Goal: Task Accomplishment & Management: Complete application form

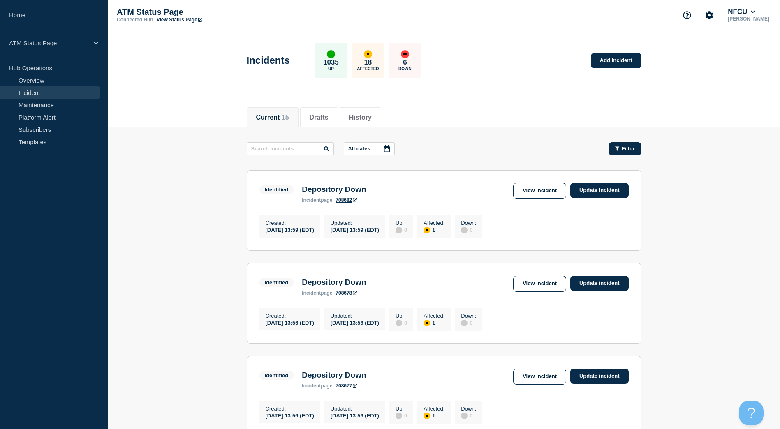
click at [629, 150] on span "Filter" at bounding box center [628, 149] width 13 height 6
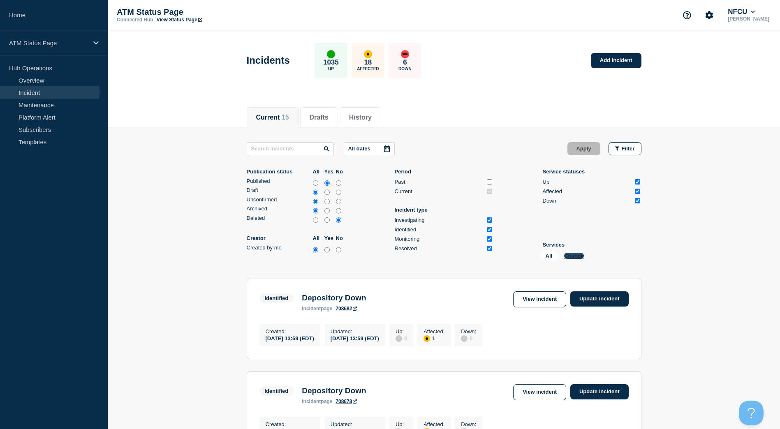
click at [582, 255] on button "Change" at bounding box center [574, 256] width 20 height 6
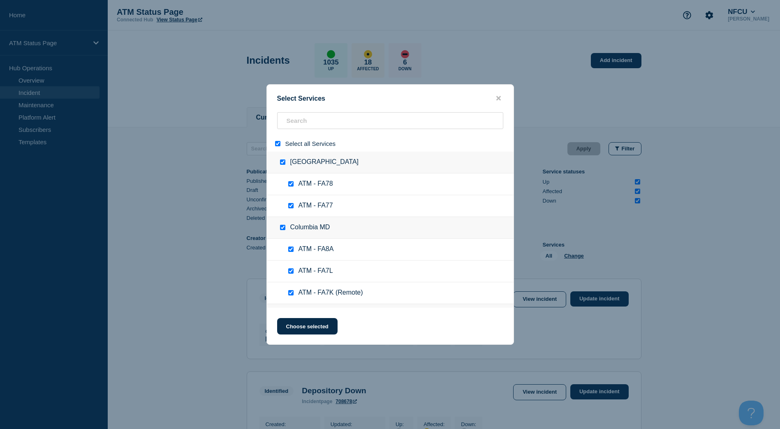
click at [280, 144] on input "select all" at bounding box center [277, 143] width 5 height 5
checkbox input "false"
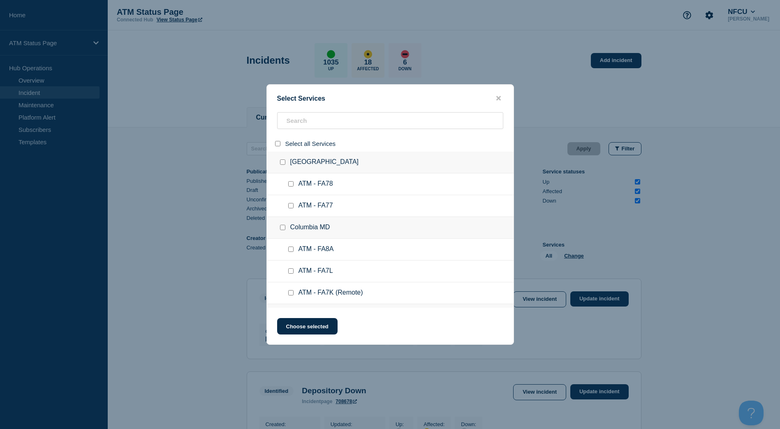
checkbox input "false"
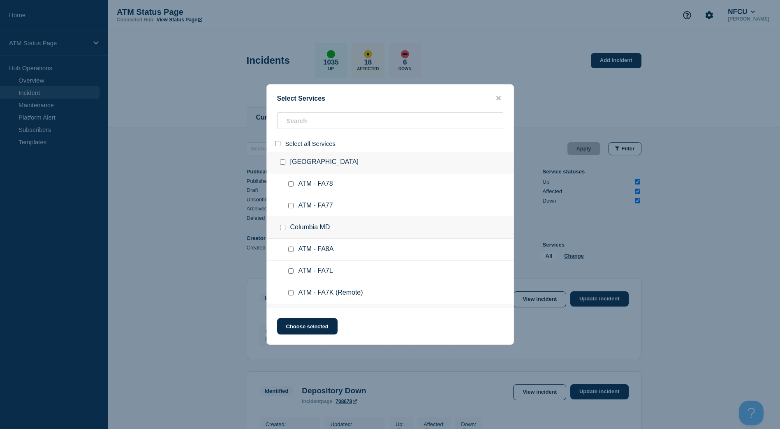
checkbox input "false"
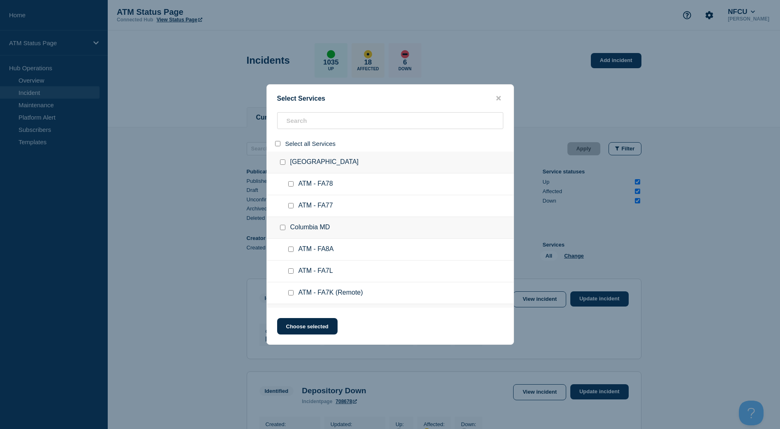
checkbox input "false"
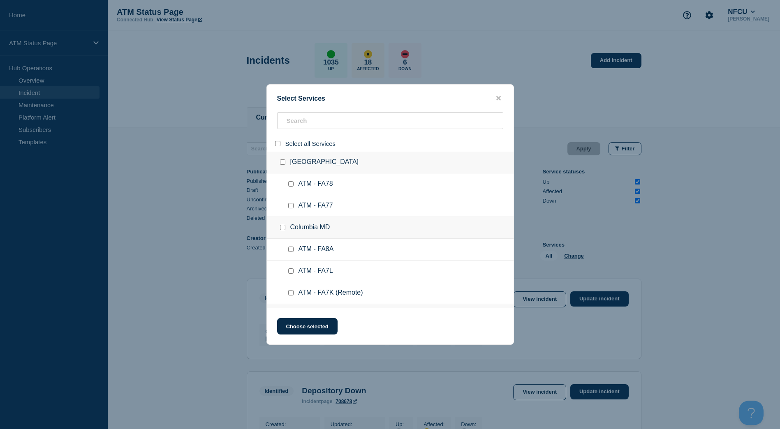
checkbox input "false"
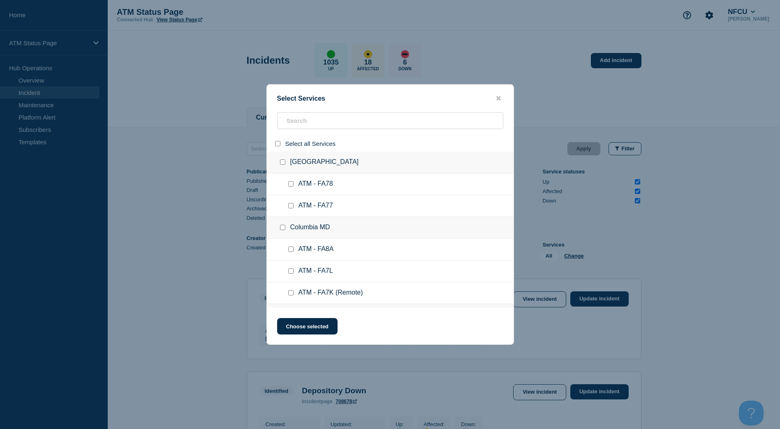
checkbox input "false"
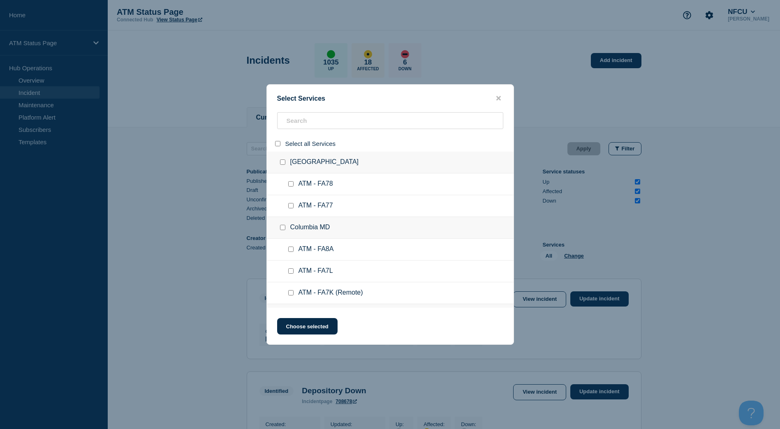
checkbox input "false"
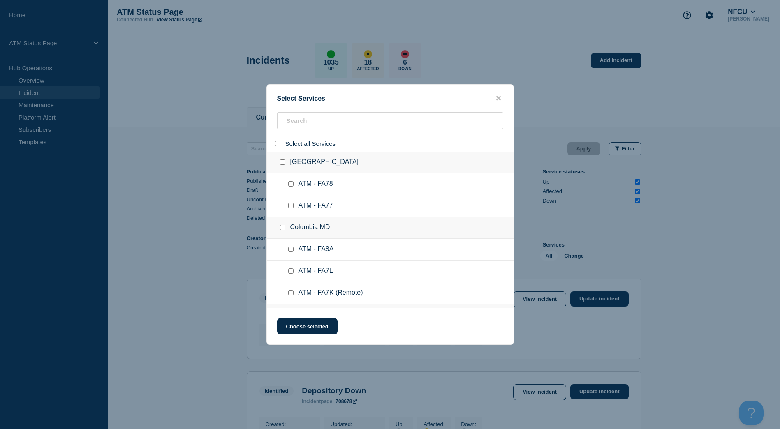
checkbox input "false"
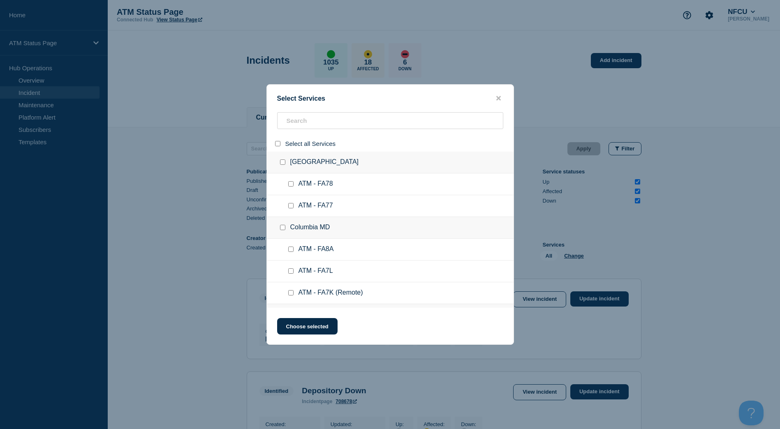
checkbox input "false"
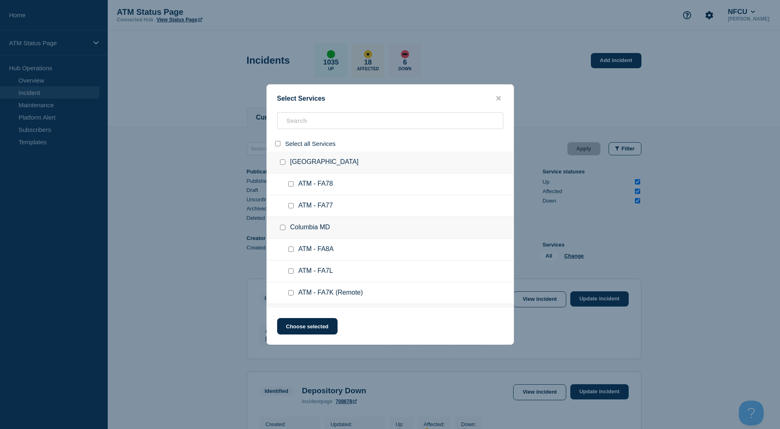
checkbox input "false"
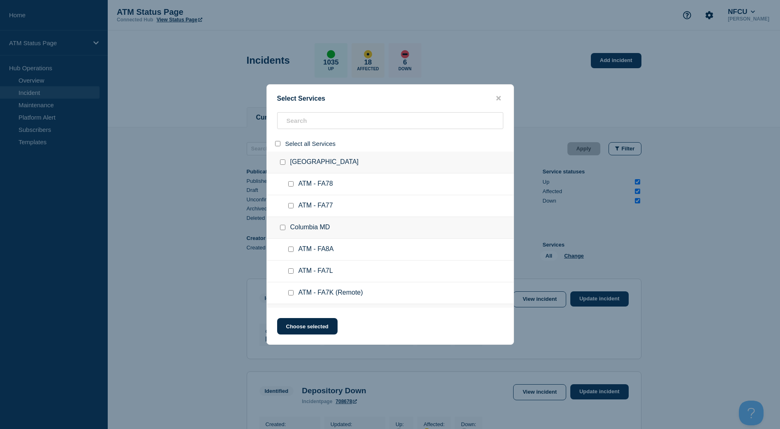
checkbox input "false"
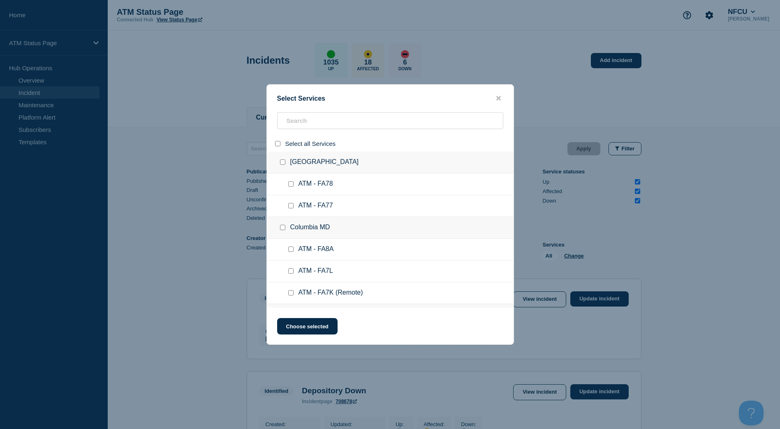
checkbox input "false"
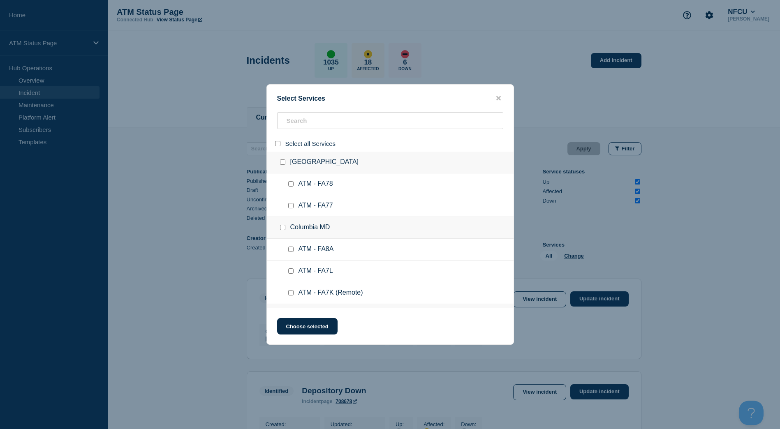
checkbox input "false"
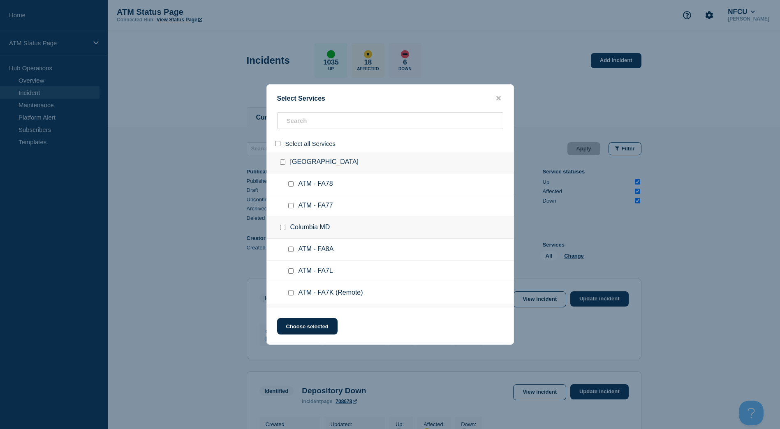
checkbox input "false"
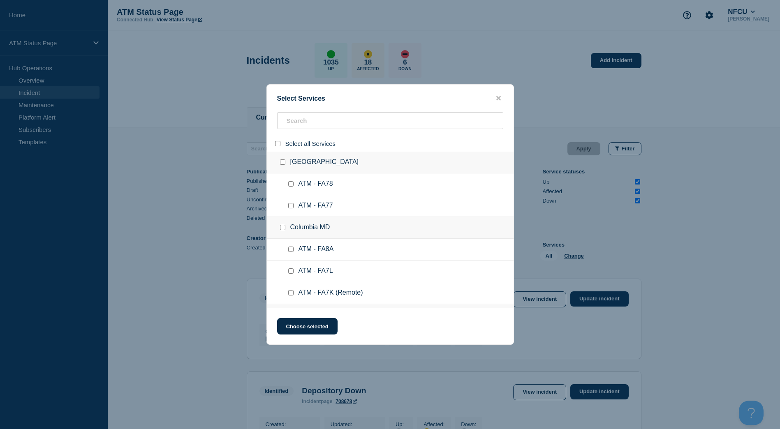
checkbox input "false"
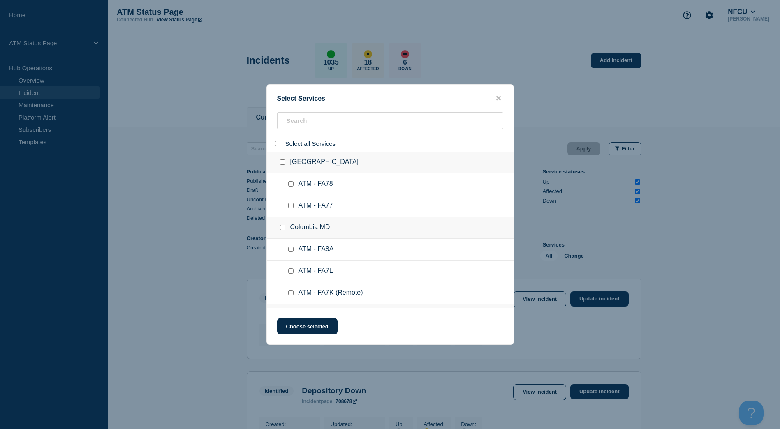
checkbox input "false"
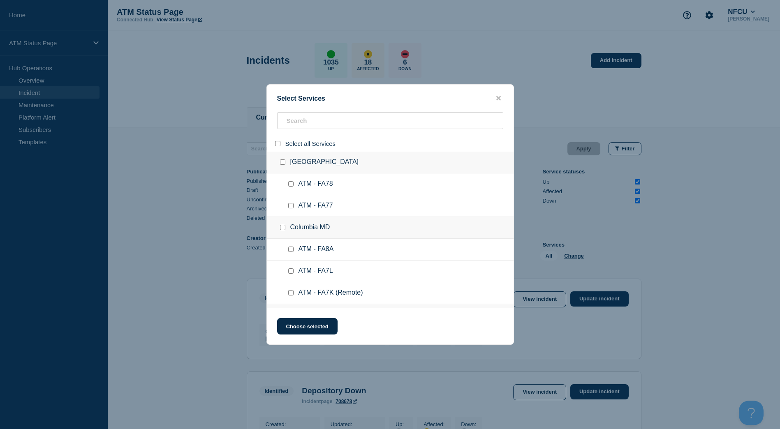
checkbox input "false"
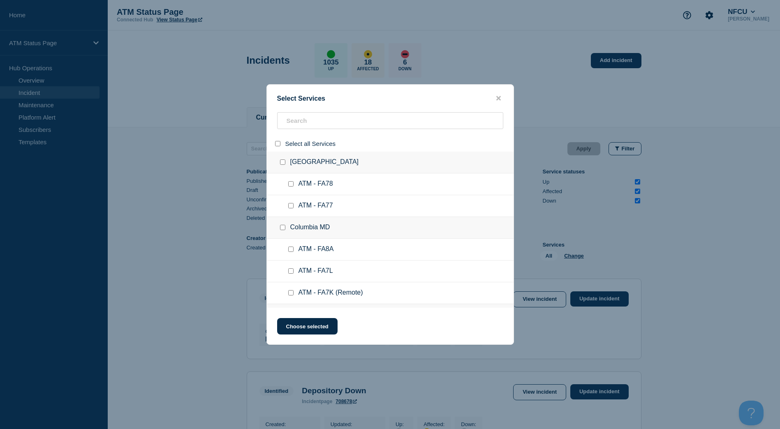
checkbox input "false"
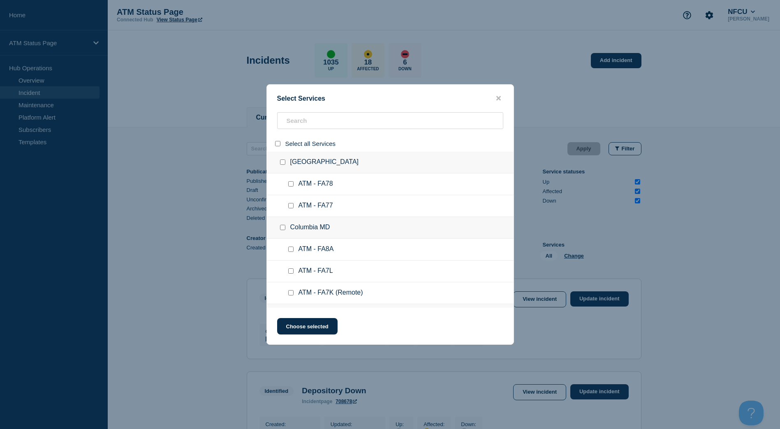
checkbox input "false"
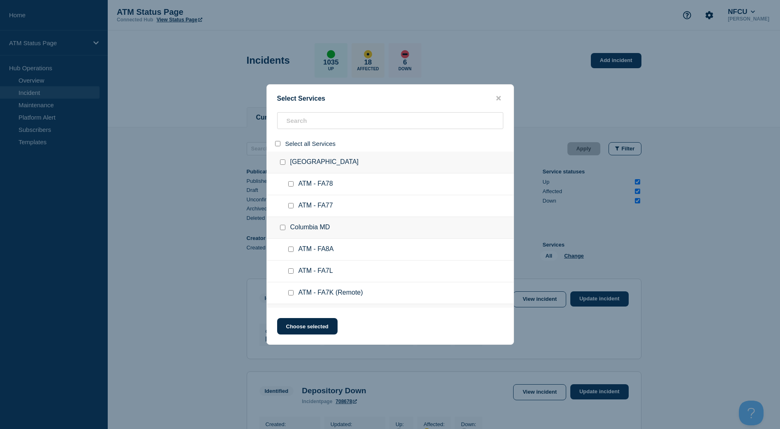
checkbox input "false"
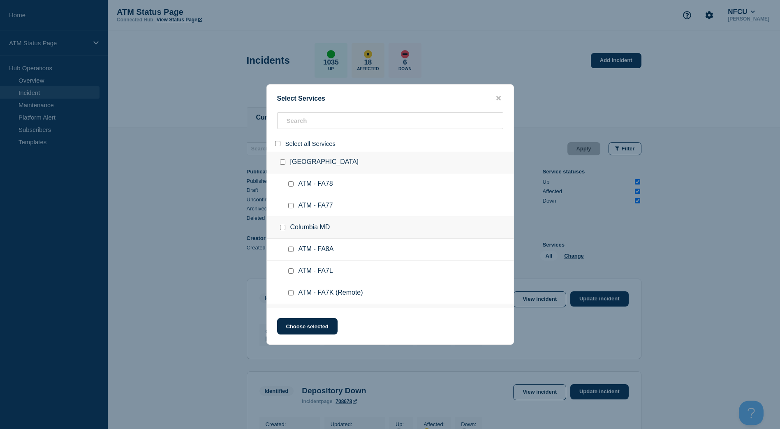
checkbox input "false"
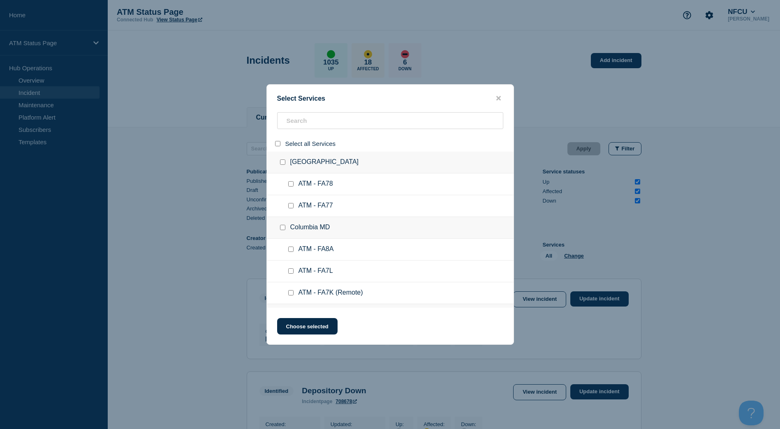
checkbox input "false"
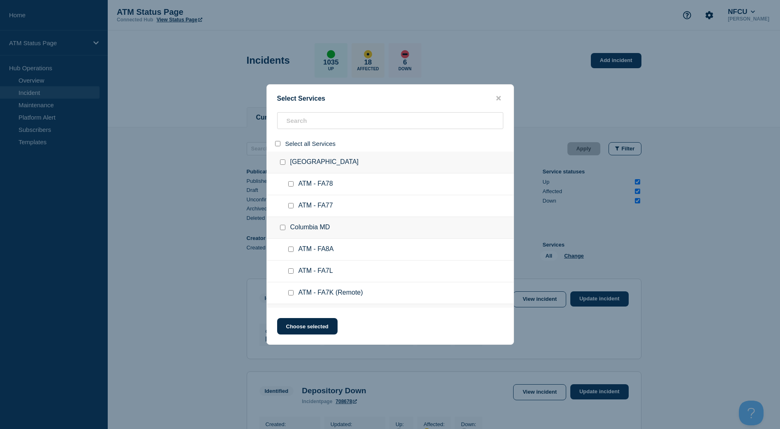
checkbox input "false"
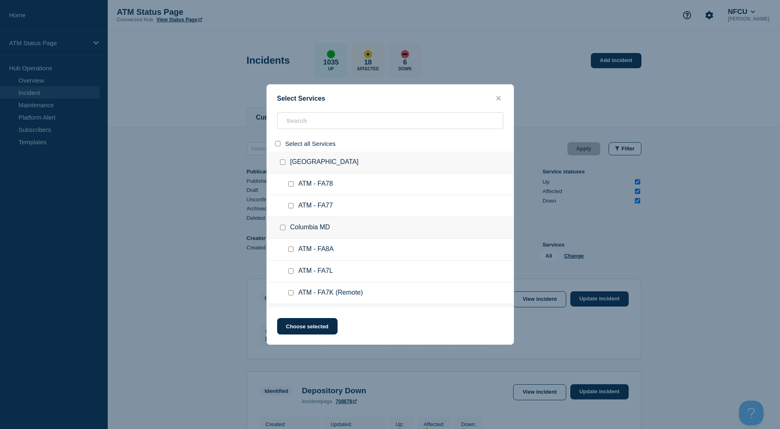
checkbox input "false"
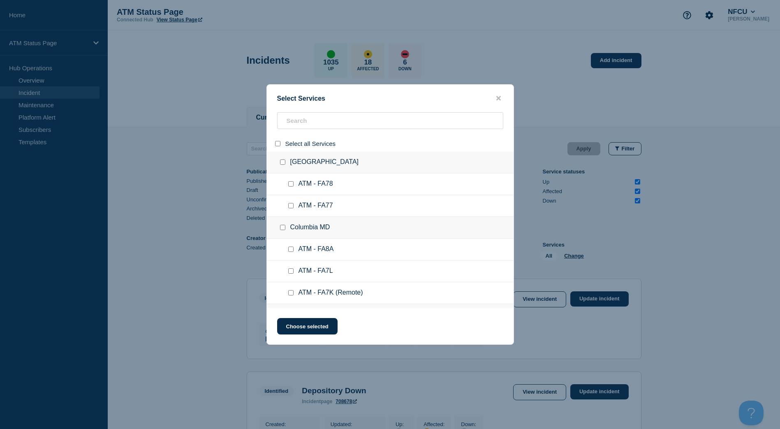
checkbox input "false"
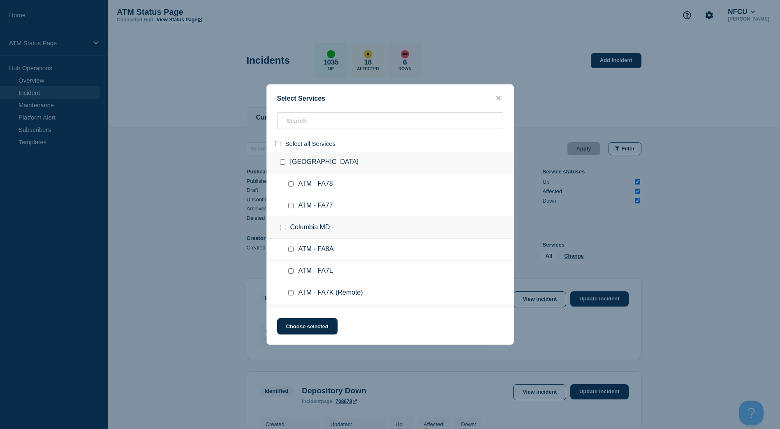
checkbox input "false"
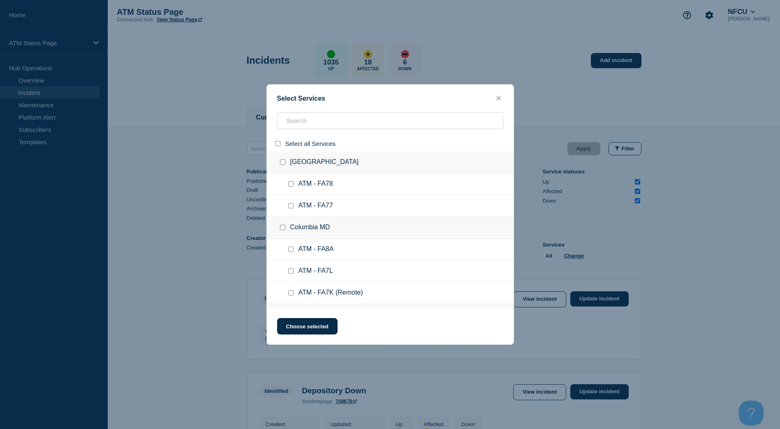
checkbox input "false"
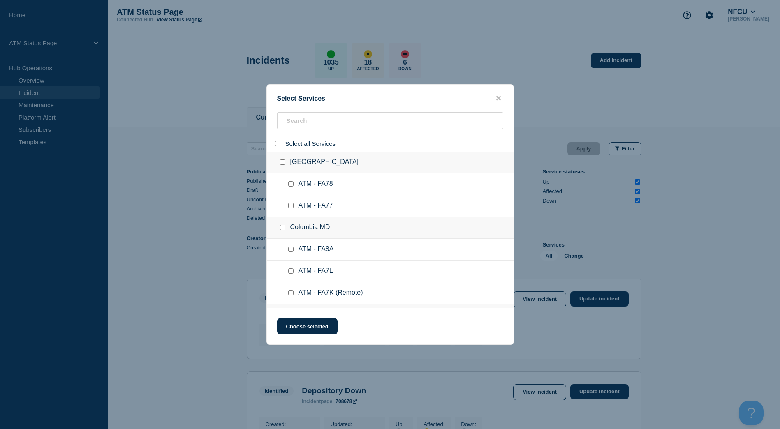
checkbox input "false"
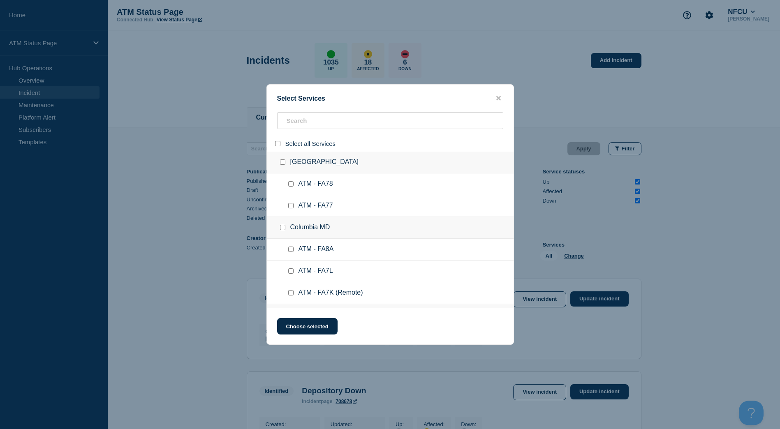
checkbox input "false"
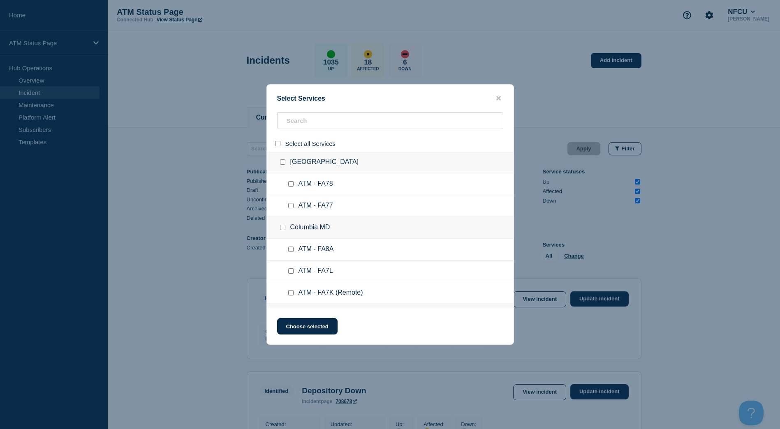
checkbox input "false"
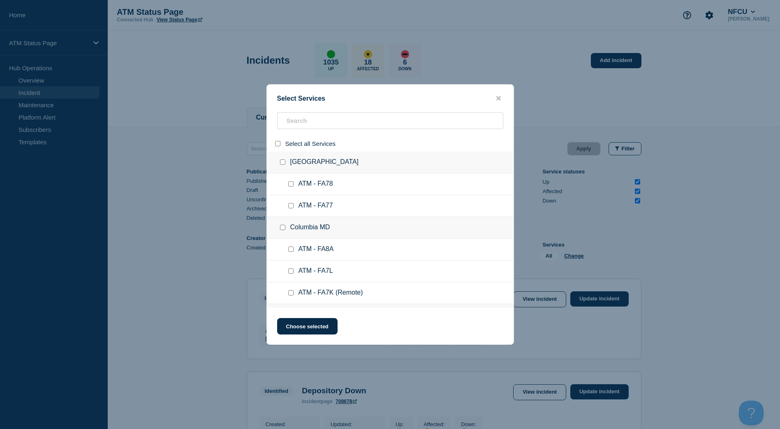
checkbox input "false"
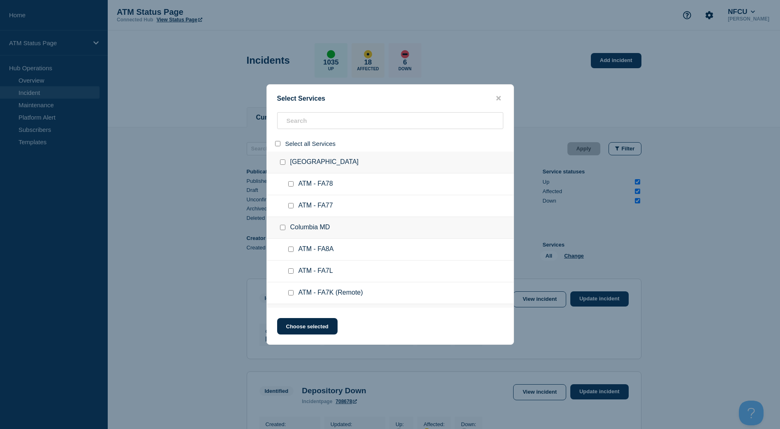
checkbox input "false"
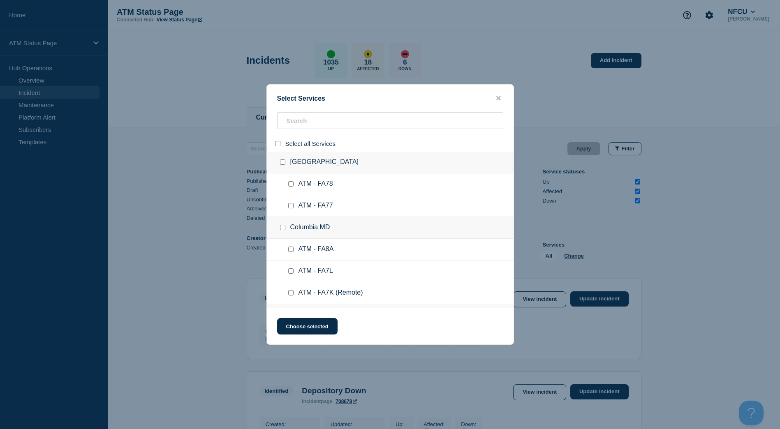
checkbox input "false"
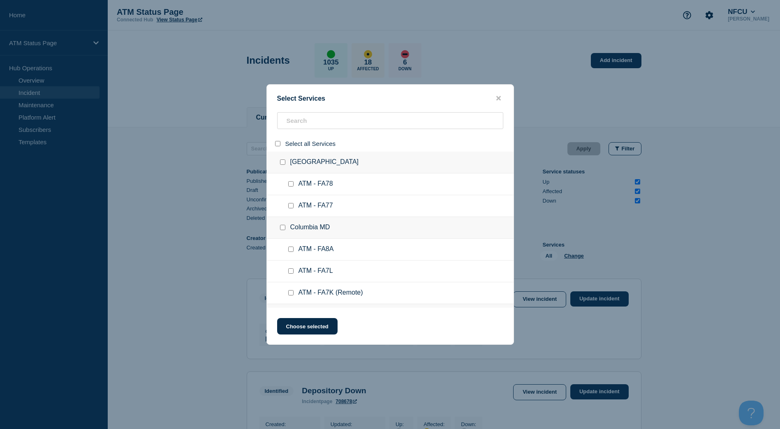
checkbox input "false"
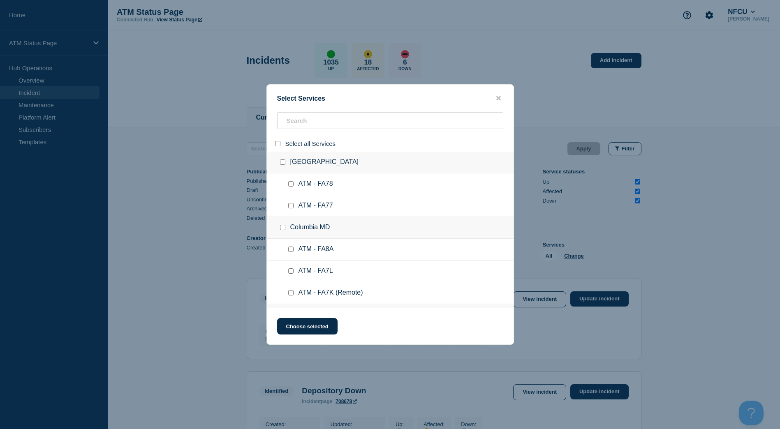
checkbox input "false"
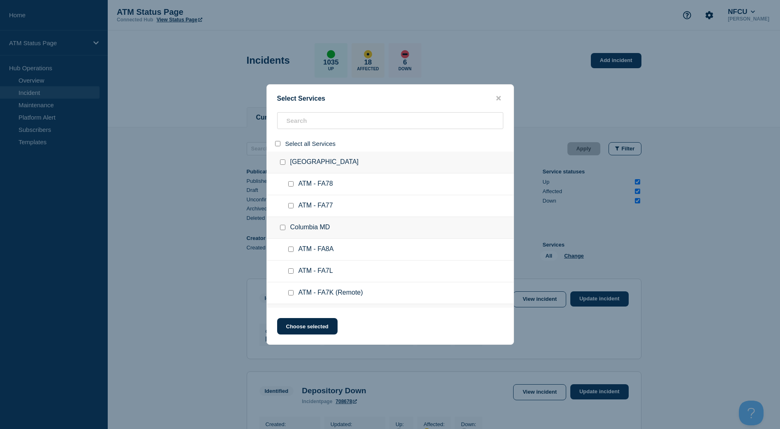
checkbox input "false"
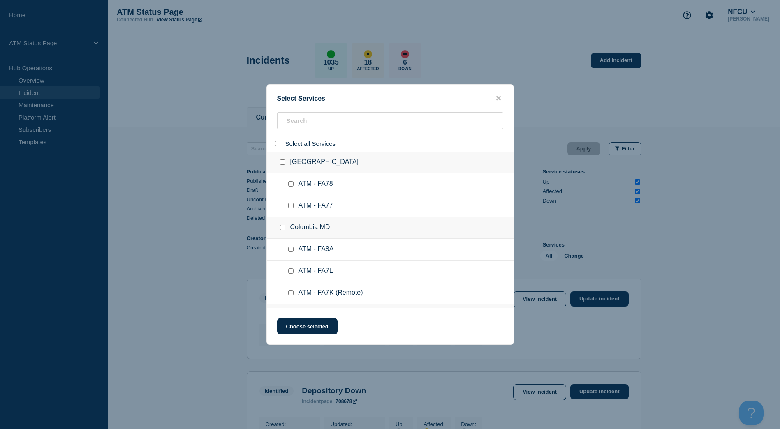
checkbox input "false"
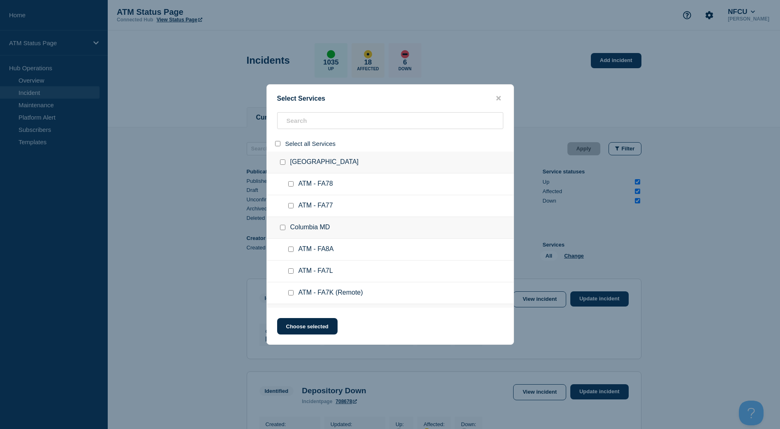
checkbox input "false"
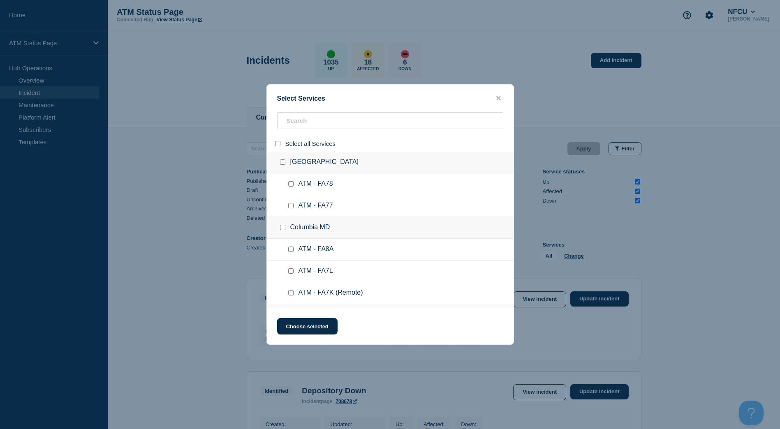
checkbox input "false"
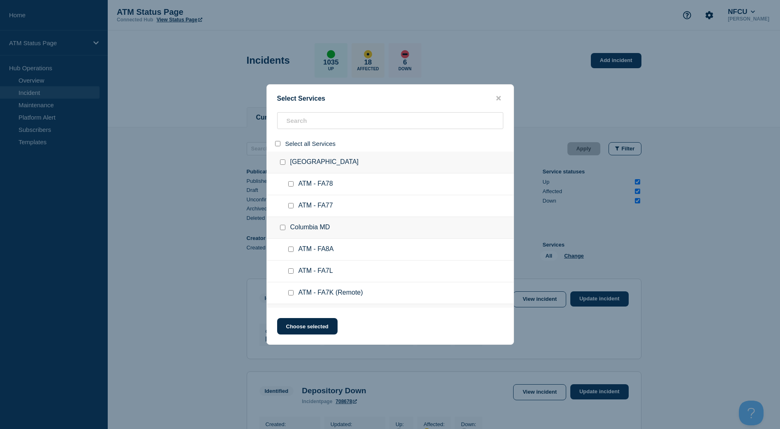
checkbox input "false"
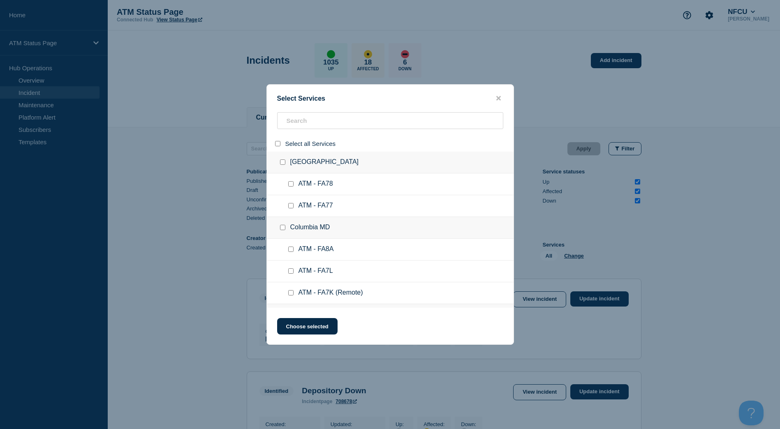
checkbox input "false"
click at [292, 125] on input "search" at bounding box center [390, 120] width 226 height 17
paste input "FA9B"
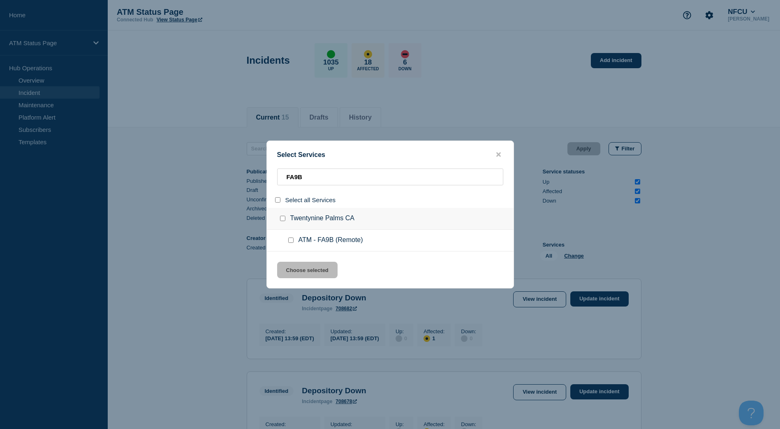
click at [292, 244] on div at bounding box center [293, 240] width 12 height 8
click at [292, 241] on input "service: ATM - FA9B (Remote)" at bounding box center [290, 240] width 5 height 5
click at [300, 267] on button "Choose selected" at bounding box center [307, 270] width 60 height 16
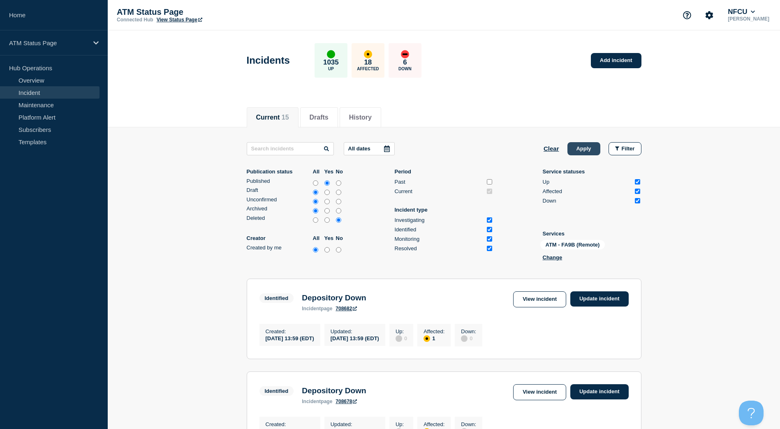
click at [574, 147] on button "Apply" at bounding box center [584, 148] width 33 height 13
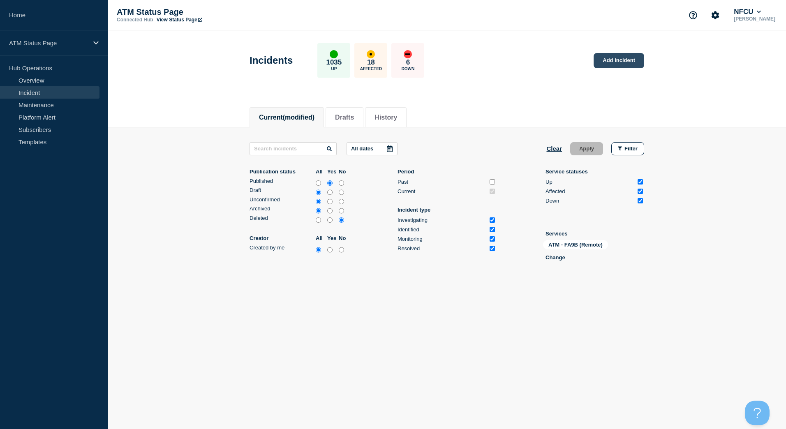
click at [611, 60] on link "Add incident" at bounding box center [619, 60] width 51 height 15
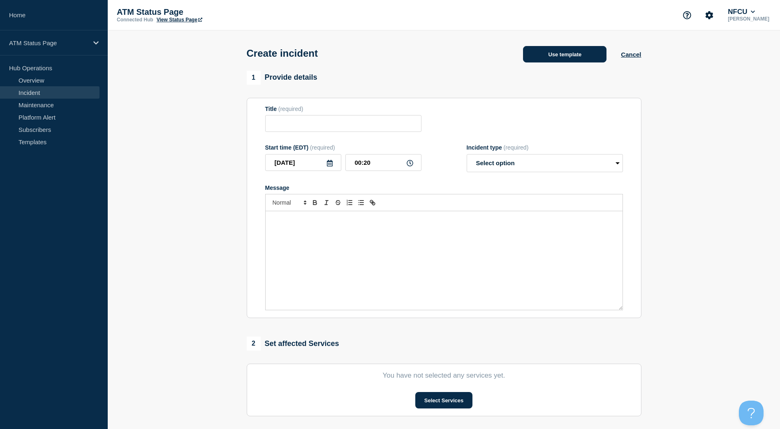
click at [579, 54] on button "Use template" at bounding box center [564, 54] width 83 height 16
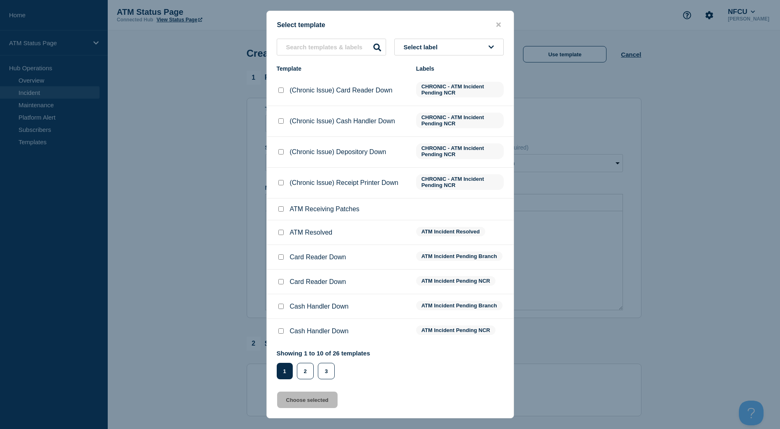
click at [487, 46] on button "Select label" at bounding box center [448, 47] width 109 height 17
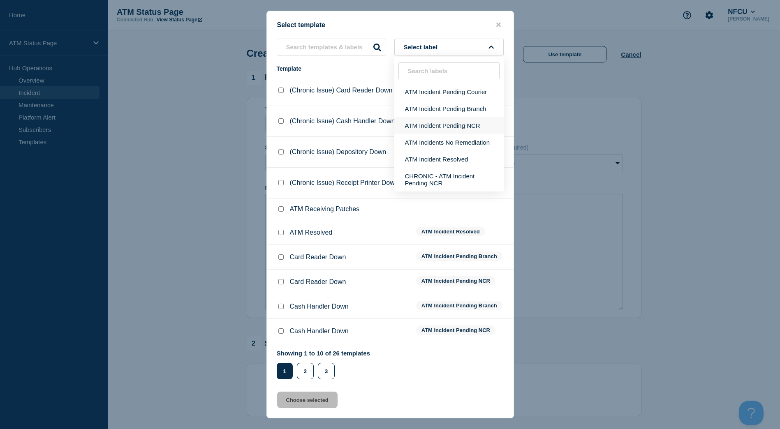
click at [447, 128] on button "ATM Incident Pending NCR" at bounding box center [448, 125] width 109 height 17
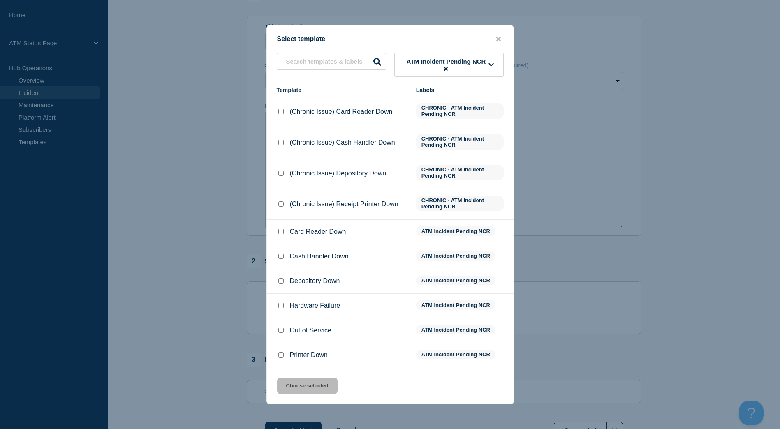
scroll to position [41, 0]
click at [459, 70] on span "ATM Incident Pending NCR" at bounding box center [446, 65] width 85 height 14
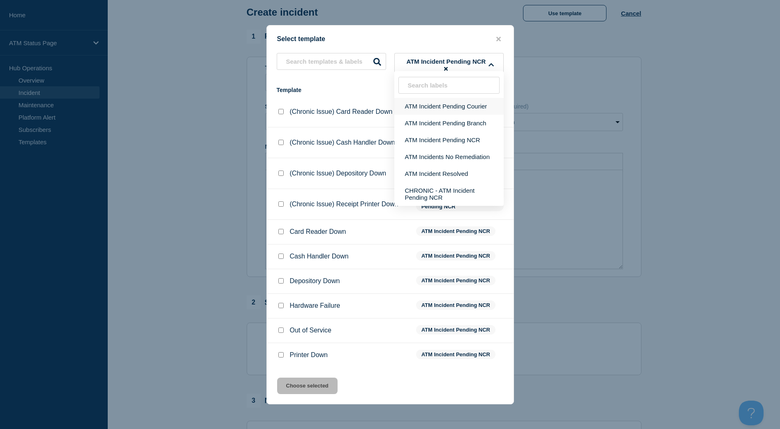
click at [462, 108] on button "ATM Incident Pending Courier" at bounding box center [448, 106] width 109 height 17
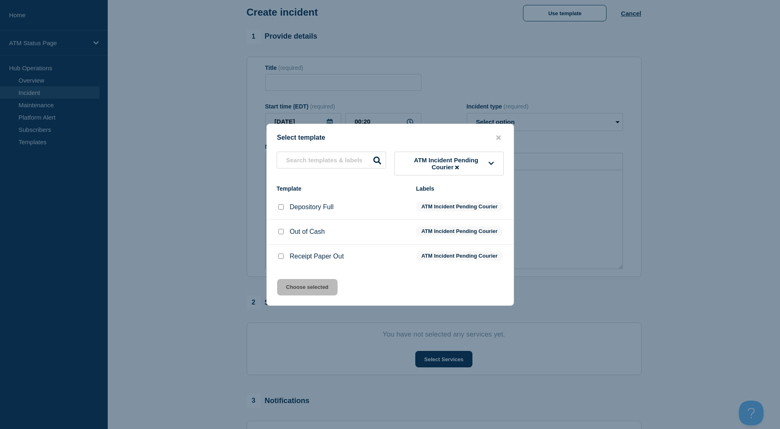
click at [282, 259] on input "Receipt Paper Out checkbox" at bounding box center [280, 256] width 5 height 5
click at [295, 296] on button "Choose selected" at bounding box center [307, 287] width 60 height 16
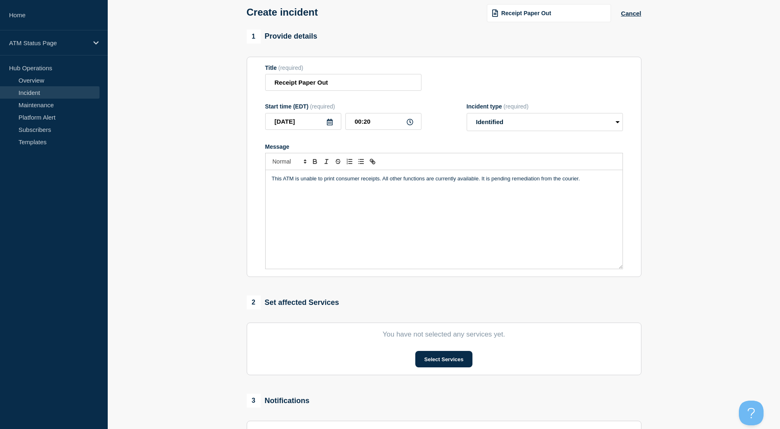
click at [419, 352] on section "You have not selected any services yet. Select Services" at bounding box center [444, 349] width 395 height 53
click at [423, 359] on button "Select Services" at bounding box center [443, 359] width 57 height 16
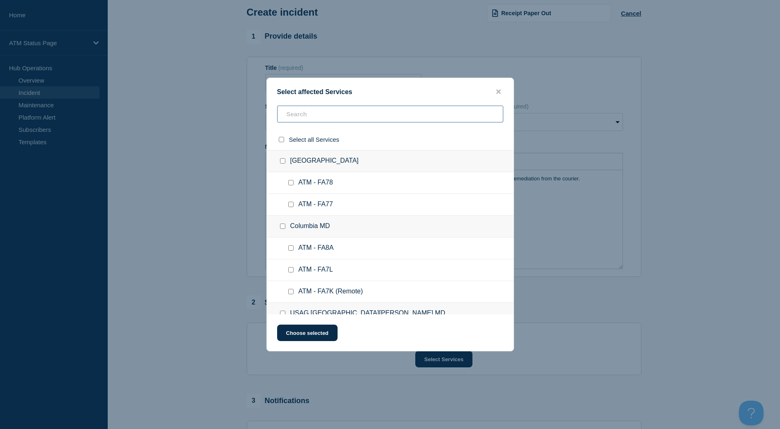
click at [378, 108] on input "text" at bounding box center [390, 114] width 226 height 17
paste input "FA9B"
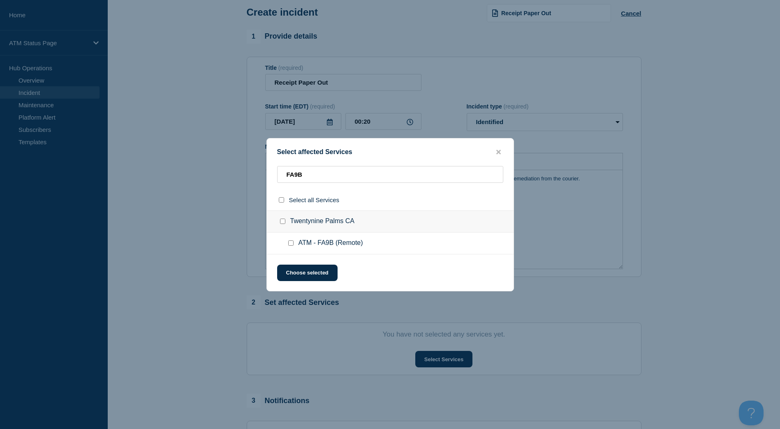
click at [292, 241] on input "ATM - FA9B (Remote) checkbox" at bounding box center [290, 243] width 5 height 5
click at [292, 270] on button "Choose selected" at bounding box center [307, 273] width 60 height 16
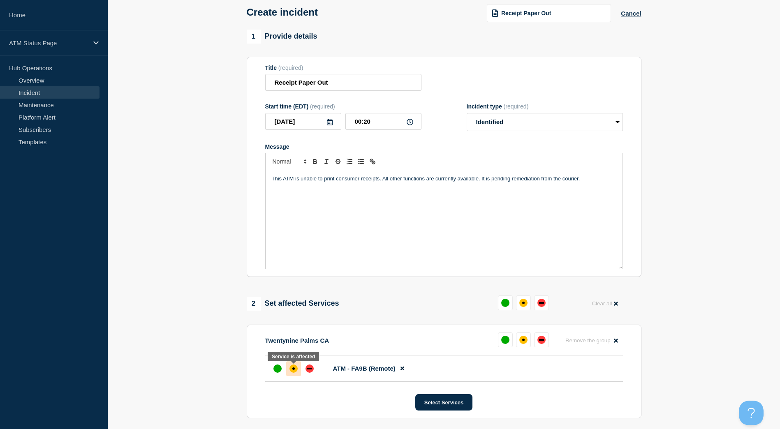
click at [292, 375] on div at bounding box center [293, 368] width 15 height 15
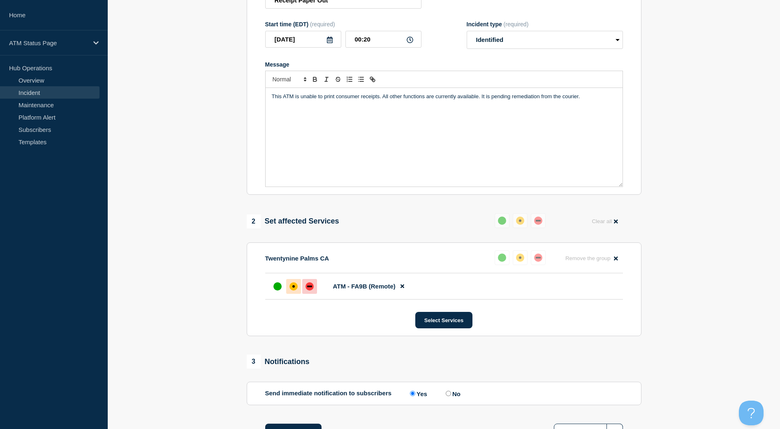
scroll to position [165, 0]
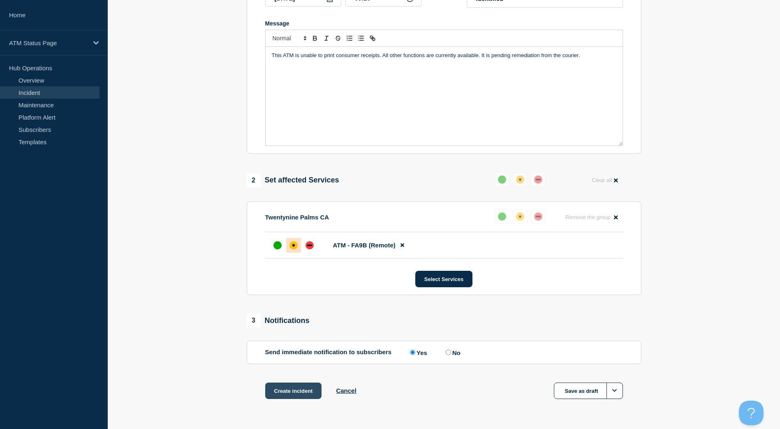
click at [295, 395] on button "Create incident" at bounding box center [293, 391] width 57 height 16
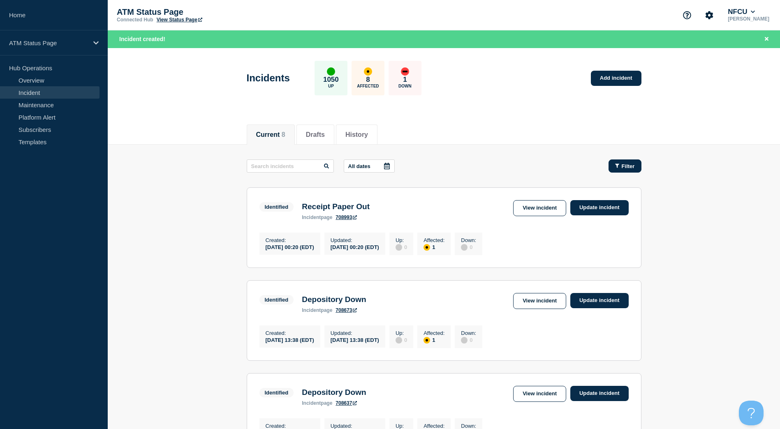
click at [615, 167] on icon "button" at bounding box center [617, 165] width 4 height 5
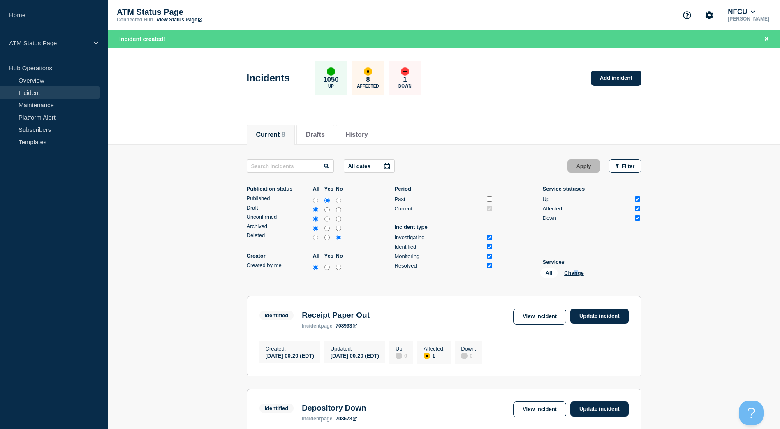
click at [576, 276] on div "All Change" at bounding box center [581, 275] width 82 height 13
click at [576, 276] on button "Change" at bounding box center [574, 273] width 20 height 6
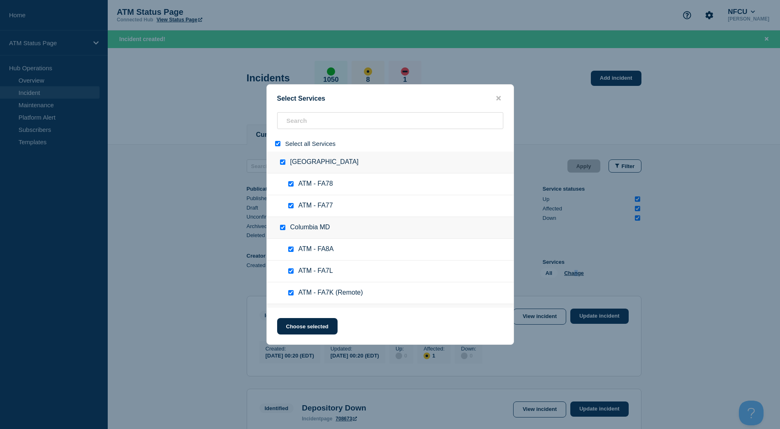
click at [277, 145] on input "select all" at bounding box center [277, 143] width 5 height 5
click at [293, 122] on input "search" at bounding box center [390, 120] width 226 height 17
paste input "FC24"
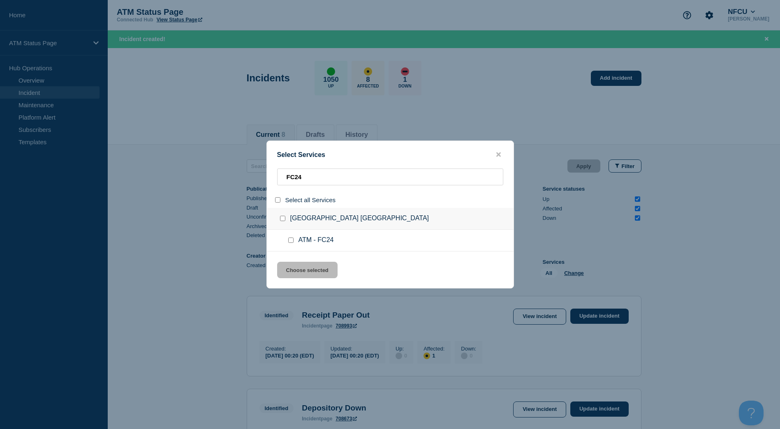
click at [291, 240] on input "service: ATM - FC24" at bounding box center [290, 240] width 5 height 5
click at [301, 271] on button "Choose selected" at bounding box center [307, 270] width 60 height 16
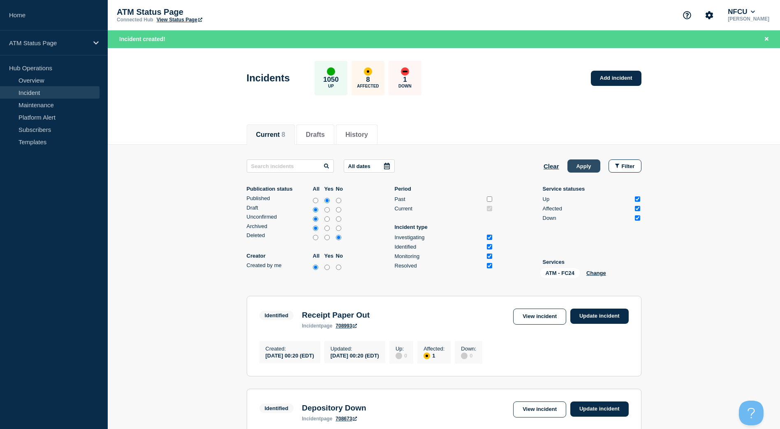
click at [595, 169] on button "Apply" at bounding box center [584, 166] width 33 height 13
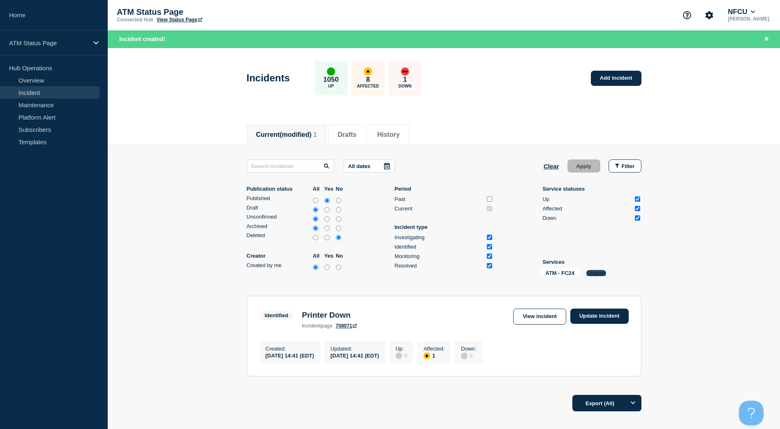
click at [598, 271] on button "Change" at bounding box center [596, 273] width 20 height 6
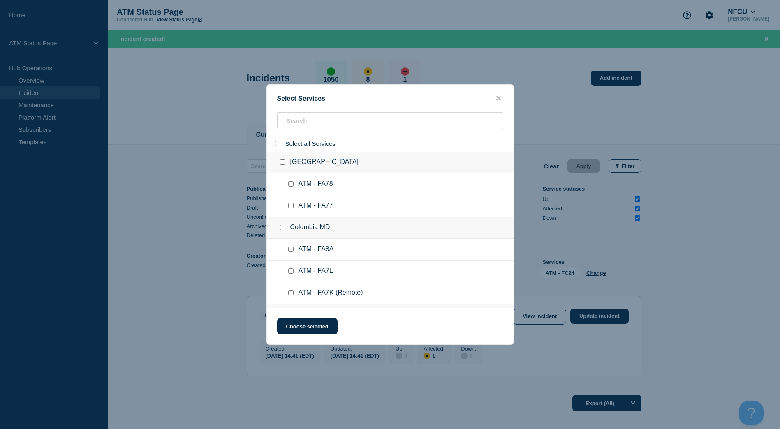
click at [278, 146] on input "select all" at bounding box center [277, 143] width 5 height 5
click at [294, 124] on input "search" at bounding box center [390, 120] width 226 height 17
paste input "FCSU"
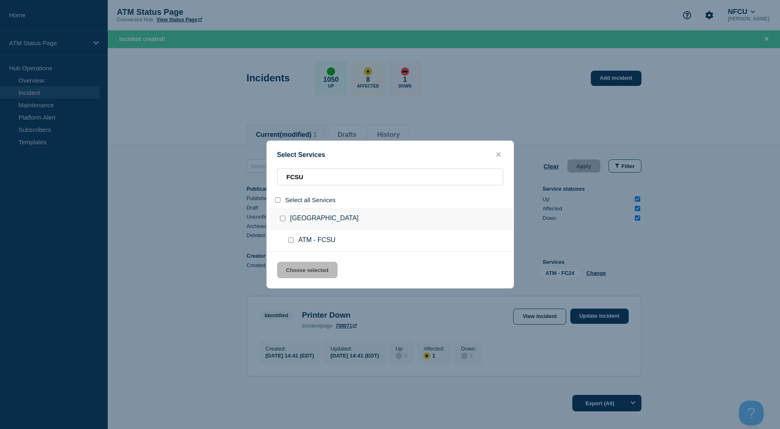
click at [293, 241] on input "service: ATM - FCSU" at bounding box center [290, 240] width 5 height 5
click at [300, 265] on button "Choose selected" at bounding box center [307, 270] width 60 height 16
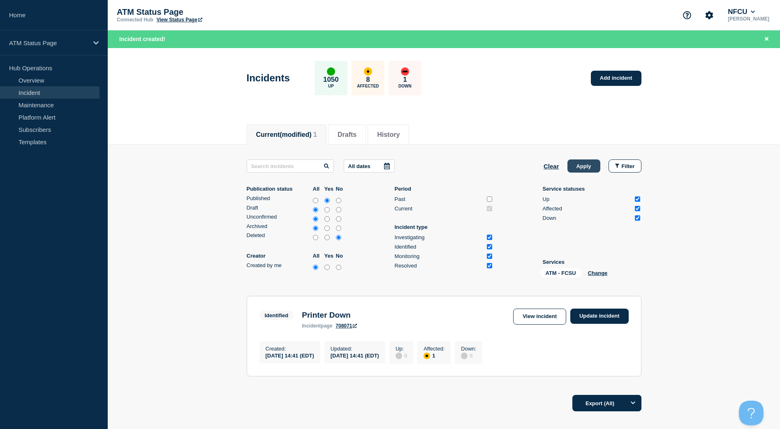
click at [572, 168] on button "Apply" at bounding box center [584, 166] width 33 height 13
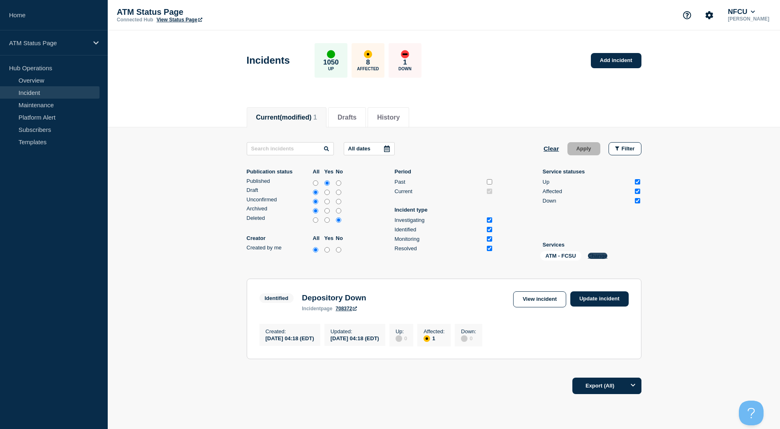
click at [596, 255] on button "Change" at bounding box center [598, 256] width 20 height 6
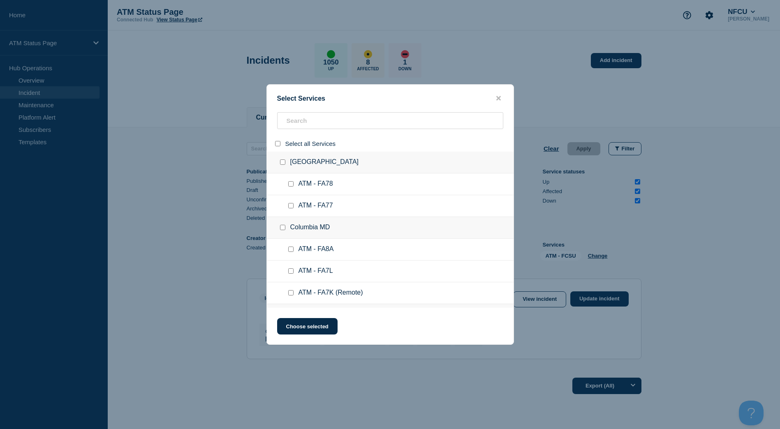
click at [275, 144] on input "select all" at bounding box center [277, 143] width 5 height 5
click at [305, 129] on input "search" at bounding box center [390, 120] width 226 height 17
paste input "FA8N"
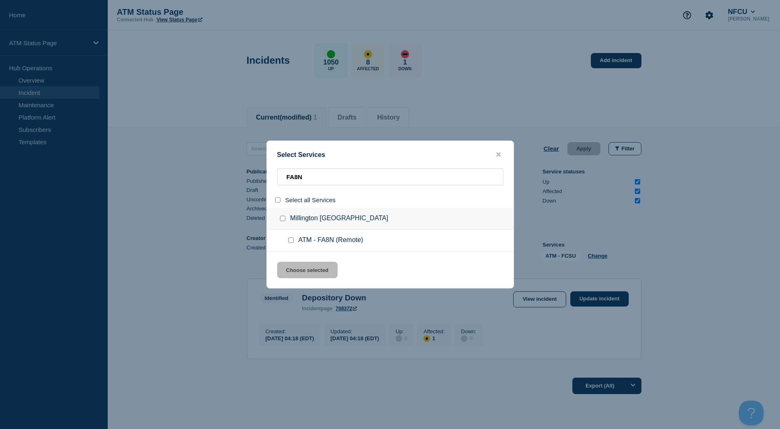
click at [293, 244] on div at bounding box center [293, 240] width 12 height 8
click at [292, 240] on input "service: ATM - FA8N (Remote)" at bounding box center [290, 240] width 5 height 5
click at [300, 265] on button "Choose selected" at bounding box center [307, 270] width 60 height 16
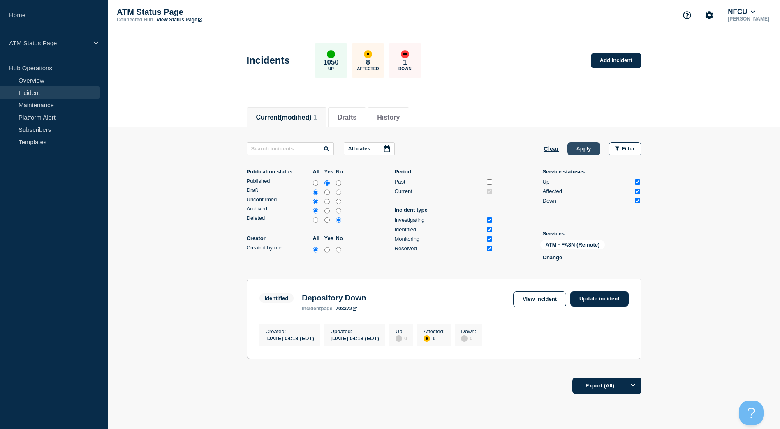
click at [584, 144] on button "Apply" at bounding box center [584, 148] width 33 height 13
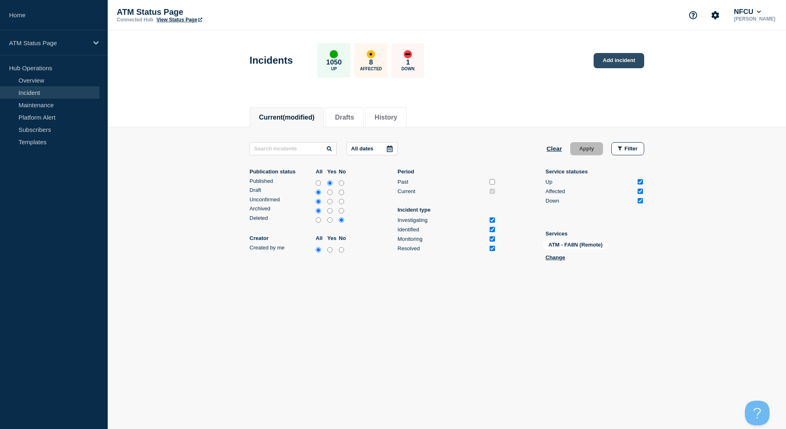
drag, startPoint x: 621, startPoint y: 45, endPoint x: 619, endPoint y: 56, distance: 11.2
click at [621, 45] on div "Incidents 1050 Up 8 Affected 1 Down Add incident" at bounding box center [447, 57] width 413 height 50
click at [619, 58] on link "Add incident" at bounding box center [619, 60] width 51 height 15
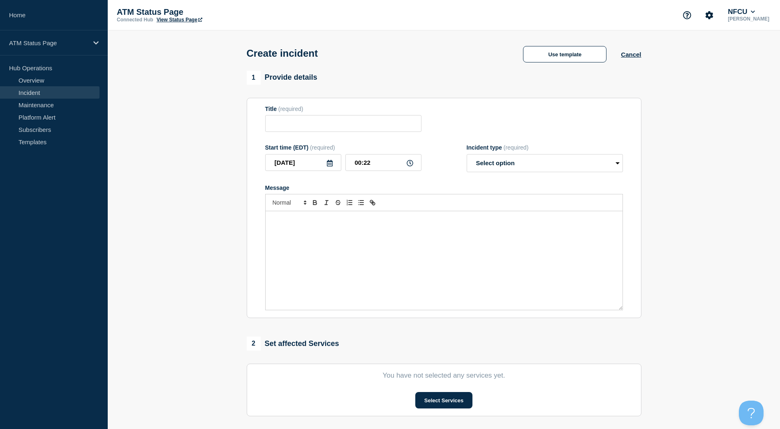
click at [547, 46] on div "Use template Cancel" at bounding box center [575, 53] width 132 height 18
click at [548, 52] on button "Use template" at bounding box center [564, 54] width 83 height 16
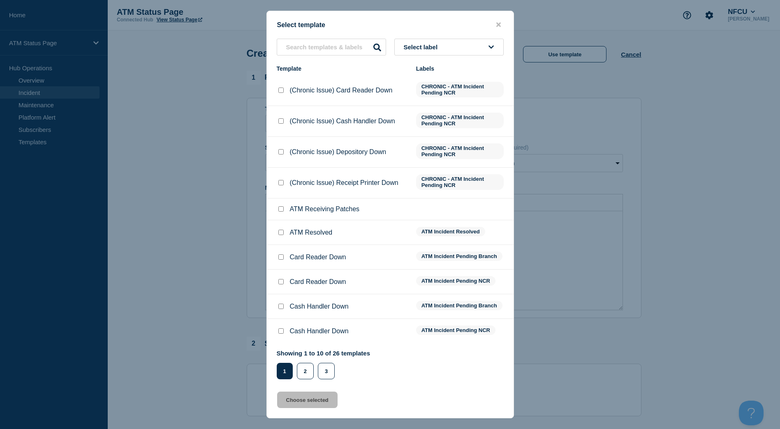
click at [472, 28] on div "Select template" at bounding box center [390, 25] width 247 height 8
click at [468, 40] on button "Select label" at bounding box center [448, 47] width 109 height 17
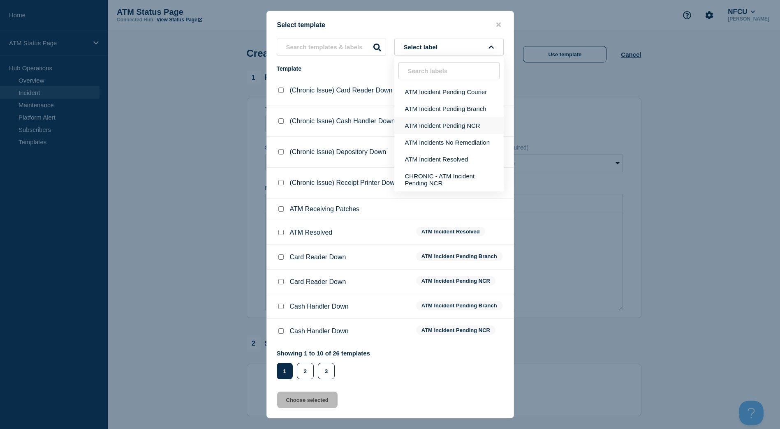
click at [469, 122] on button "ATM Incident Pending NCR" at bounding box center [448, 125] width 109 height 17
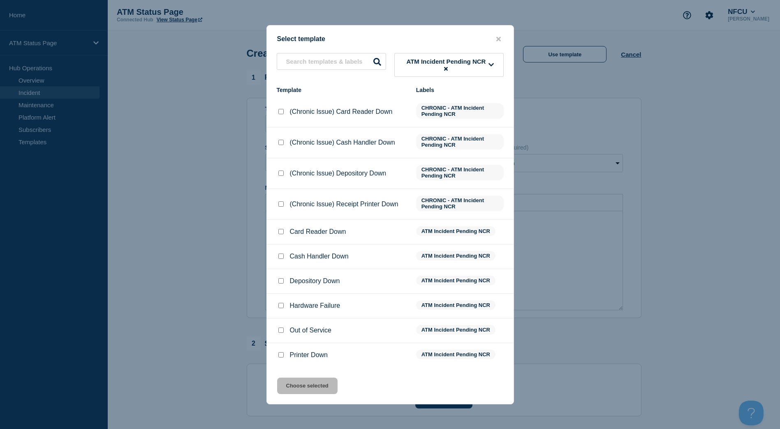
click at [281, 259] on input "Cash Handler Down checkbox" at bounding box center [280, 256] width 5 height 5
click at [316, 389] on button "Choose selected" at bounding box center [307, 386] width 60 height 16
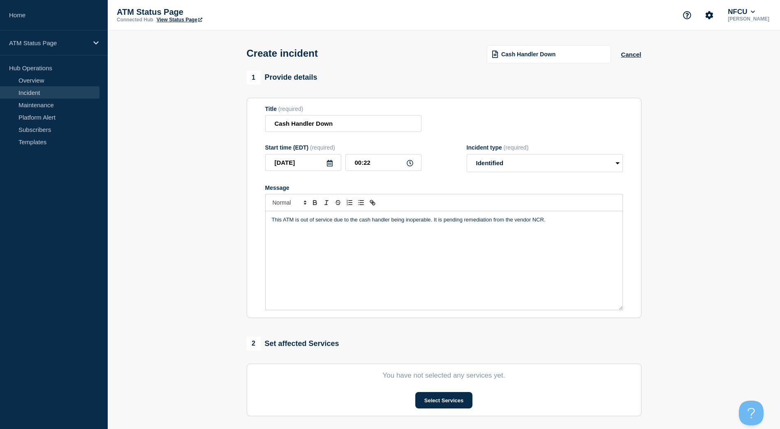
click at [414, 403] on div "Select Services" at bounding box center [444, 400] width 358 height 16
click at [420, 403] on button "Select Services" at bounding box center [443, 400] width 57 height 16
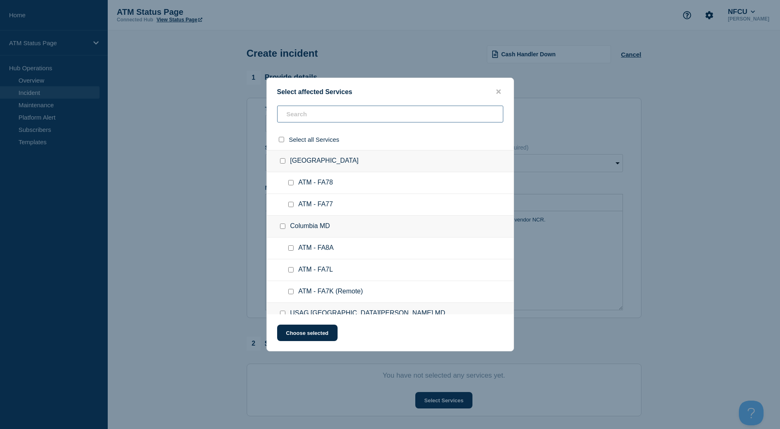
click at [344, 117] on input "text" at bounding box center [390, 114] width 226 height 17
paste input "FA8N"
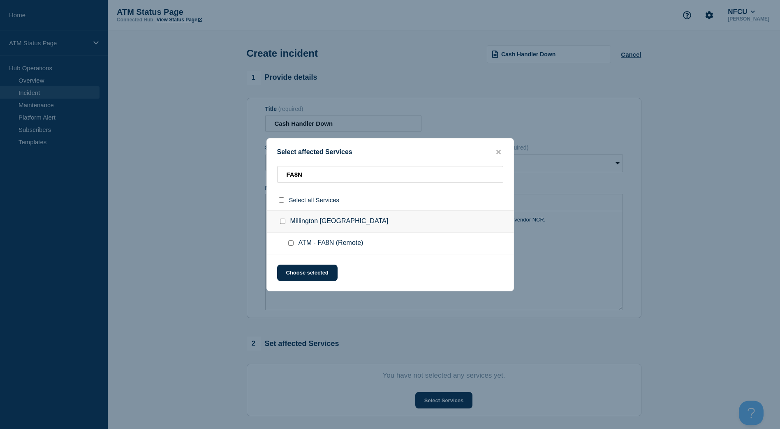
click at [289, 245] on input "ATM - FA8N (Remote) checkbox" at bounding box center [290, 243] width 5 height 5
click at [295, 266] on button "Choose selected" at bounding box center [307, 273] width 60 height 16
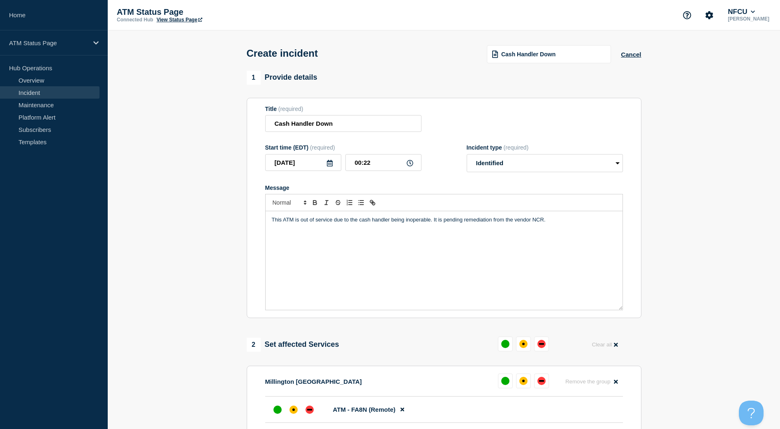
scroll to position [165, 0]
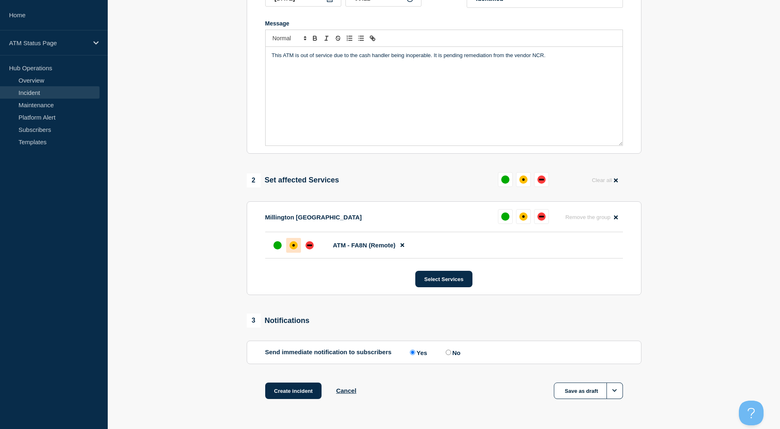
click at [297, 246] on div "affected" at bounding box center [294, 245] width 8 height 8
click at [284, 396] on button "Create incident" at bounding box center [293, 391] width 57 height 16
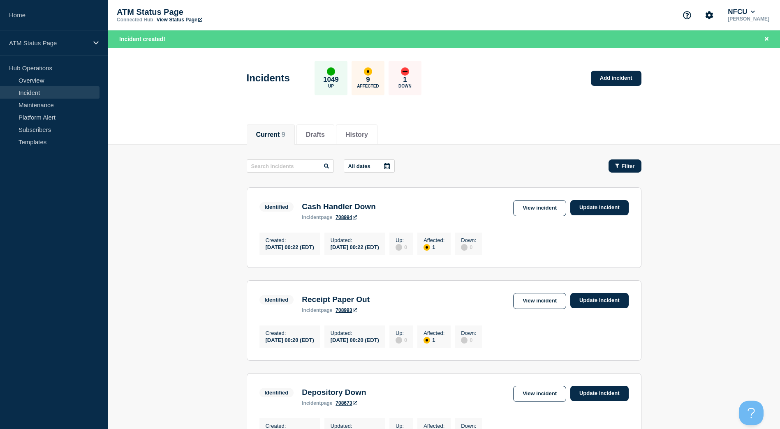
click at [612, 166] on button "Filter" at bounding box center [625, 166] width 33 height 13
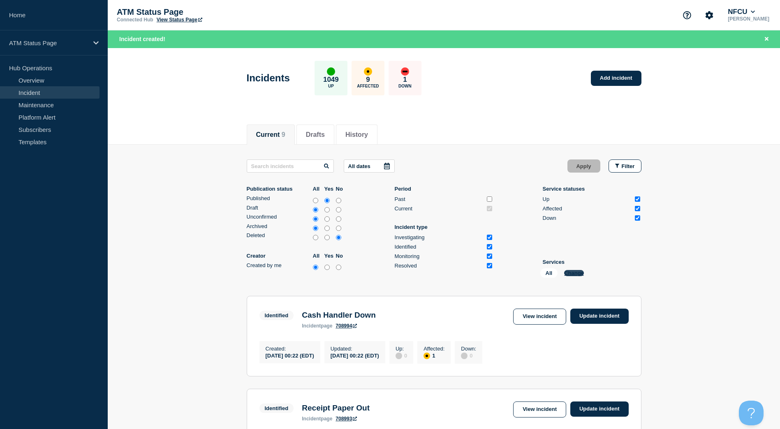
click at [565, 273] on button "Change" at bounding box center [574, 273] width 20 height 6
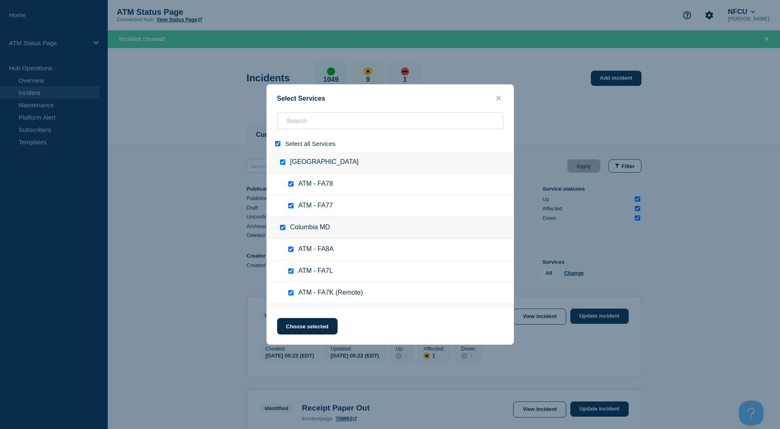
click at [279, 144] on input "select all" at bounding box center [277, 143] width 5 height 5
click at [294, 125] on input "search" at bounding box center [390, 120] width 226 height 17
paste input "FCS7"
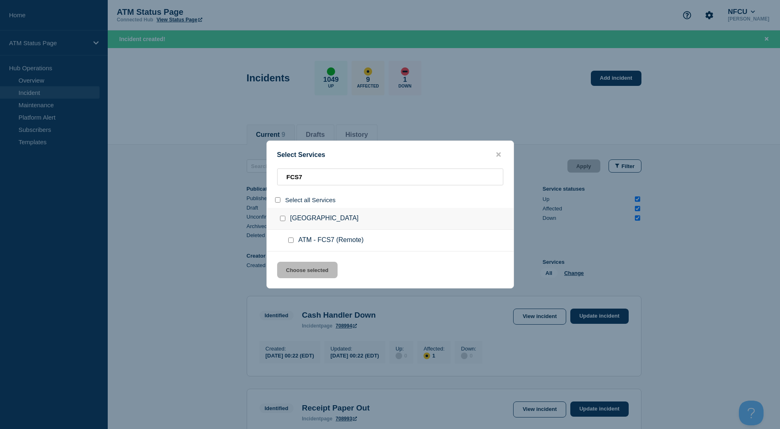
click at [289, 241] on input "service: ATM - FCS7 (Remote)" at bounding box center [290, 240] width 5 height 5
click at [299, 265] on button "Choose selected" at bounding box center [307, 270] width 60 height 16
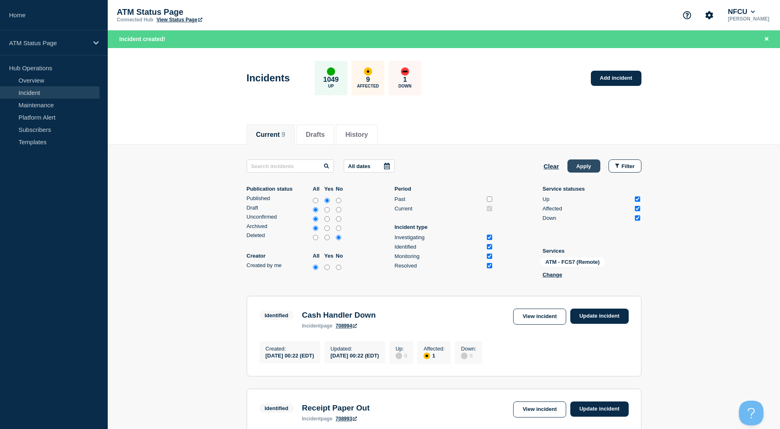
click at [577, 169] on button "Apply" at bounding box center [584, 166] width 33 height 13
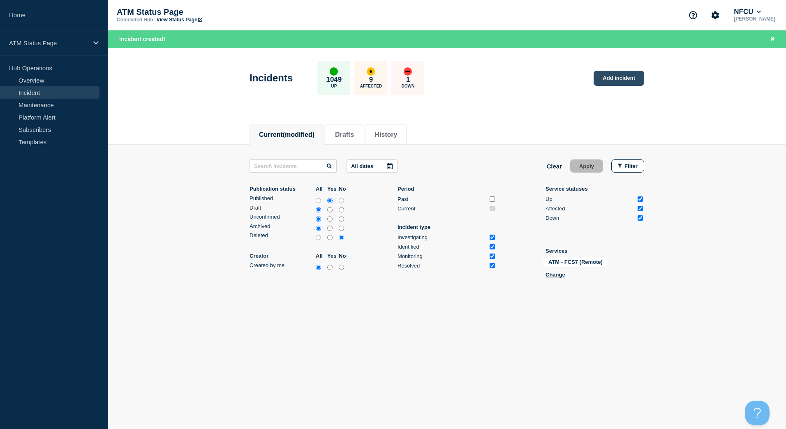
click at [618, 75] on link "Add incident" at bounding box center [619, 78] width 51 height 15
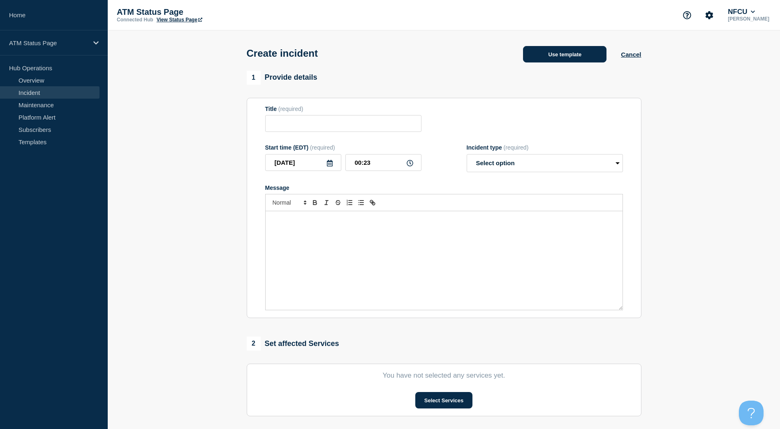
click at [540, 54] on button "Use template" at bounding box center [564, 54] width 83 height 16
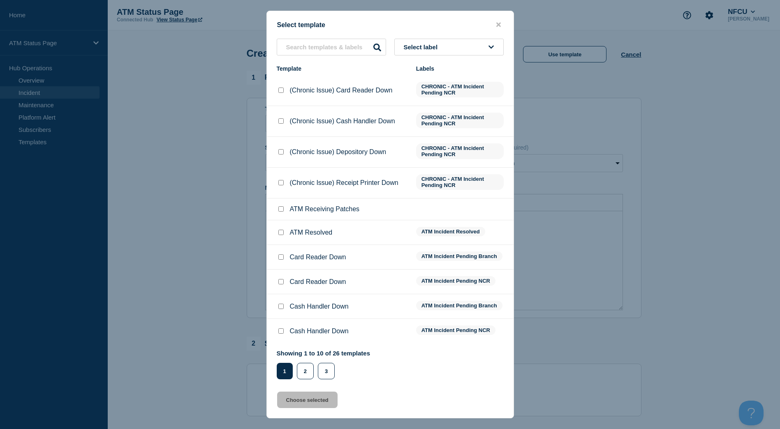
click at [491, 41] on button "Select label" at bounding box center [448, 47] width 109 height 17
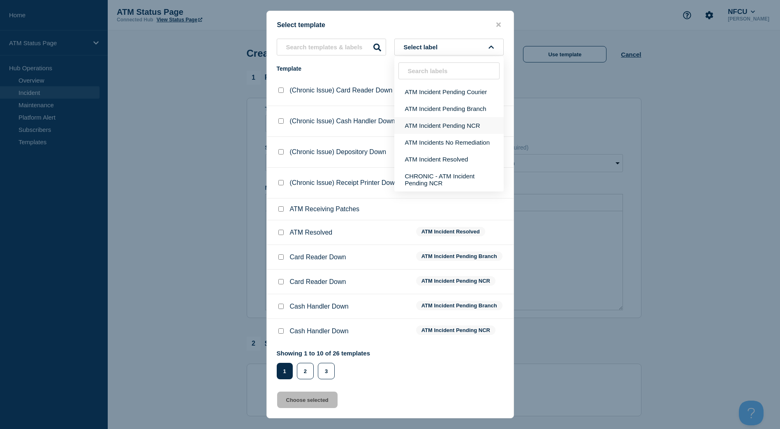
click at [472, 127] on button "ATM Incident Pending NCR" at bounding box center [448, 125] width 109 height 17
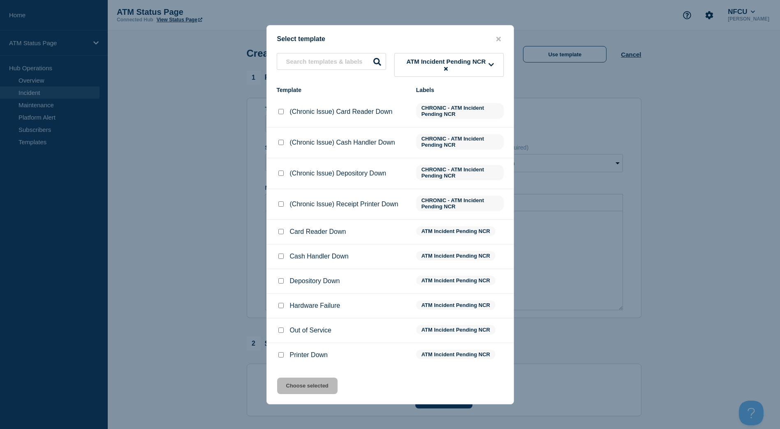
click at [280, 259] on input "Cash Handler Down checkbox" at bounding box center [280, 256] width 5 height 5
click at [315, 389] on button "Choose selected" at bounding box center [307, 386] width 60 height 16
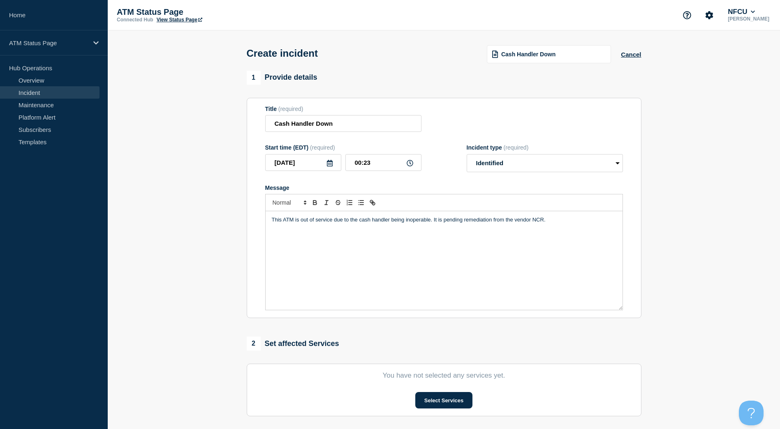
click at [443, 402] on button "Select Services" at bounding box center [443, 400] width 57 height 16
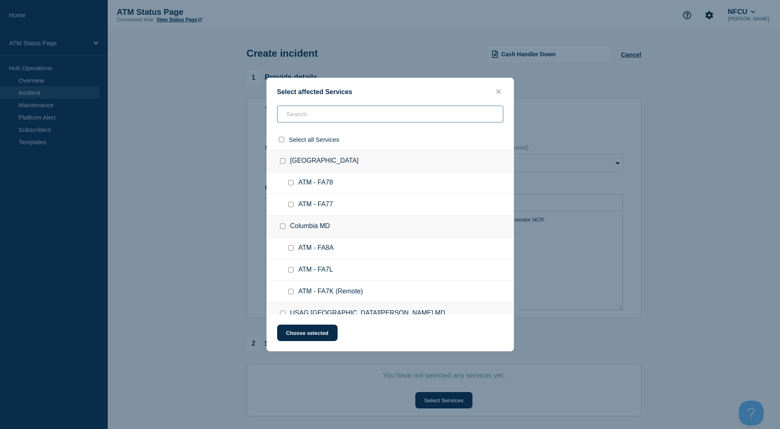
click at [386, 117] on input "text" at bounding box center [390, 114] width 226 height 17
paste input "FCS7"
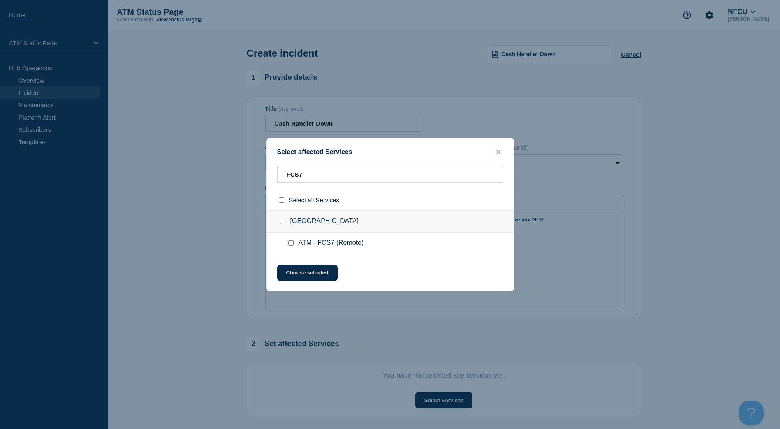
click at [291, 242] on input "ATM - FCS7 (Remote) checkbox" at bounding box center [290, 243] width 5 height 5
click at [295, 269] on button "Choose selected" at bounding box center [307, 273] width 60 height 16
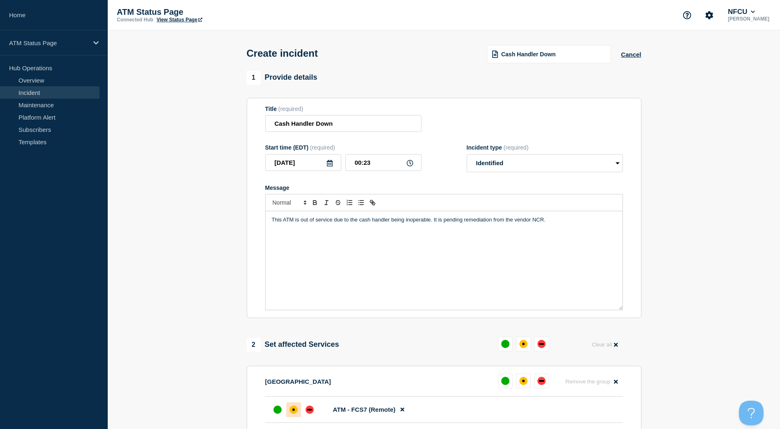
click at [294, 409] on div "affected" at bounding box center [294, 410] width 8 height 8
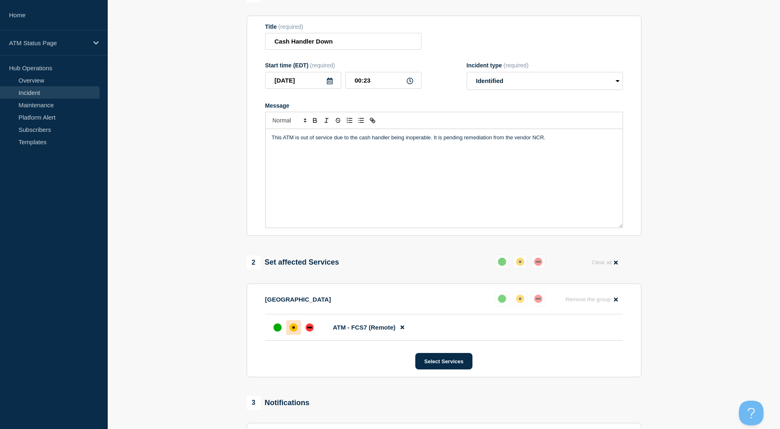
scroll to position [165, 0]
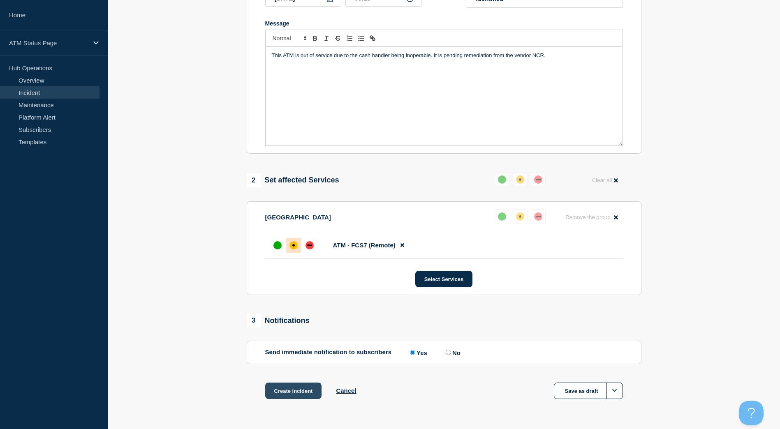
click at [302, 390] on button "Create incident" at bounding box center [293, 391] width 57 height 16
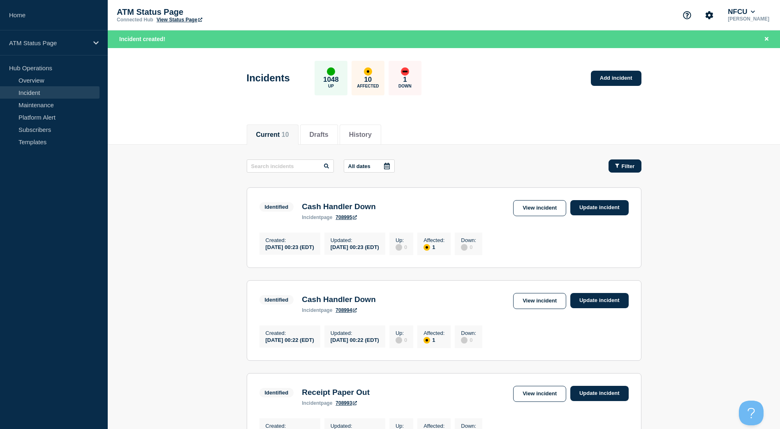
click at [628, 170] on button "Filter" at bounding box center [625, 166] width 33 height 13
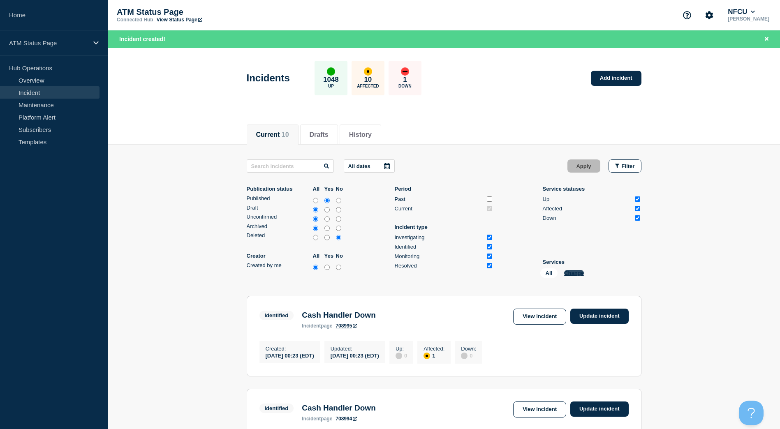
click at [574, 272] on button "Change" at bounding box center [574, 273] width 20 height 6
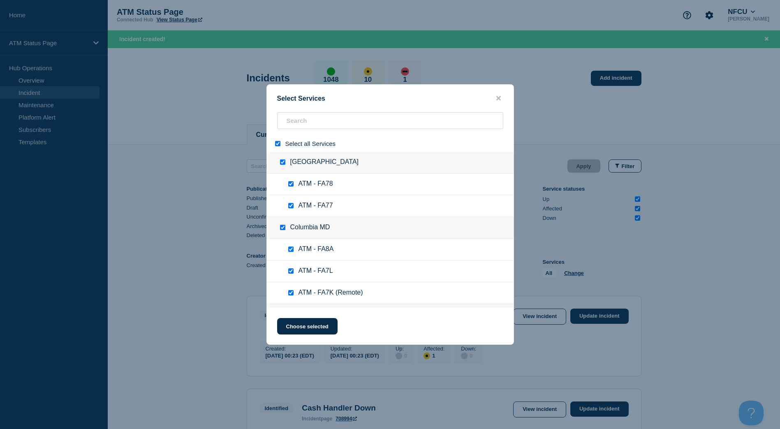
click at [280, 144] on input "select all" at bounding box center [277, 143] width 5 height 5
click at [292, 122] on input "search" at bounding box center [390, 120] width 226 height 17
paste input "FA4J"
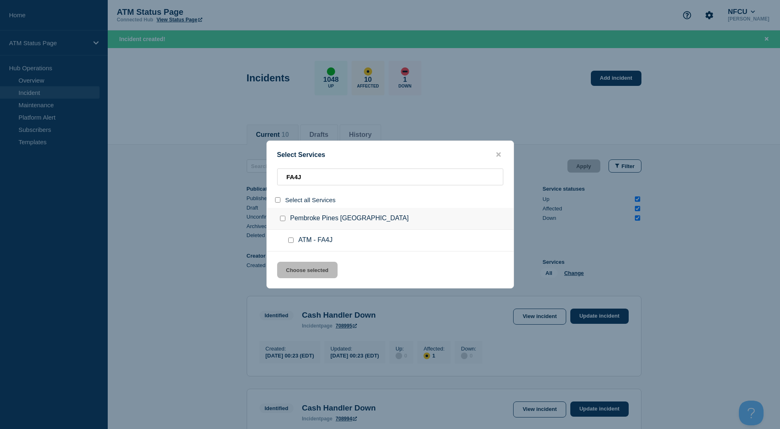
click at [290, 243] on input "service: ATM - FA4J" at bounding box center [290, 240] width 5 height 5
click at [297, 264] on button "Choose selected" at bounding box center [307, 270] width 60 height 16
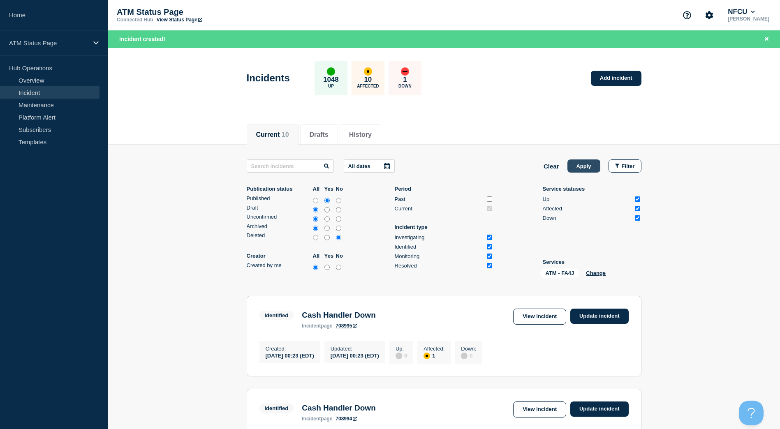
click at [598, 163] on button "Apply" at bounding box center [584, 166] width 33 height 13
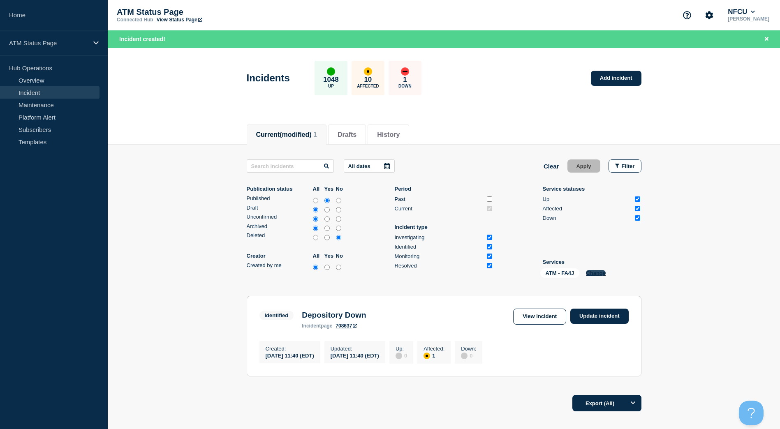
click at [596, 273] on button "Change" at bounding box center [596, 273] width 20 height 6
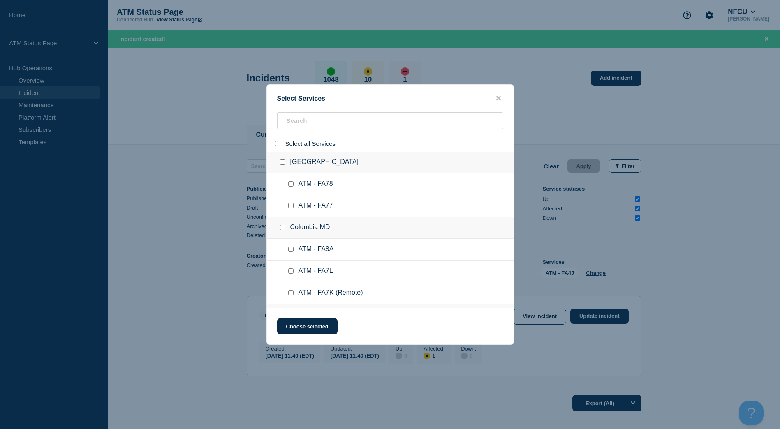
click at [279, 145] on input "select all" at bounding box center [277, 143] width 5 height 5
click at [299, 124] on input "search" at bounding box center [390, 120] width 226 height 17
paste input "FC8H"
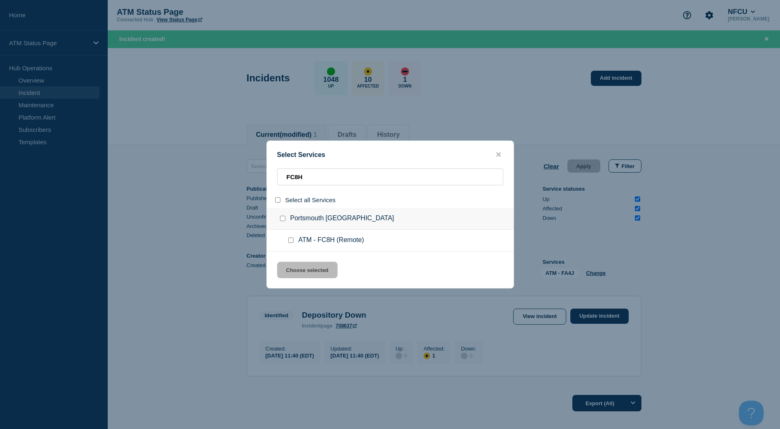
click at [293, 241] on input "service: ATM - FC8H (Remote)" at bounding box center [290, 240] width 5 height 5
click at [308, 269] on button "Choose selected" at bounding box center [307, 270] width 60 height 16
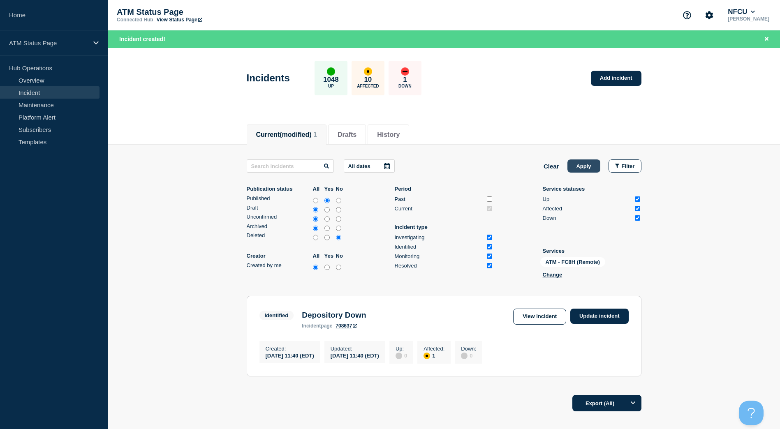
click at [575, 165] on button "Apply" at bounding box center [584, 166] width 33 height 13
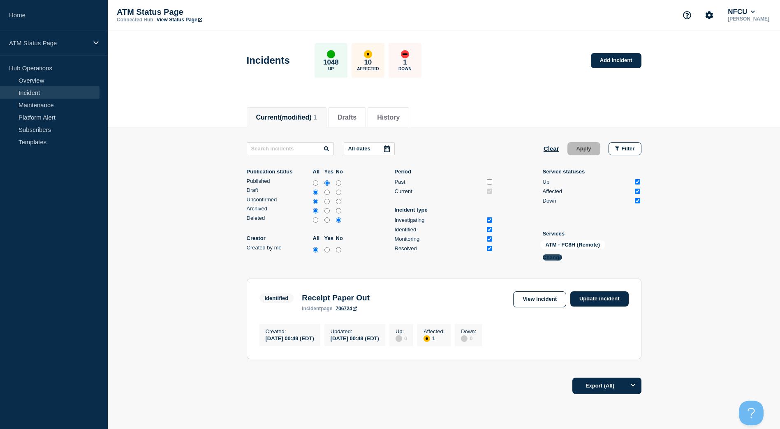
click at [549, 258] on button "Change" at bounding box center [553, 258] width 20 height 6
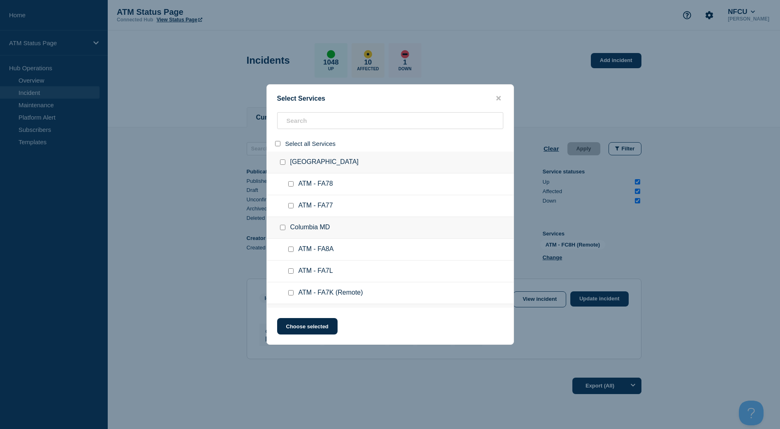
click at [278, 147] on div at bounding box center [279, 144] width 12 height 8
click at [278, 144] on input "select all" at bounding box center [277, 143] width 5 height 5
click at [292, 125] on input "search" at bounding box center [390, 120] width 226 height 17
paste input "FCP9"
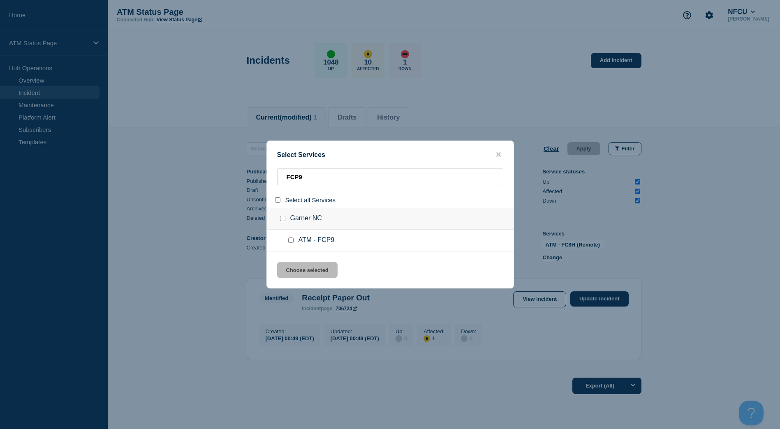
click at [292, 241] on input "service: ATM - FCP9" at bounding box center [290, 240] width 5 height 5
click at [294, 267] on button "Choose selected" at bounding box center [307, 270] width 60 height 16
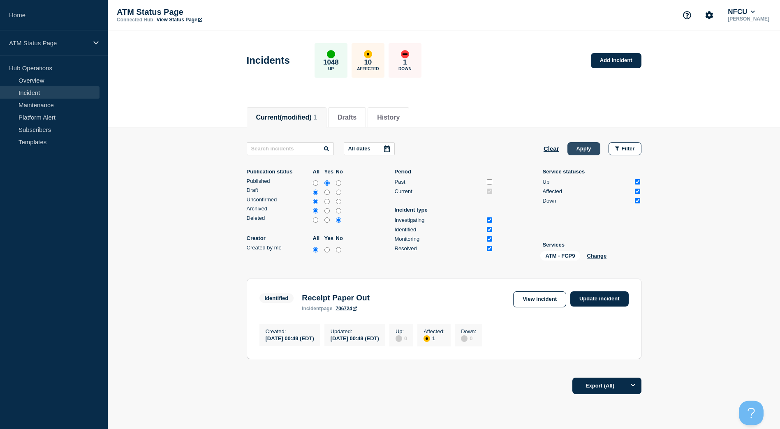
click at [585, 151] on button "Apply" at bounding box center [584, 148] width 33 height 13
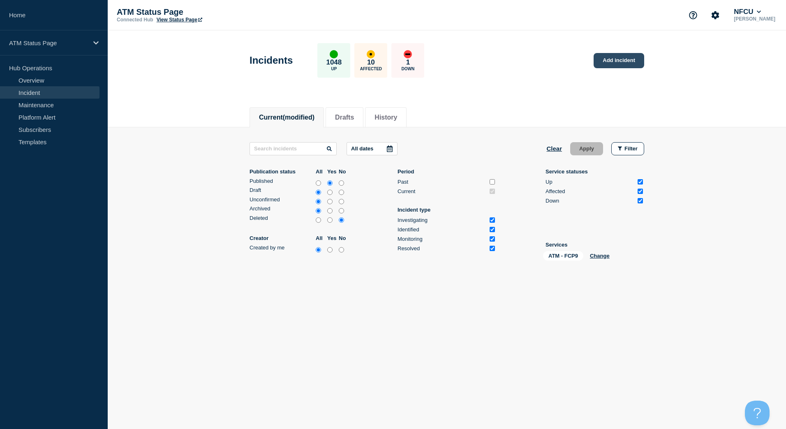
click at [611, 61] on link "Add incident" at bounding box center [619, 60] width 51 height 15
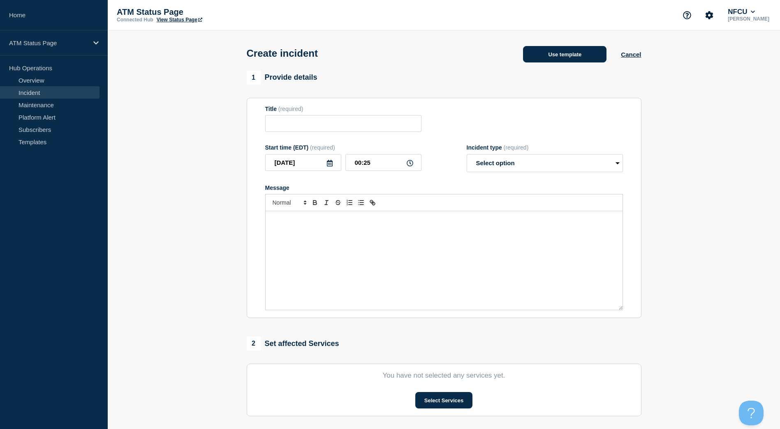
click at [533, 52] on button "Use template" at bounding box center [564, 54] width 83 height 16
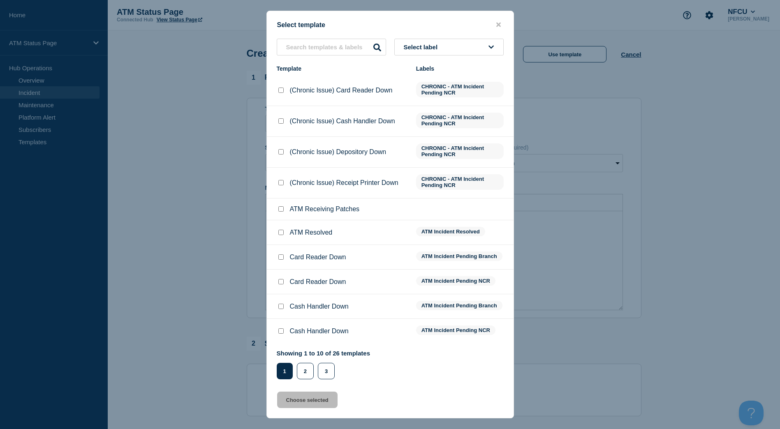
click at [463, 43] on button "Select label" at bounding box center [448, 47] width 109 height 17
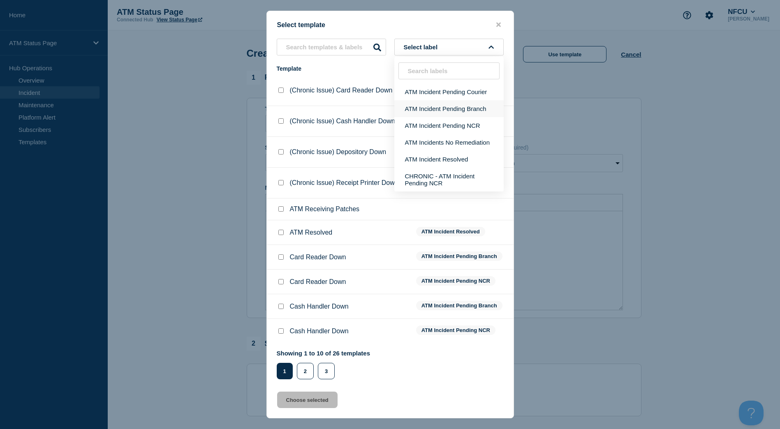
click at [457, 110] on button "ATM Incident Pending Branch" at bounding box center [448, 108] width 109 height 17
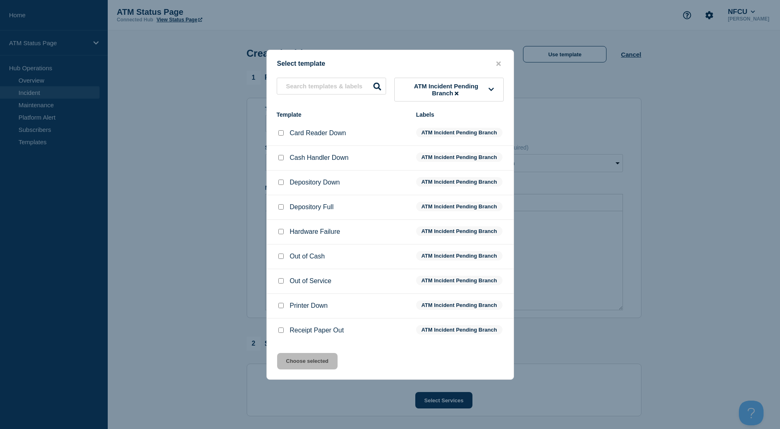
click at [279, 184] on input "Depository Down checkbox" at bounding box center [280, 182] width 5 height 5
click at [323, 361] on button "Choose selected" at bounding box center [307, 361] width 60 height 16
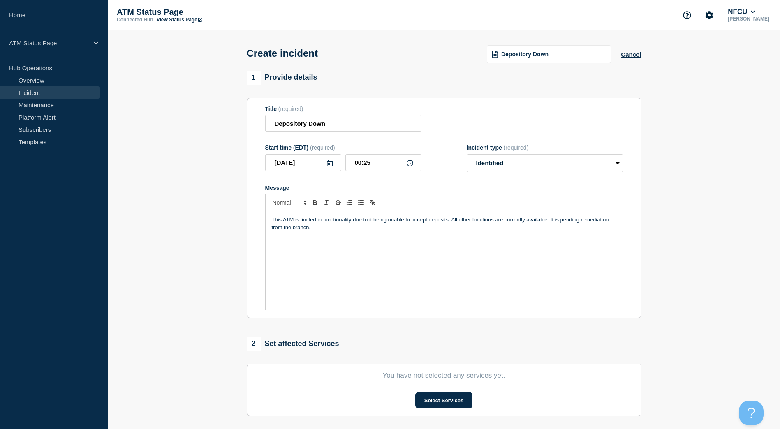
click at [417, 391] on section "You have not selected any services yet. Select Services" at bounding box center [444, 390] width 395 height 53
click at [419, 396] on button "Select Services" at bounding box center [443, 400] width 57 height 16
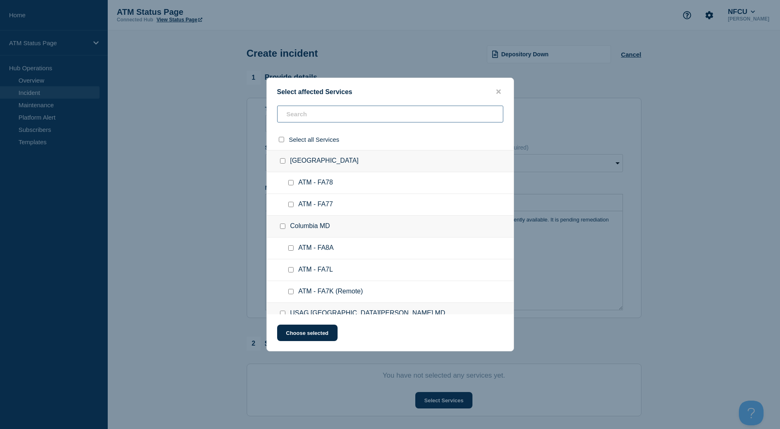
click at [330, 114] on input "text" at bounding box center [390, 114] width 226 height 17
paste input "FCP9"
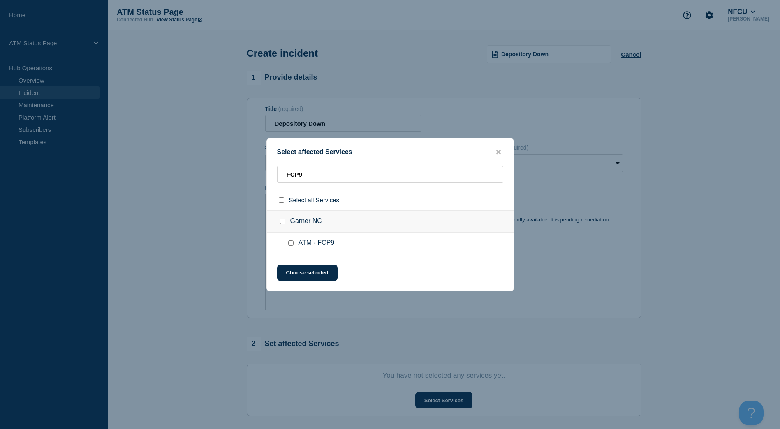
click at [292, 244] on input "ATM - FCP9 checkbox" at bounding box center [290, 243] width 5 height 5
click at [296, 274] on button "Choose selected" at bounding box center [307, 273] width 60 height 16
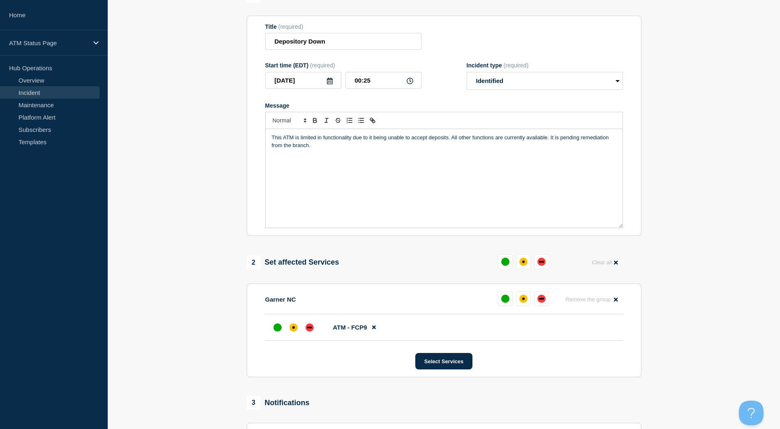
scroll to position [123, 0]
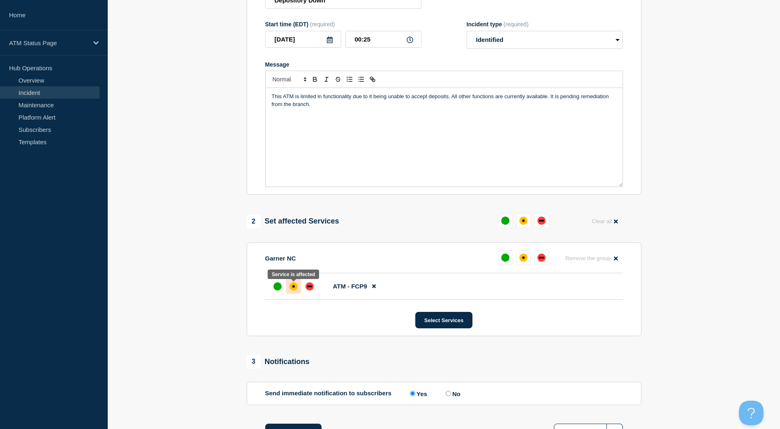
click at [299, 287] on div at bounding box center [293, 286] width 15 height 15
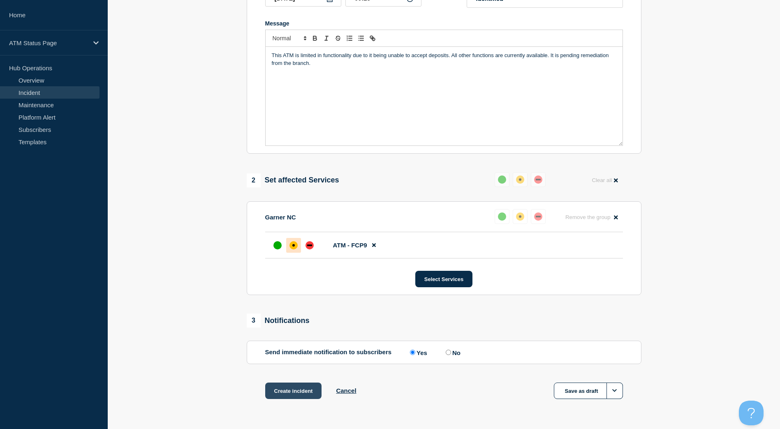
click at [277, 394] on button "Create incident" at bounding box center [293, 391] width 57 height 16
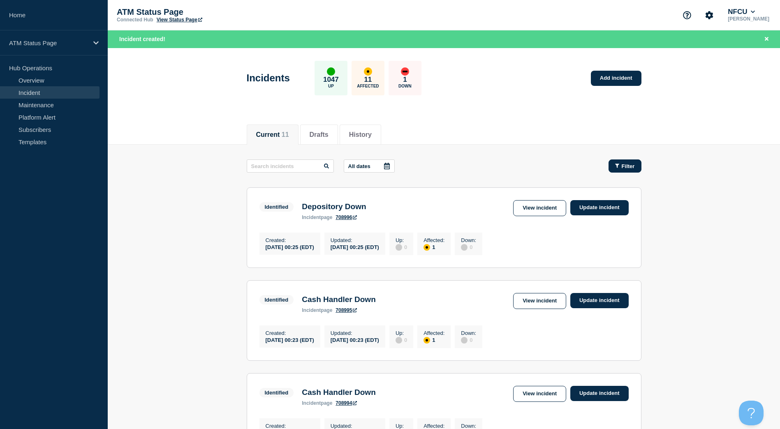
click at [640, 172] on button "Filter" at bounding box center [625, 166] width 33 height 13
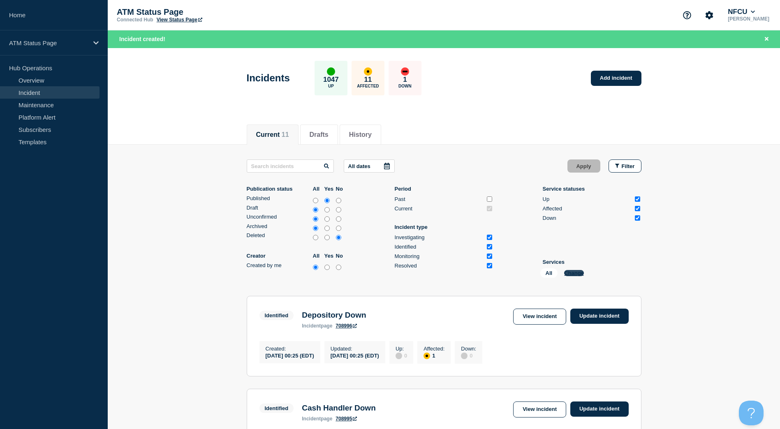
click at [579, 273] on button "Change" at bounding box center [574, 273] width 20 height 6
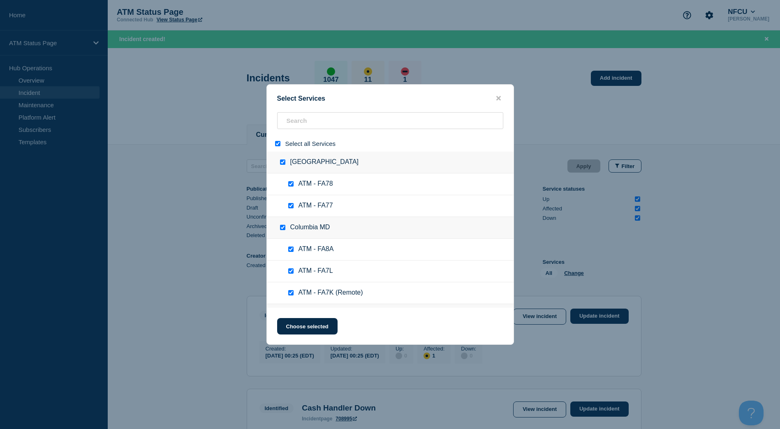
click at [278, 146] on input "select all" at bounding box center [277, 143] width 5 height 5
click at [293, 127] on input "search" at bounding box center [390, 120] width 226 height 17
paste input "FCSO"
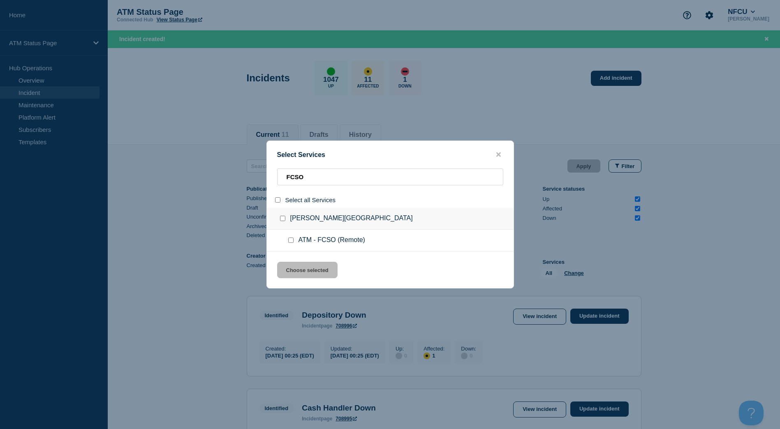
click at [290, 239] on input "service: ATM - FCSO (Remote)" at bounding box center [290, 240] width 5 height 5
click at [300, 269] on button "Choose selected" at bounding box center [307, 270] width 60 height 16
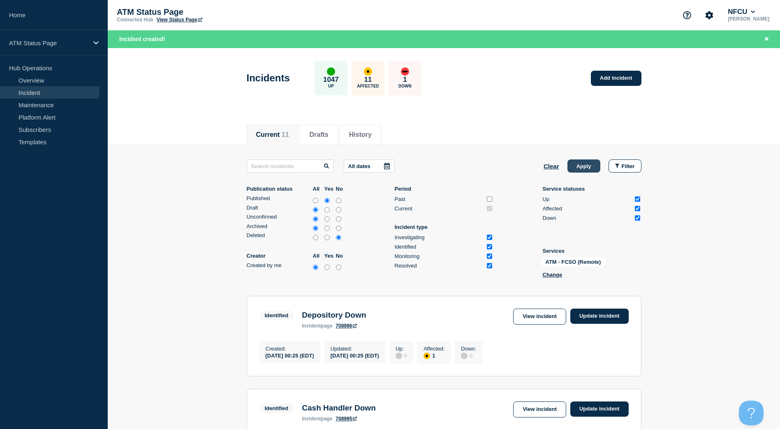
click at [595, 166] on button "Apply" at bounding box center [584, 166] width 33 height 13
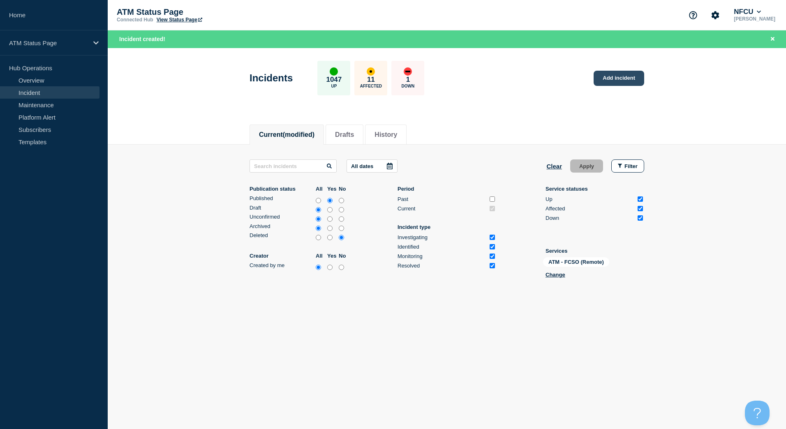
click at [618, 81] on link "Add incident" at bounding box center [619, 78] width 51 height 15
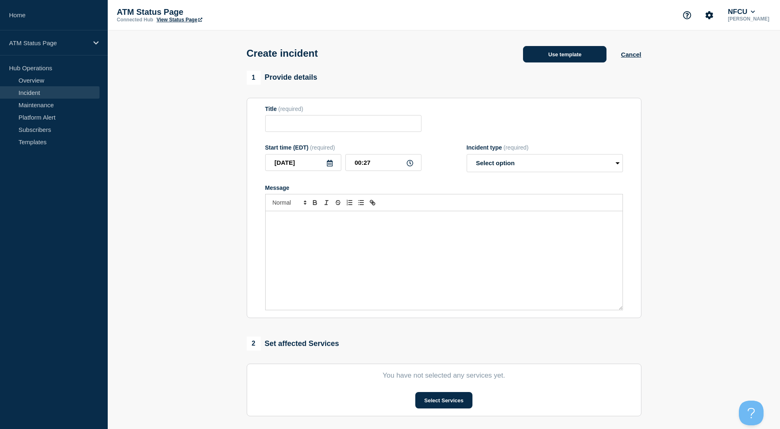
click at [582, 59] on button "Use template" at bounding box center [564, 54] width 83 height 16
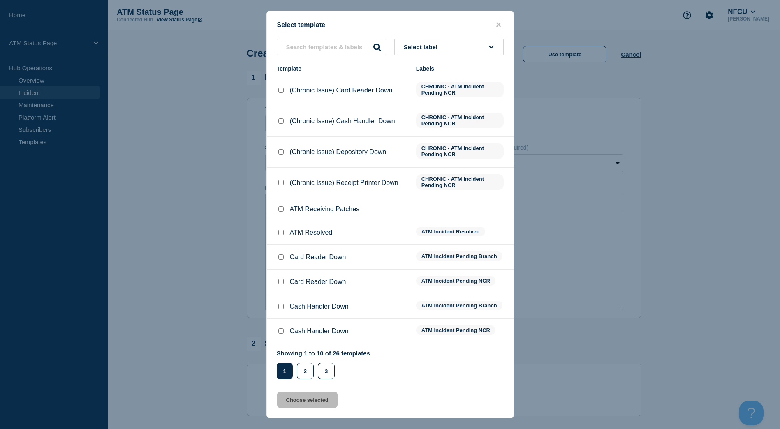
click at [476, 49] on button "Select label" at bounding box center [448, 47] width 109 height 17
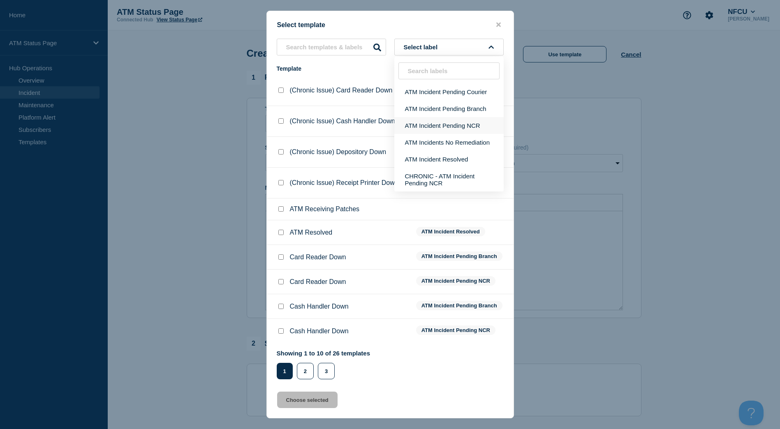
click at [466, 126] on button "ATM Incident Pending NCR" at bounding box center [448, 125] width 109 height 17
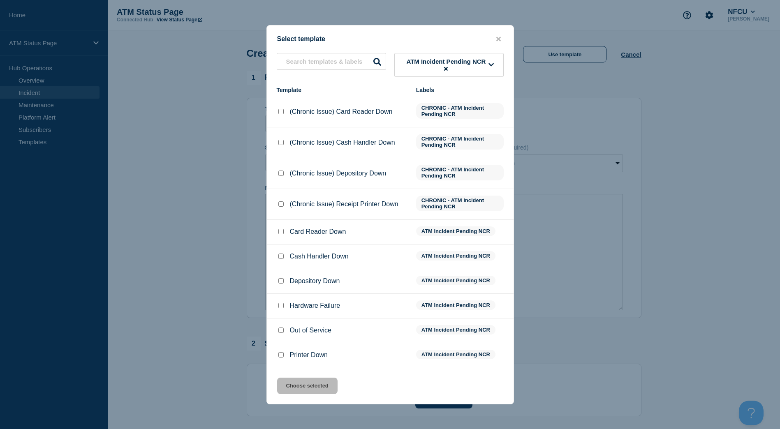
click at [485, 58] on span "ATM Incident Pending NCR" at bounding box center [446, 65] width 85 height 14
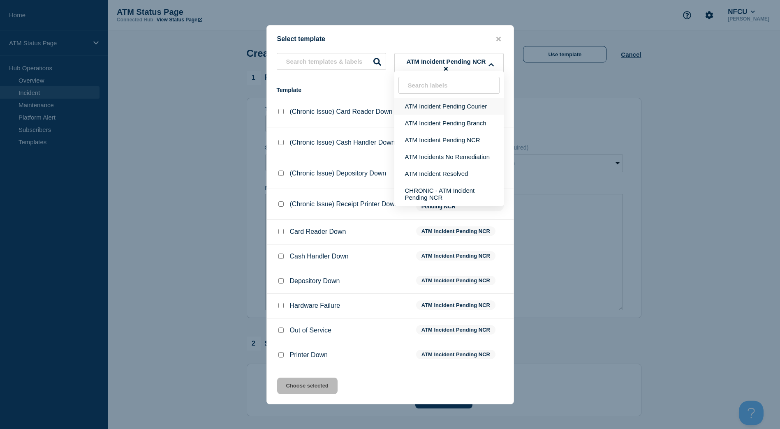
click at [446, 108] on button "ATM Incident Pending Courier" at bounding box center [448, 106] width 109 height 17
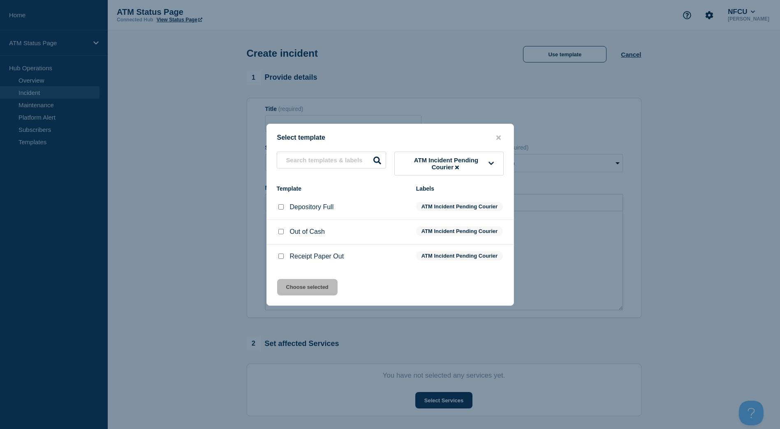
click at [280, 204] on input "Depository Full checkbox" at bounding box center [280, 206] width 5 height 5
click at [288, 292] on button "Choose selected" at bounding box center [307, 287] width 60 height 16
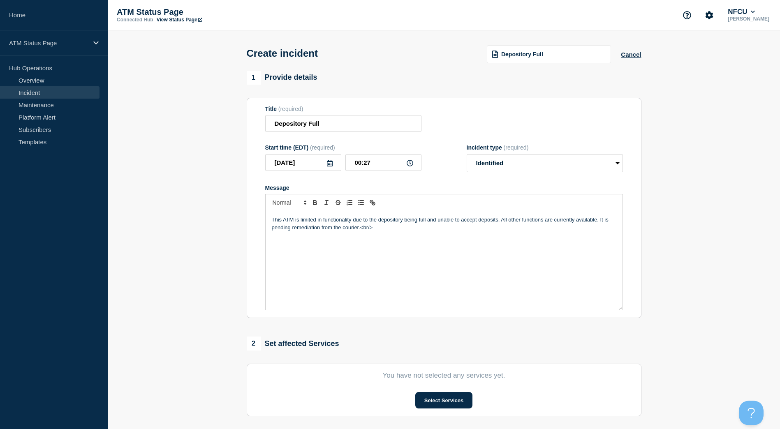
scroll to position [82, 0]
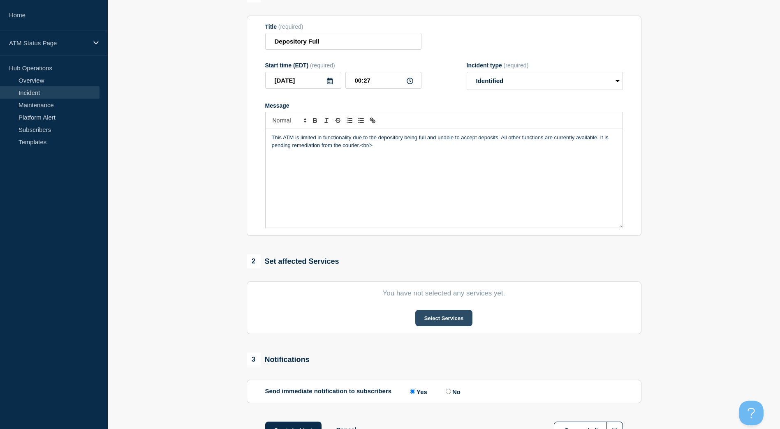
click at [458, 319] on button "Select Services" at bounding box center [443, 318] width 57 height 16
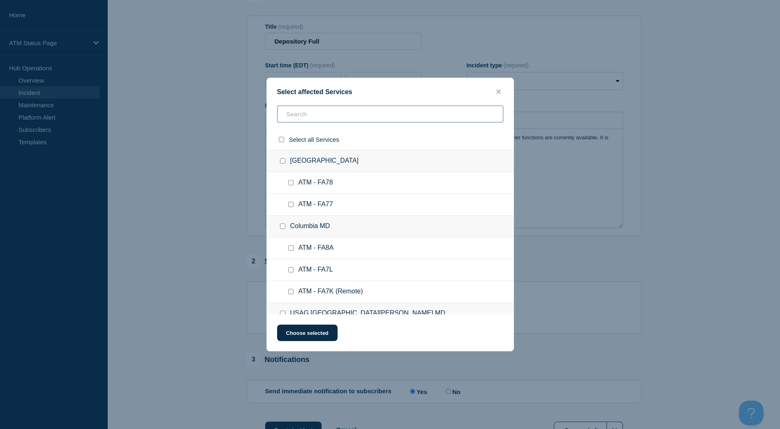
click at [333, 119] on input "text" at bounding box center [390, 114] width 226 height 17
paste input "FCSO"
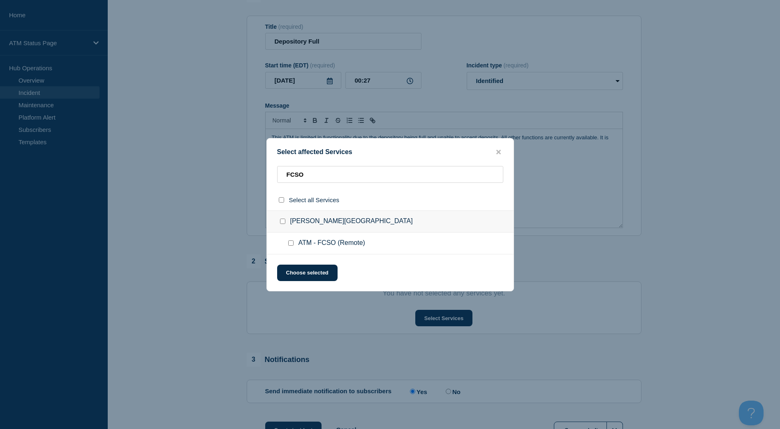
click at [291, 241] on div at bounding box center [293, 243] width 12 height 8
click at [290, 243] on input "ATM - FCSO (Remote) checkbox" at bounding box center [290, 243] width 5 height 5
click at [296, 272] on button "Choose selected" at bounding box center [307, 273] width 60 height 16
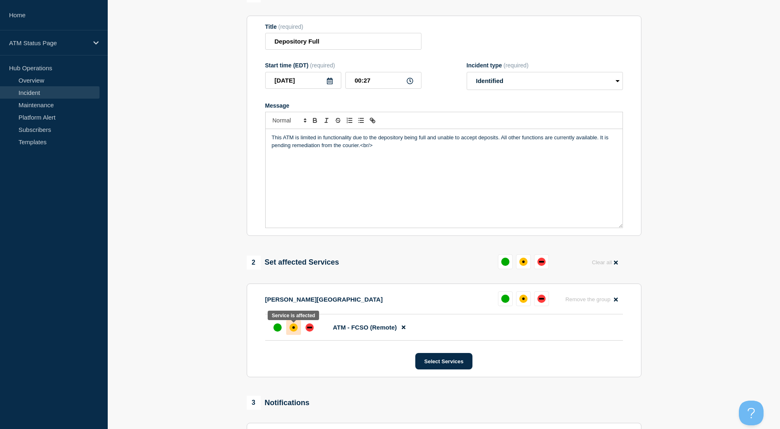
click at [299, 324] on div at bounding box center [293, 327] width 15 height 15
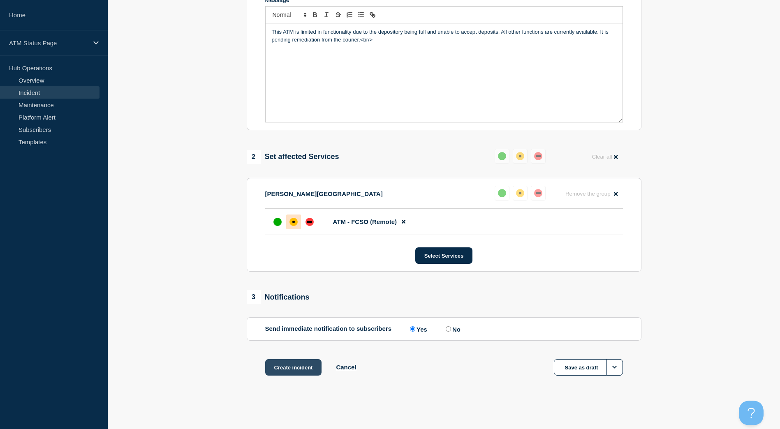
click at [297, 365] on button "Create incident" at bounding box center [293, 367] width 57 height 16
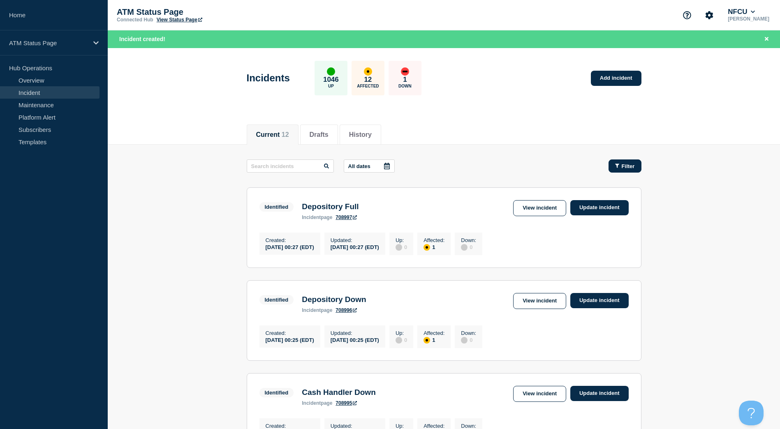
click at [616, 162] on button "Filter" at bounding box center [625, 166] width 33 height 13
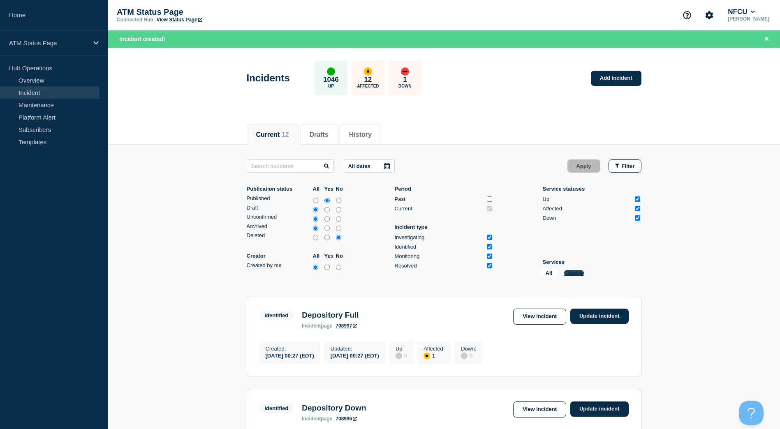
click at [570, 270] on button "Change" at bounding box center [574, 273] width 20 height 6
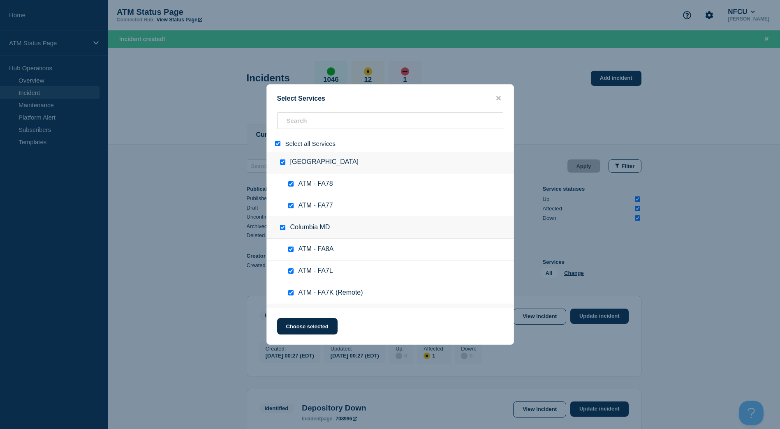
click at [275, 144] on input "select all" at bounding box center [277, 143] width 5 height 5
click at [296, 120] on input "search" at bounding box center [390, 120] width 226 height 17
paste input "FCKD"
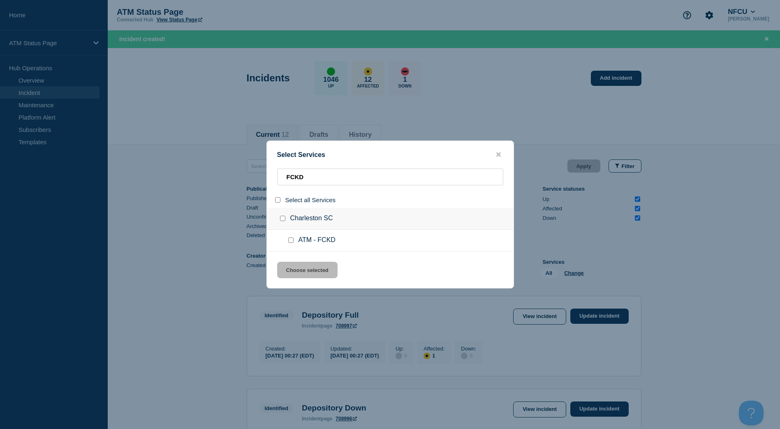
click at [290, 241] on input "service: ATM - FCKD" at bounding box center [290, 240] width 5 height 5
click at [297, 272] on button "Choose selected" at bounding box center [307, 270] width 60 height 16
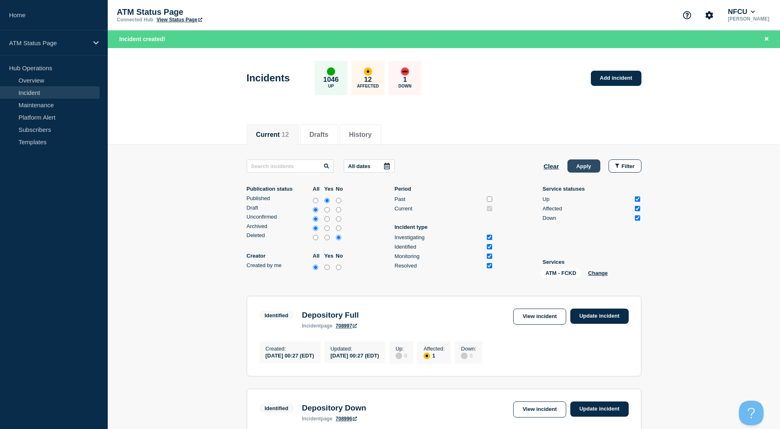
click at [583, 166] on button "Apply" at bounding box center [584, 166] width 33 height 13
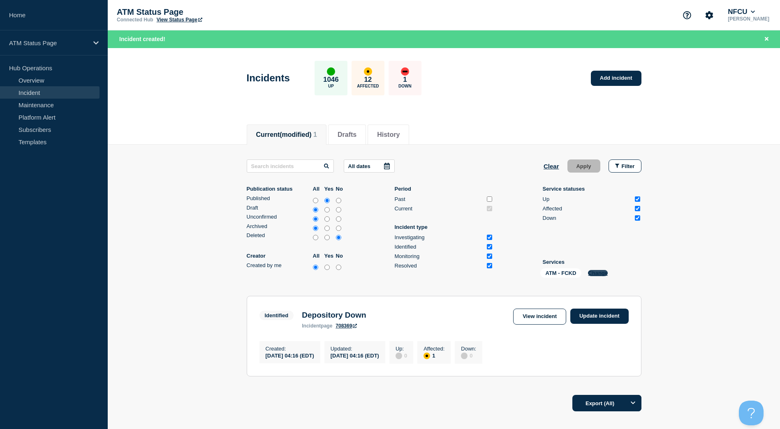
click at [600, 272] on button "Change" at bounding box center [598, 273] width 20 height 6
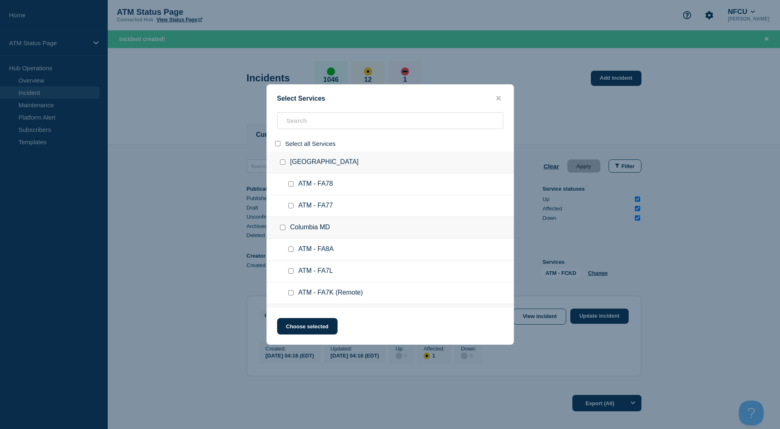
click at [279, 144] on input "select all" at bounding box center [277, 143] width 5 height 5
click at [290, 127] on input "search" at bounding box center [390, 120] width 226 height 17
paste input "FC2L"
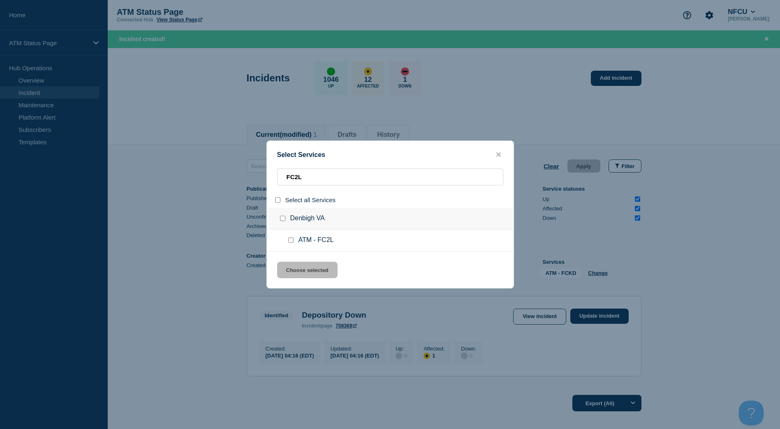
click at [290, 242] on input "service: ATM - FC2L" at bounding box center [290, 240] width 5 height 5
click at [322, 270] on button "Choose selected" at bounding box center [307, 270] width 60 height 16
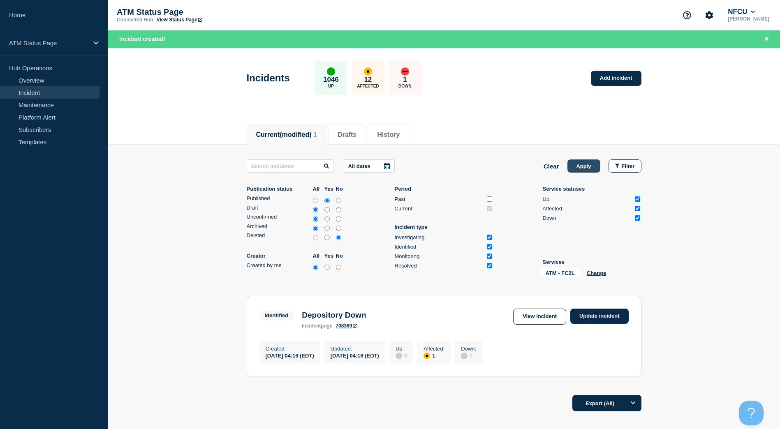
click at [585, 165] on button "Apply" at bounding box center [584, 166] width 33 height 13
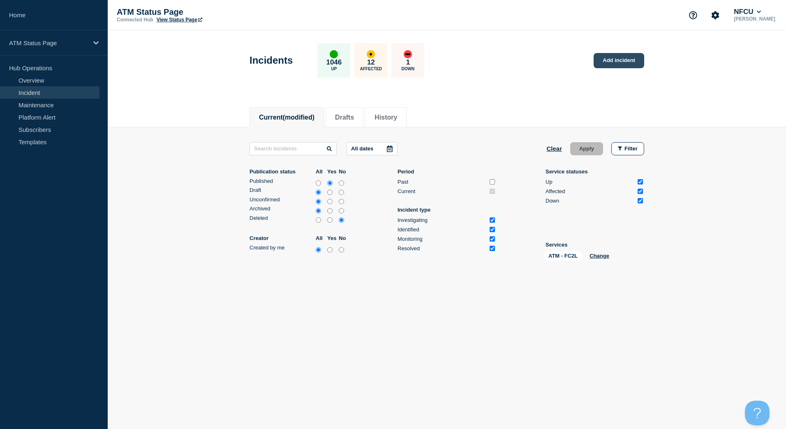
click at [620, 62] on link "Add incident" at bounding box center [619, 60] width 51 height 15
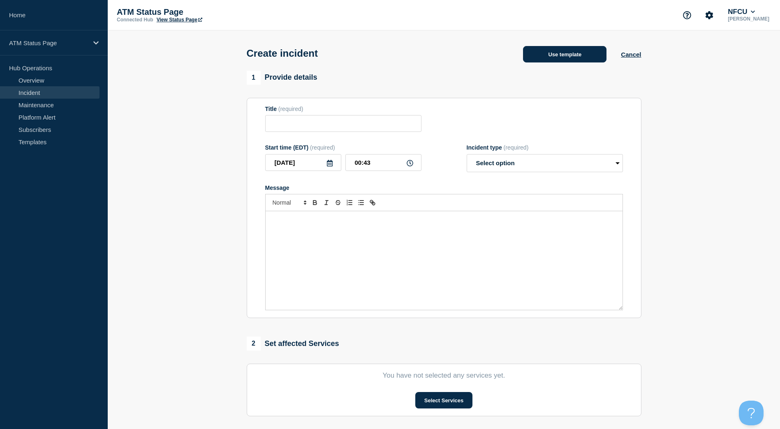
click at [535, 48] on button "Use template" at bounding box center [564, 54] width 83 height 16
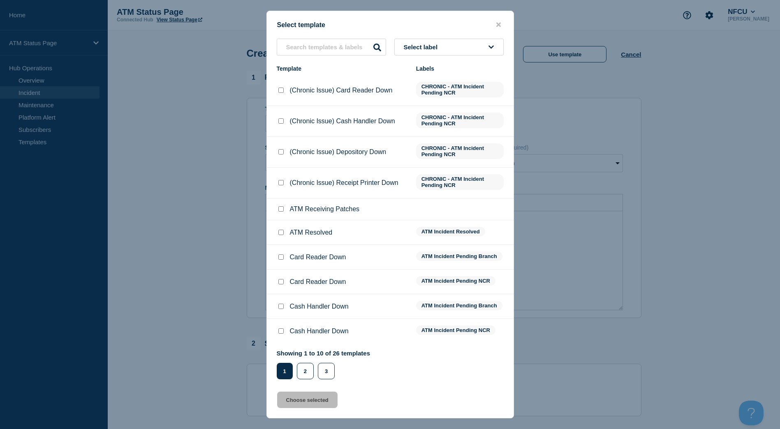
click at [451, 40] on button "Select label" at bounding box center [448, 47] width 109 height 17
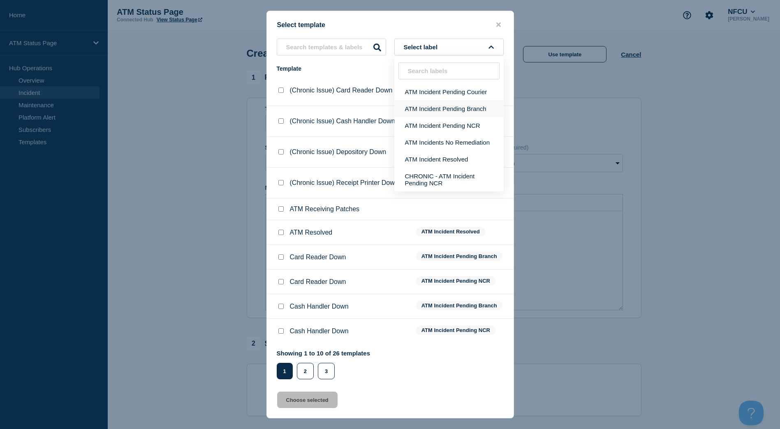
click at [451, 106] on button "ATM Incident Pending Branch" at bounding box center [448, 108] width 109 height 17
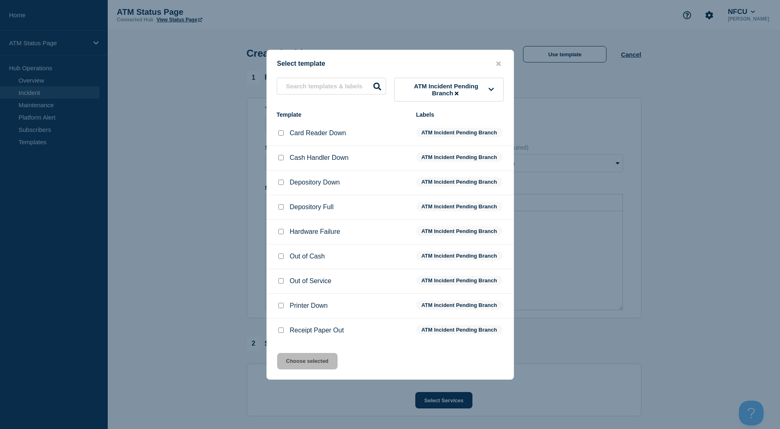
click at [281, 184] on input "Depository Down checkbox" at bounding box center [280, 182] width 5 height 5
click at [301, 359] on button "Choose selected" at bounding box center [307, 361] width 60 height 16
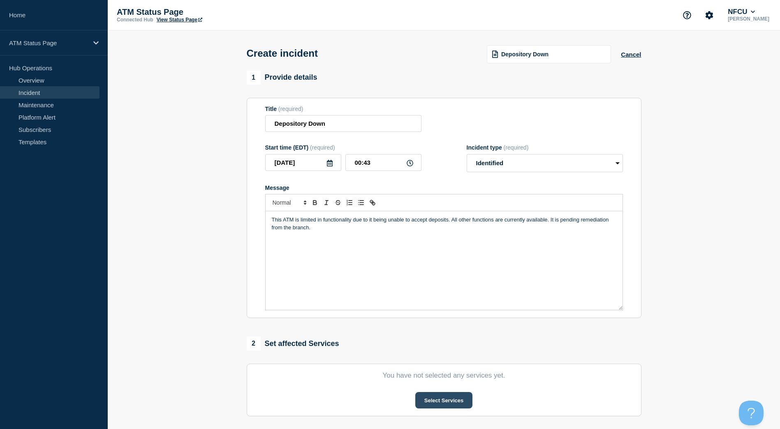
click at [429, 401] on button "Select Services" at bounding box center [443, 400] width 57 height 16
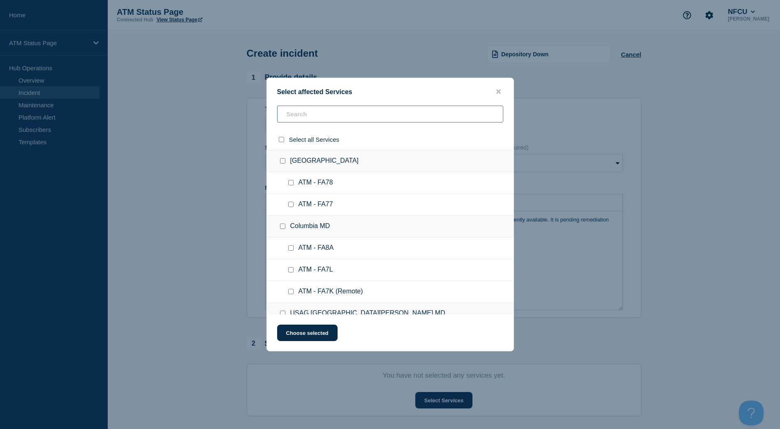
click at [356, 123] on input "text" at bounding box center [390, 114] width 226 height 17
paste input "FC2L"
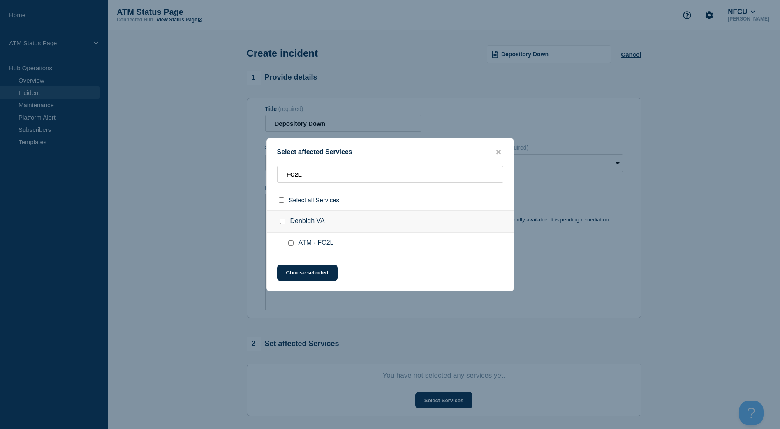
click at [288, 241] on input "ATM - FC2L checkbox" at bounding box center [290, 243] width 5 height 5
click at [299, 269] on button "Choose selected" at bounding box center [307, 273] width 60 height 16
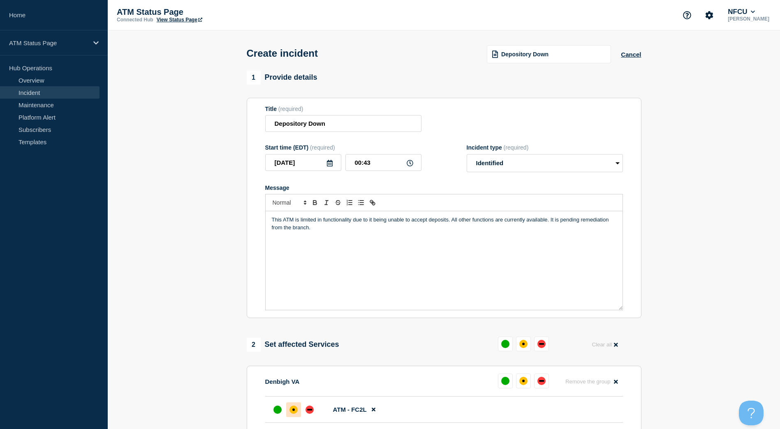
click at [290, 413] on div "affected" at bounding box center [294, 410] width 8 height 8
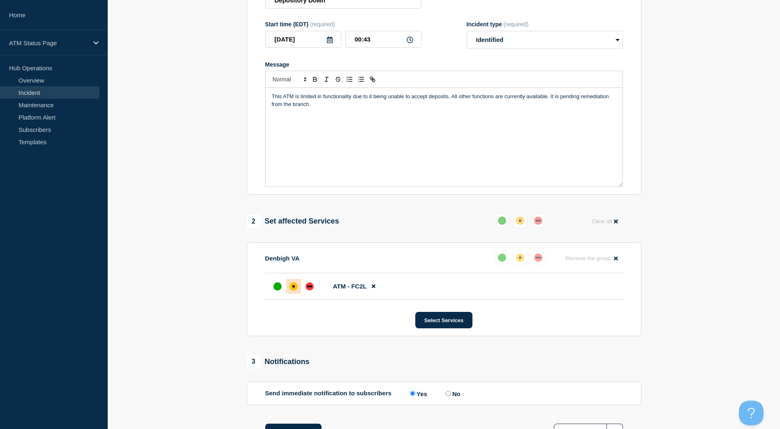
scroll to position [190, 0]
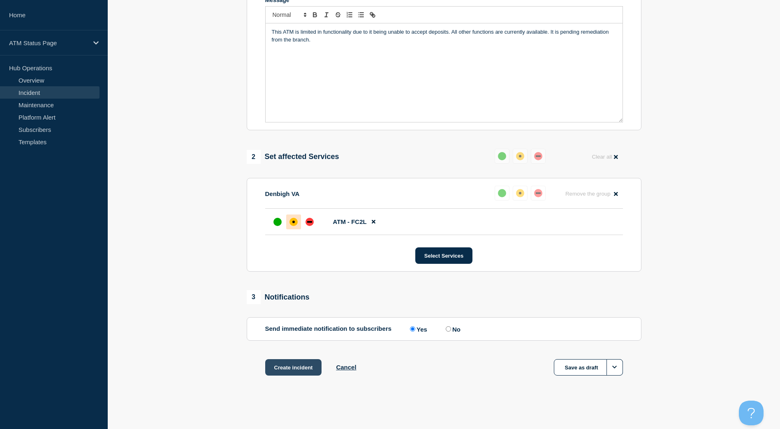
click at [293, 361] on button "Create incident" at bounding box center [293, 367] width 57 height 16
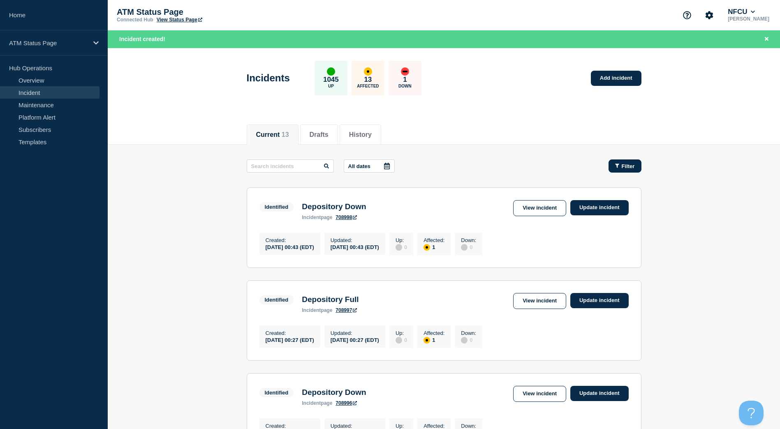
click at [620, 165] on div "Filter" at bounding box center [625, 166] width 20 height 6
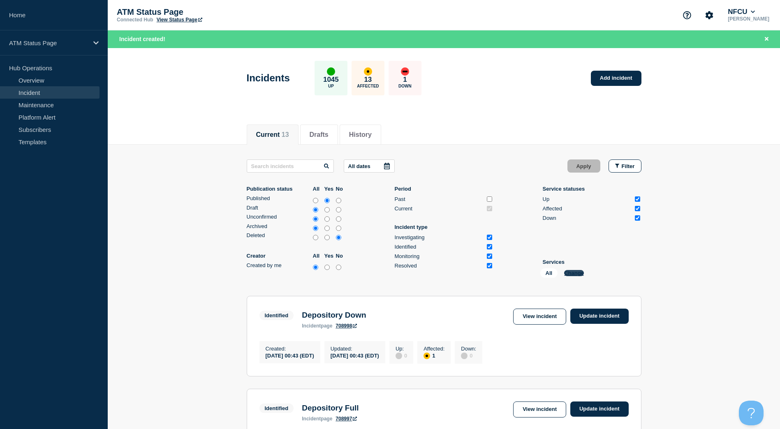
click at [569, 273] on button "Change" at bounding box center [574, 273] width 20 height 6
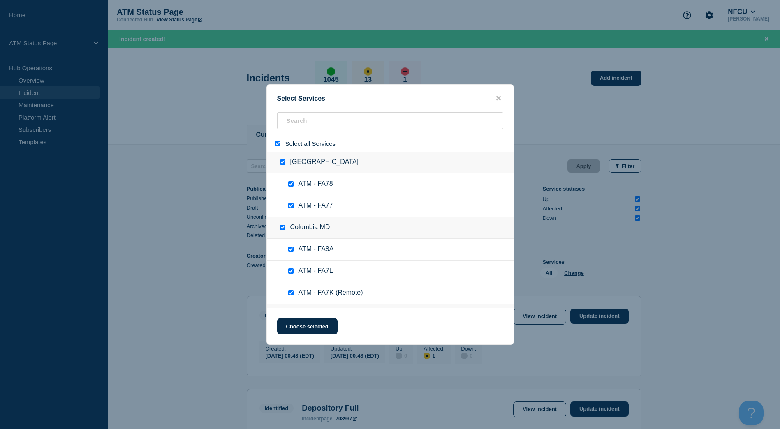
click at [279, 146] on input "select all" at bounding box center [277, 143] width 5 height 5
click at [296, 129] on input "search" at bounding box center [390, 120] width 226 height 17
paste input "FCP4"
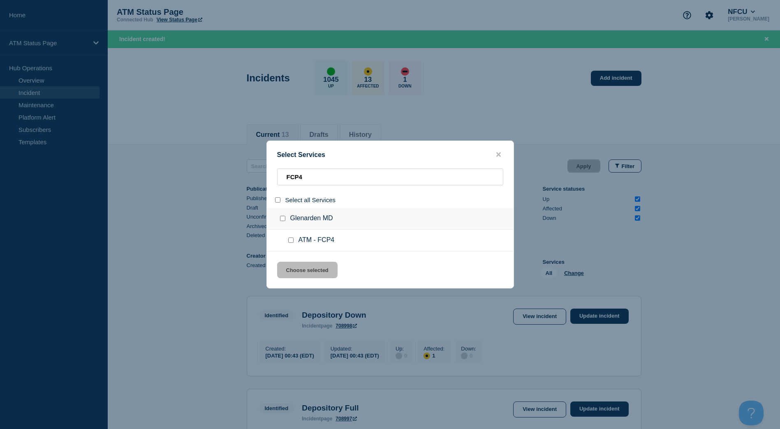
click at [290, 242] on input "service: ATM - FCP4" at bounding box center [290, 240] width 5 height 5
click at [299, 271] on button "Choose selected" at bounding box center [307, 270] width 60 height 16
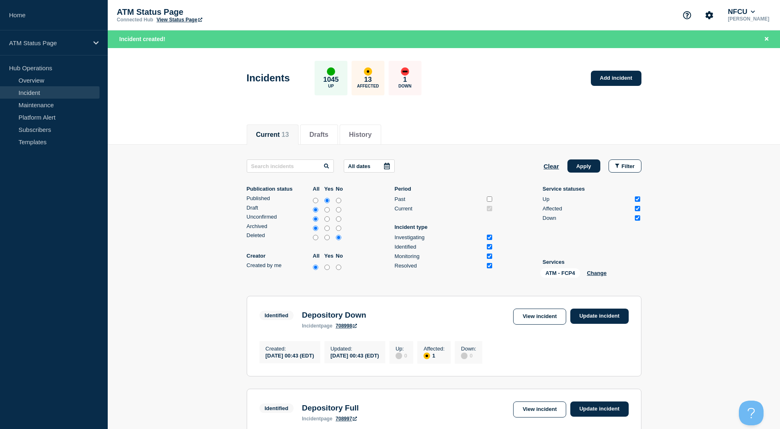
click at [582, 163] on button "Apply" at bounding box center [584, 166] width 33 height 13
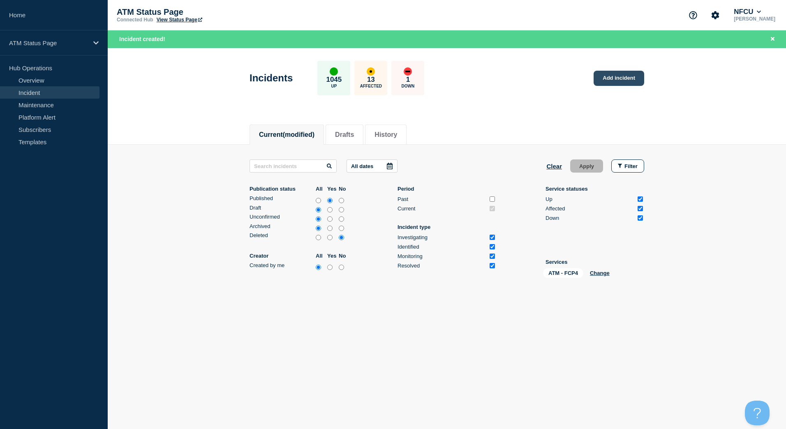
click at [619, 72] on link "Add incident" at bounding box center [619, 78] width 51 height 15
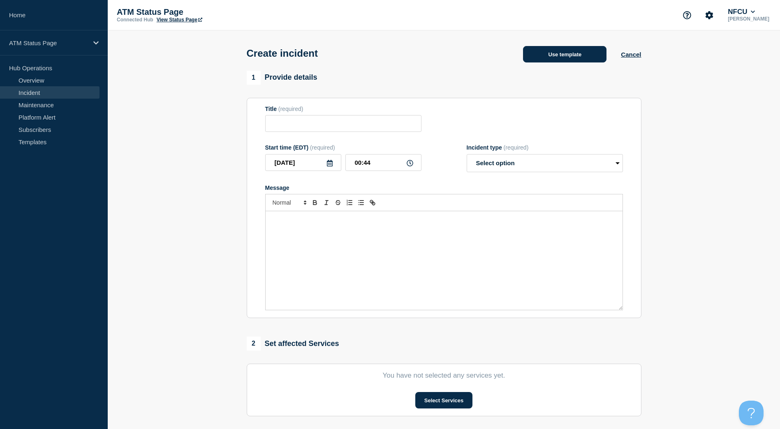
click at [561, 63] on button "Use template" at bounding box center [564, 54] width 83 height 16
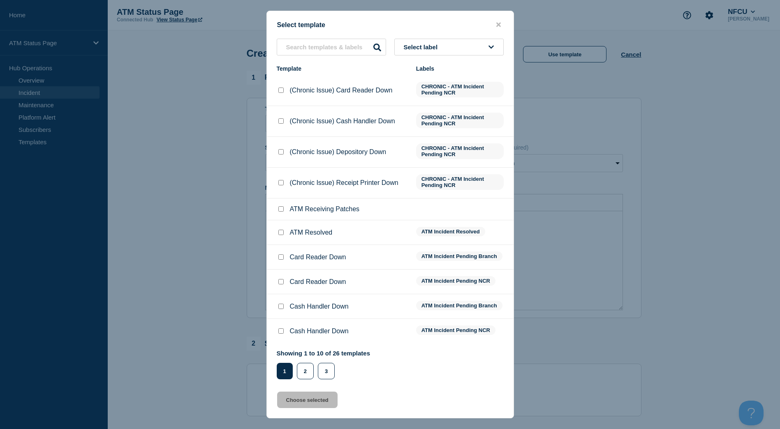
click at [436, 32] on div "Select template Select label Template Labels (Chronic Issue) Card Reader Down C…" at bounding box center [390, 215] width 248 height 408
click at [435, 41] on button "Select label" at bounding box center [448, 47] width 109 height 17
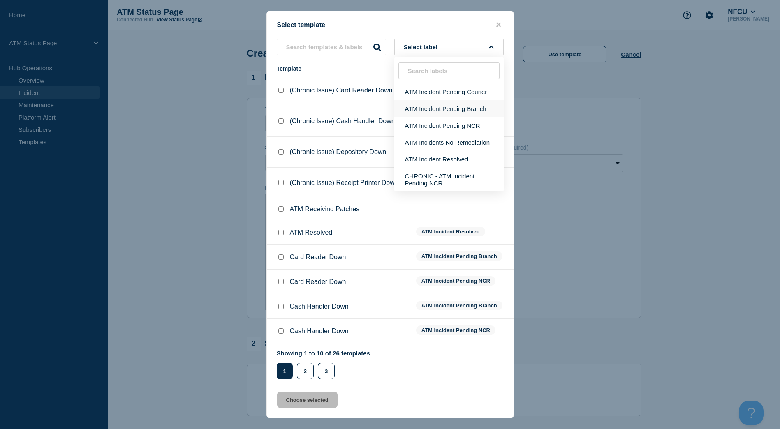
click at [436, 111] on button "ATM Incident Pending Branch" at bounding box center [448, 108] width 109 height 17
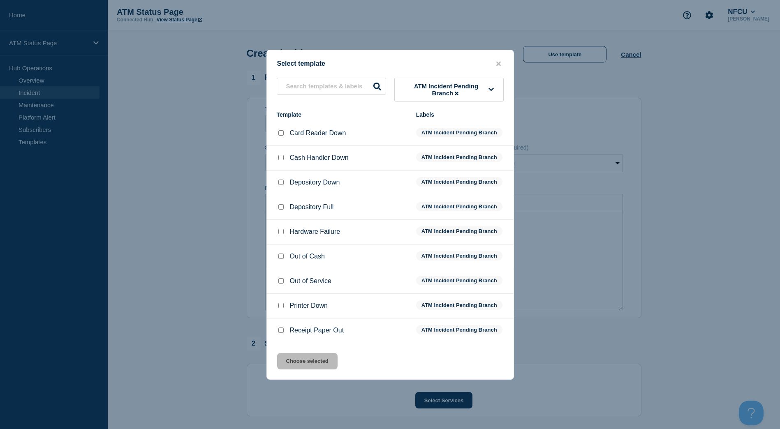
click at [283, 183] on input "Depository Down checkbox" at bounding box center [280, 182] width 5 height 5
click at [303, 362] on button "Choose selected" at bounding box center [307, 361] width 60 height 16
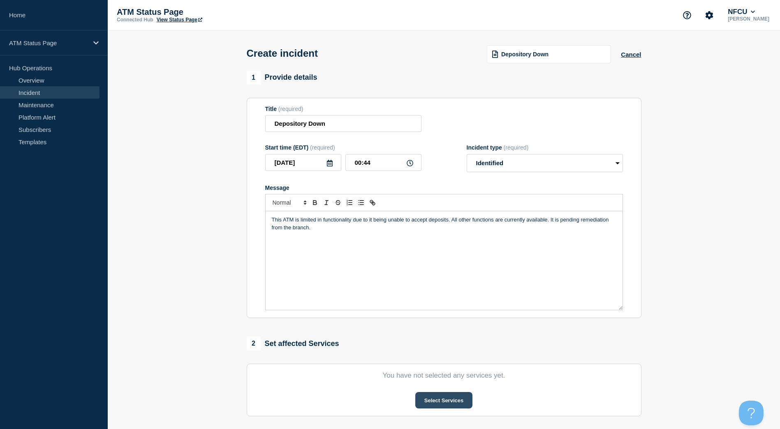
click at [422, 404] on button "Select Services" at bounding box center [443, 400] width 57 height 16
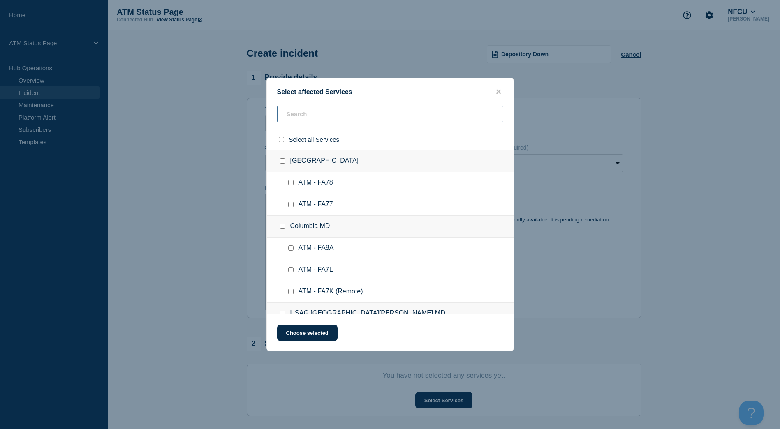
click at [350, 118] on input "text" at bounding box center [390, 114] width 226 height 17
paste input "FCP4"
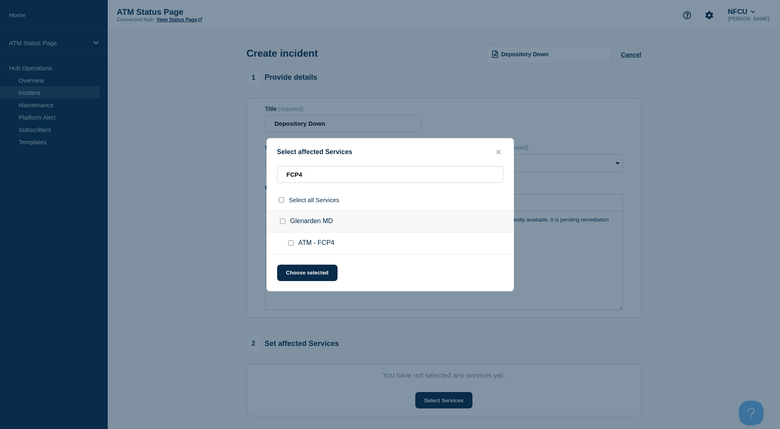
click at [288, 246] on input "ATM - FCP4 checkbox" at bounding box center [290, 243] width 5 height 5
click at [296, 273] on button "Choose selected" at bounding box center [307, 273] width 60 height 16
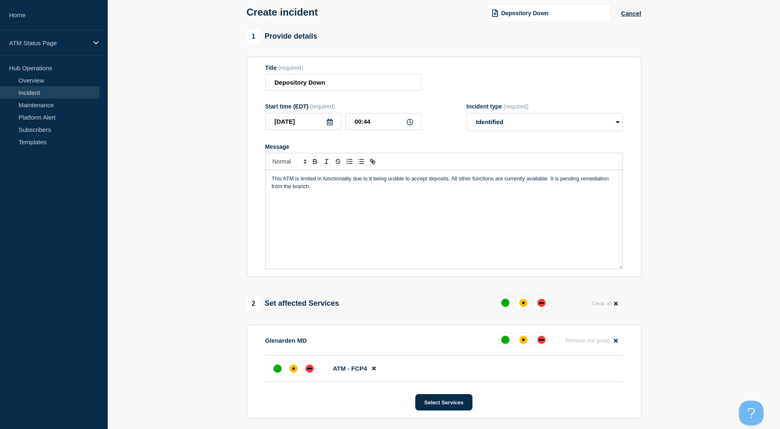
scroll to position [123, 0]
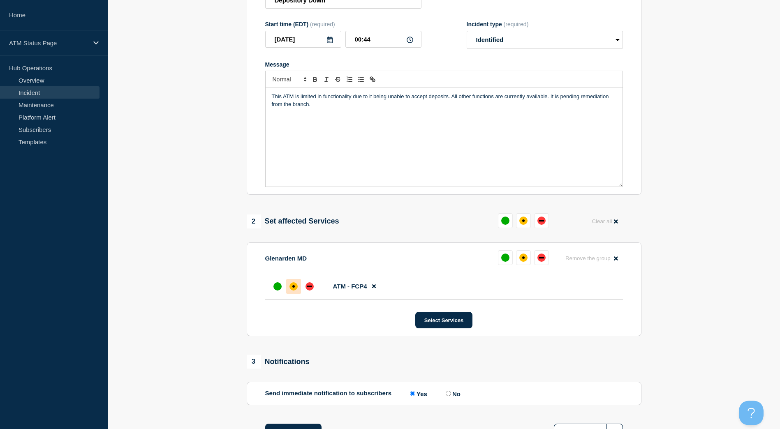
click at [298, 290] on div at bounding box center [293, 286] width 15 height 15
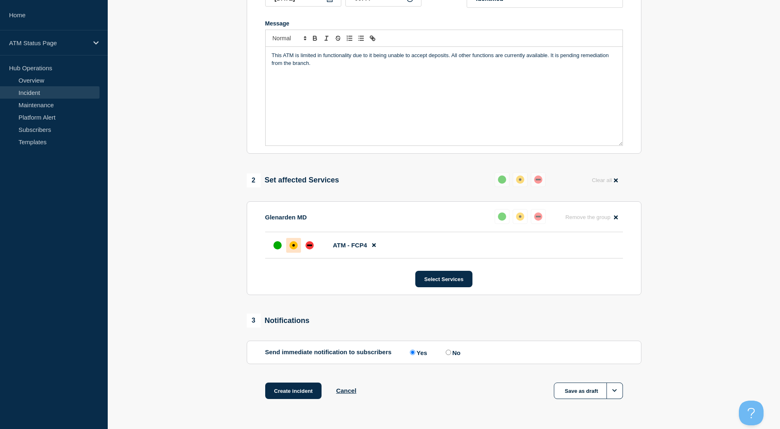
scroll to position [190, 0]
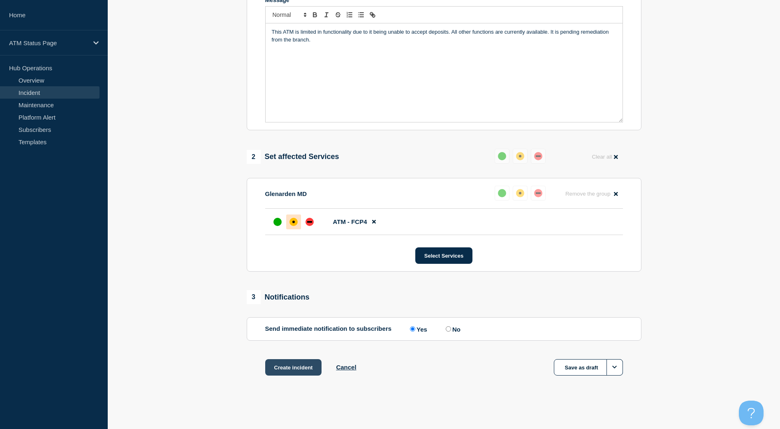
click at [290, 367] on button "Create incident" at bounding box center [293, 367] width 57 height 16
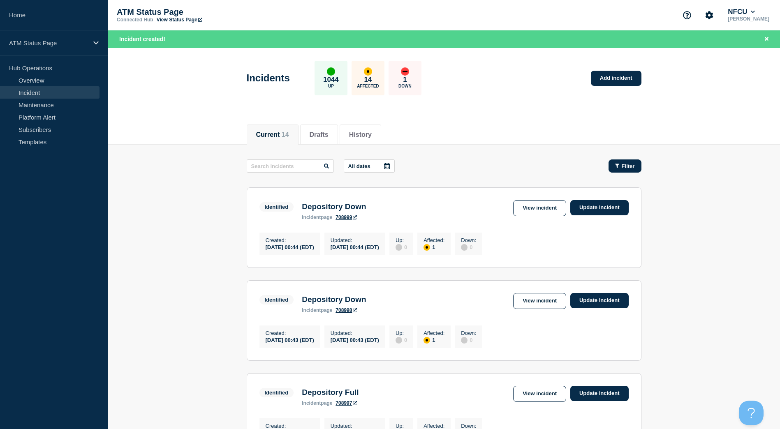
click at [612, 167] on button "Filter" at bounding box center [625, 166] width 33 height 13
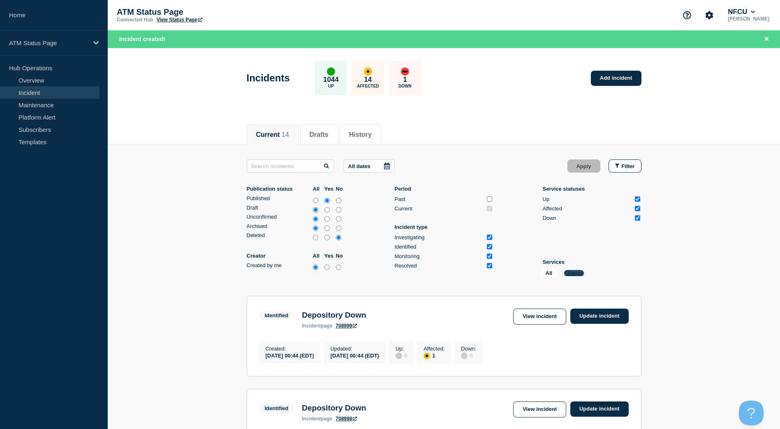
click at [575, 274] on button "Change" at bounding box center [574, 273] width 20 height 6
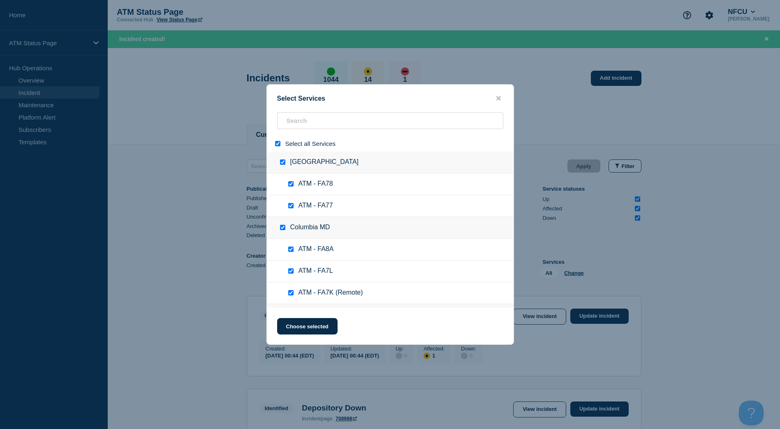
click at [280, 146] on input "select all" at bounding box center [277, 143] width 5 height 5
click at [293, 123] on input "search" at bounding box center [390, 120] width 226 height 17
paste input "FA6F"
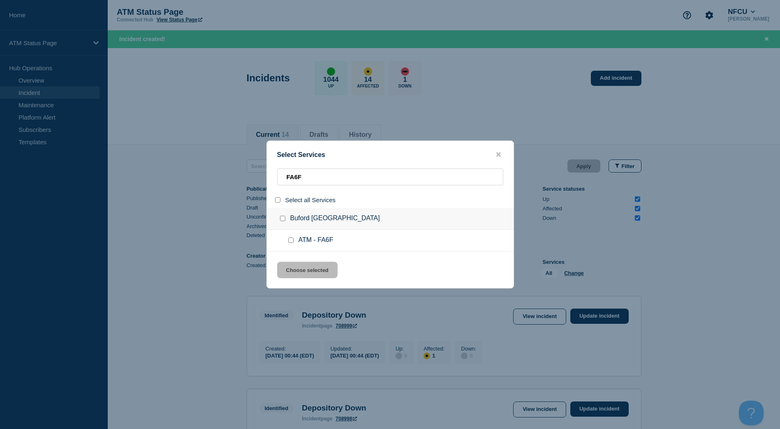
click at [290, 239] on input "service: ATM - FA6F" at bounding box center [290, 240] width 5 height 5
click at [292, 266] on button "Choose selected" at bounding box center [307, 270] width 60 height 16
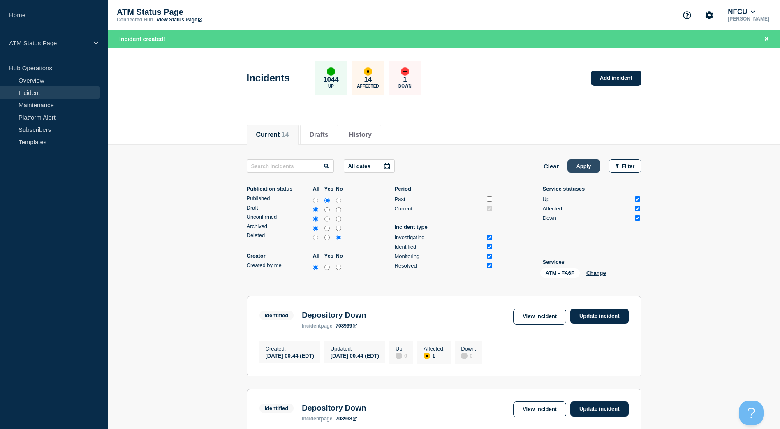
click at [576, 169] on button "Apply" at bounding box center [584, 166] width 33 height 13
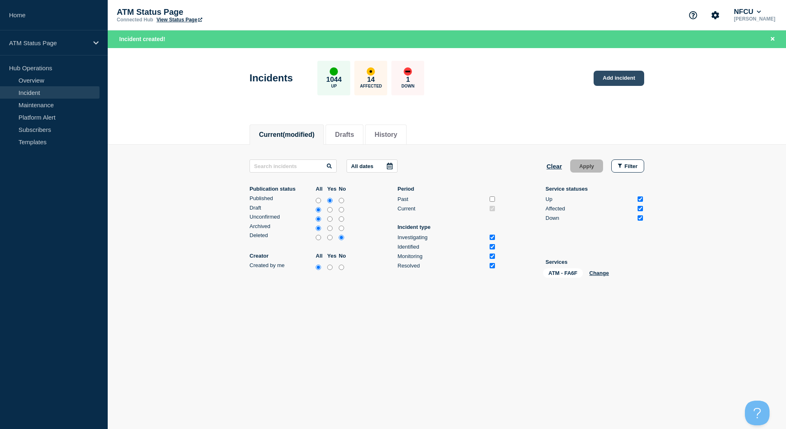
click at [624, 81] on link "Add incident" at bounding box center [619, 78] width 51 height 15
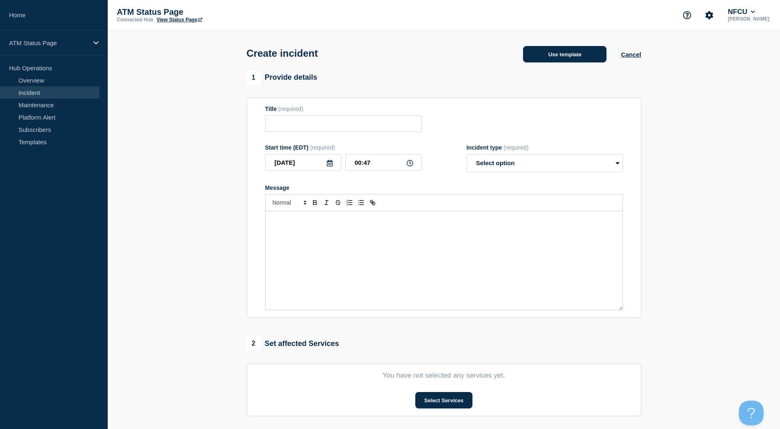
click at [543, 60] on button "Use template" at bounding box center [564, 54] width 83 height 16
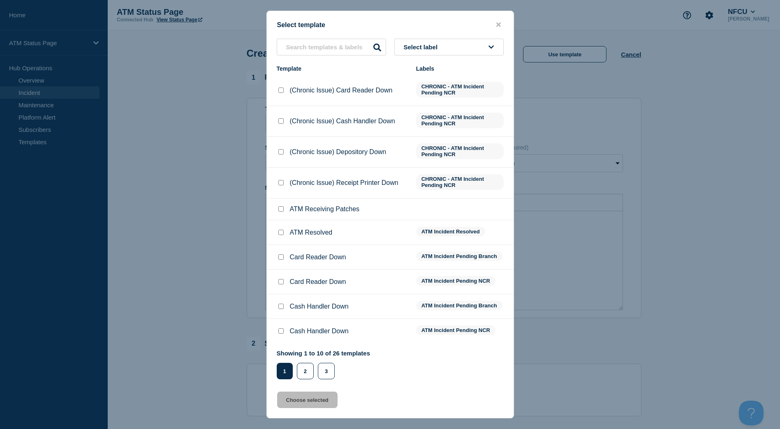
click at [446, 53] on button "Select label" at bounding box center [448, 47] width 109 height 17
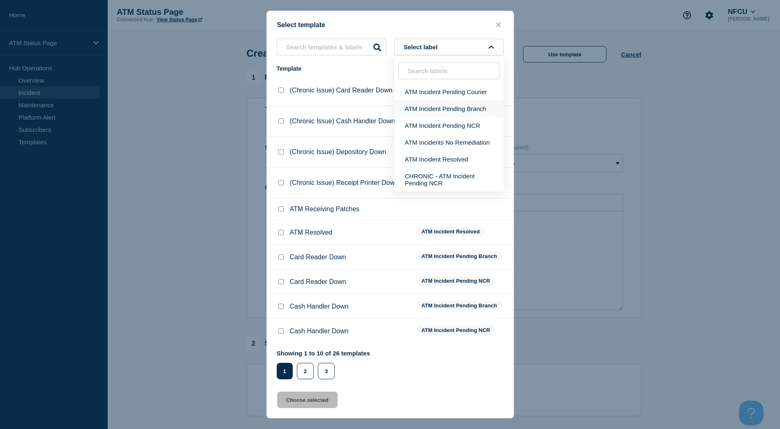
click at [456, 107] on button "ATM Incident Pending Branch" at bounding box center [448, 108] width 109 height 17
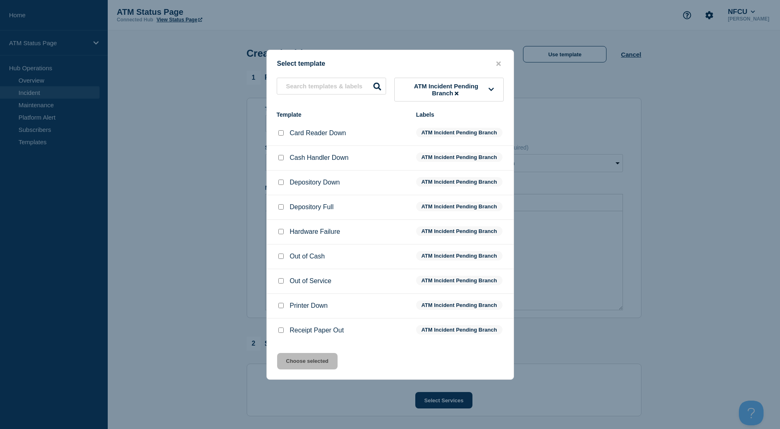
click at [282, 184] on input "Depository Down checkbox" at bounding box center [280, 182] width 5 height 5
click at [333, 367] on button "Choose selected" at bounding box center [307, 361] width 60 height 16
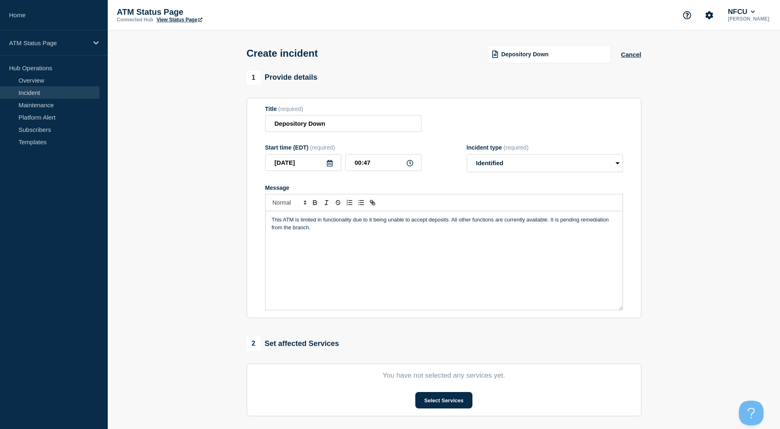
click at [433, 394] on section "You have not selected any services yet. Select Services" at bounding box center [444, 390] width 395 height 53
click at [439, 400] on button "Select Services" at bounding box center [443, 400] width 57 height 16
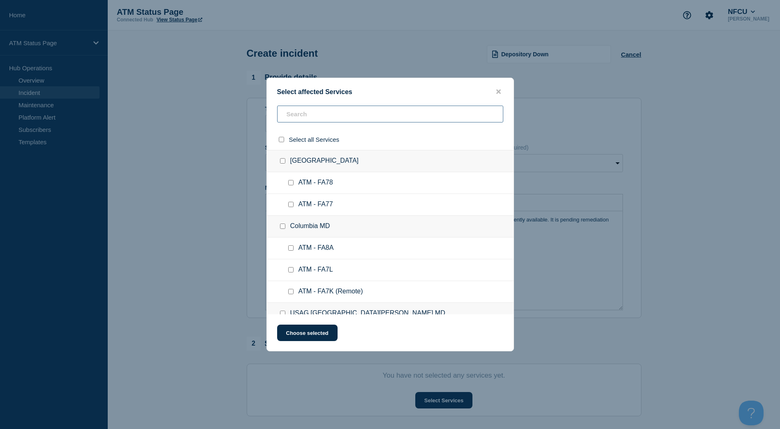
click at [341, 121] on input "text" at bounding box center [390, 114] width 226 height 17
paste input "FA6F"
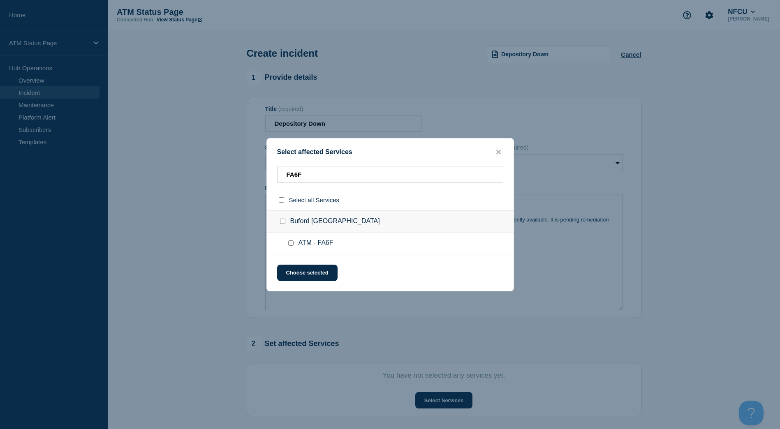
click at [290, 243] on input "ATM - FA6F checkbox" at bounding box center [290, 243] width 5 height 5
click at [304, 271] on button "Choose selected" at bounding box center [307, 273] width 60 height 16
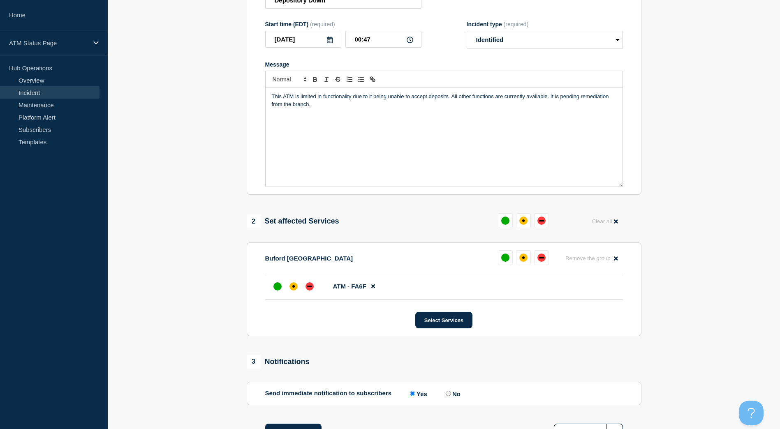
scroll to position [165, 0]
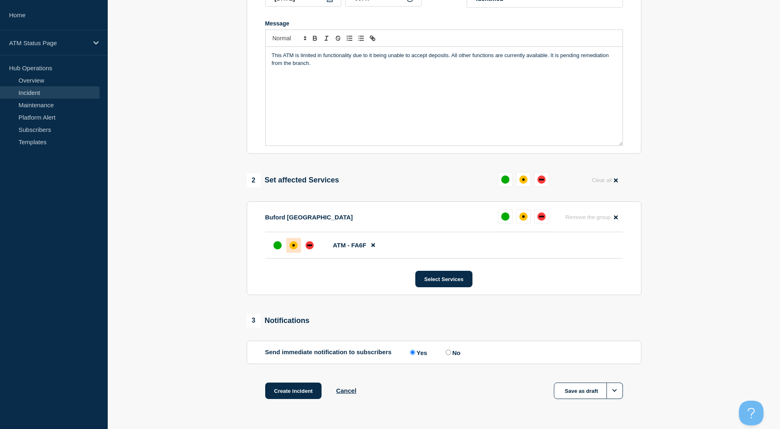
click at [290, 253] on div at bounding box center [293, 245] width 15 height 15
click at [289, 391] on button "Create incident" at bounding box center [293, 391] width 57 height 16
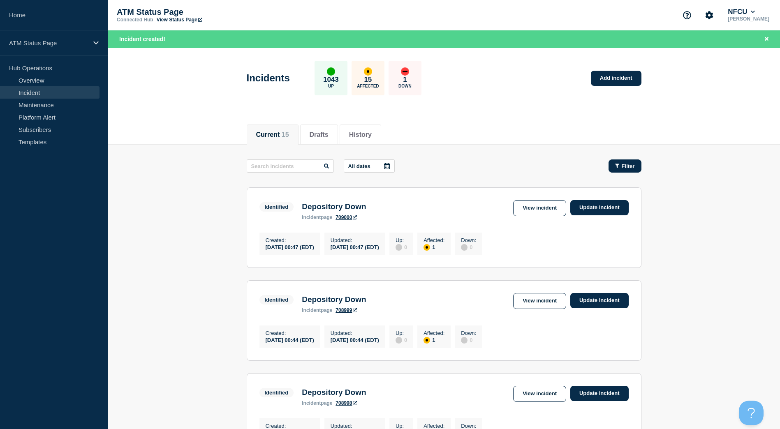
click at [612, 166] on button "Filter" at bounding box center [625, 166] width 33 height 13
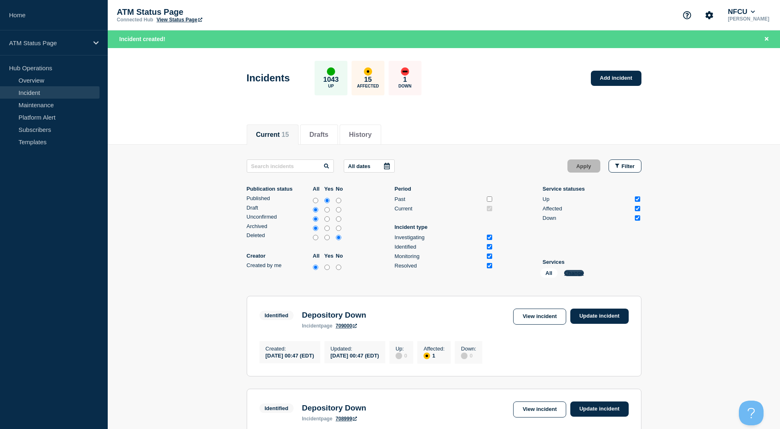
click at [574, 275] on button "Change" at bounding box center [574, 273] width 20 height 6
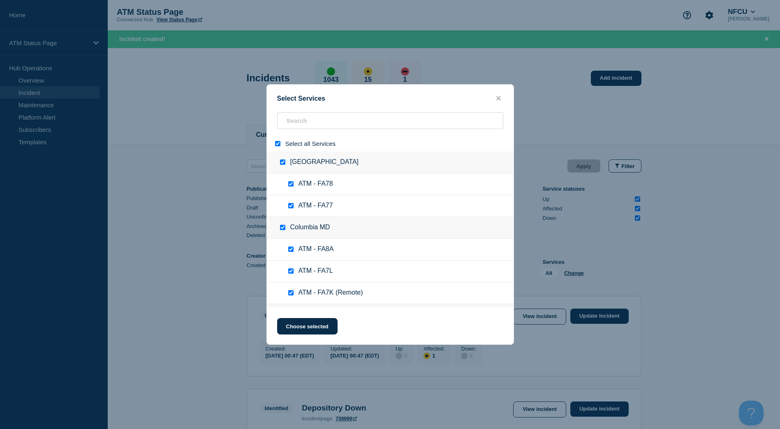
click at [280, 145] on input "select all" at bounding box center [277, 143] width 5 height 5
click at [302, 113] on div "Select Services Select all Services [GEOGRAPHIC_DATA] [GEOGRAPHIC_DATA] ATM - F…" at bounding box center [390, 214] width 248 height 261
click at [307, 129] on input "search" at bounding box center [390, 120] width 226 height 17
paste input "FCQD"
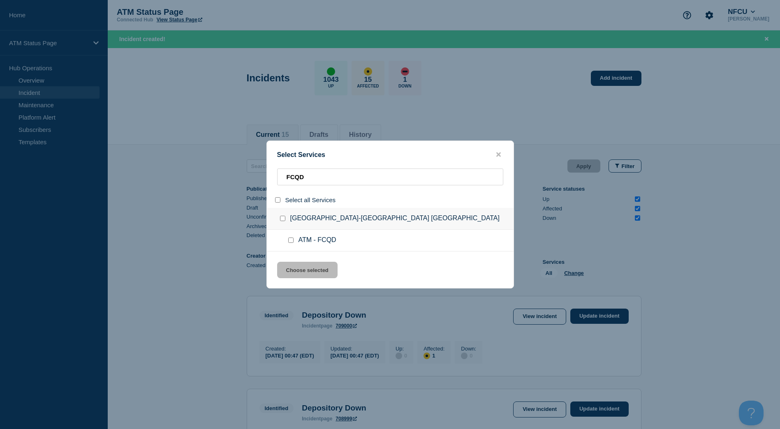
click at [293, 241] on div at bounding box center [293, 240] width 12 height 8
click at [292, 241] on input "service: ATM - FCQD" at bounding box center [290, 240] width 5 height 5
click at [296, 267] on button "Choose selected" at bounding box center [307, 270] width 60 height 16
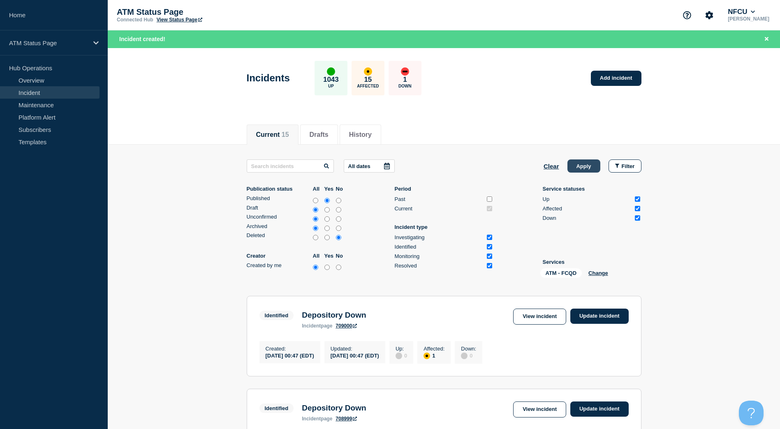
click at [577, 165] on button "Apply" at bounding box center [584, 166] width 33 height 13
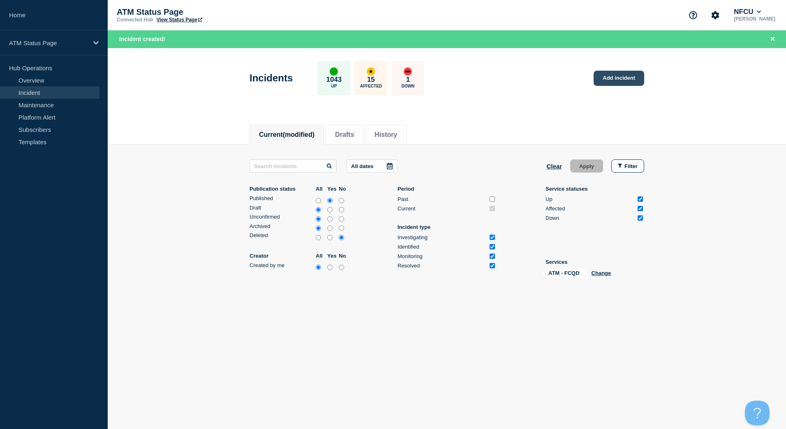
click at [611, 85] on link "Add incident" at bounding box center [619, 78] width 51 height 15
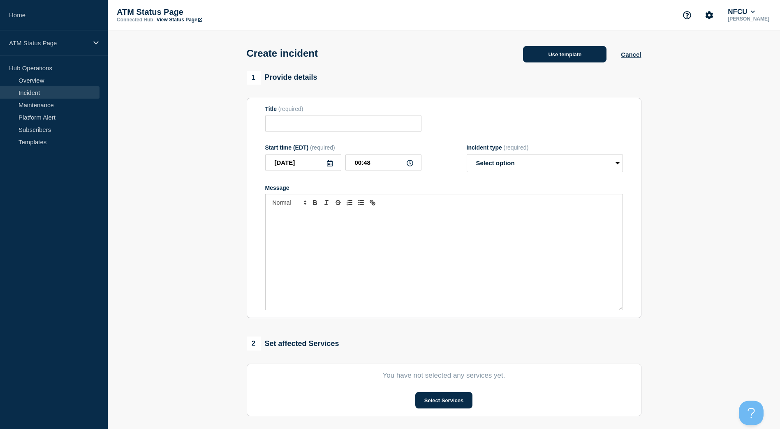
click at [573, 59] on button "Use template" at bounding box center [564, 54] width 83 height 16
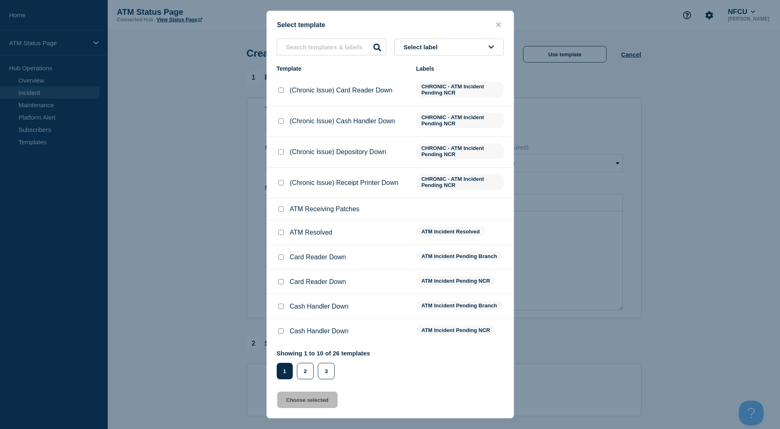
click at [475, 38] on div "Select template Select label Template Labels (Chronic Issue) Card Reader Down C…" at bounding box center [390, 215] width 248 height 408
click at [461, 46] on button "Select label" at bounding box center [448, 47] width 109 height 17
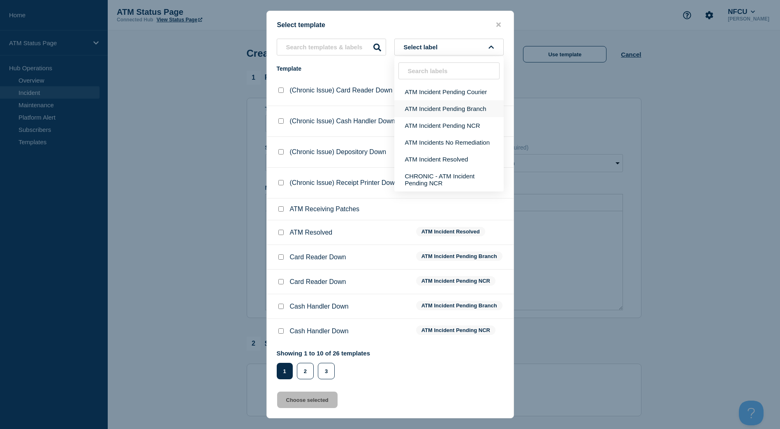
click at [457, 105] on button "ATM Incident Pending Branch" at bounding box center [448, 108] width 109 height 17
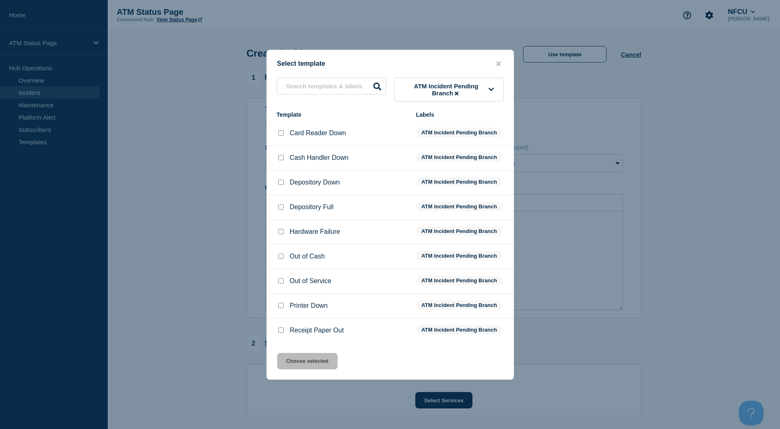
click at [283, 185] on input "Depository Down checkbox" at bounding box center [280, 182] width 5 height 5
click at [324, 359] on button "Choose selected" at bounding box center [307, 361] width 60 height 16
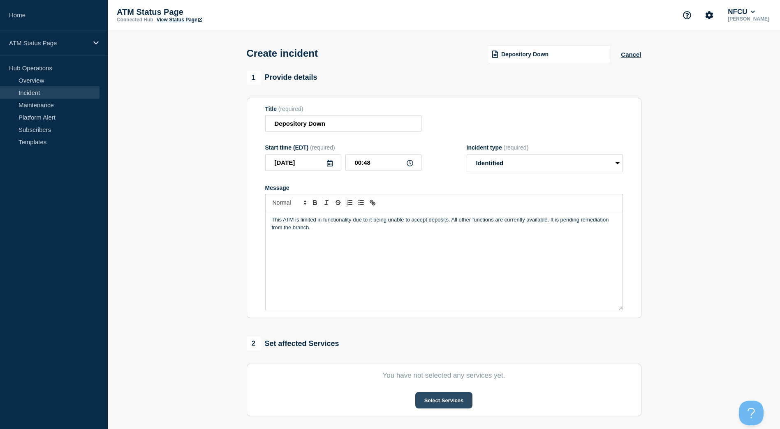
click at [419, 399] on button "Select Services" at bounding box center [443, 400] width 57 height 16
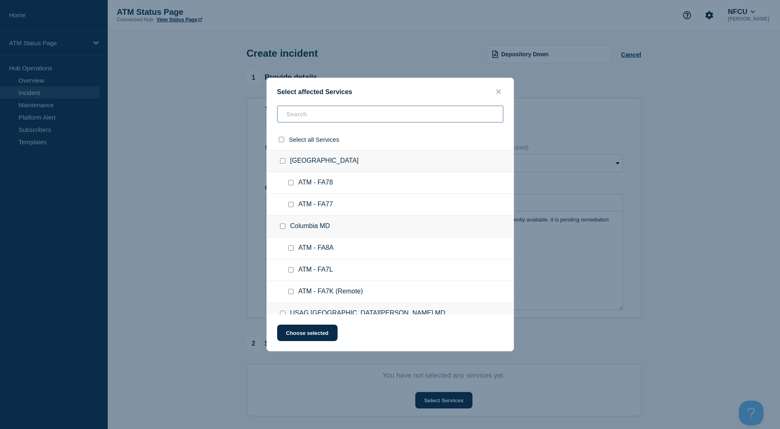
click at [358, 114] on input "text" at bounding box center [390, 114] width 226 height 17
paste input "FCQD"
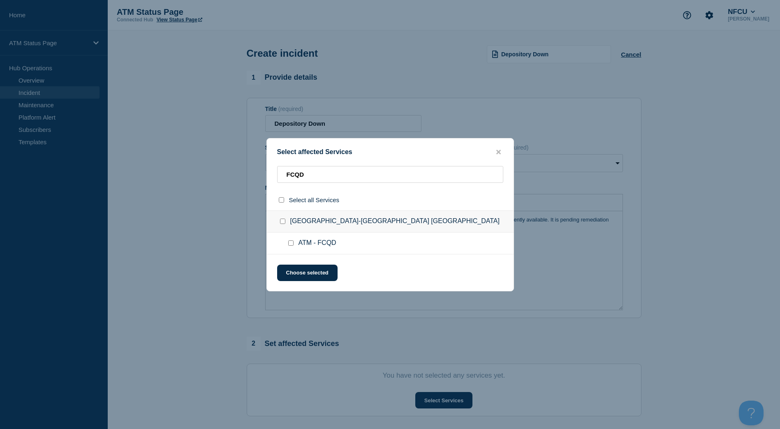
click at [291, 242] on input "ATM - FCQD checkbox" at bounding box center [290, 243] width 5 height 5
click at [297, 272] on button "Choose selected" at bounding box center [307, 273] width 60 height 16
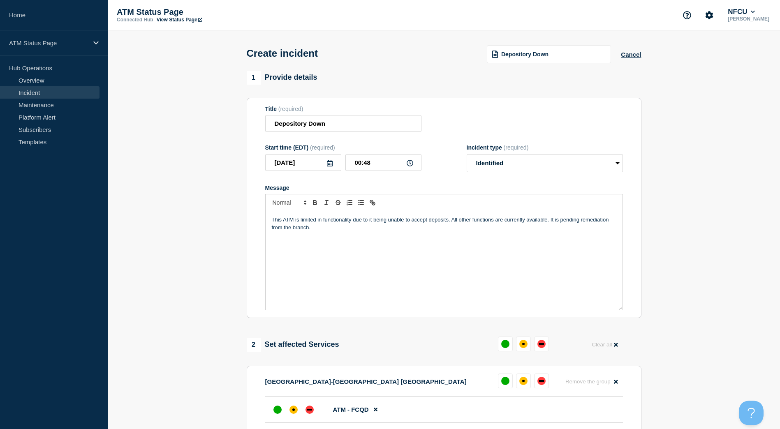
scroll to position [82, 0]
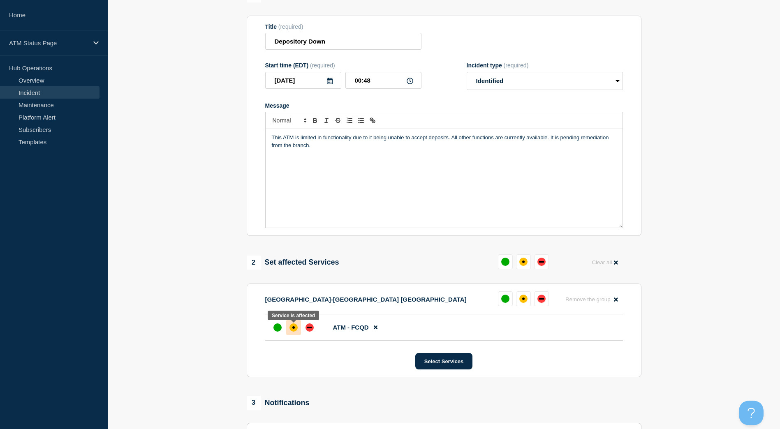
click at [297, 332] on div "affected" at bounding box center [294, 328] width 8 height 8
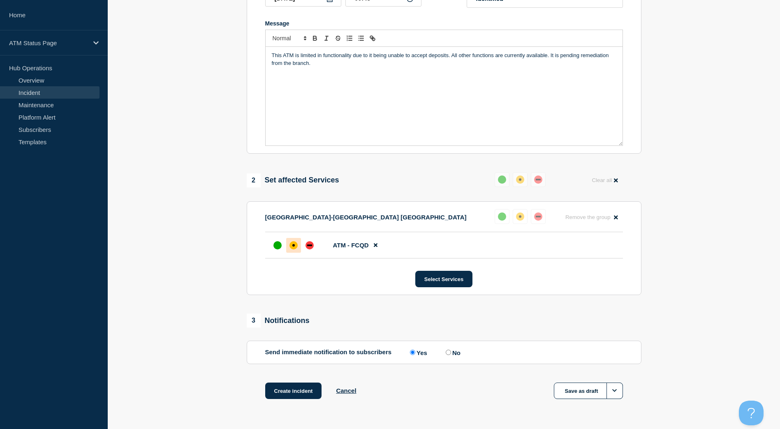
scroll to position [190, 0]
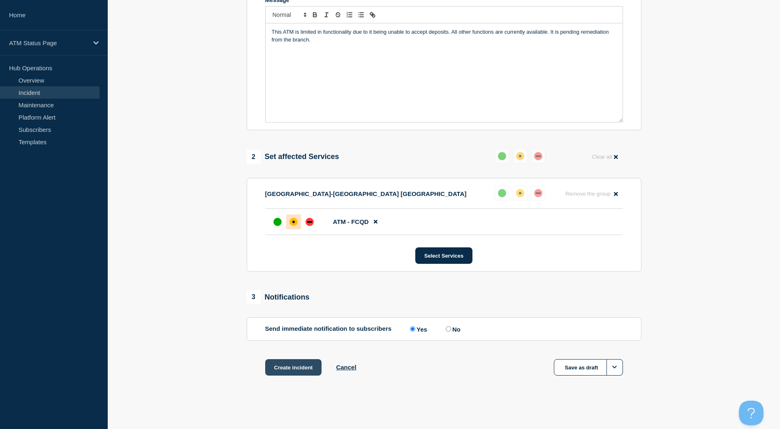
click at [299, 372] on button "Create incident" at bounding box center [293, 367] width 57 height 16
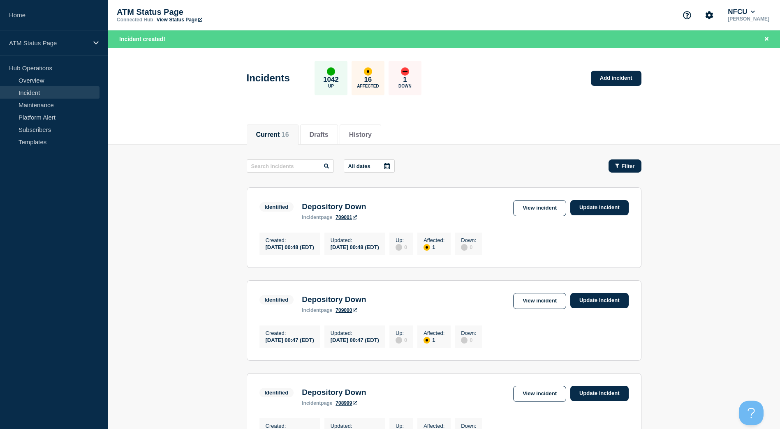
click at [617, 166] on icon "button" at bounding box center [617, 166] width 4 height 4
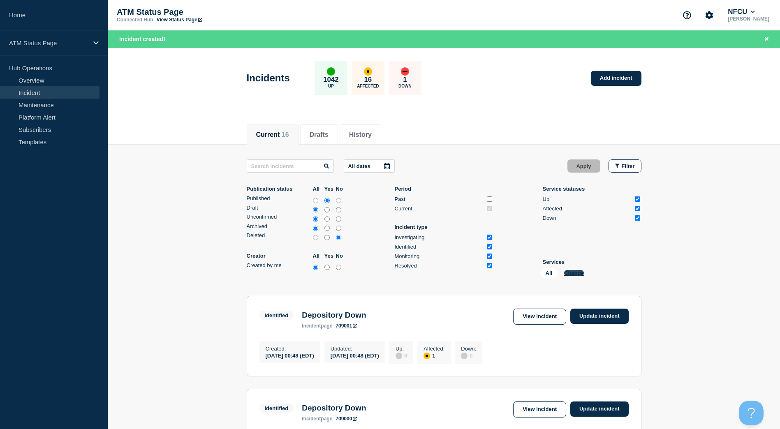
click at [575, 275] on button "Change" at bounding box center [574, 273] width 20 height 6
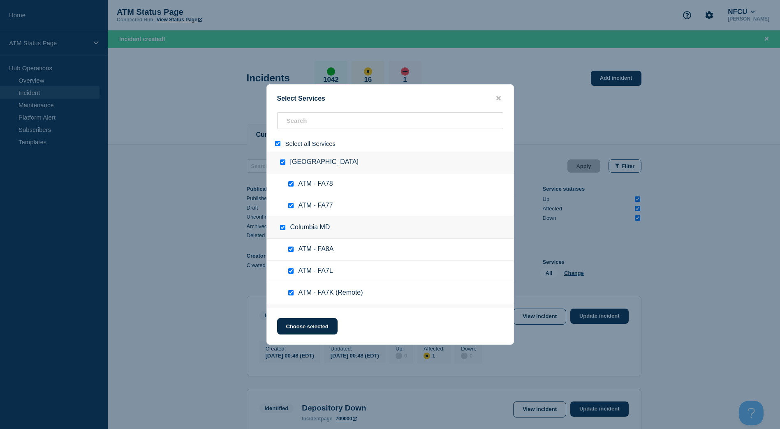
click at [279, 144] on input "select all" at bounding box center [277, 143] width 5 height 5
click at [292, 120] on input "search" at bounding box center [390, 120] width 226 height 17
paste input "FA6Y"
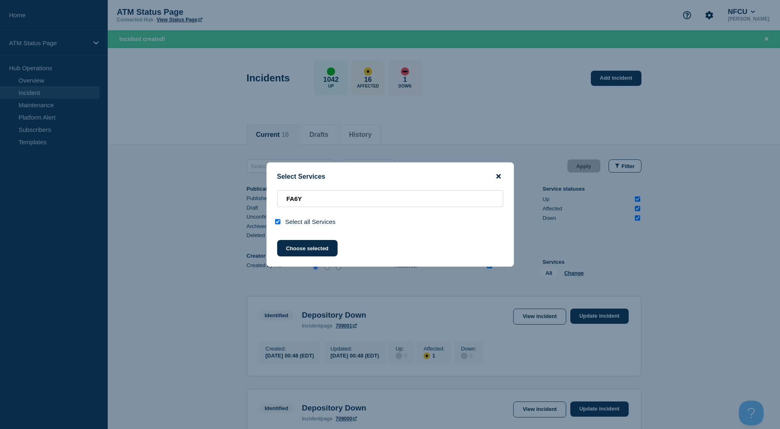
click at [500, 177] on icon "close button" at bounding box center [498, 176] width 5 height 5
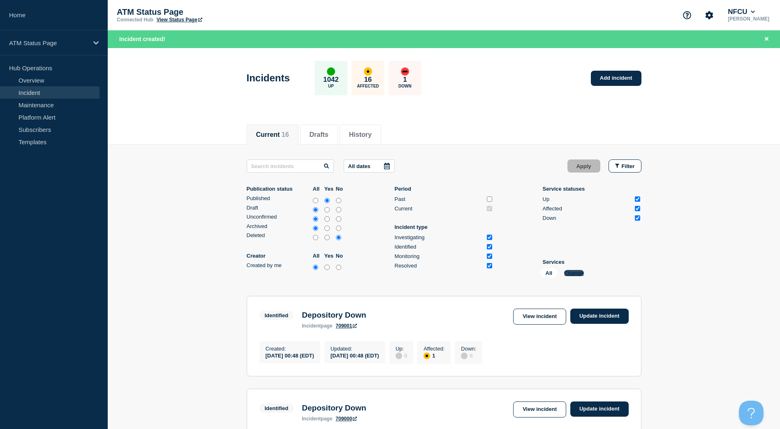
click at [572, 274] on button "Change" at bounding box center [574, 273] width 20 height 6
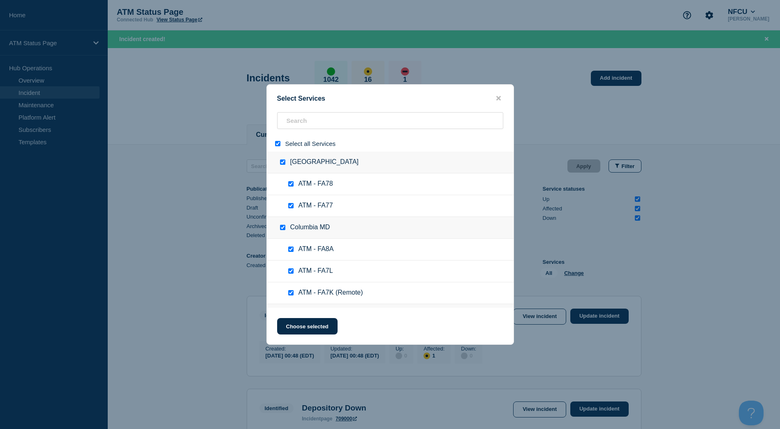
click at [279, 146] on input "select all" at bounding box center [277, 143] width 5 height 5
click at [294, 124] on input "search" at bounding box center [390, 120] width 226 height 17
paste input "FC1P"
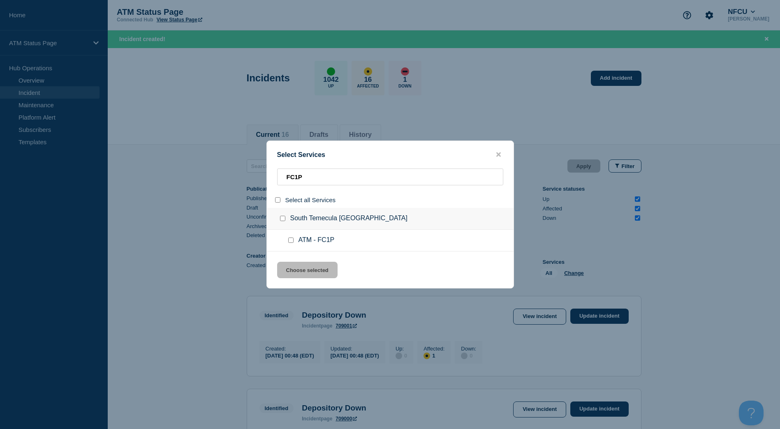
click at [289, 243] on input "service: ATM - FC1P" at bounding box center [290, 240] width 5 height 5
click at [306, 282] on div "Select Services FC1P Select all Services South Temecula CA ATM - FC1P Choose se…" at bounding box center [390, 215] width 248 height 148
click at [310, 273] on button "Choose selected" at bounding box center [307, 270] width 60 height 16
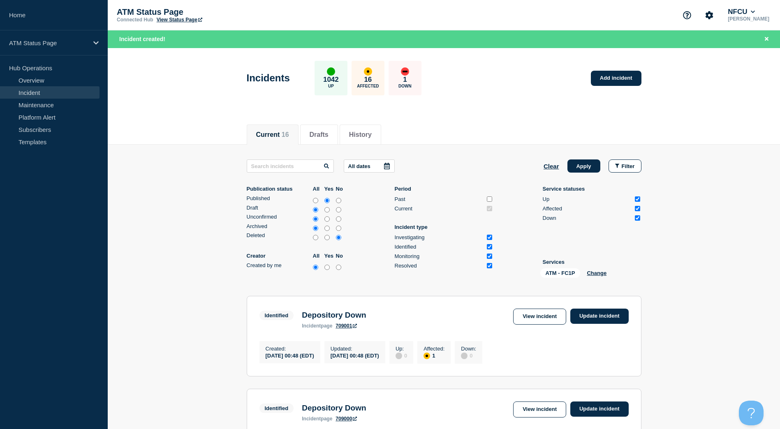
click at [586, 161] on button "Apply" at bounding box center [584, 166] width 33 height 13
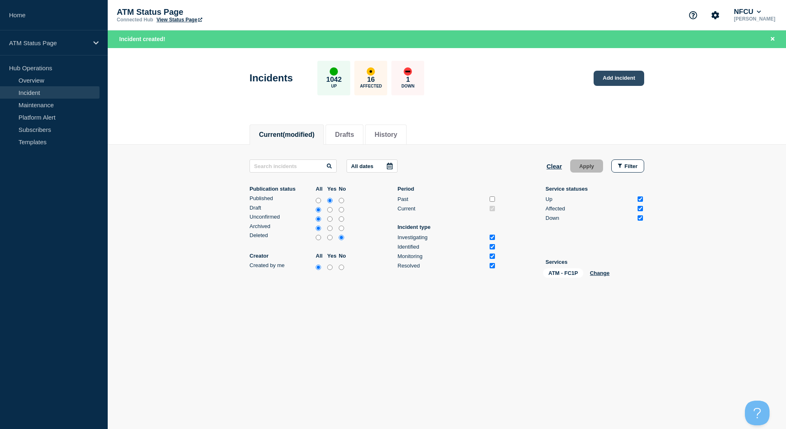
click at [610, 75] on link "Add incident" at bounding box center [619, 78] width 51 height 15
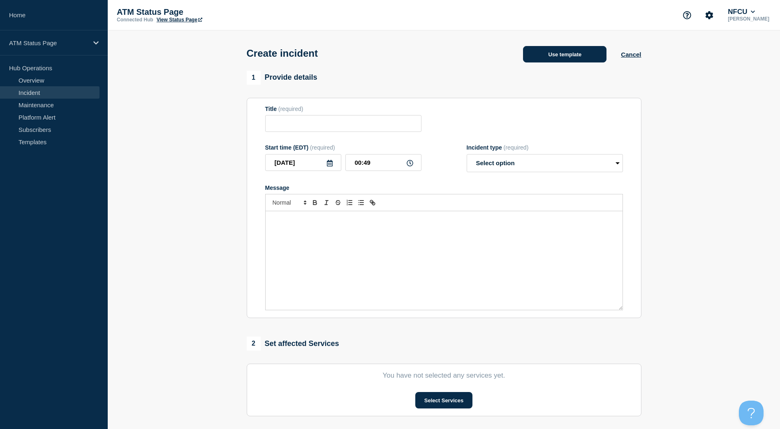
click at [550, 57] on button "Use template" at bounding box center [564, 54] width 83 height 16
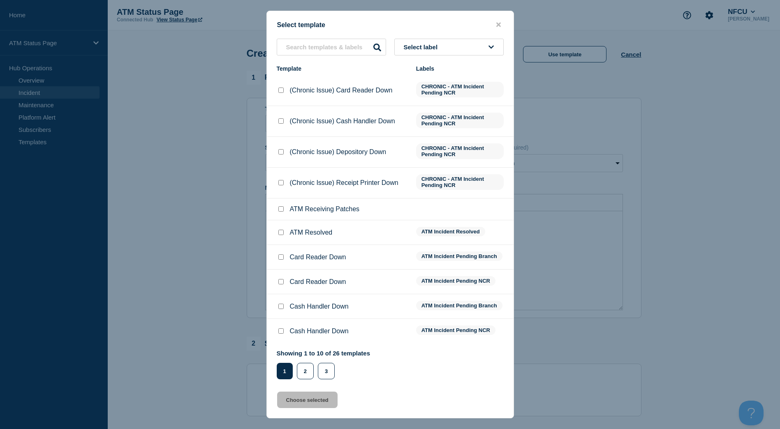
click at [453, 46] on button "Select label" at bounding box center [448, 47] width 109 height 17
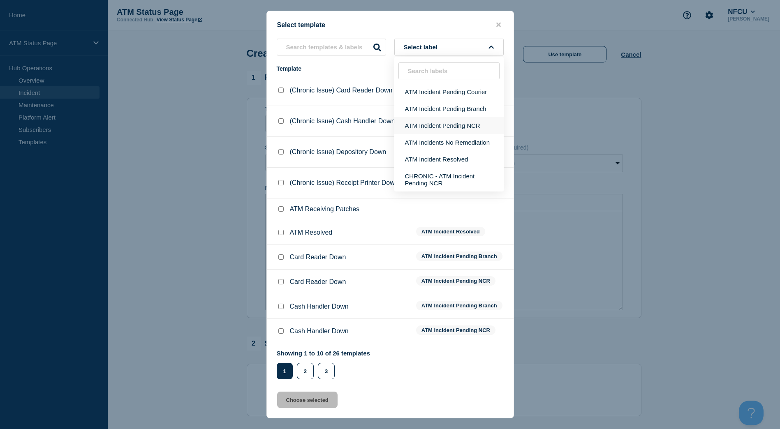
click at [447, 123] on button "ATM Incident Pending NCR" at bounding box center [448, 125] width 109 height 17
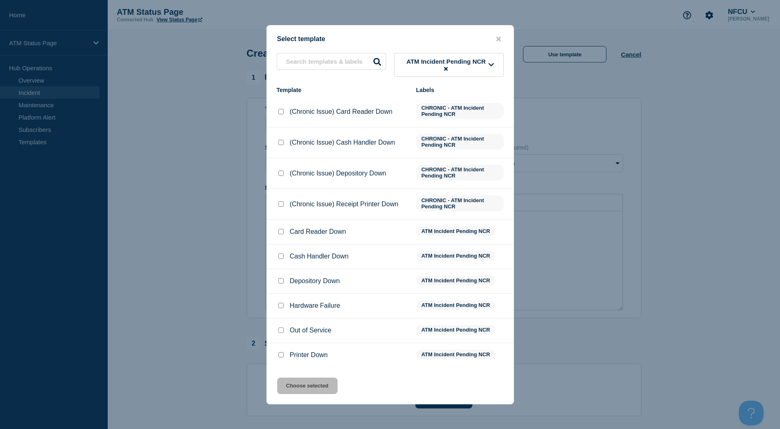
click at [279, 255] on div at bounding box center [281, 257] width 8 height 8
click at [280, 257] on input "Cash Handler Down checkbox" at bounding box center [280, 256] width 5 height 5
click at [307, 384] on button "Choose selected" at bounding box center [307, 386] width 60 height 16
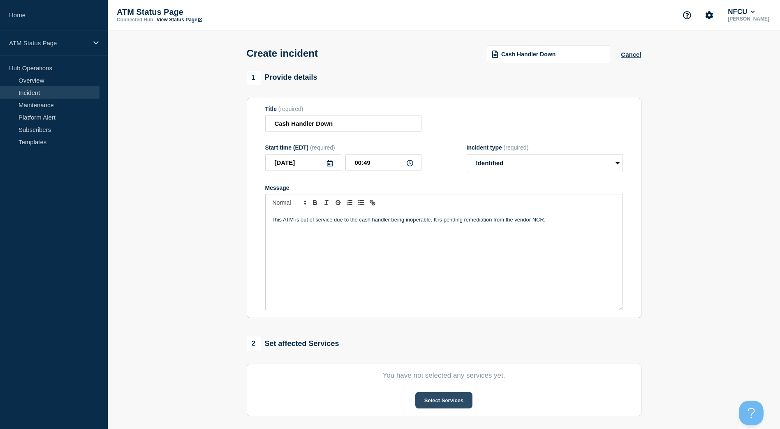
click at [421, 398] on button "Select Services" at bounding box center [443, 400] width 57 height 16
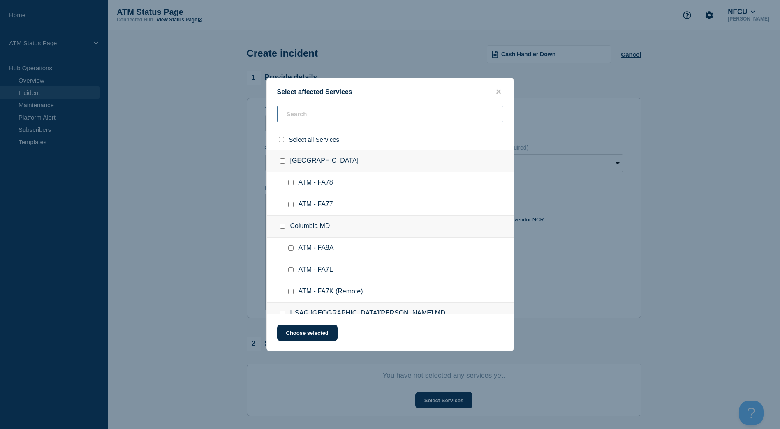
click at [338, 115] on input "text" at bounding box center [390, 114] width 226 height 17
paste input "FC1P"
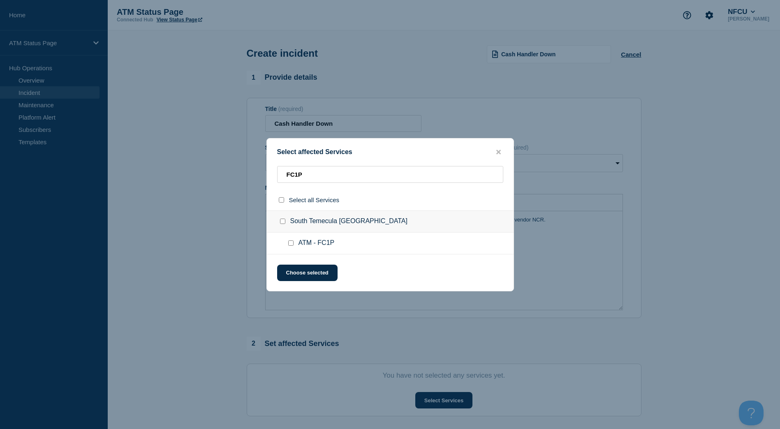
click at [292, 241] on input "ATM - FC1P checkbox" at bounding box center [290, 243] width 5 height 5
click at [293, 265] on button "Choose selected" at bounding box center [307, 273] width 60 height 16
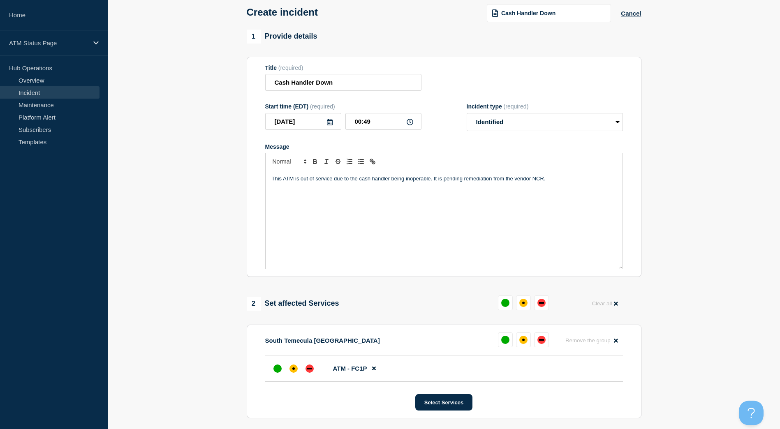
scroll to position [123, 0]
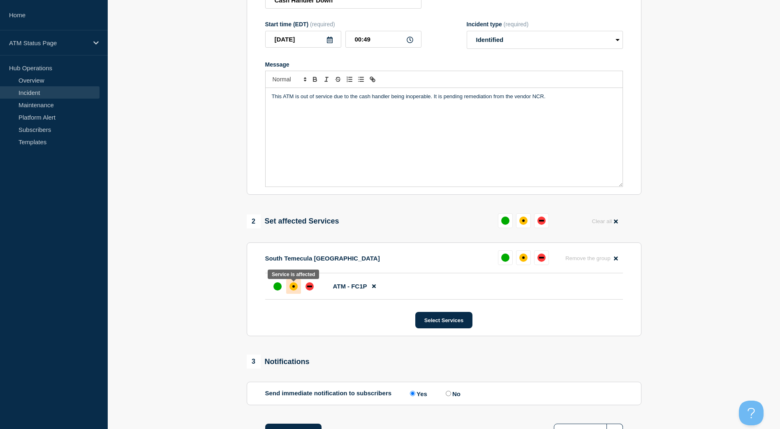
click at [293, 290] on div "affected" at bounding box center [294, 287] width 8 height 8
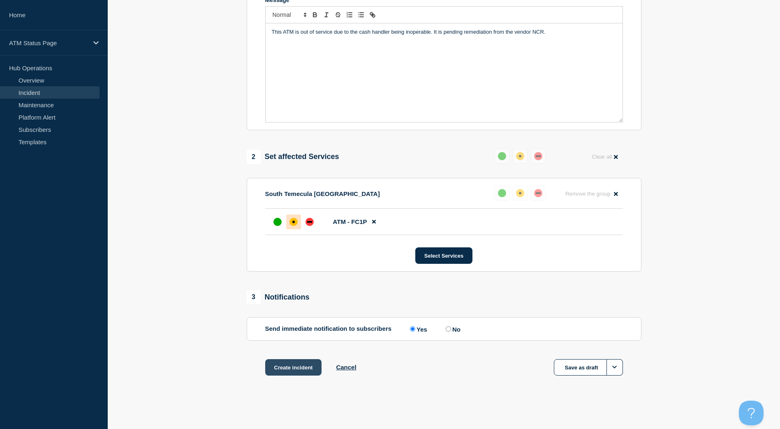
click at [287, 364] on button "Create incident" at bounding box center [293, 367] width 57 height 16
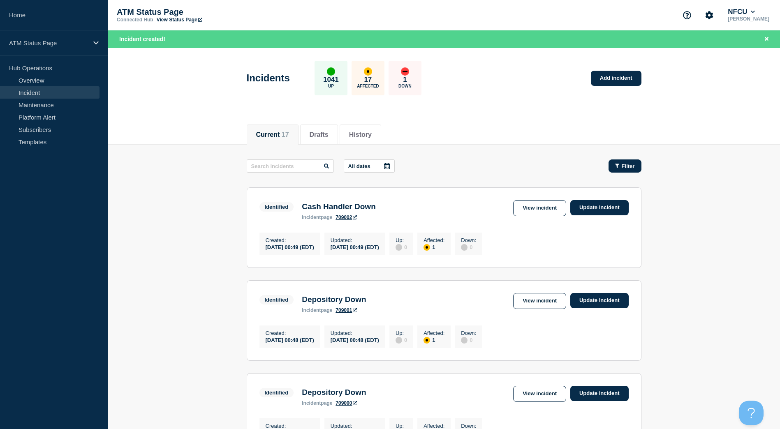
click at [609, 165] on button "Filter" at bounding box center [625, 166] width 33 height 13
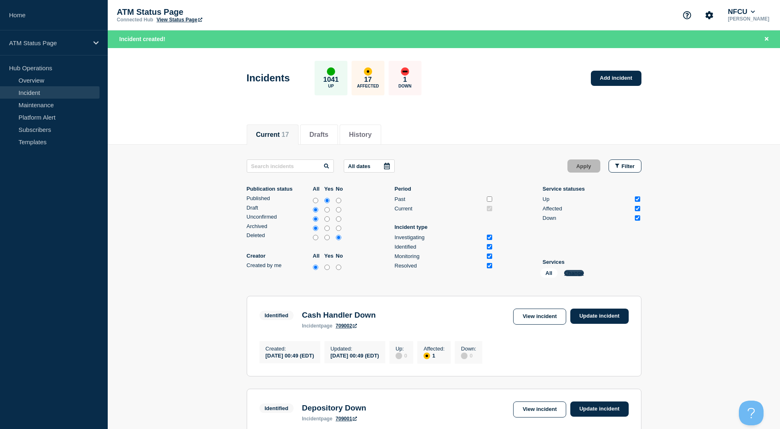
click at [568, 271] on button "Change" at bounding box center [574, 273] width 20 height 6
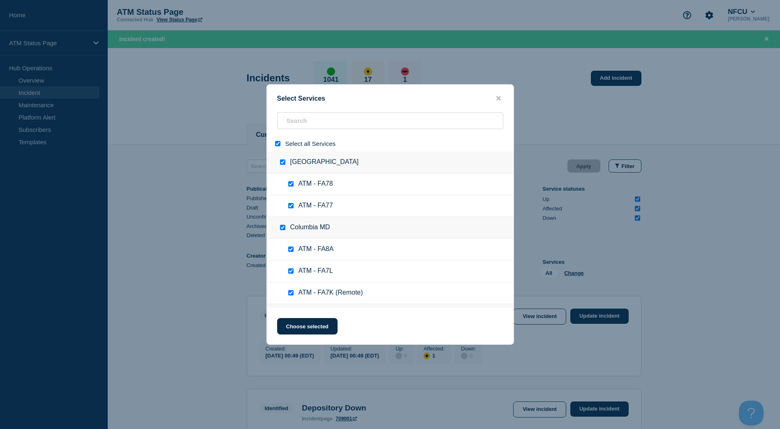
click at [278, 143] on input "select all" at bounding box center [277, 143] width 5 height 5
click at [293, 120] on input "search" at bounding box center [390, 120] width 226 height 17
paste input "FA7V"
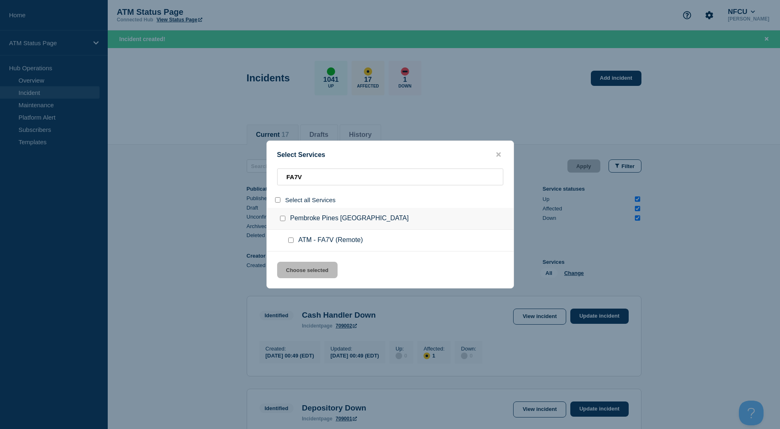
click at [293, 242] on input "service: ATM - FA7V (Remote)" at bounding box center [290, 240] width 5 height 5
click at [294, 267] on button "Choose selected" at bounding box center [307, 270] width 60 height 16
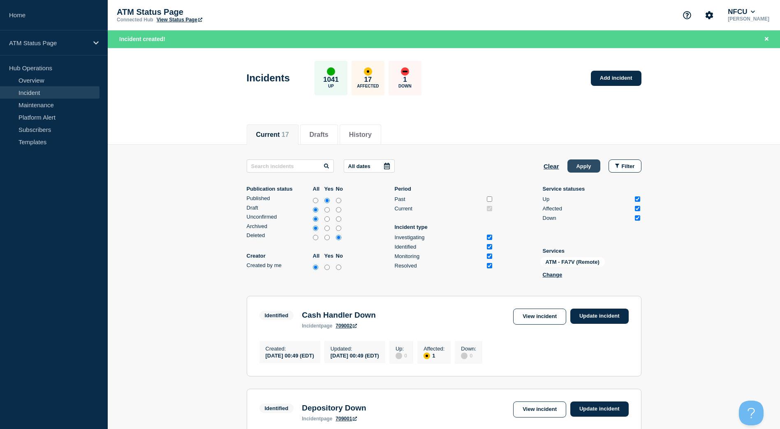
click at [578, 169] on button "Apply" at bounding box center [584, 166] width 33 height 13
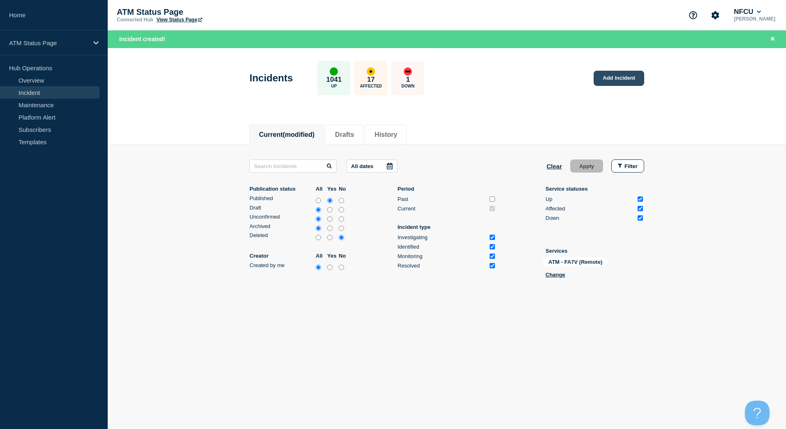
click at [614, 81] on link "Add incident" at bounding box center [619, 78] width 51 height 15
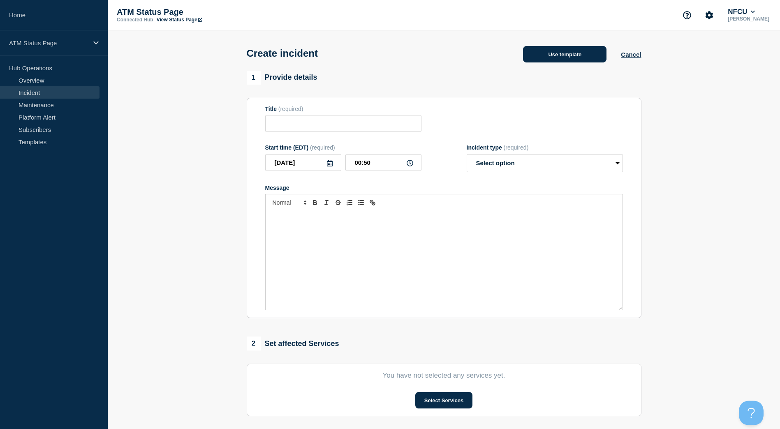
click at [537, 55] on button "Use template" at bounding box center [564, 54] width 83 height 16
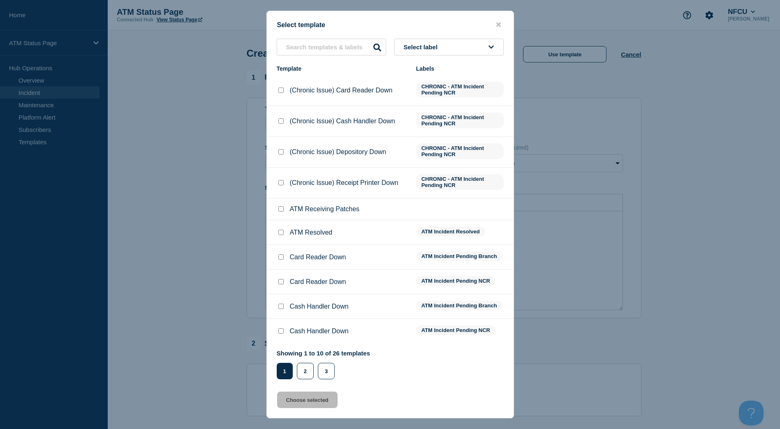
click at [455, 42] on button "Select label" at bounding box center [448, 47] width 109 height 17
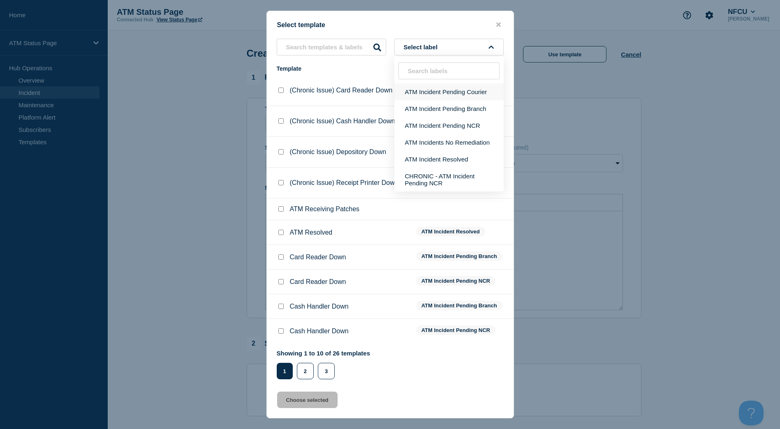
click at [459, 90] on button "ATM Incident Pending Courier" at bounding box center [448, 91] width 109 height 17
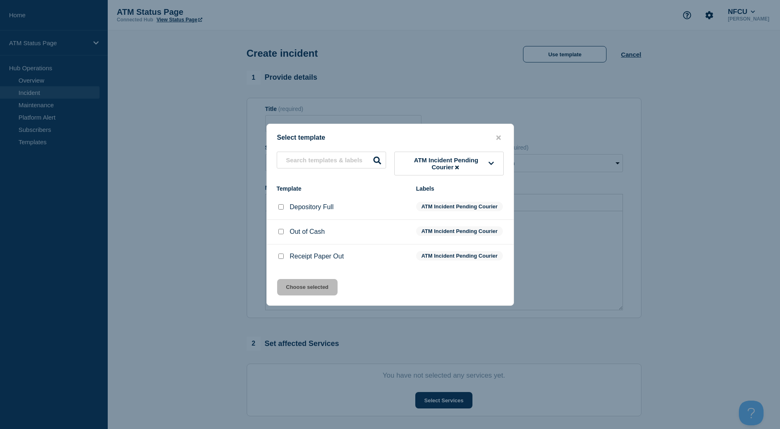
click at [278, 259] on input "Receipt Paper Out checkbox" at bounding box center [280, 256] width 5 height 5
click at [294, 292] on button "Choose selected" at bounding box center [307, 287] width 60 height 16
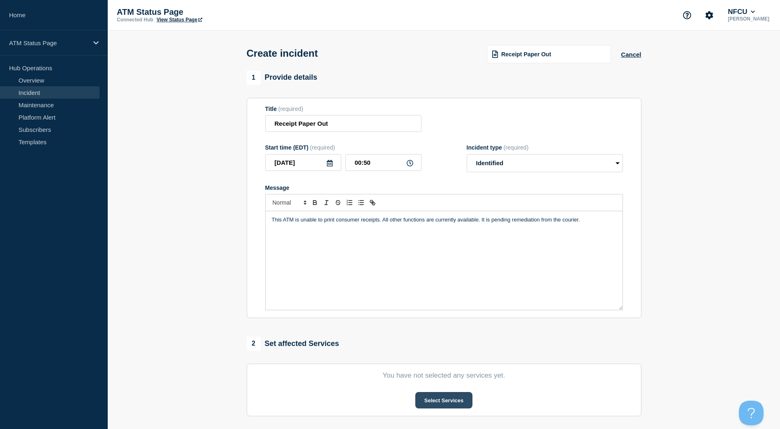
click at [430, 394] on button "Select Services" at bounding box center [443, 400] width 57 height 16
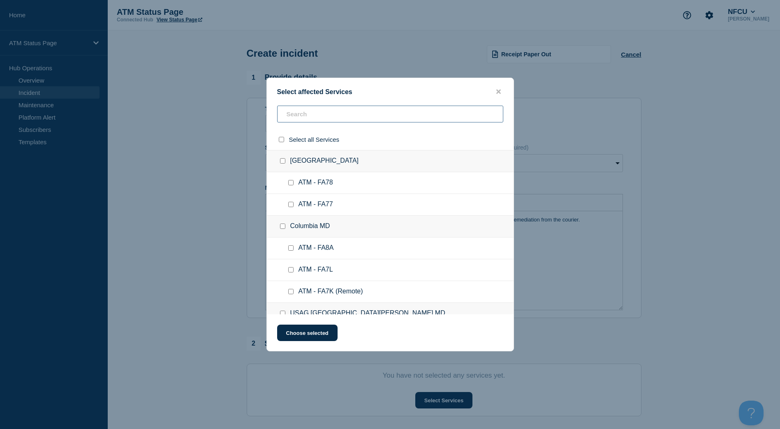
click at [361, 119] on input "text" at bounding box center [390, 114] width 226 height 17
paste input "FA7V"
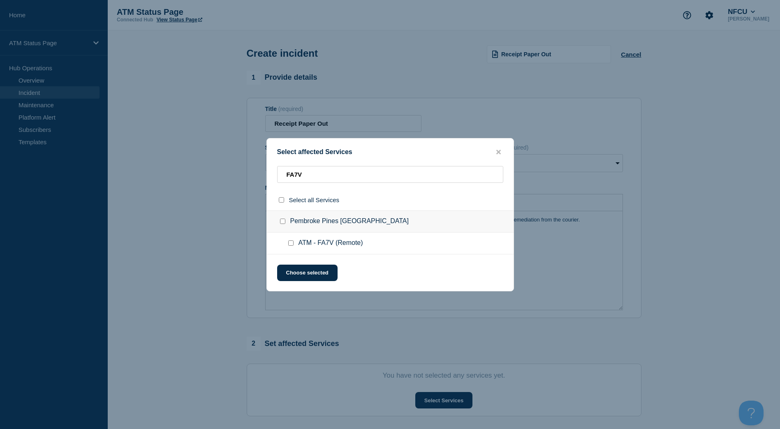
click at [292, 246] on input "ATM - FA7V (Remote) checkbox" at bounding box center [290, 243] width 5 height 5
click at [296, 271] on button "Choose selected" at bounding box center [307, 273] width 60 height 16
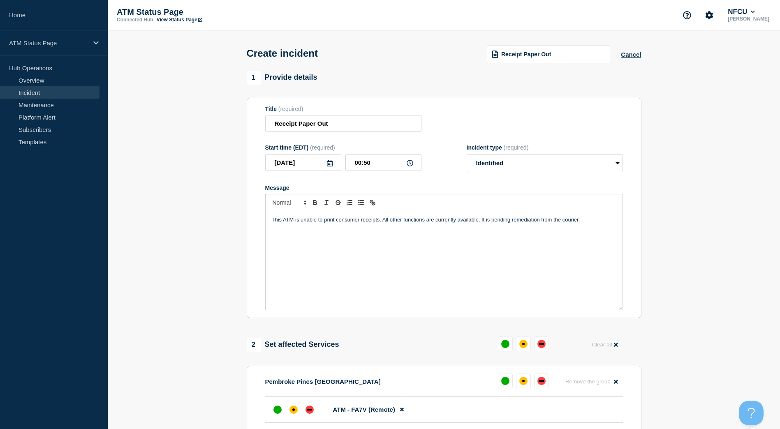
scroll to position [82, 0]
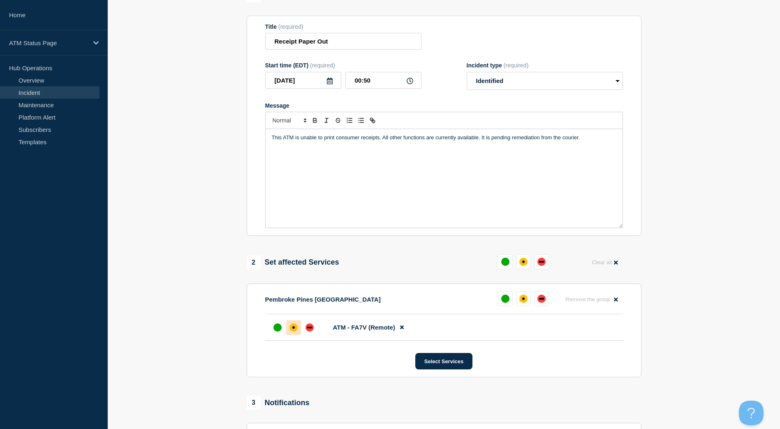
click at [295, 327] on div "affected" at bounding box center [294, 328] width 8 height 8
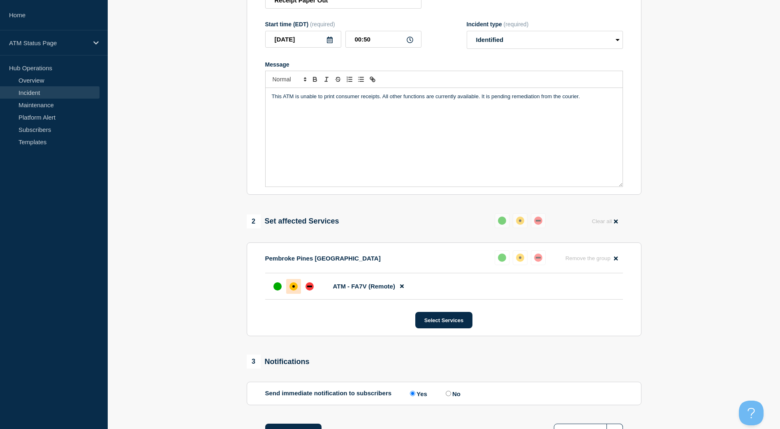
scroll to position [165, 0]
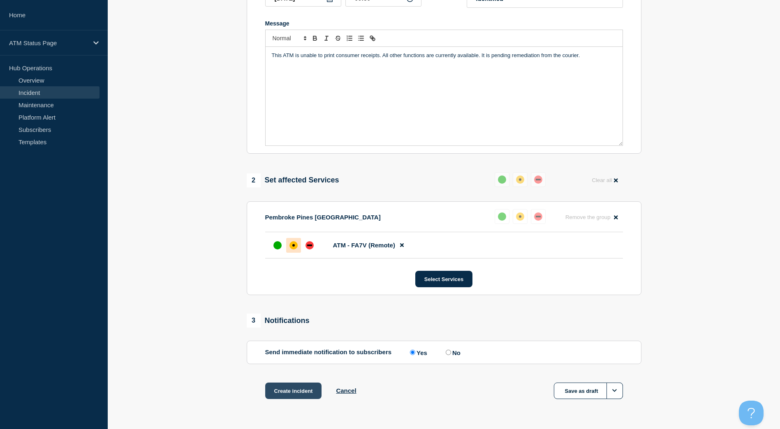
click at [288, 390] on button "Create incident" at bounding box center [293, 391] width 57 height 16
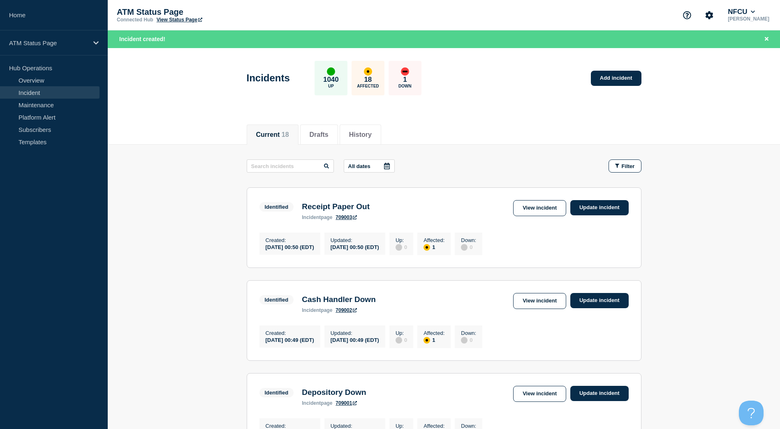
click at [639, 171] on button "Filter" at bounding box center [625, 166] width 33 height 13
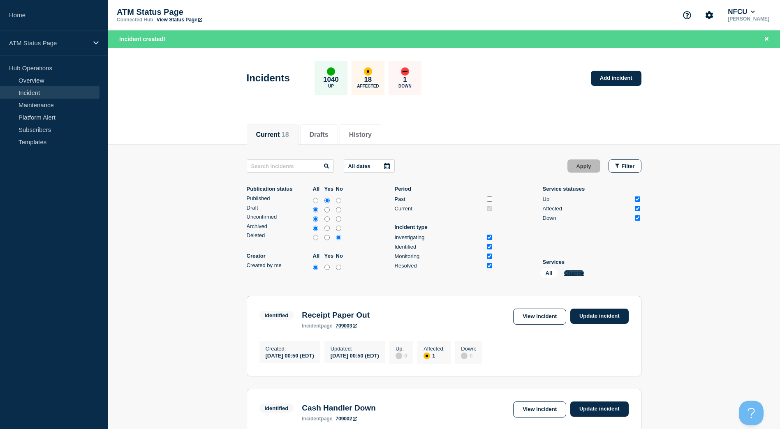
click at [577, 272] on button "Change" at bounding box center [574, 273] width 20 height 6
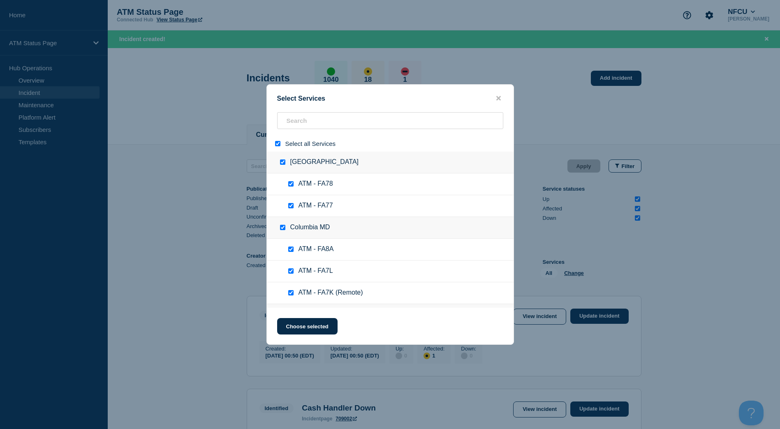
click at [277, 146] on input "select all" at bounding box center [277, 143] width 5 height 5
click at [293, 123] on input "search" at bounding box center [390, 120] width 226 height 17
paste input "FCPP"
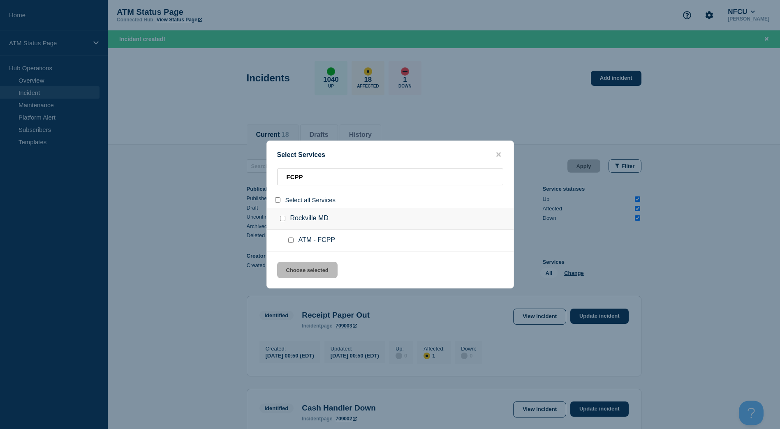
click at [290, 239] on input "service: ATM - FCPP" at bounding box center [290, 240] width 5 height 5
click at [297, 266] on button "Choose selected" at bounding box center [307, 270] width 60 height 16
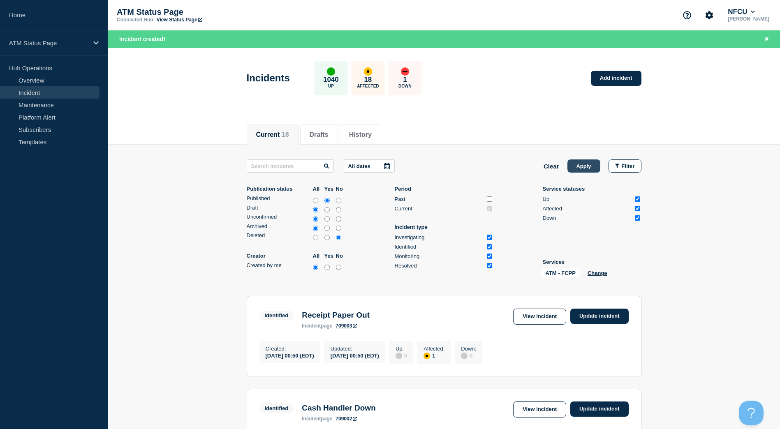
click at [575, 169] on button "Apply" at bounding box center [584, 166] width 33 height 13
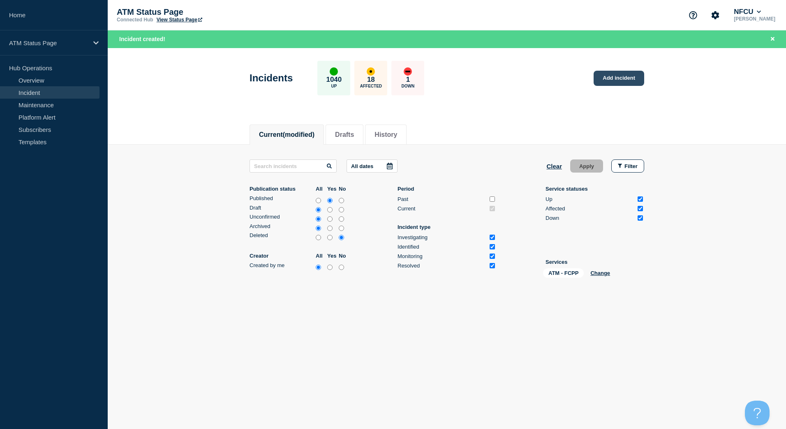
click at [624, 78] on link "Add incident" at bounding box center [619, 78] width 51 height 15
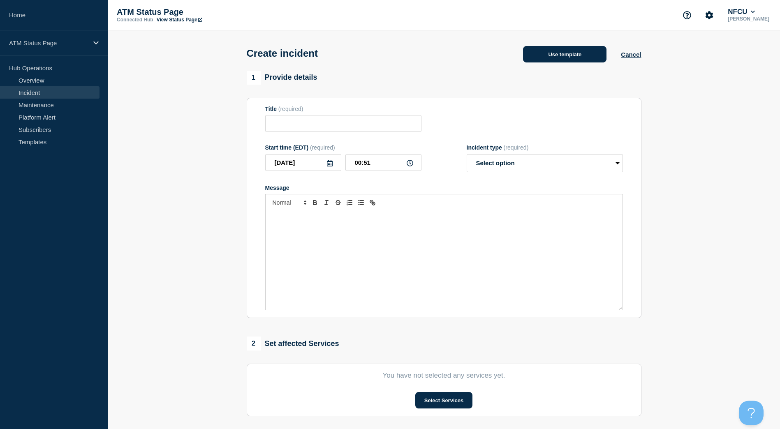
click at [561, 63] on button "Use template" at bounding box center [564, 54] width 83 height 16
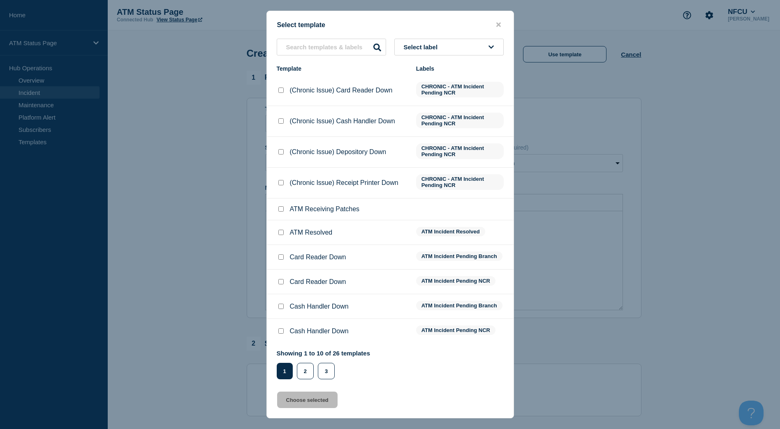
click at [489, 42] on button "Select label" at bounding box center [448, 47] width 109 height 17
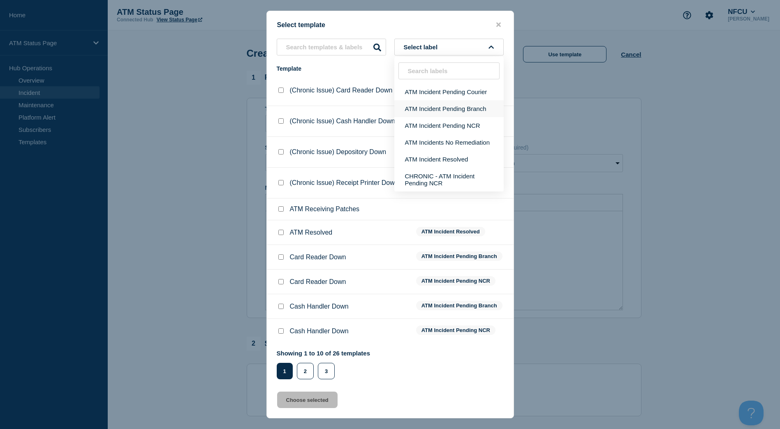
click at [450, 104] on button "ATM Incident Pending Branch" at bounding box center [448, 108] width 109 height 17
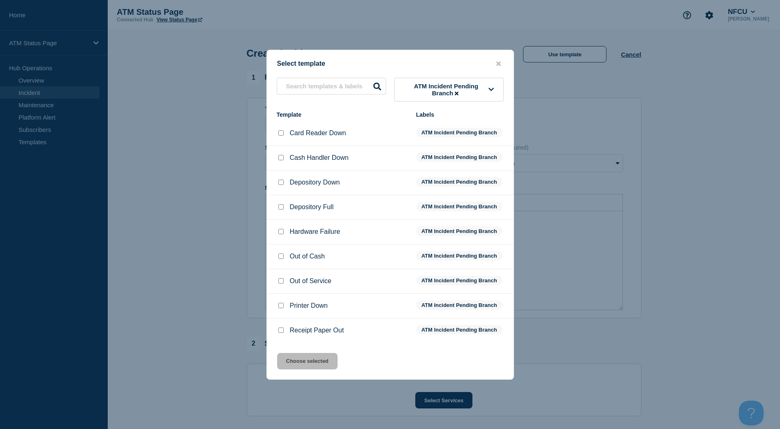
click at [277, 183] on div at bounding box center [281, 182] width 8 height 8
click at [280, 183] on input "Depository Down checkbox" at bounding box center [280, 182] width 5 height 5
click at [299, 356] on button "Choose selected" at bounding box center [307, 361] width 60 height 16
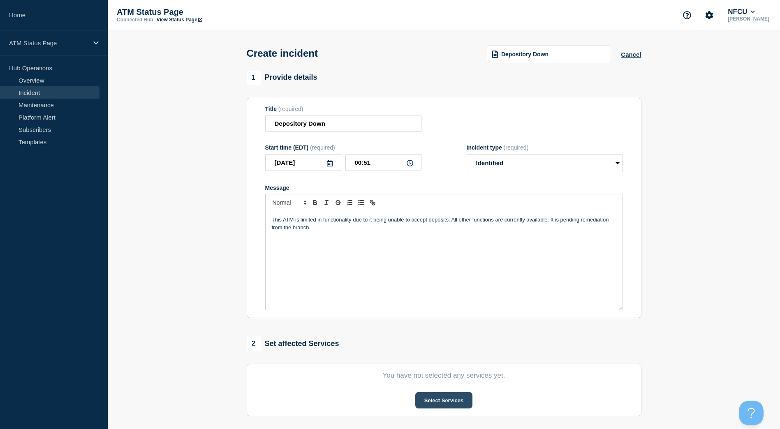
click at [436, 395] on button "Select Services" at bounding box center [443, 400] width 57 height 16
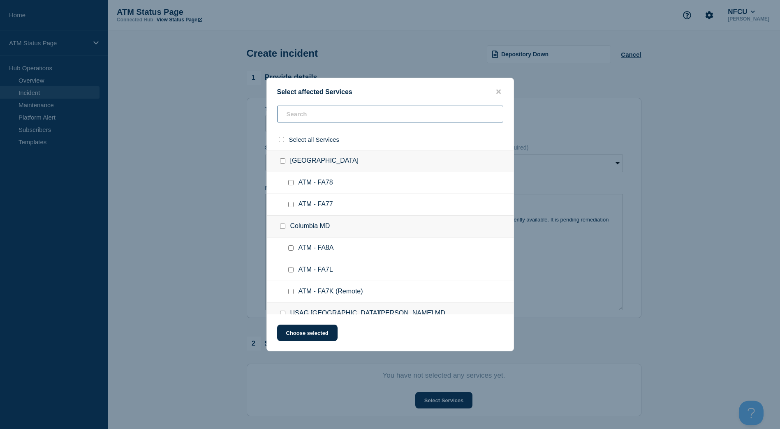
click at [345, 120] on input "text" at bounding box center [390, 114] width 226 height 17
paste input "FCPP"
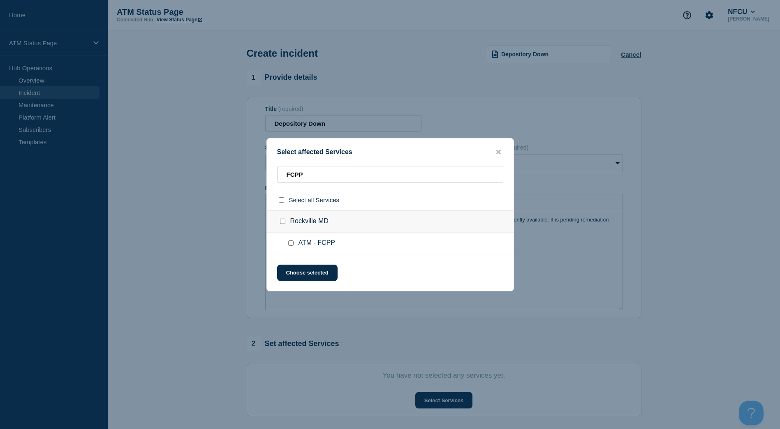
click at [292, 246] on input "ATM - FCPP checkbox" at bounding box center [290, 243] width 5 height 5
click at [297, 270] on button "Choose selected" at bounding box center [307, 273] width 60 height 16
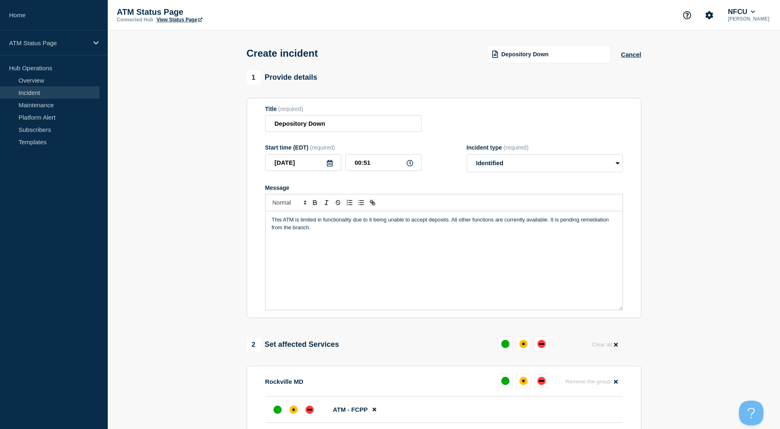
scroll to position [82, 0]
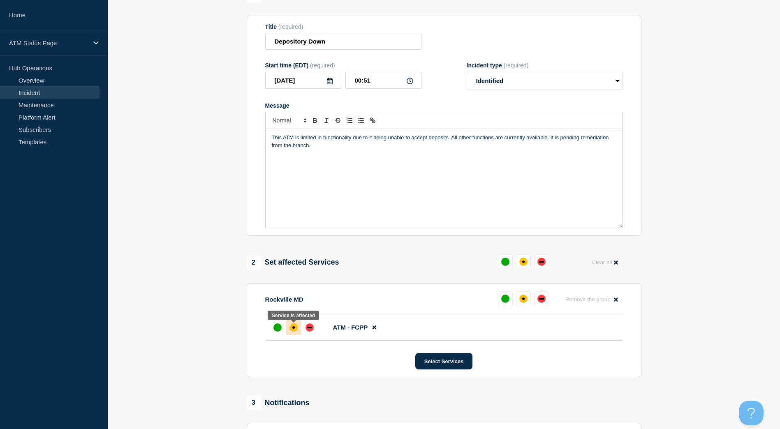
click at [292, 329] on div "affected" at bounding box center [293, 328] width 2 height 2
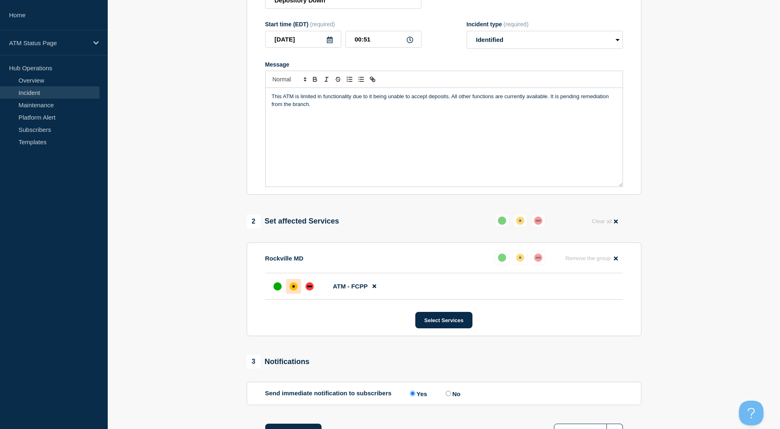
scroll to position [165, 0]
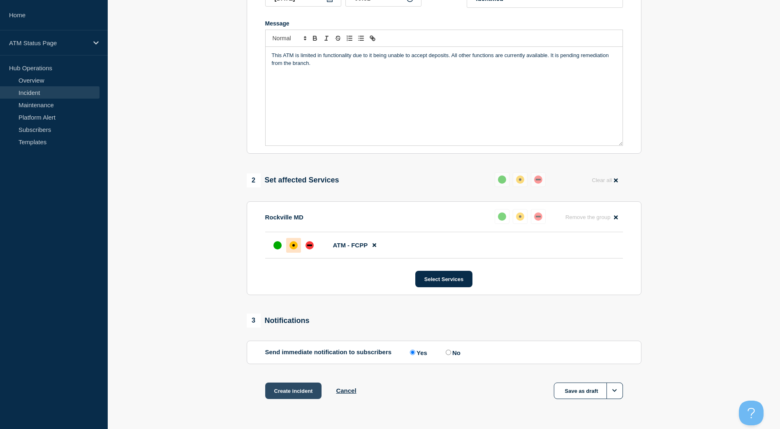
click at [281, 388] on button "Create incident" at bounding box center [293, 391] width 57 height 16
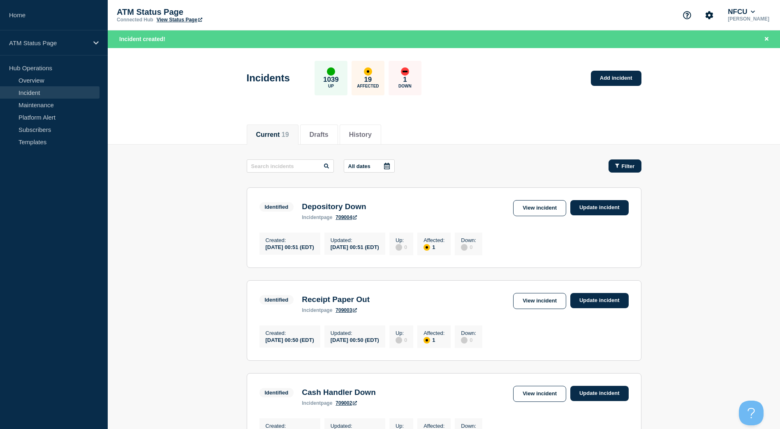
click at [634, 171] on button "Filter" at bounding box center [625, 166] width 33 height 13
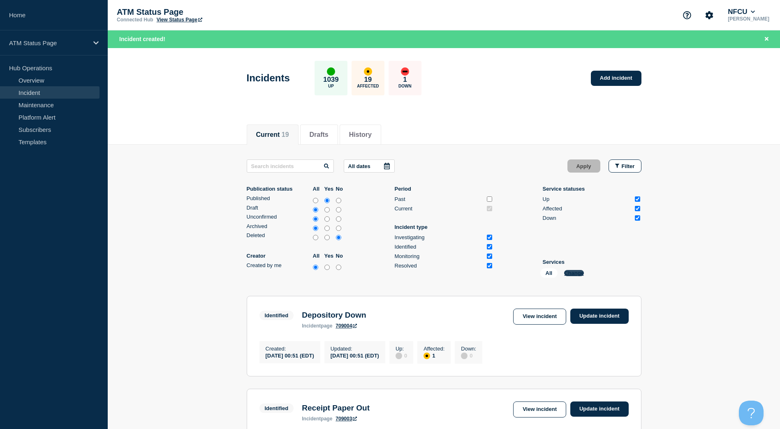
click at [579, 275] on button "Change" at bounding box center [574, 273] width 20 height 6
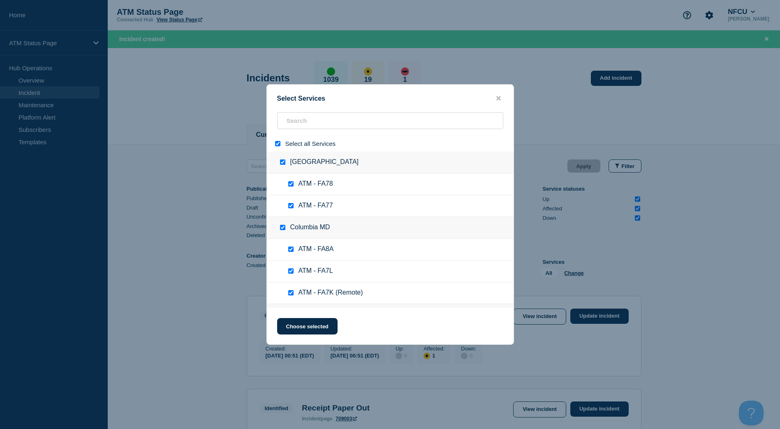
click at [278, 146] on input "select all" at bounding box center [277, 143] width 5 height 5
click at [292, 127] on input "search" at bounding box center [390, 120] width 226 height 17
paste input "FC2F"
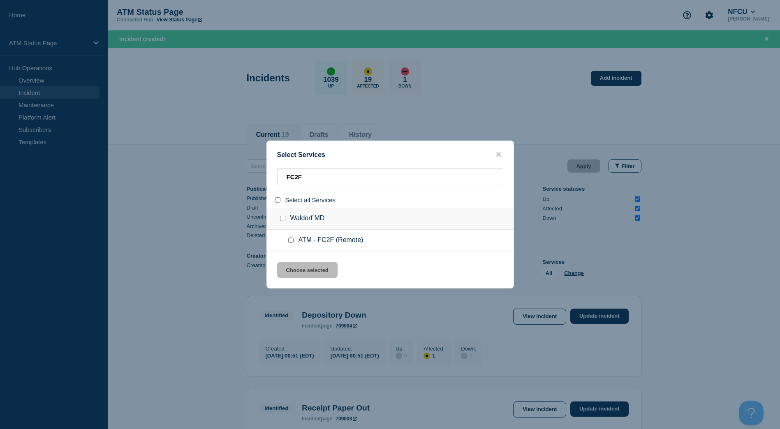
click at [291, 243] on input "service: ATM - FC2F (Remote)" at bounding box center [290, 240] width 5 height 5
click at [310, 277] on button "Choose selected" at bounding box center [307, 270] width 60 height 16
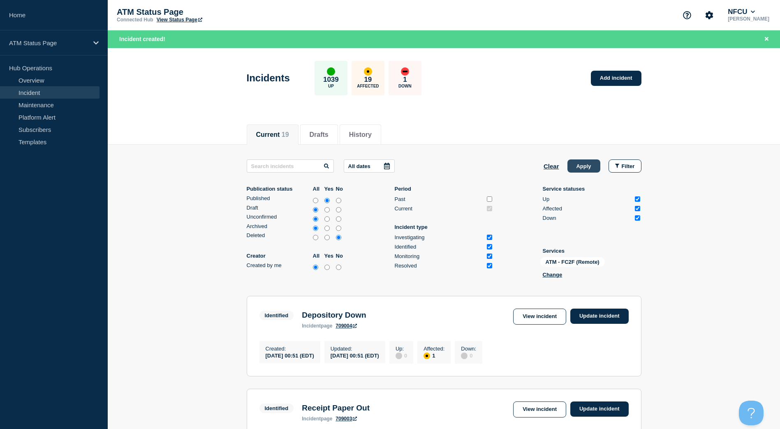
click at [569, 169] on button "Apply" at bounding box center [584, 166] width 33 height 13
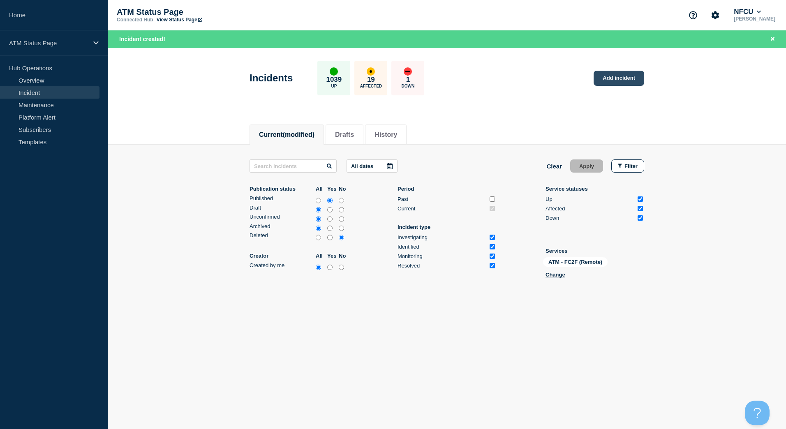
click at [607, 76] on link "Add incident" at bounding box center [619, 78] width 51 height 15
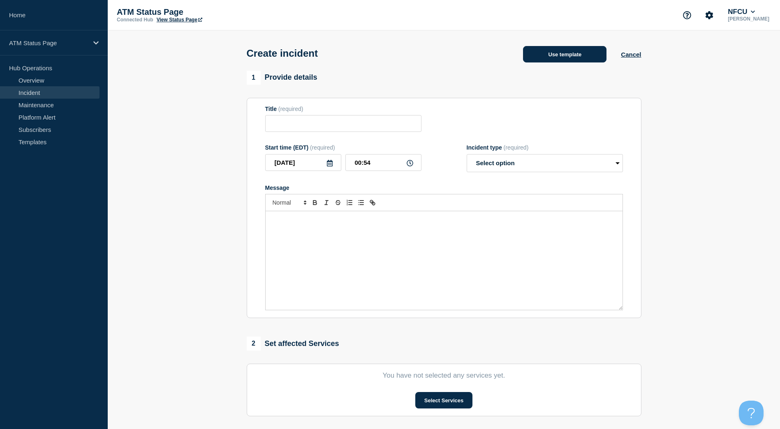
click at [584, 62] on button "Use template" at bounding box center [564, 54] width 83 height 16
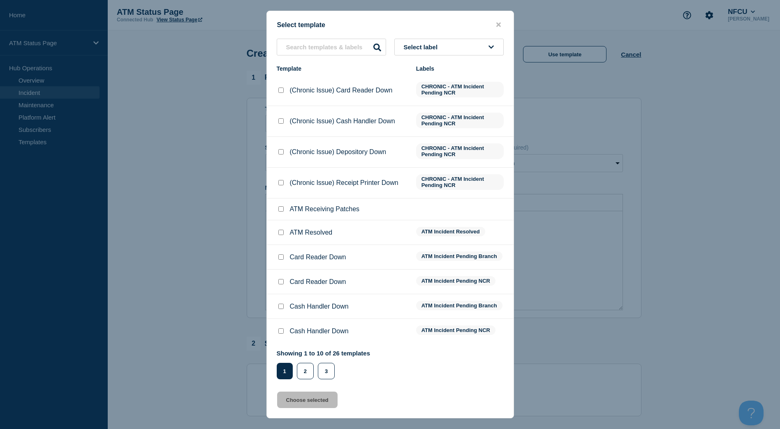
click at [435, 42] on button "Select label" at bounding box center [448, 47] width 109 height 17
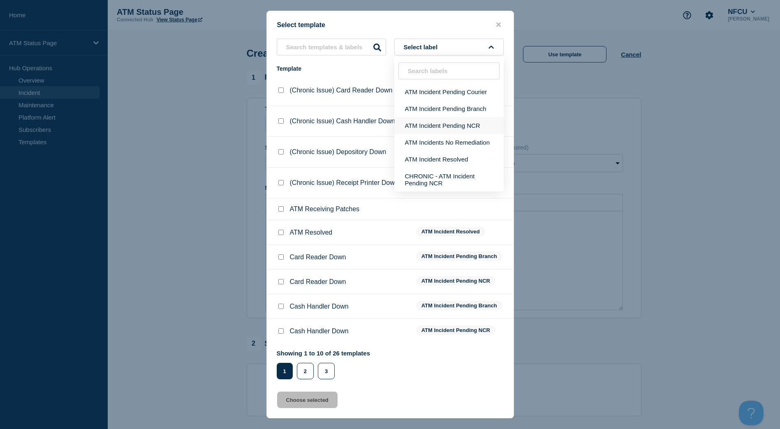
click at [446, 124] on button "ATM Incident Pending NCR" at bounding box center [448, 125] width 109 height 17
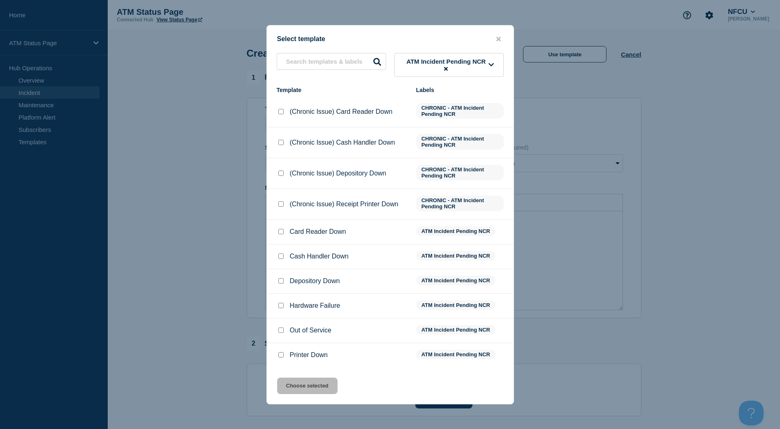
click at [280, 280] on input "Depository Down checkbox" at bounding box center [280, 280] width 5 height 5
click at [297, 392] on button "Choose selected" at bounding box center [307, 386] width 60 height 16
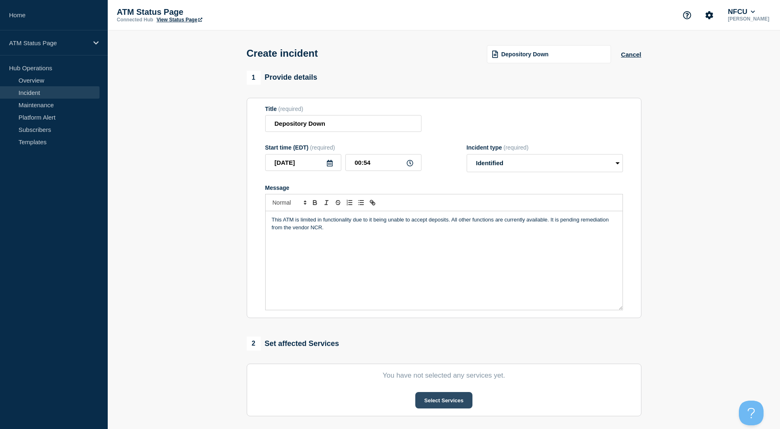
click at [457, 403] on button "Select Services" at bounding box center [443, 400] width 57 height 16
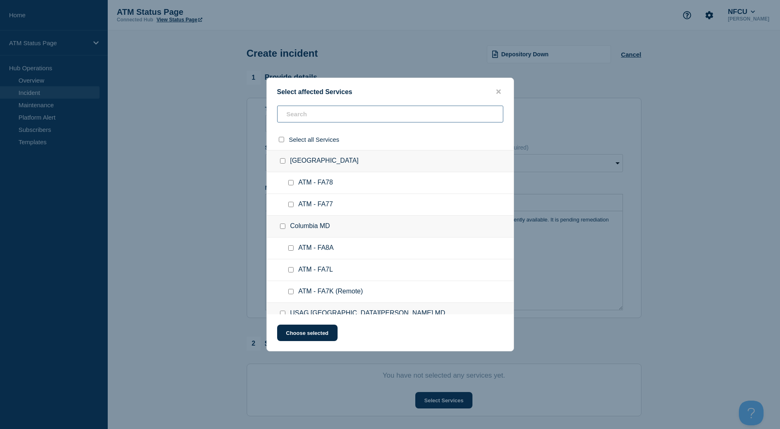
click at [342, 112] on input "text" at bounding box center [390, 114] width 226 height 17
paste input "FC2F"
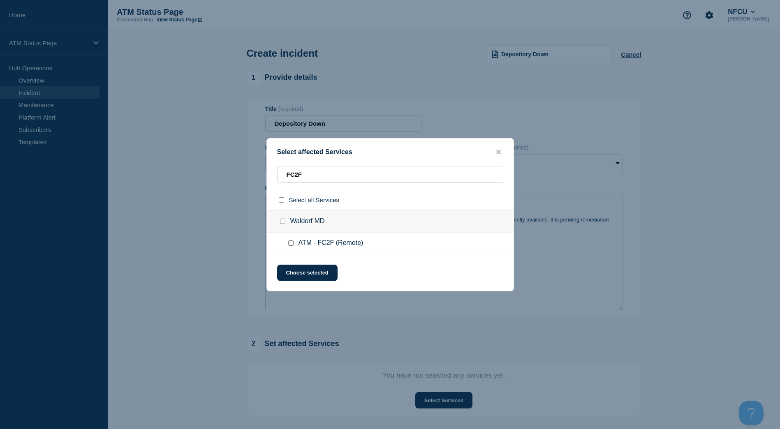
click at [291, 243] on input "ATM - FC2F (Remote) checkbox" at bounding box center [290, 243] width 5 height 5
click at [291, 270] on button "Choose selected" at bounding box center [307, 273] width 60 height 16
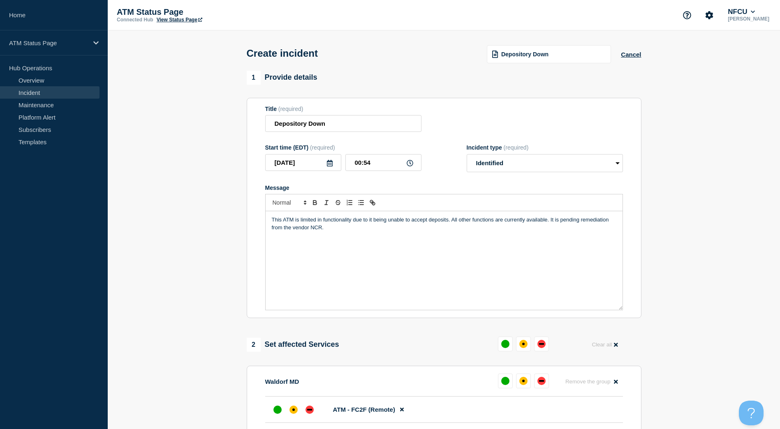
scroll to position [123, 0]
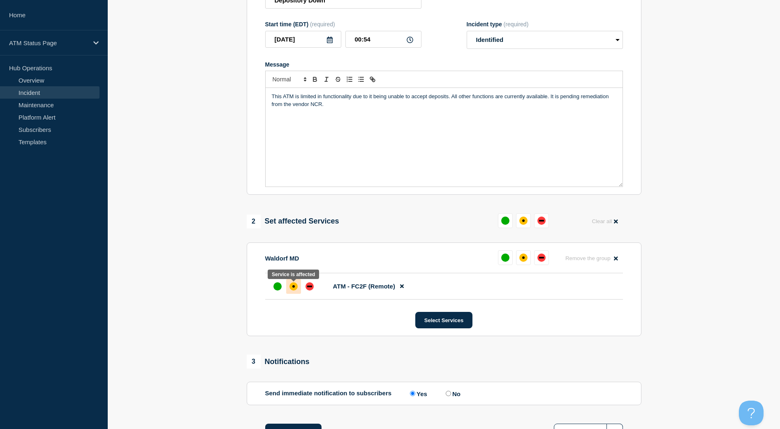
click at [298, 293] on div at bounding box center [293, 286] width 15 height 15
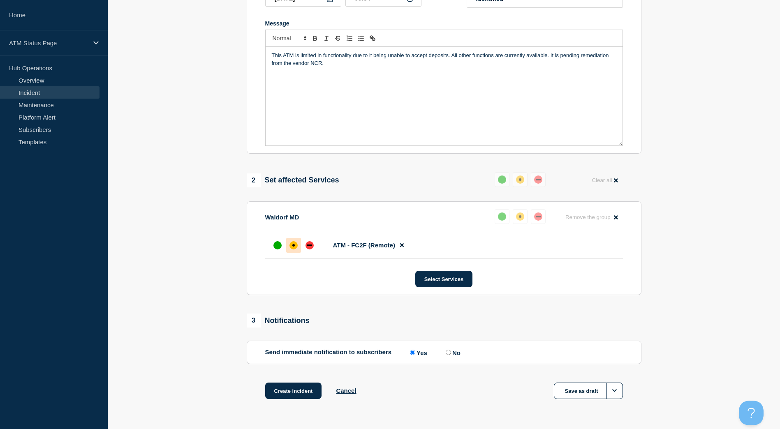
scroll to position [190, 0]
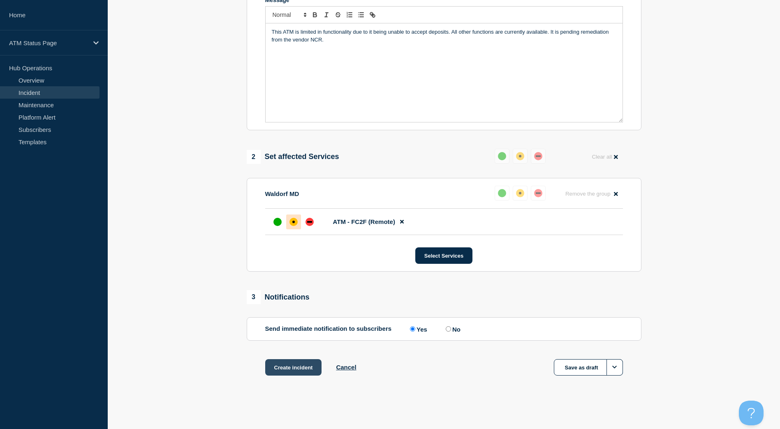
click at [294, 366] on button "Create incident" at bounding box center [293, 367] width 57 height 16
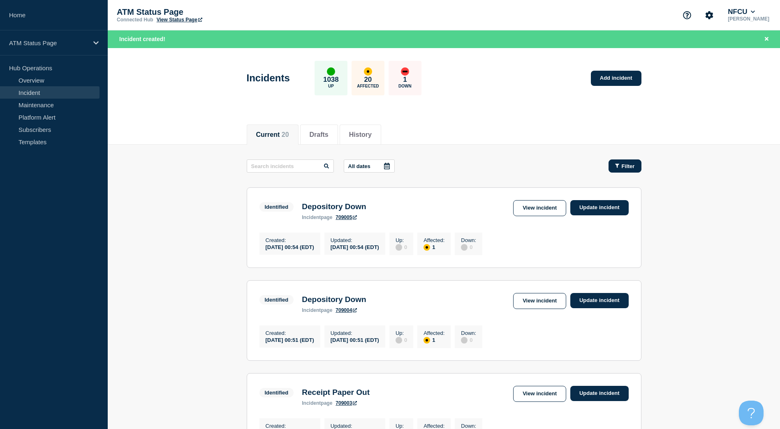
click at [633, 169] on span "Filter" at bounding box center [628, 166] width 13 height 6
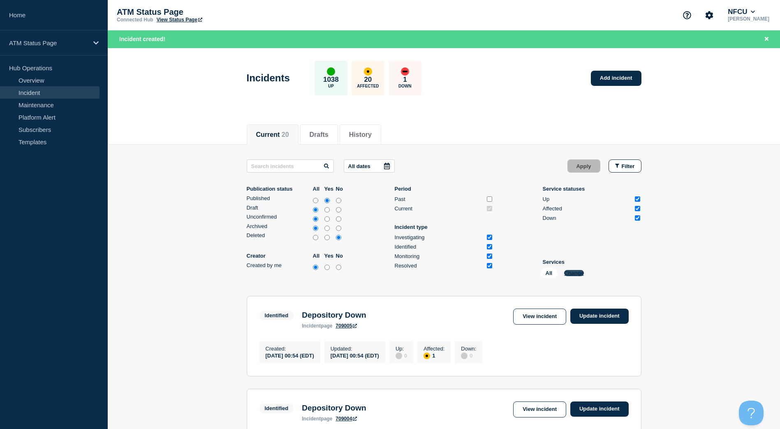
click at [568, 273] on button "Change" at bounding box center [574, 273] width 20 height 6
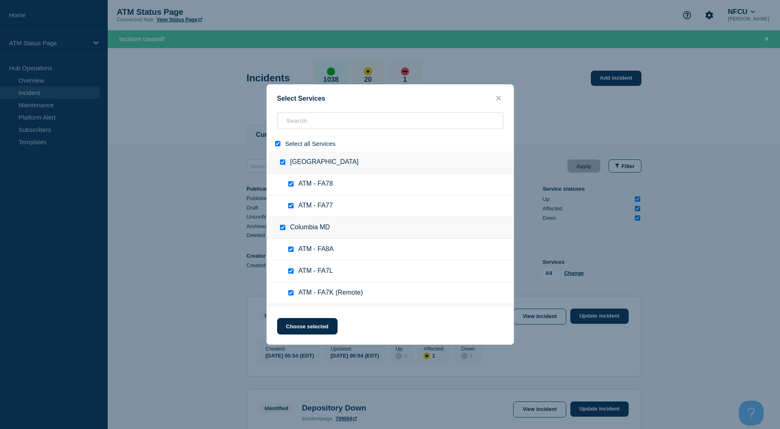
click at [276, 143] on input "select all" at bounding box center [277, 143] width 5 height 5
click at [306, 127] on input "search" at bounding box center [390, 120] width 226 height 17
paste input "FCM1"
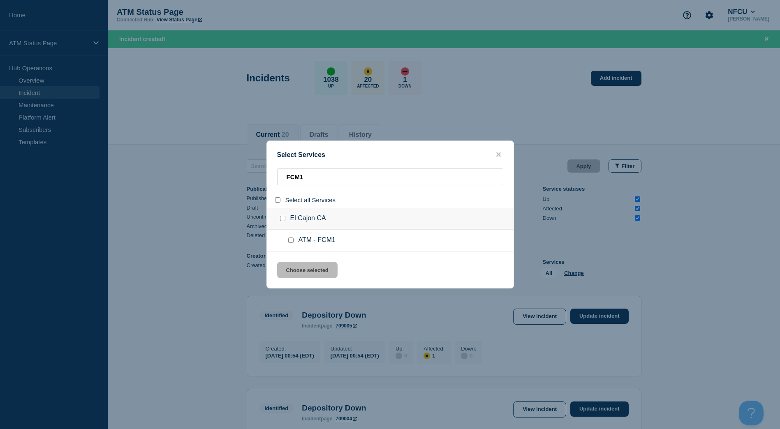
click at [289, 242] on input "service: ATM - FCM1" at bounding box center [290, 240] width 5 height 5
click at [299, 260] on div "Select Services FCM1 Select all Services El Cajon CA ATM - FCM1 Choose selected" at bounding box center [390, 215] width 248 height 148
click at [303, 271] on button "Choose selected" at bounding box center [307, 270] width 60 height 16
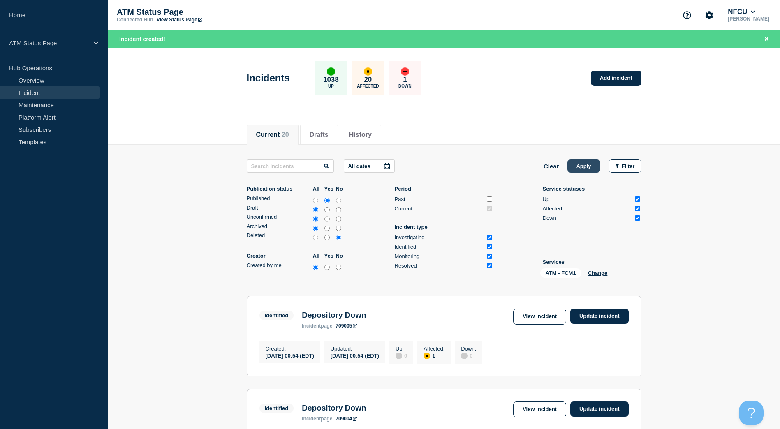
click at [585, 167] on button "Apply" at bounding box center [584, 166] width 33 height 13
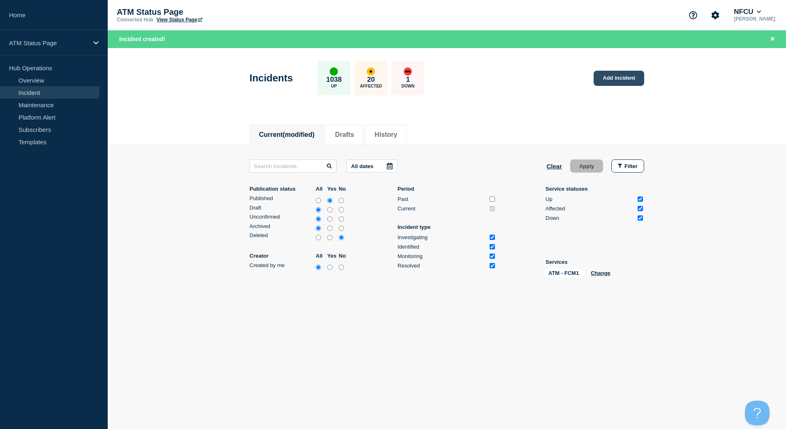
click at [616, 81] on link "Add incident" at bounding box center [619, 78] width 51 height 15
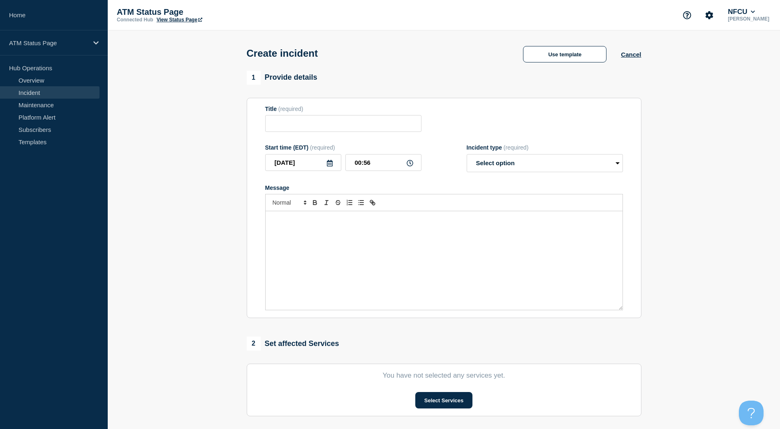
click at [568, 65] on div "Create incident Use template Cancel" at bounding box center [443, 50] width 413 height 40
click at [564, 60] on button "Use template" at bounding box center [564, 54] width 83 height 16
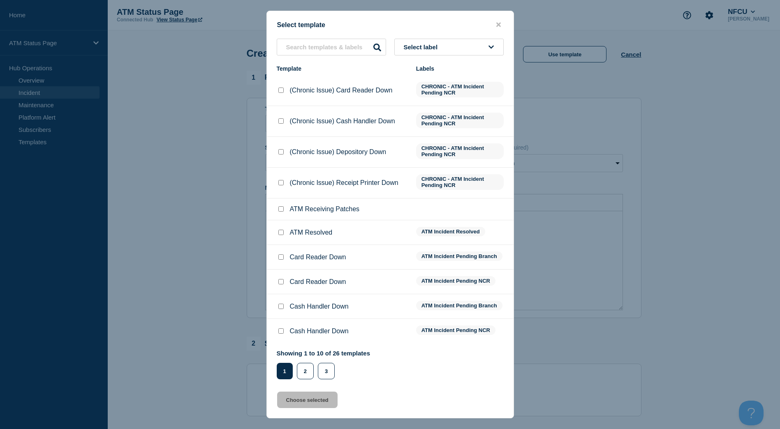
click at [476, 49] on button "Select label" at bounding box center [448, 47] width 109 height 17
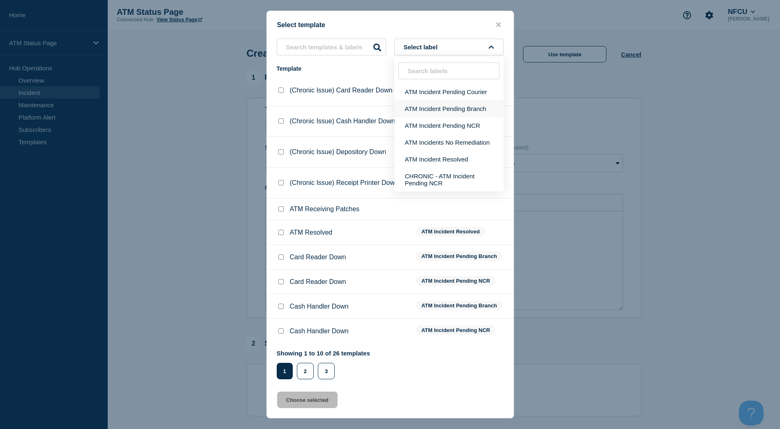
click at [417, 102] on button "ATM Incident Pending Branch" at bounding box center [448, 108] width 109 height 17
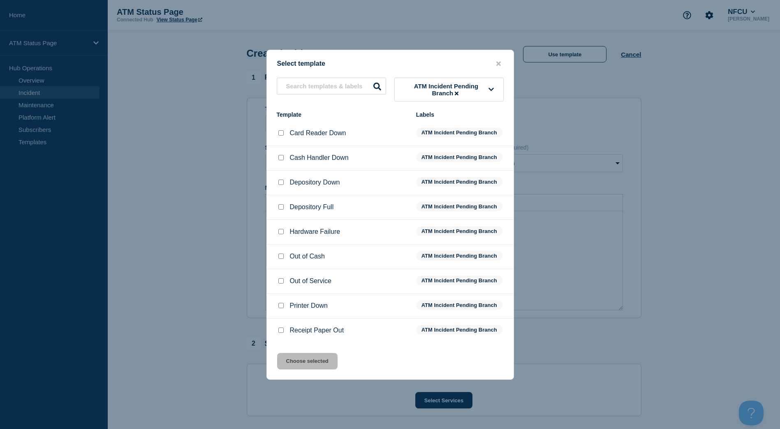
click at [280, 308] on input "Printer Down checkbox" at bounding box center [280, 305] width 5 height 5
click at [299, 359] on button "Choose selected" at bounding box center [307, 361] width 60 height 16
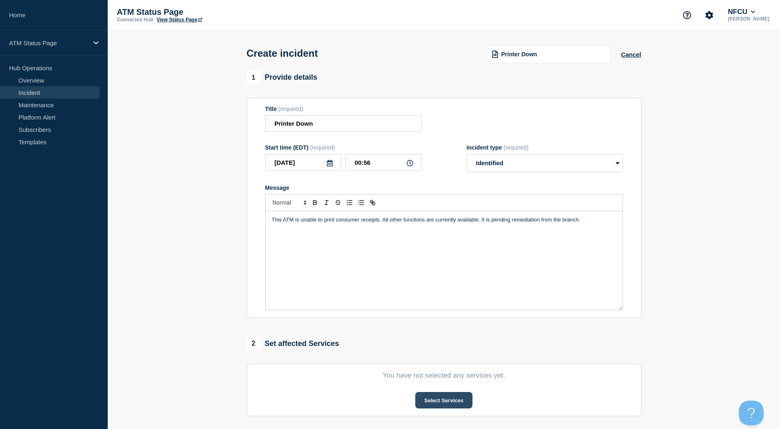
click at [431, 396] on button "Select Services" at bounding box center [443, 400] width 57 height 16
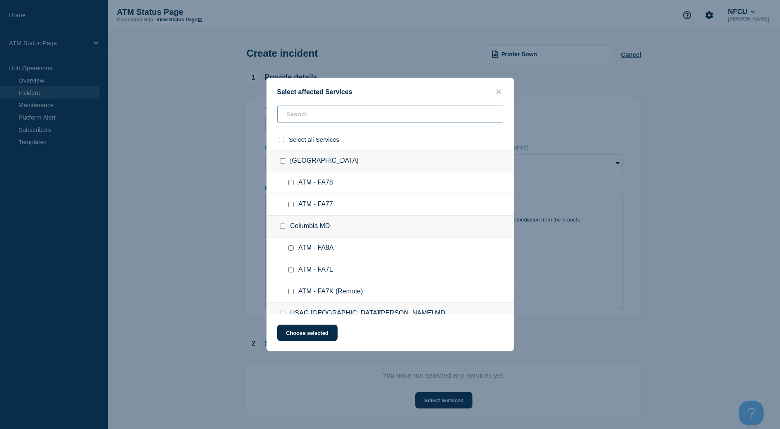
click at [343, 119] on input "text" at bounding box center [390, 114] width 226 height 17
paste input "FCM1"
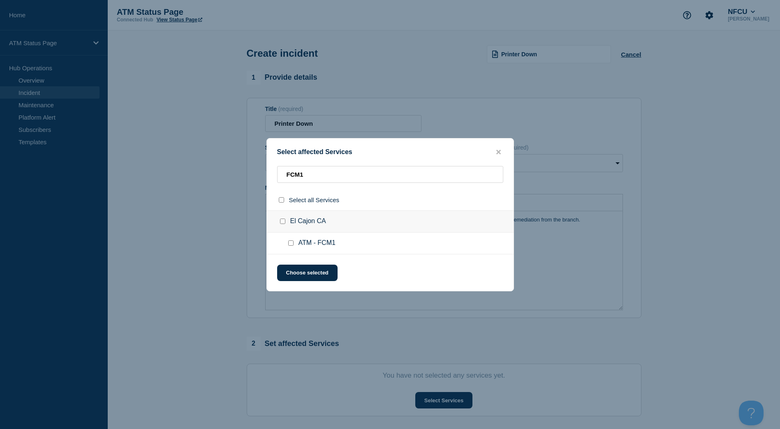
click at [292, 241] on div at bounding box center [293, 243] width 12 height 8
click at [292, 243] on input "ATM - FCM1 checkbox" at bounding box center [290, 243] width 5 height 5
click at [293, 269] on button "Choose selected" at bounding box center [307, 273] width 60 height 16
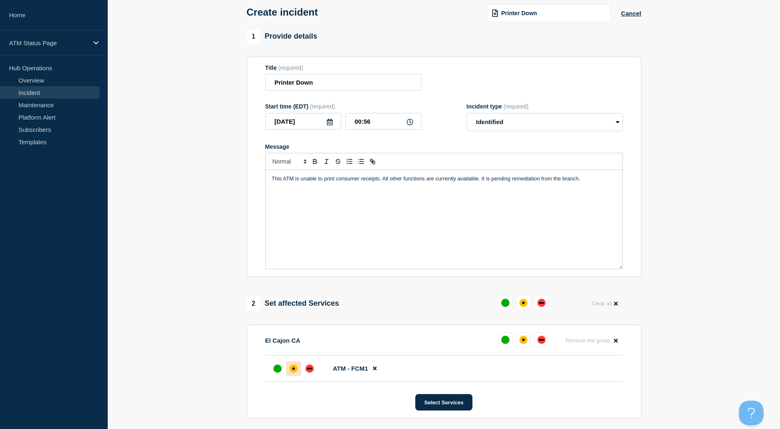
scroll to position [123, 0]
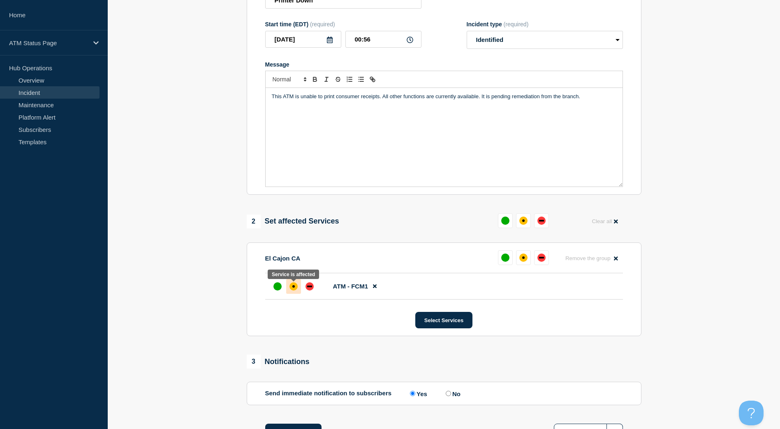
click at [298, 288] on div at bounding box center [293, 286] width 15 height 15
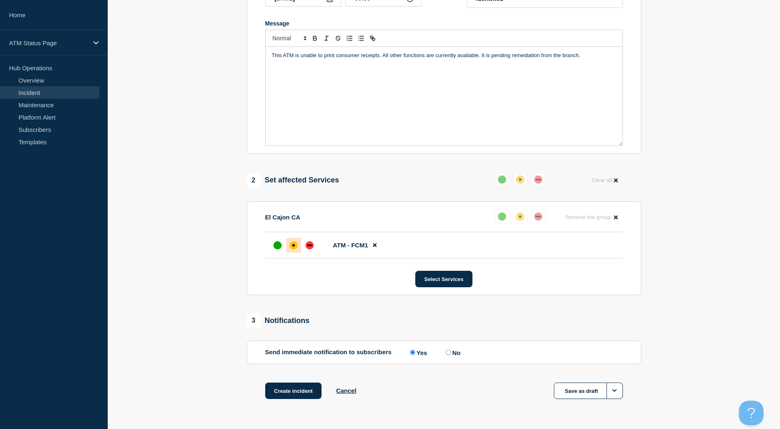
scroll to position [190, 0]
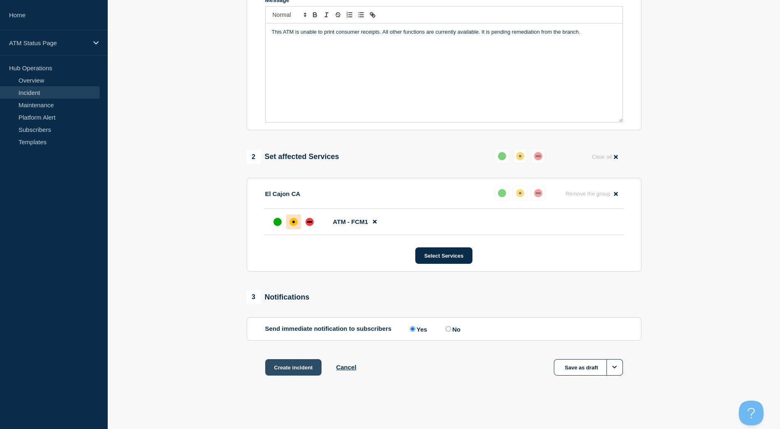
click at [293, 367] on button "Create incident" at bounding box center [293, 367] width 57 height 16
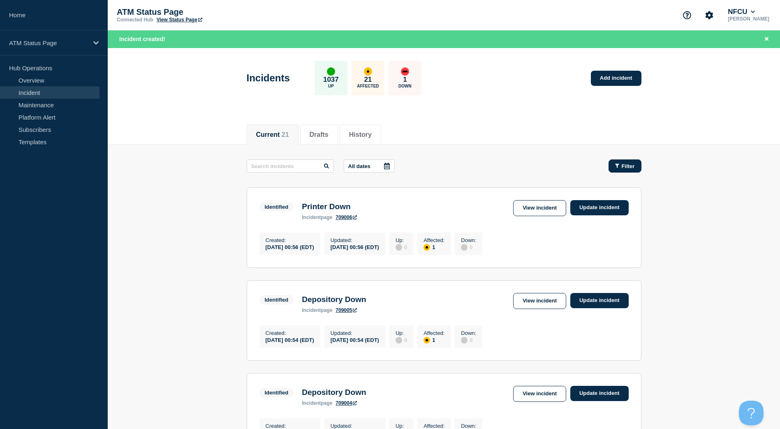
click at [635, 170] on button "Filter" at bounding box center [625, 166] width 33 height 13
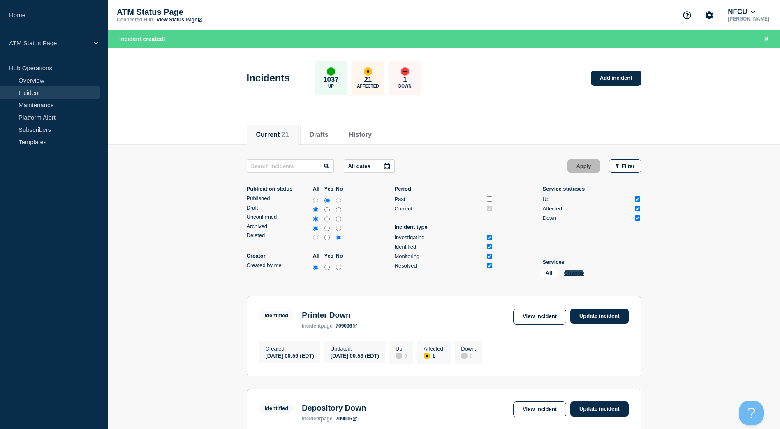
click at [575, 273] on button "Change" at bounding box center [574, 273] width 20 height 6
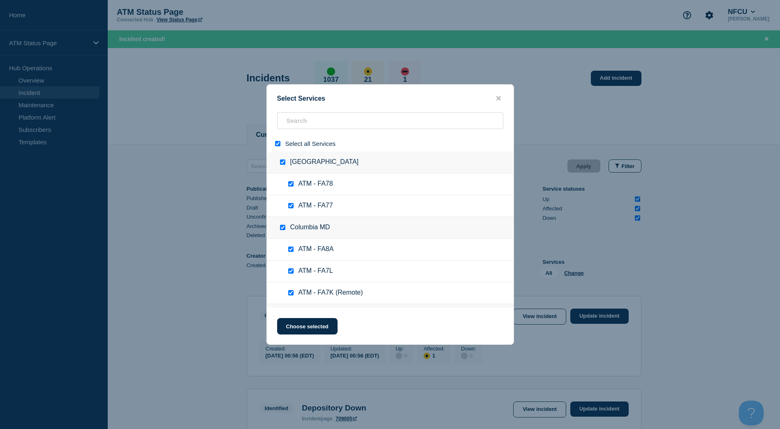
click at [279, 145] on input "select all" at bounding box center [277, 143] width 5 height 5
click at [293, 122] on input "search" at bounding box center [390, 120] width 226 height 17
paste input "FC6O"
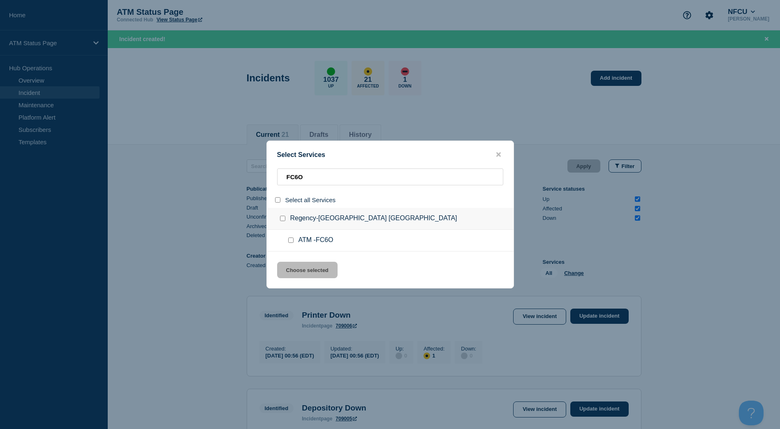
click at [289, 239] on input "service: ATM -FC6O" at bounding box center [290, 240] width 5 height 5
click at [297, 268] on button "Choose selected" at bounding box center [307, 270] width 60 height 16
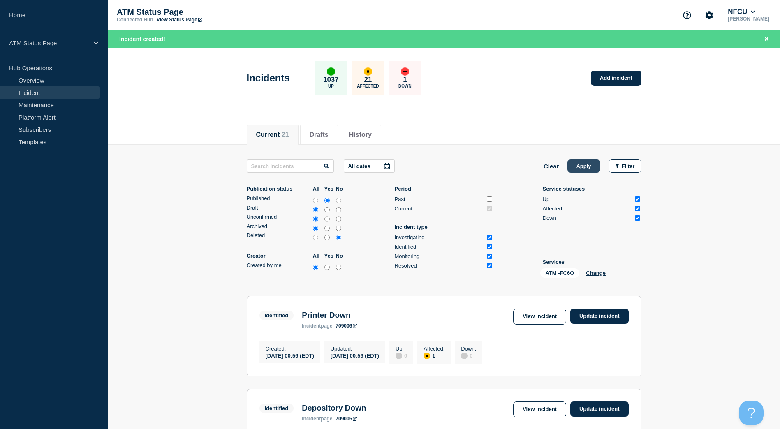
click at [568, 164] on button "Apply" at bounding box center [584, 166] width 33 height 13
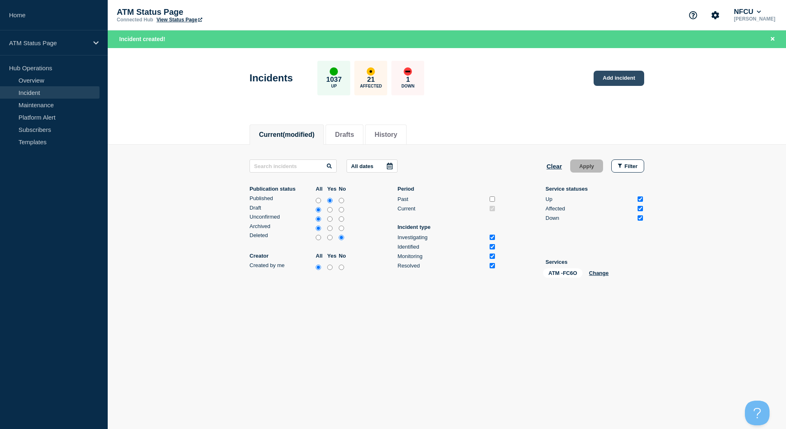
click at [622, 80] on link "Add incident" at bounding box center [619, 78] width 51 height 15
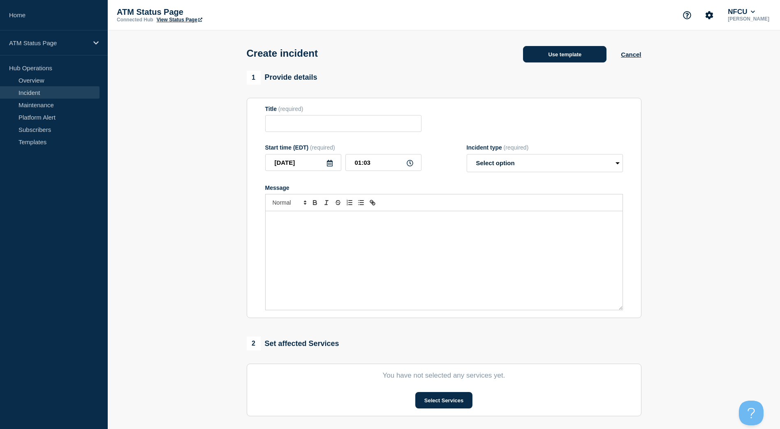
click at [558, 56] on button "Use template" at bounding box center [564, 54] width 83 height 16
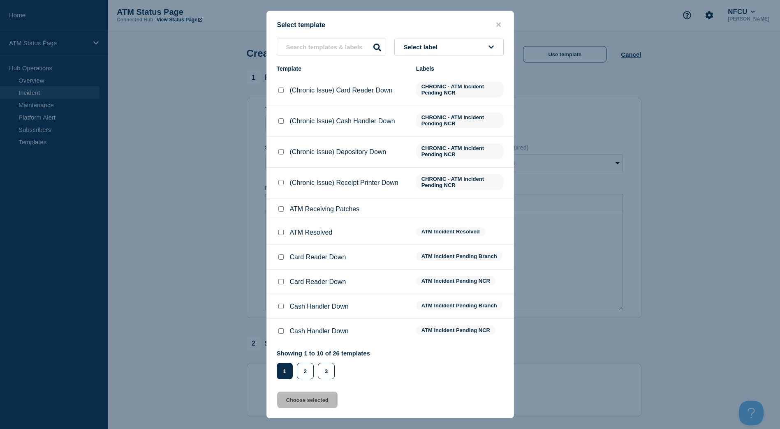
click at [469, 51] on button "Select label" at bounding box center [448, 47] width 109 height 17
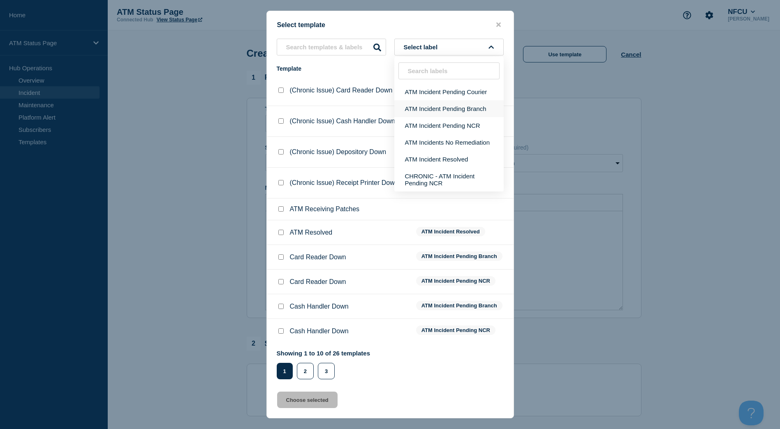
click at [477, 104] on button "ATM Incident Pending Branch" at bounding box center [448, 108] width 109 height 17
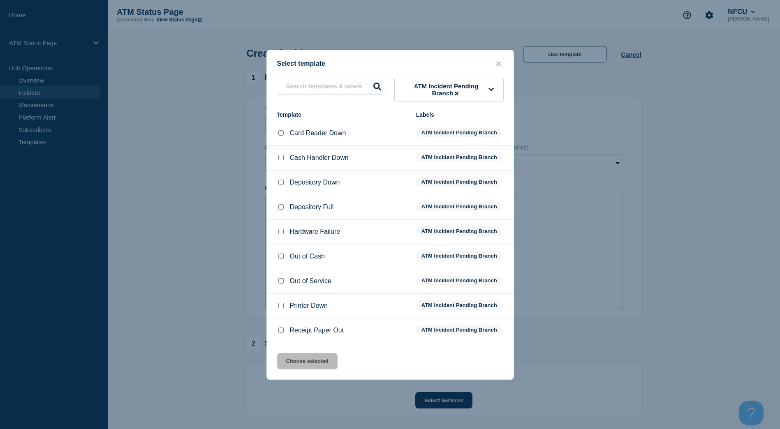
click at [282, 184] on input "Depository Down checkbox" at bounding box center [280, 182] width 5 height 5
click at [312, 355] on button "Choose selected" at bounding box center [307, 361] width 60 height 16
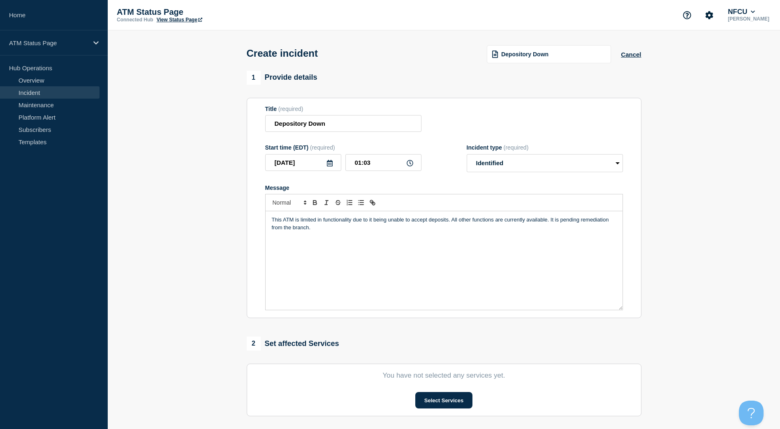
click at [431, 400] on button "Select Services" at bounding box center [443, 400] width 57 height 16
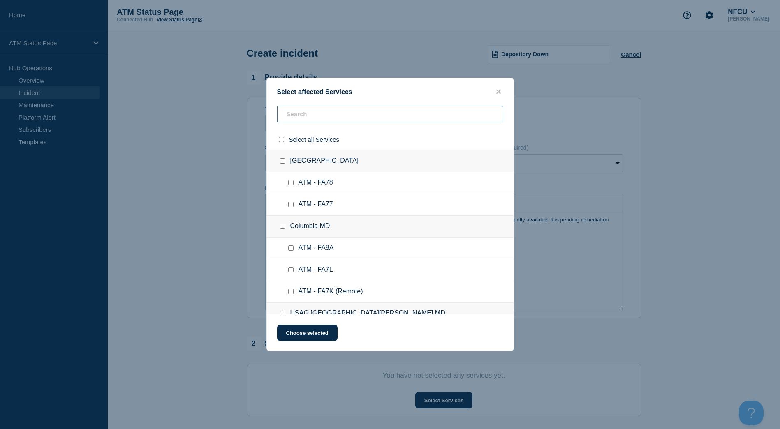
click at [323, 117] on input "text" at bounding box center [390, 114] width 226 height 17
paste input "FC6O"
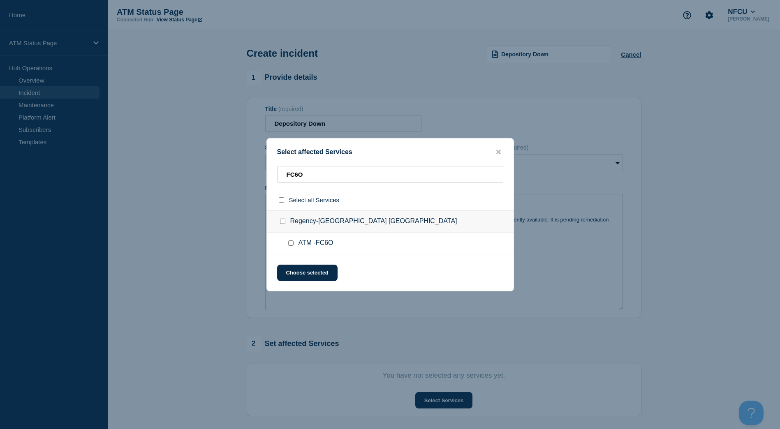
click at [290, 245] on input "ATM -FC6O checkbox" at bounding box center [290, 243] width 5 height 5
click at [296, 267] on button "Choose selected" at bounding box center [307, 273] width 60 height 16
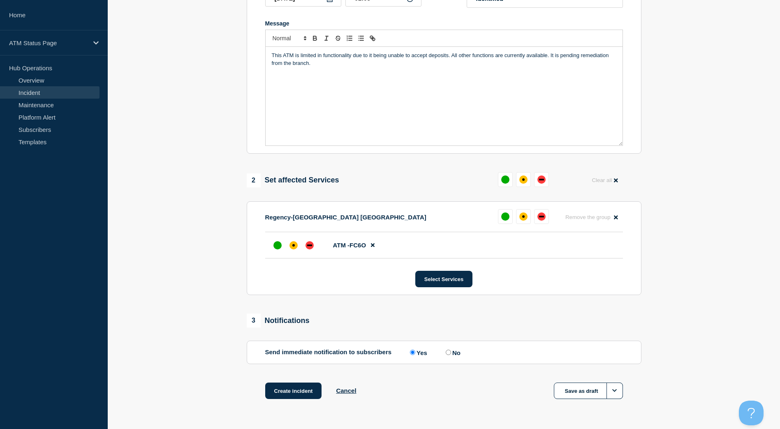
scroll to position [190, 0]
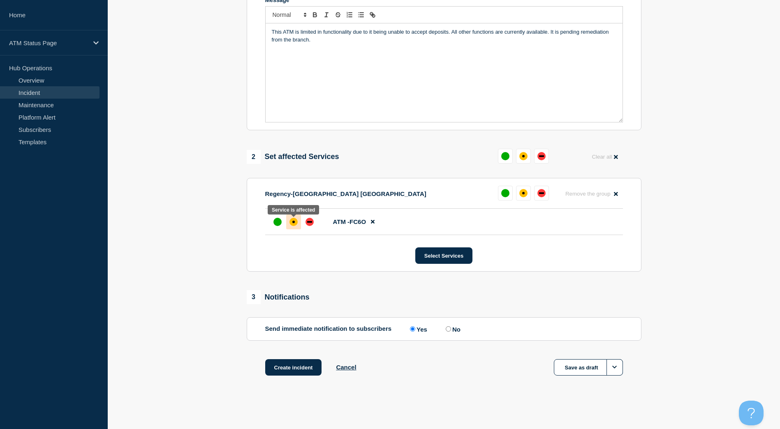
click at [294, 219] on div "affected" at bounding box center [294, 222] width 8 height 8
click at [283, 368] on button "Create incident" at bounding box center [293, 367] width 57 height 16
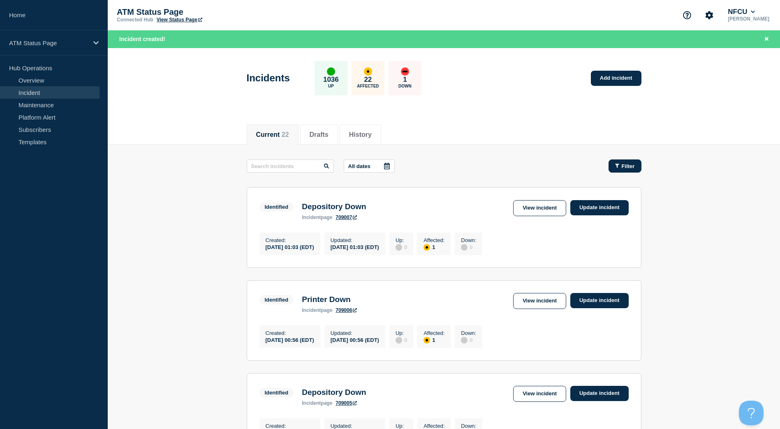
click at [633, 169] on span "Filter" at bounding box center [628, 166] width 13 height 6
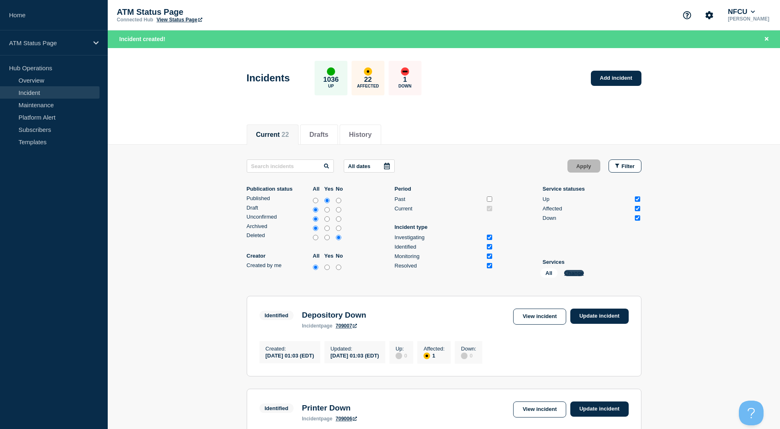
click at [565, 276] on button "Change" at bounding box center [574, 273] width 20 height 6
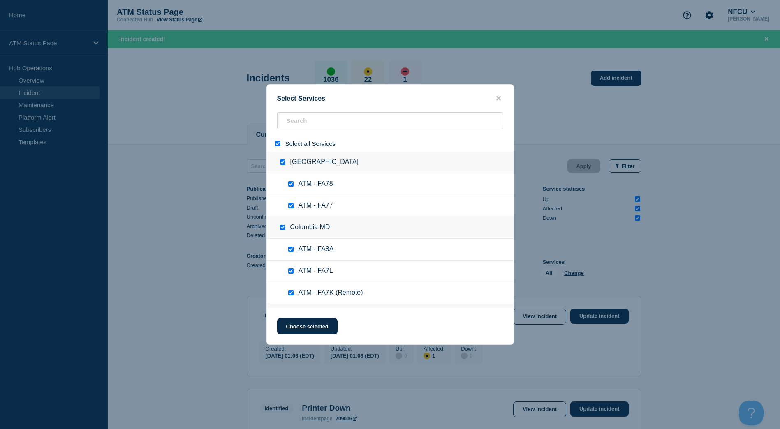
click at [278, 143] on input "select all" at bounding box center [277, 143] width 5 height 5
click at [292, 129] on input "search" at bounding box center [390, 120] width 226 height 17
paste input "FCJ2"
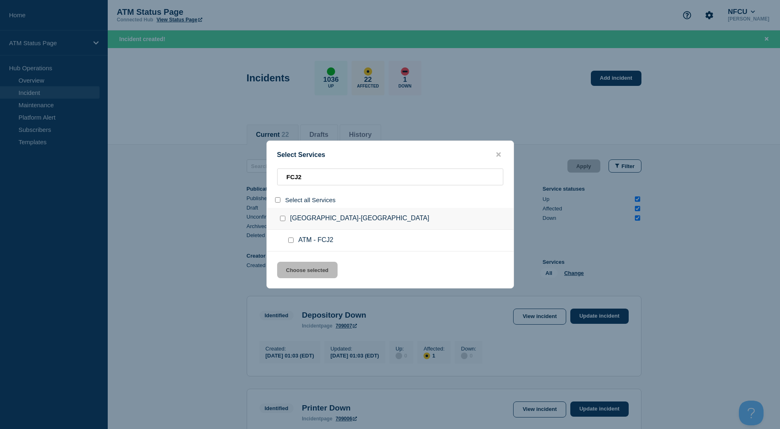
click at [289, 241] on input "service: ATM - FCJ2" at bounding box center [290, 240] width 5 height 5
click at [295, 276] on button "Choose selected" at bounding box center [307, 270] width 60 height 16
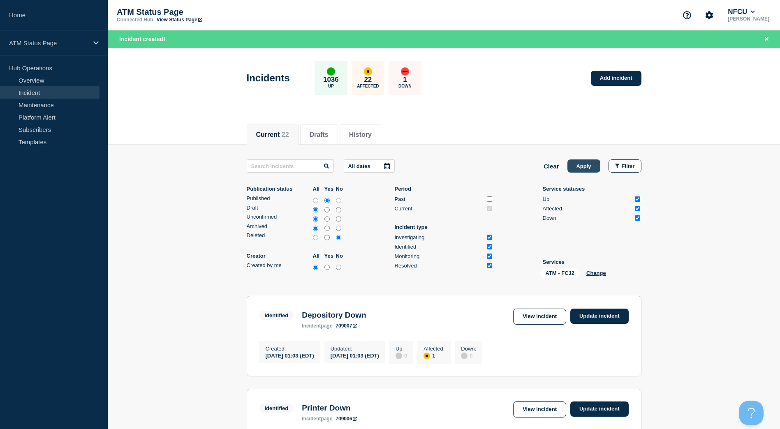
click at [586, 166] on button "Apply" at bounding box center [584, 166] width 33 height 13
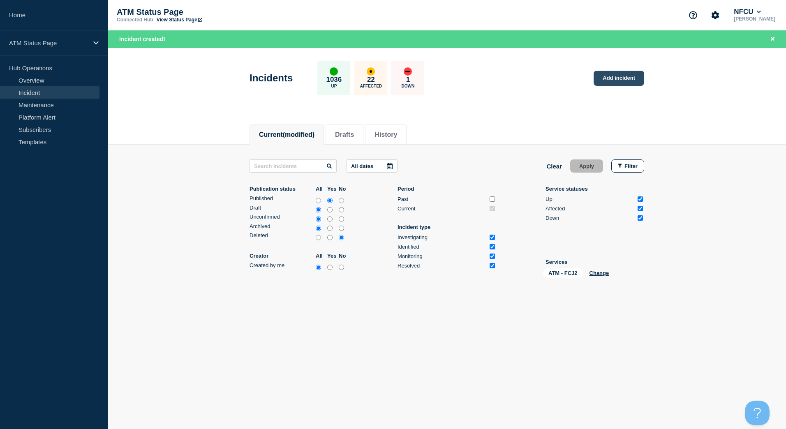
click at [623, 79] on link "Add incident" at bounding box center [619, 78] width 51 height 15
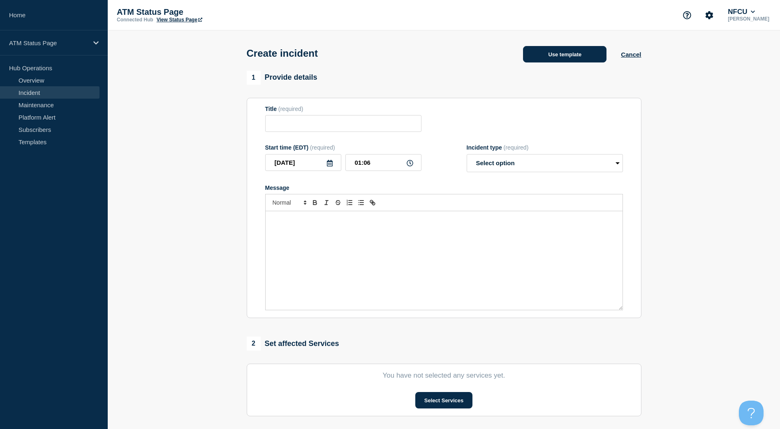
click at [534, 49] on button "Use template" at bounding box center [564, 54] width 83 height 16
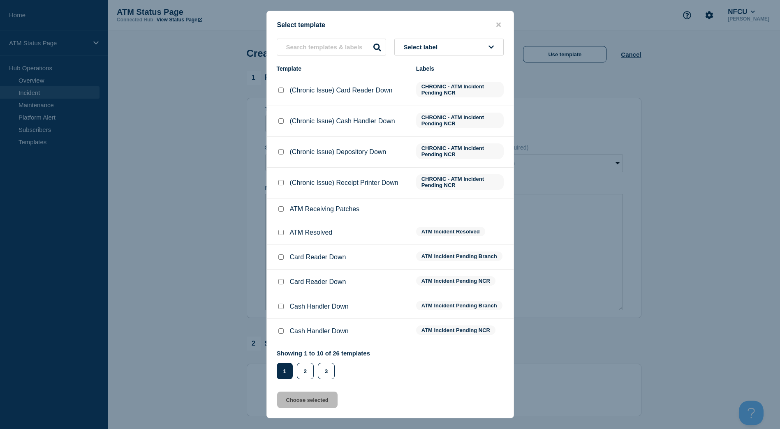
click at [472, 45] on button "Select label" at bounding box center [448, 47] width 109 height 17
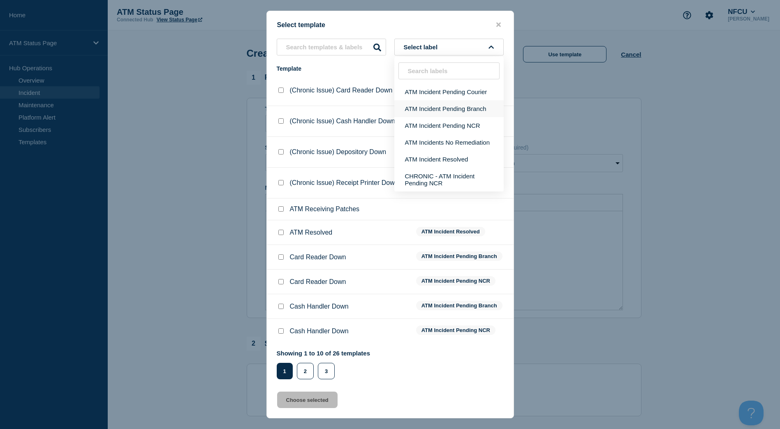
click at [476, 110] on button "ATM Incident Pending Branch" at bounding box center [448, 108] width 109 height 17
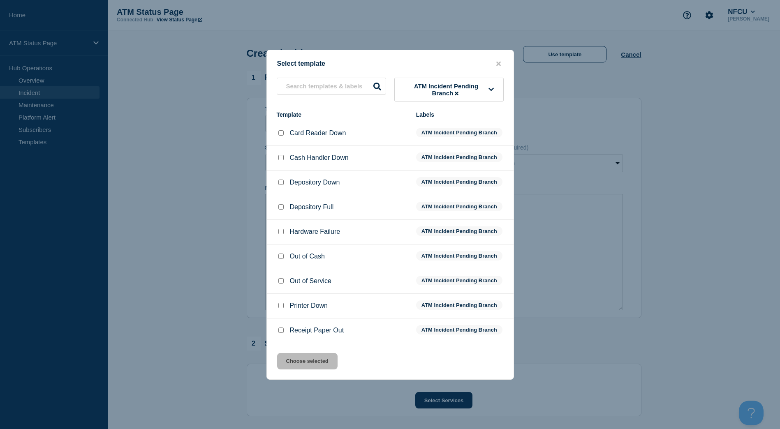
click at [282, 187] on div at bounding box center [281, 182] width 8 height 8
click at [282, 182] on input "Depository Down checkbox" at bounding box center [280, 182] width 5 height 5
click at [326, 363] on button "Choose selected" at bounding box center [307, 361] width 60 height 16
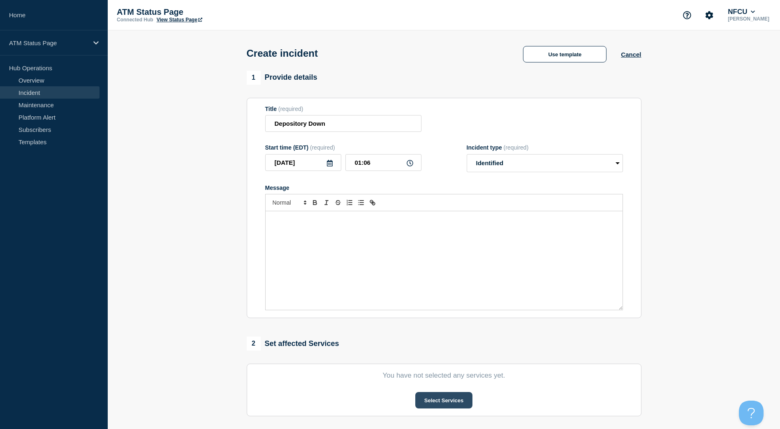
click at [445, 405] on button "Select Services" at bounding box center [443, 400] width 57 height 16
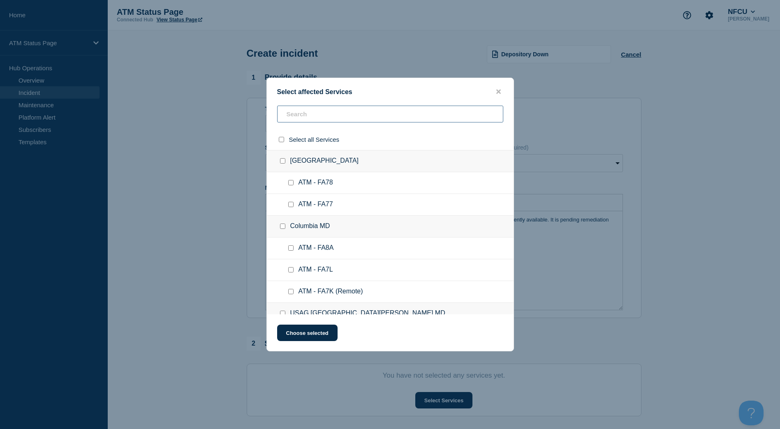
click at [365, 119] on input "text" at bounding box center [390, 114] width 226 height 17
paste input "FCJ2"
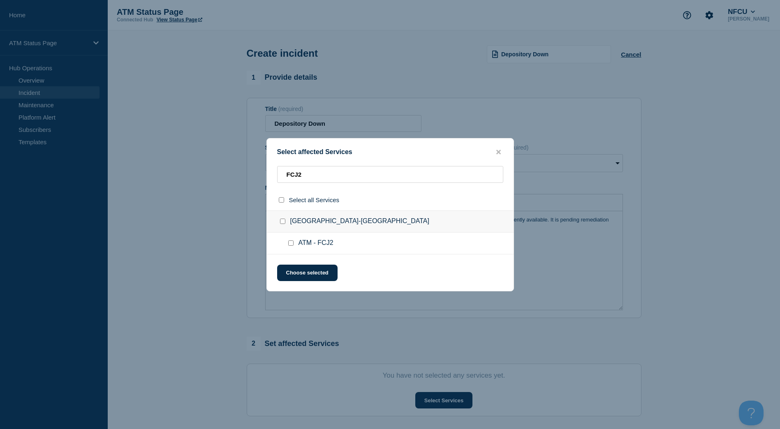
click at [292, 246] on input "ATM - FCJ2 checkbox" at bounding box center [290, 243] width 5 height 5
click at [298, 268] on button "Choose selected" at bounding box center [307, 273] width 60 height 16
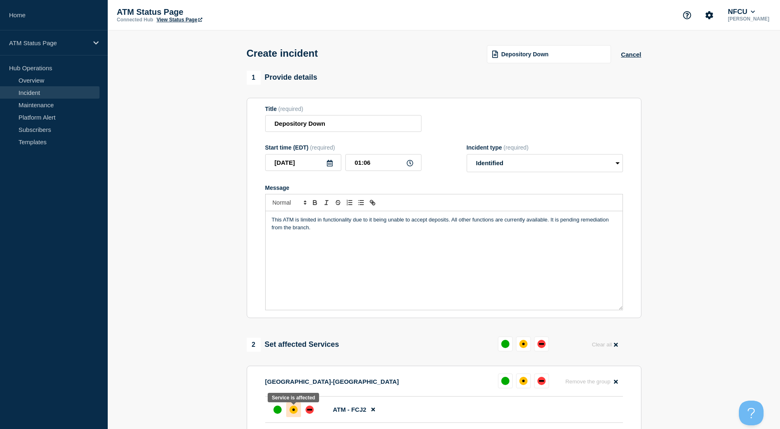
click at [297, 414] on div "affected" at bounding box center [294, 410] width 8 height 8
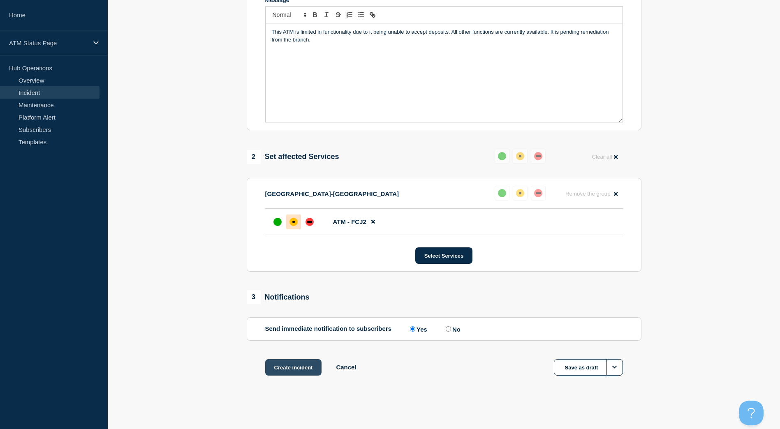
click at [301, 363] on button "Create incident" at bounding box center [293, 367] width 57 height 16
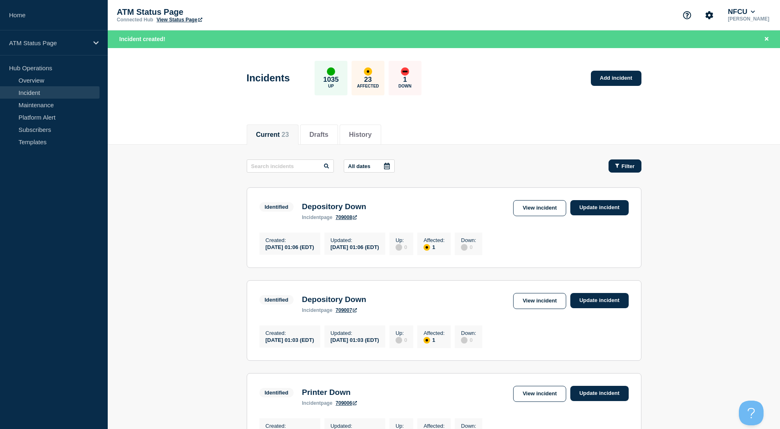
click at [635, 170] on button "Filter" at bounding box center [625, 166] width 33 height 13
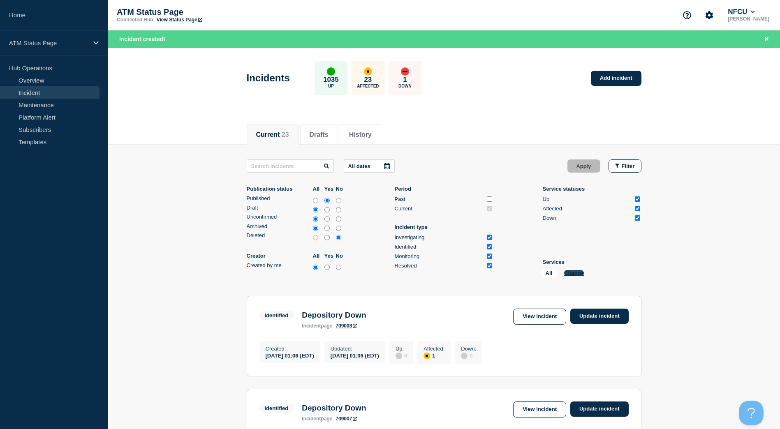
click at [578, 273] on button "Change" at bounding box center [574, 273] width 20 height 6
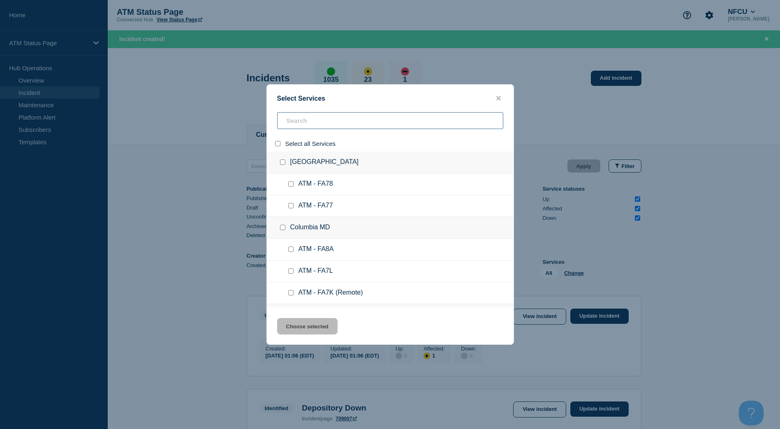
click at [296, 126] on input "search" at bounding box center [390, 120] width 226 height 17
paste input "FCJ2"
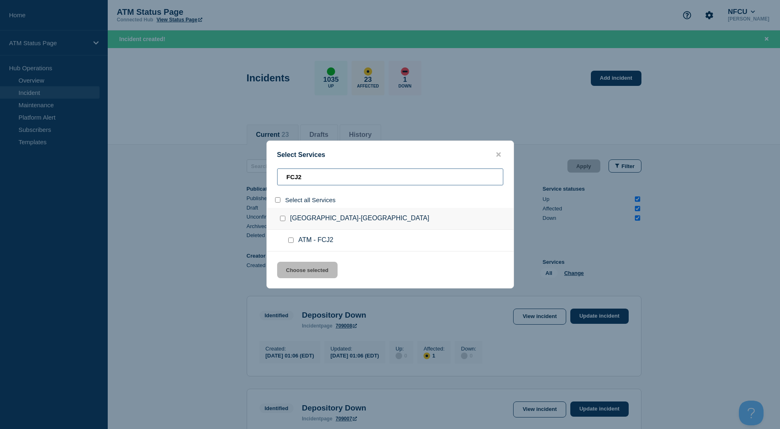
type input "FCJ2"
click at [288, 241] on input "service: ATM - FCJ2" at bounding box center [290, 240] width 5 height 5
checkbox input "true"
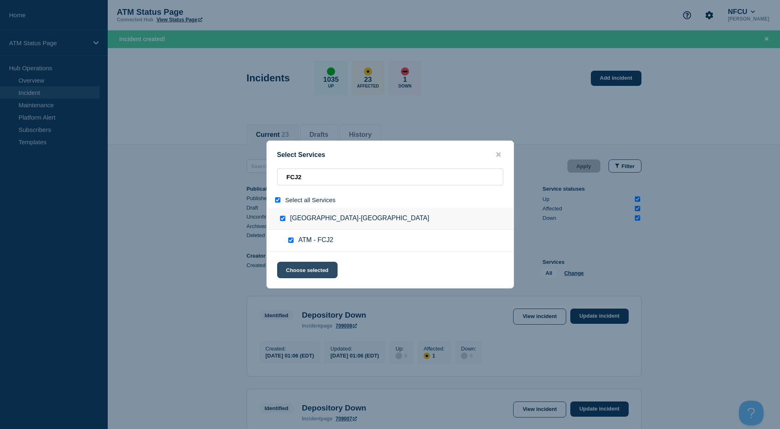
click at [299, 267] on button "Choose selected" at bounding box center [307, 270] width 60 height 16
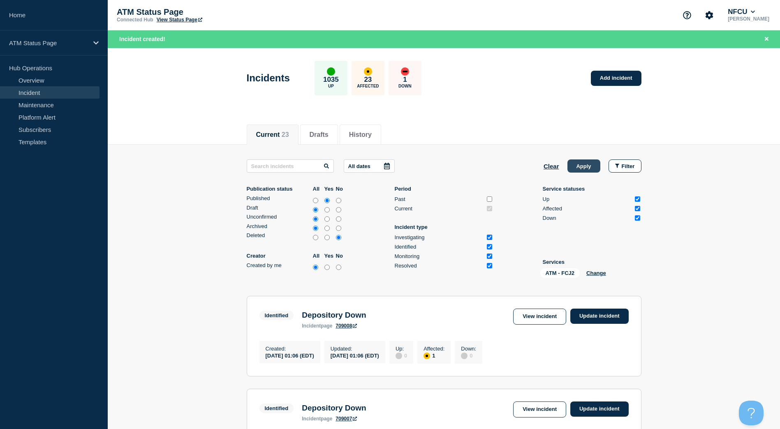
click at [569, 167] on button "Apply" at bounding box center [584, 166] width 33 height 13
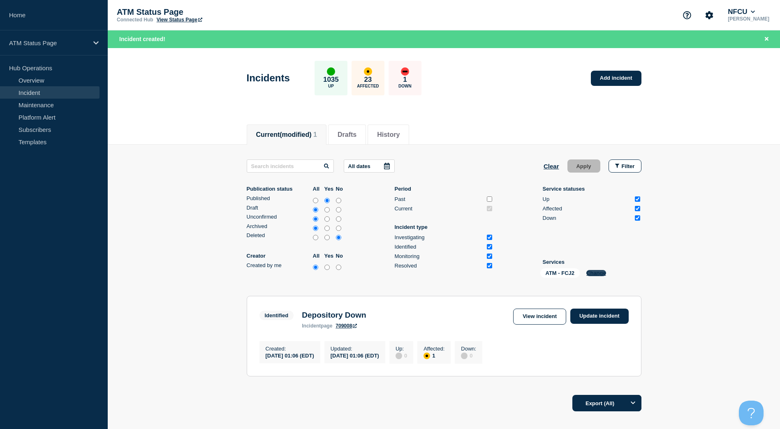
click at [591, 273] on button "Change" at bounding box center [596, 273] width 20 height 6
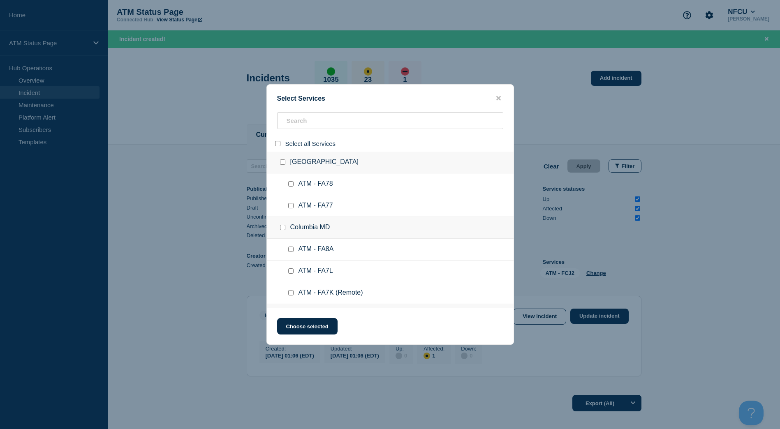
click at [276, 144] on input "select all" at bounding box center [277, 143] width 5 height 5
checkbox input "true"
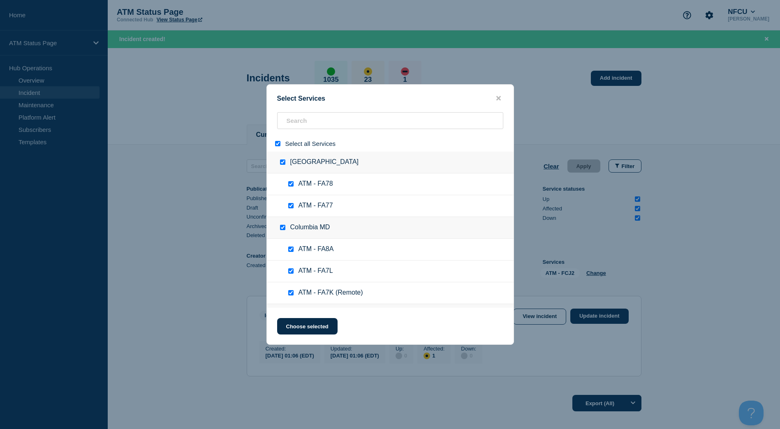
checkbox input "true"
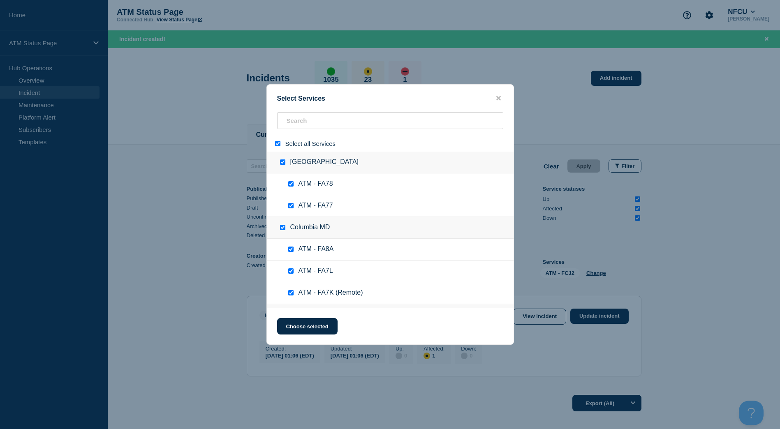
checkbox input "true"
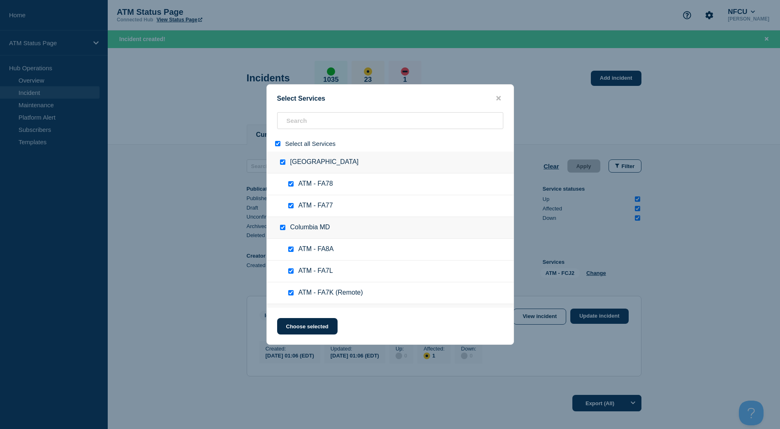
checkbox input "true"
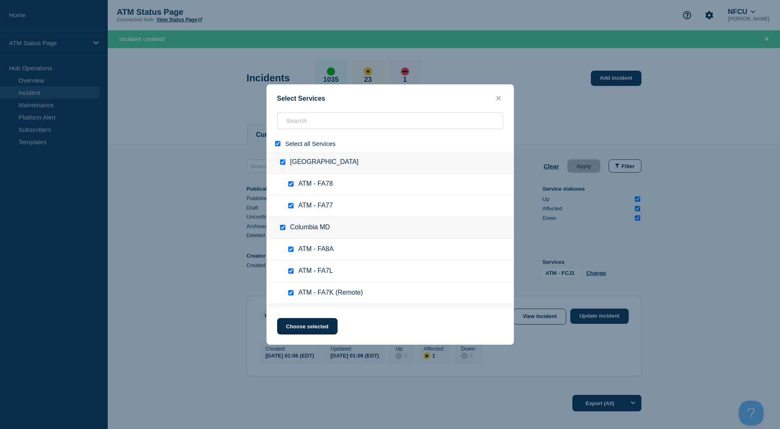
checkbox input "true"
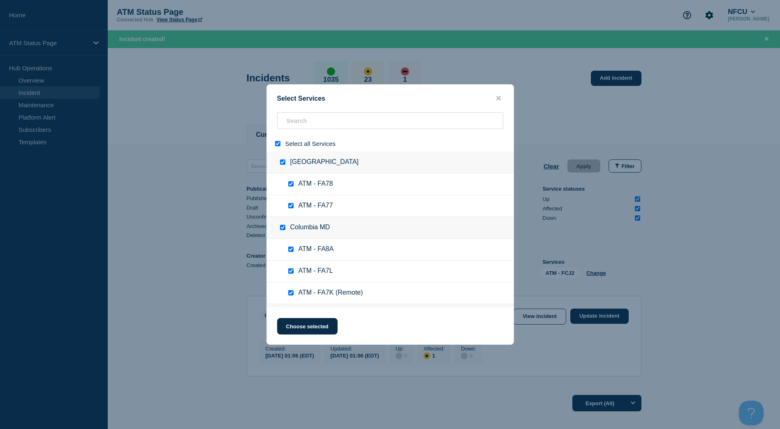
checkbox input "true"
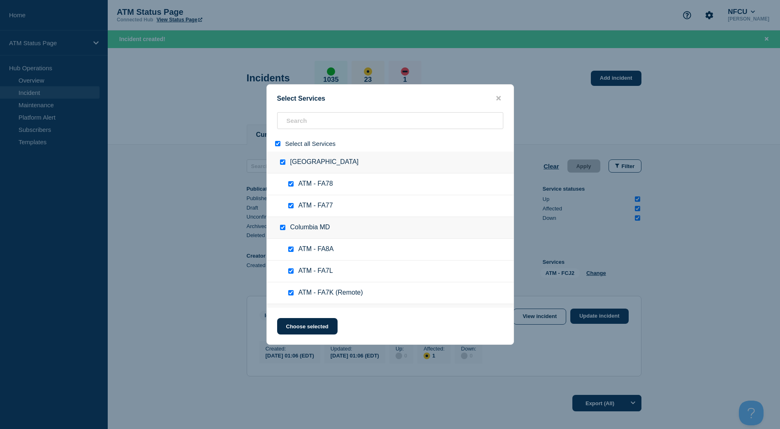
checkbox input "true"
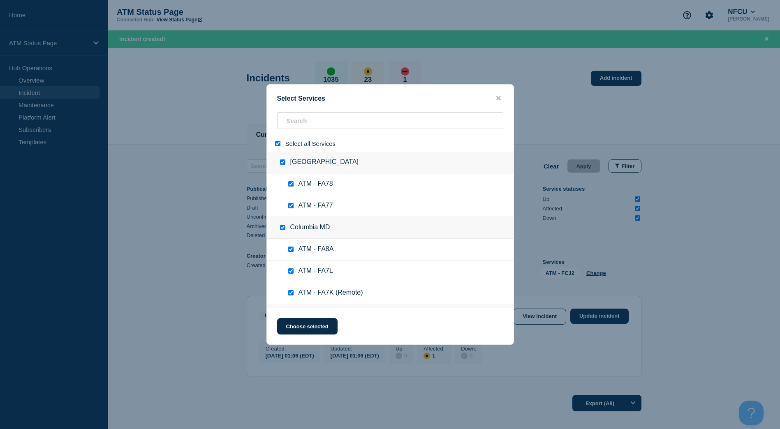
checkbox input "true"
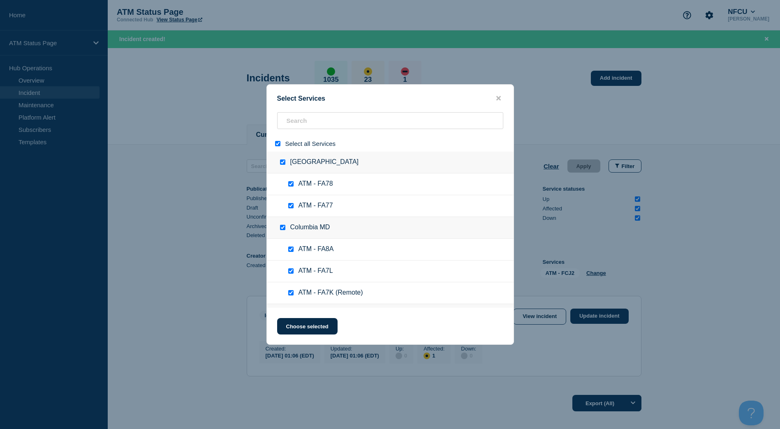
checkbox input "true"
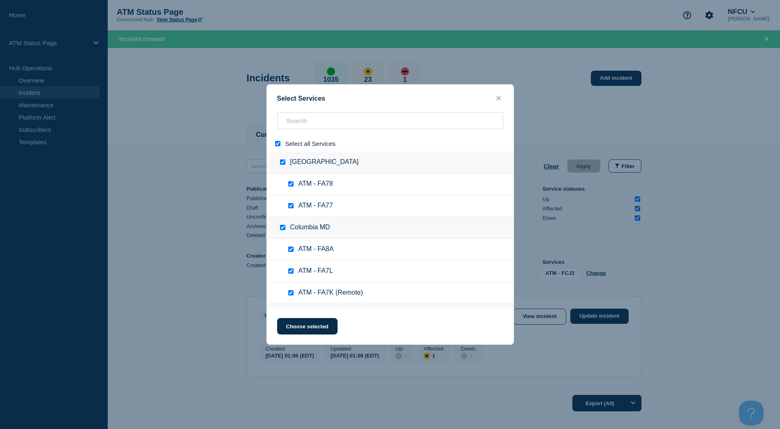
checkbox input "true"
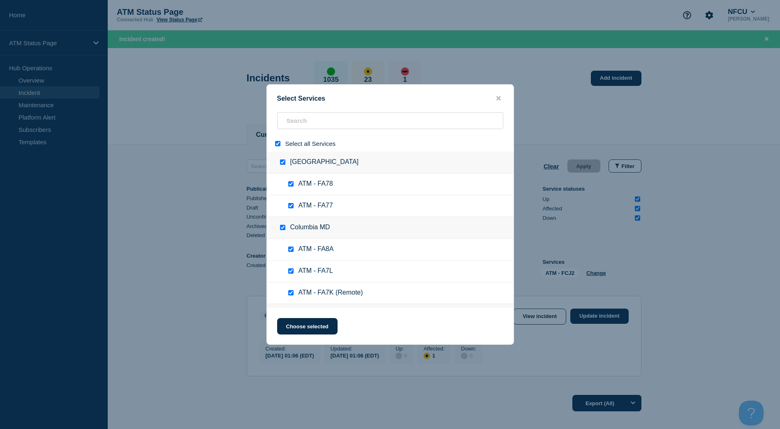
checkbox input "true"
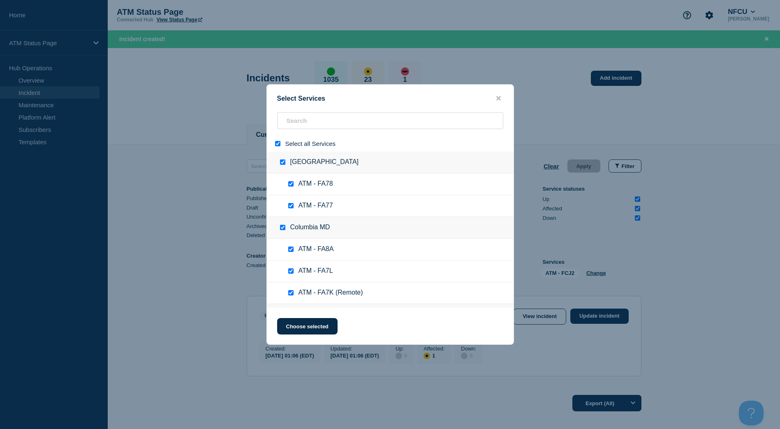
checkbox input "true"
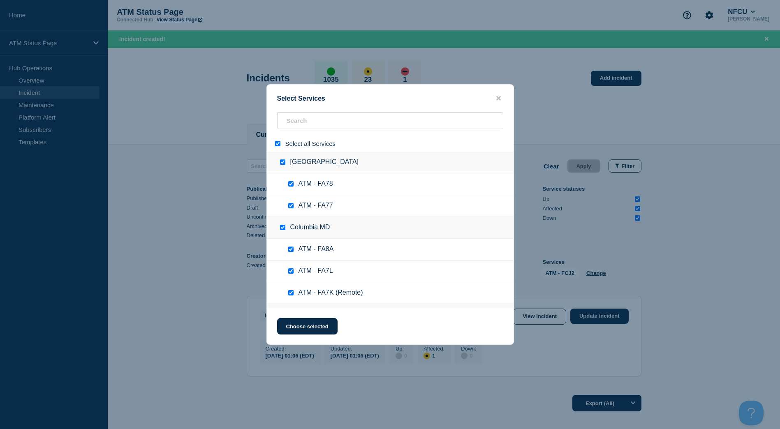
checkbox input "true"
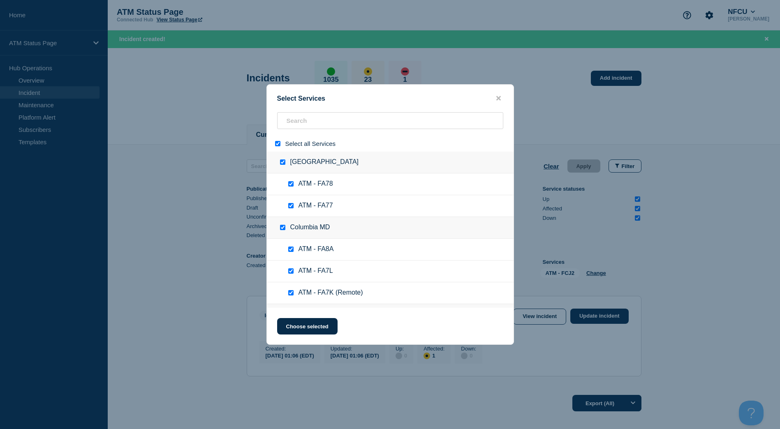
checkbox input "true"
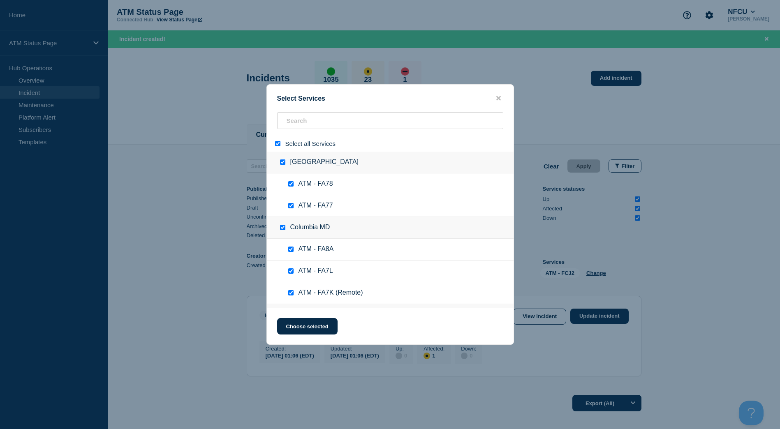
checkbox input "true"
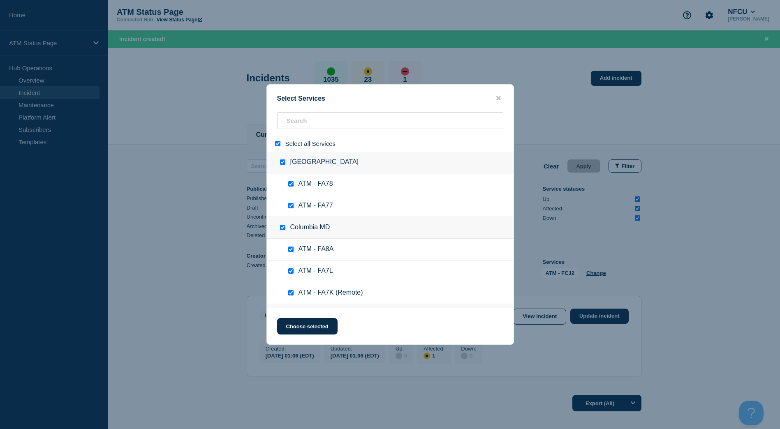
checkbox input "true"
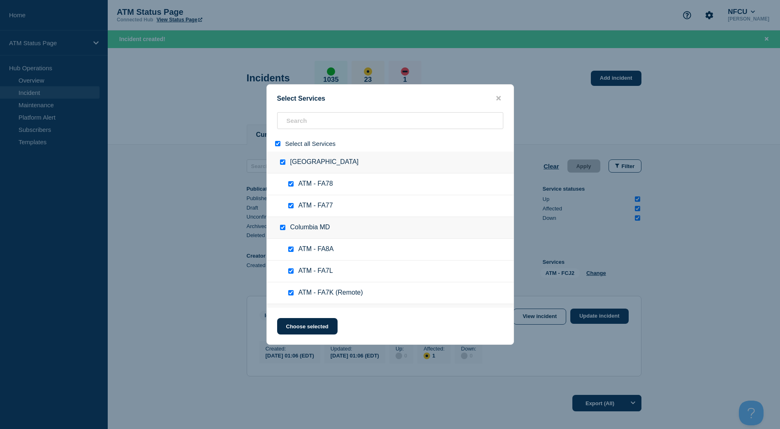
checkbox input "true"
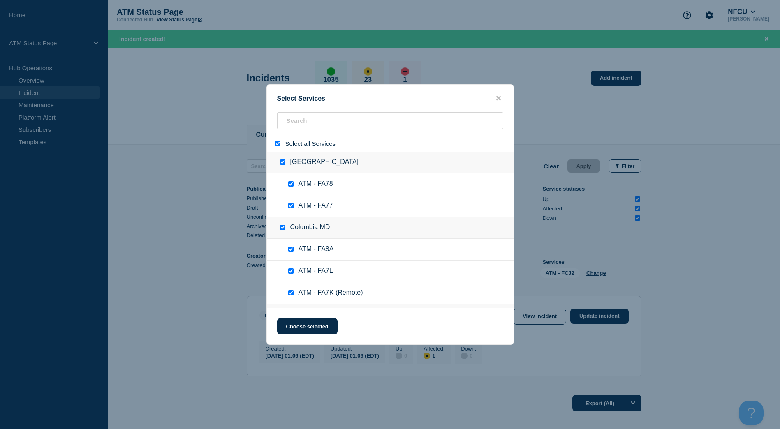
checkbox input "true"
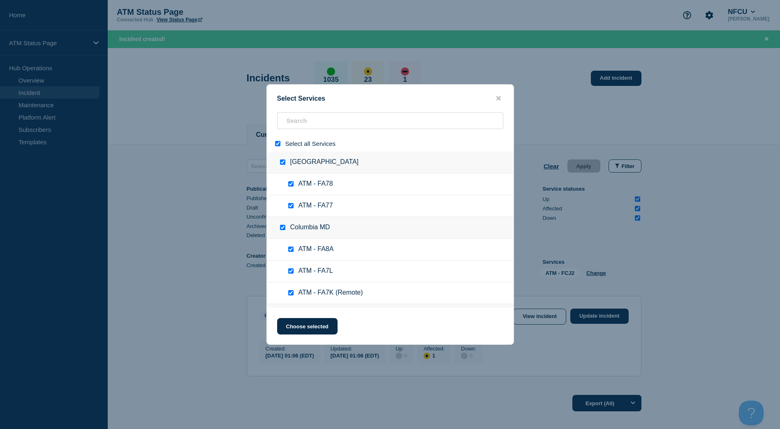
checkbox input "true"
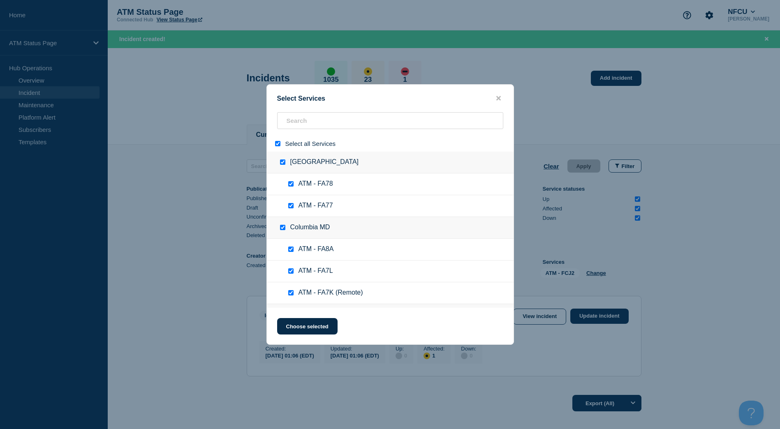
checkbox input "true"
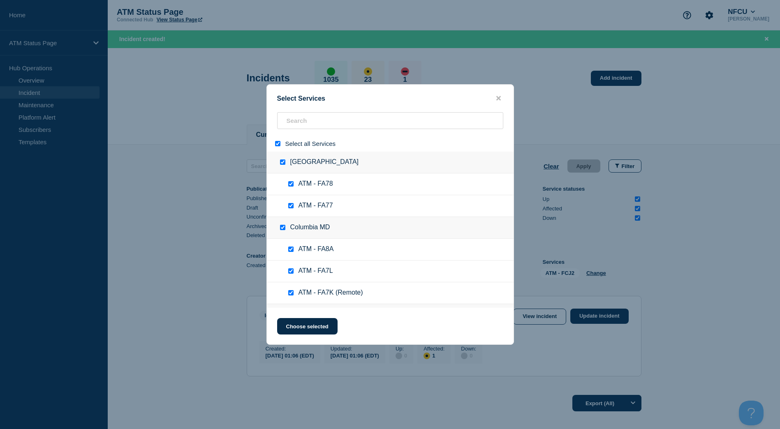
checkbox input "true"
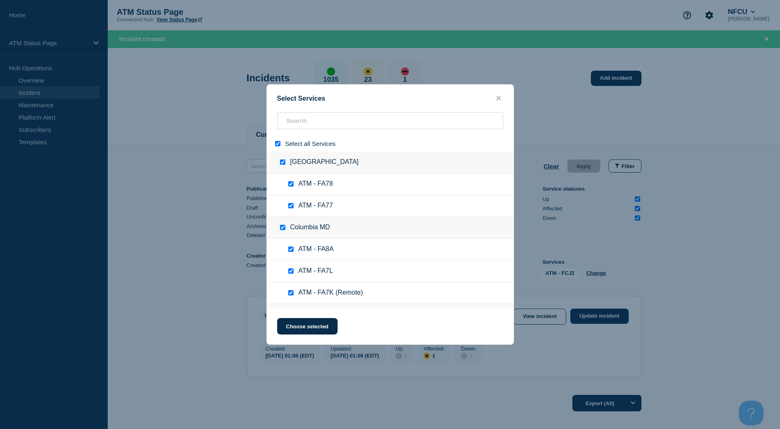
checkbox input "true"
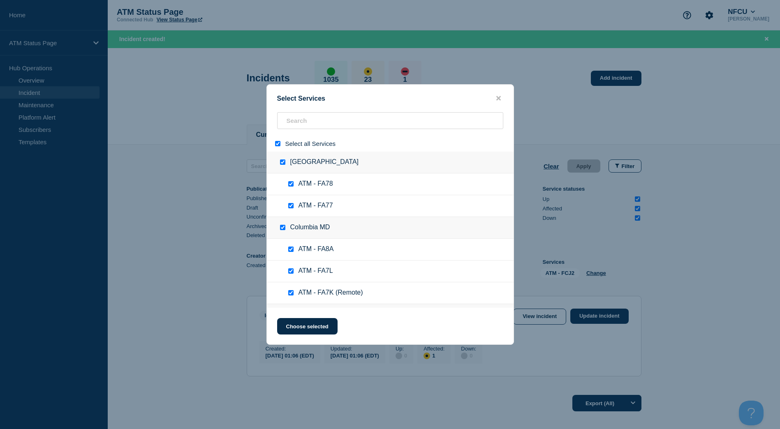
checkbox input "true"
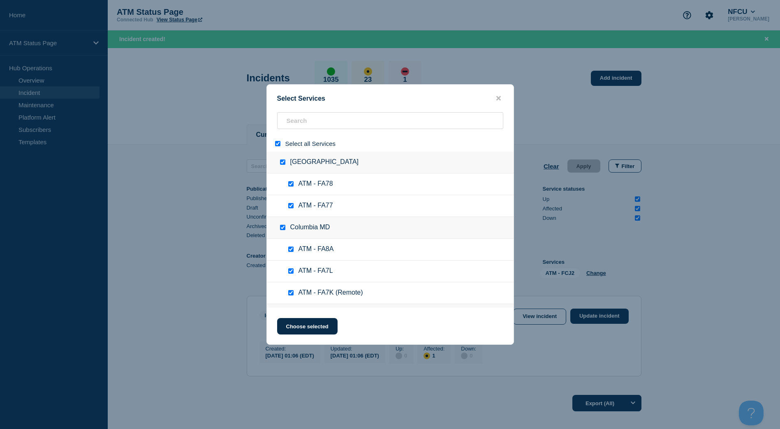
checkbox input "true"
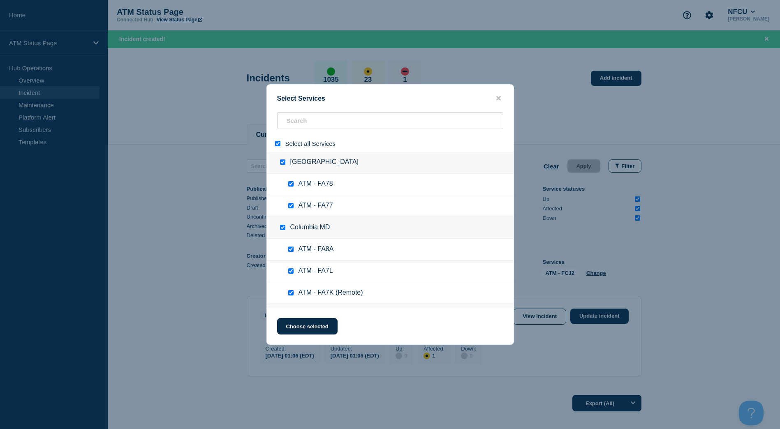
checkbox input "true"
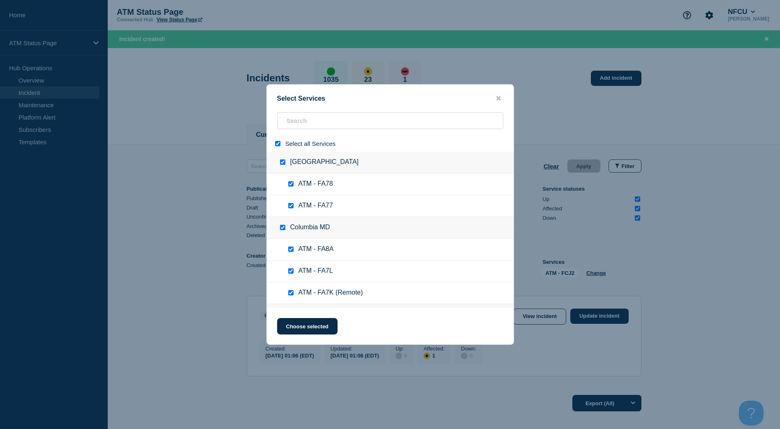
checkbox input "true"
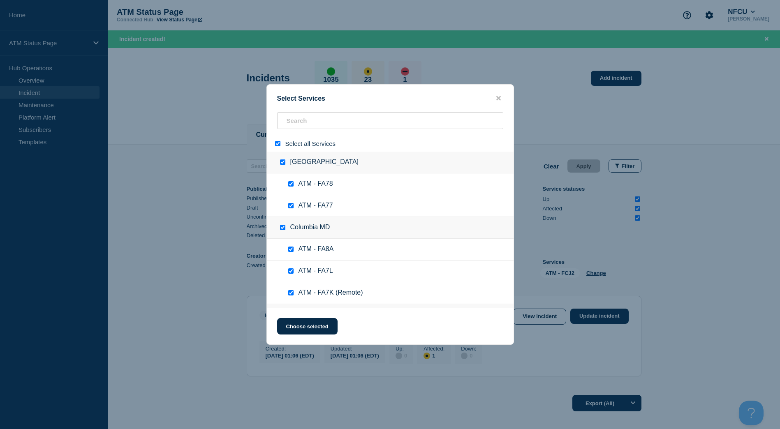
checkbox input "true"
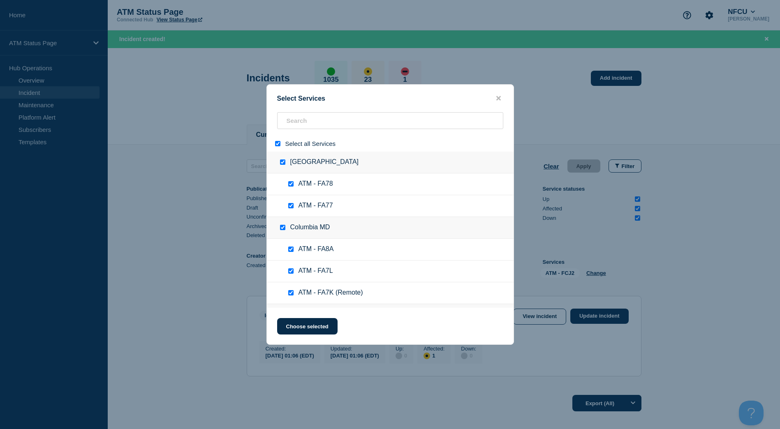
checkbox input "true"
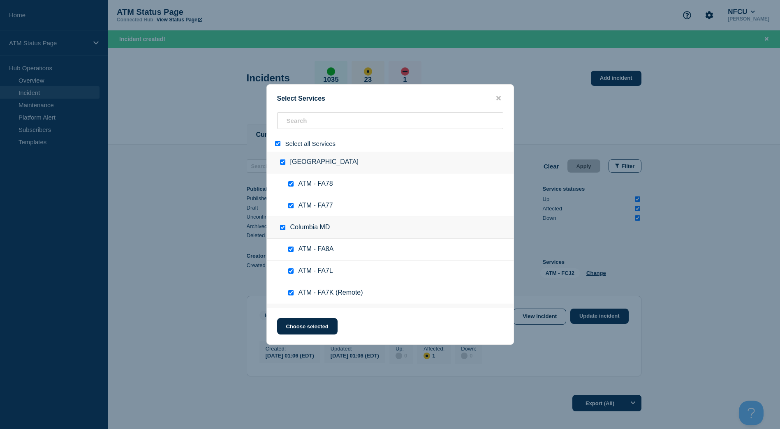
checkbox input "true"
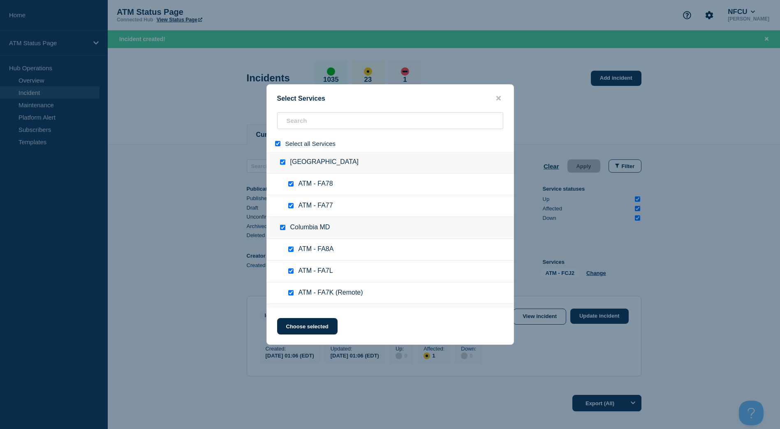
checkbox input "true"
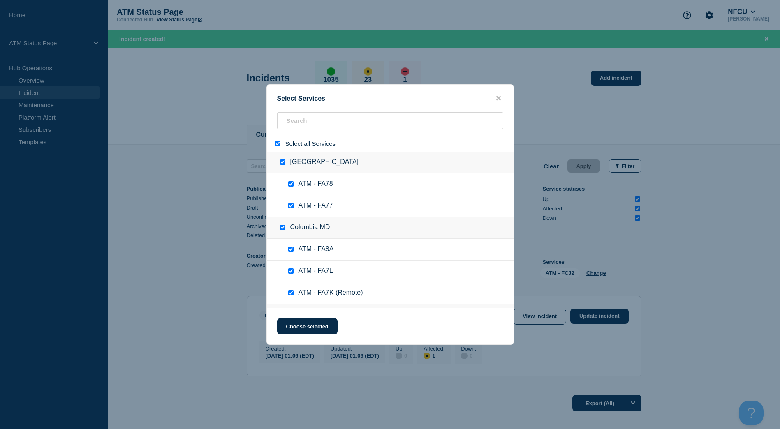
checkbox input "true"
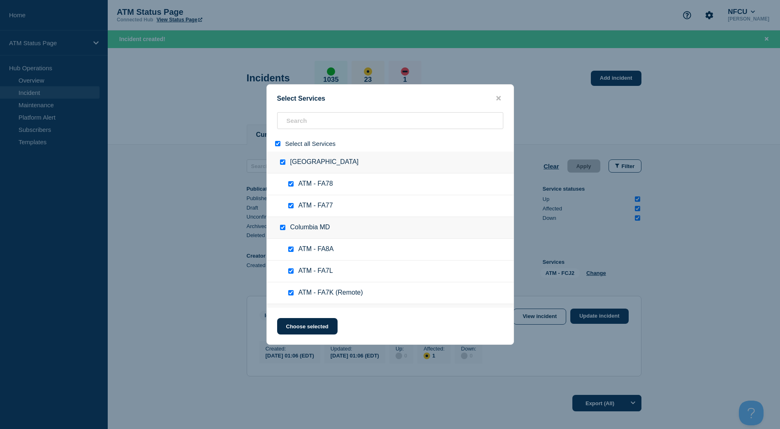
checkbox input "true"
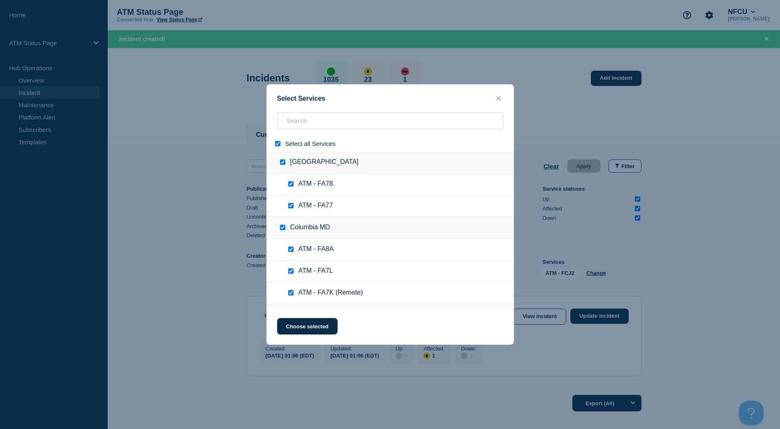
checkbox input "true"
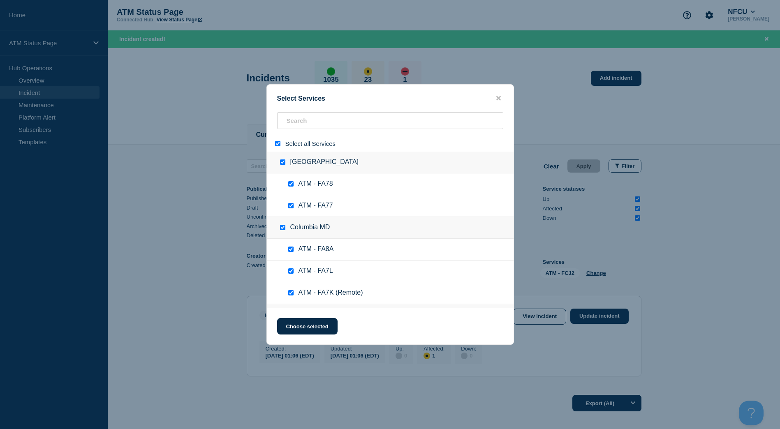
checkbox input "true"
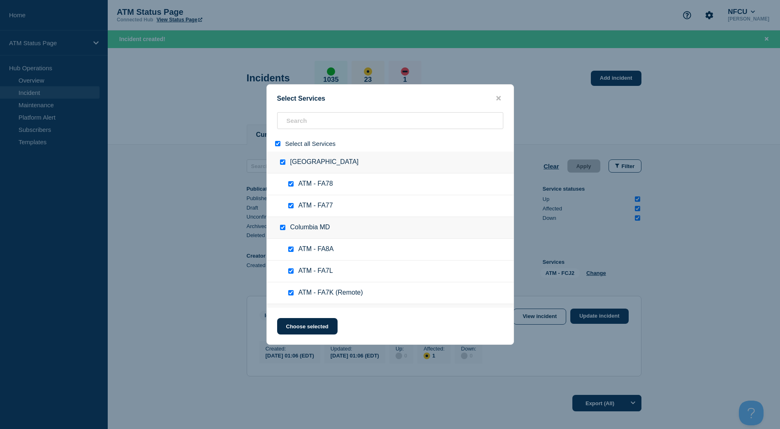
checkbox input "true"
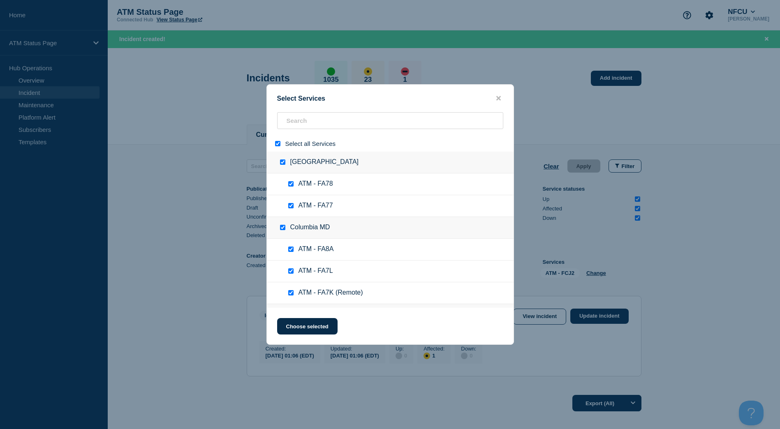
checkbox input "true"
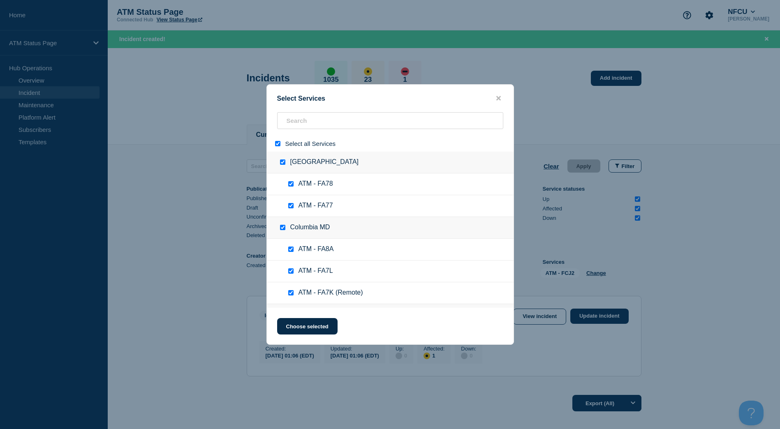
checkbox input "true"
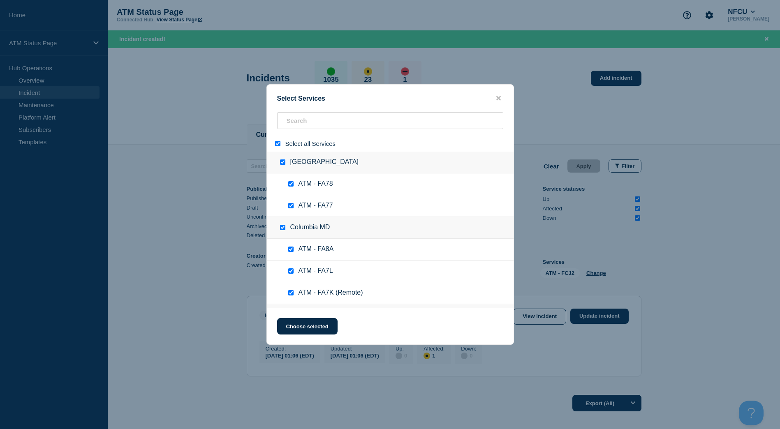
checkbox input "true"
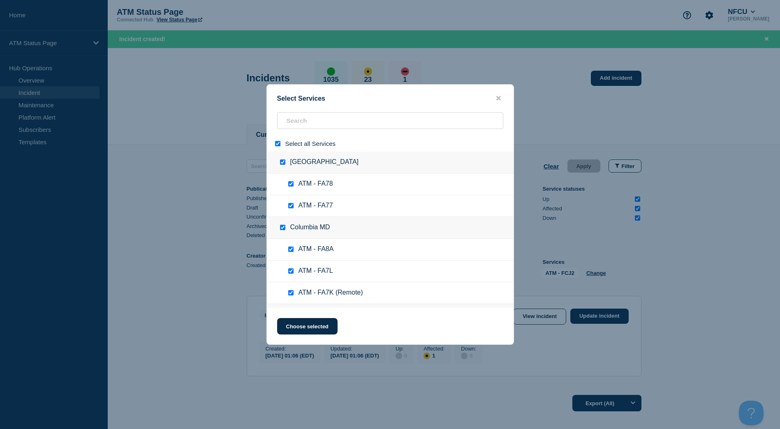
checkbox input "true"
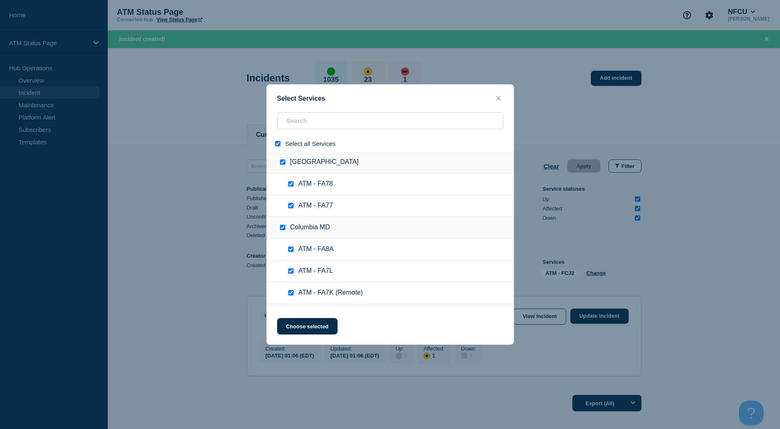
checkbox input "true"
click at [280, 145] on input "select all" at bounding box center [277, 143] width 5 height 5
click at [299, 125] on input "search" at bounding box center [390, 120] width 226 height 17
paste input "FC1P"
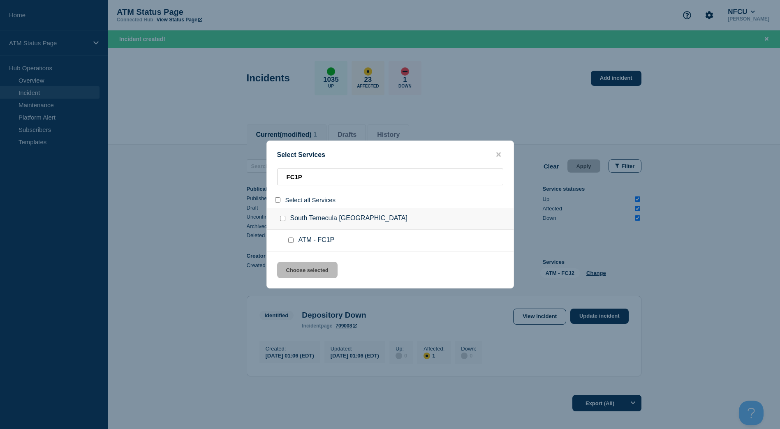
click at [290, 242] on input "service: ATM - FC1P" at bounding box center [290, 240] width 5 height 5
click at [299, 265] on button "Choose selected" at bounding box center [307, 270] width 60 height 16
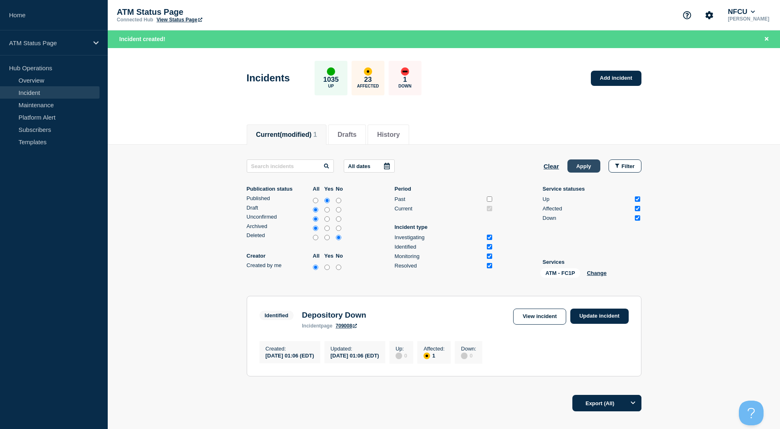
click at [586, 166] on button "Apply" at bounding box center [584, 166] width 33 height 13
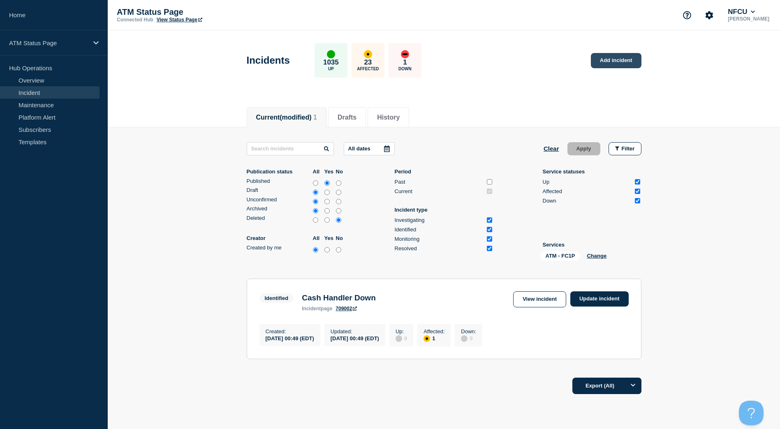
click at [617, 65] on link "Add incident" at bounding box center [616, 60] width 51 height 15
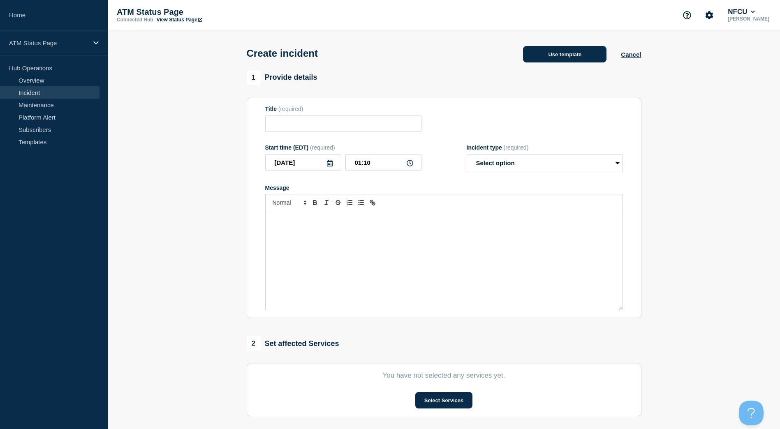
click at [542, 58] on button "Use template" at bounding box center [564, 54] width 83 height 16
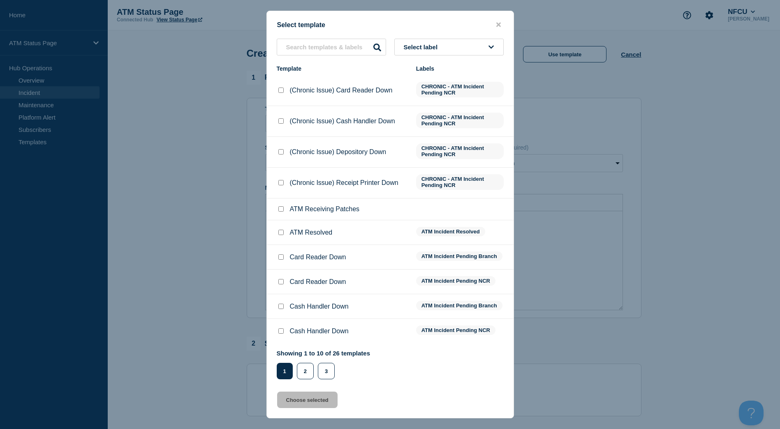
click at [453, 51] on button "Select label" at bounding box center [448, 47] width 109 height 17
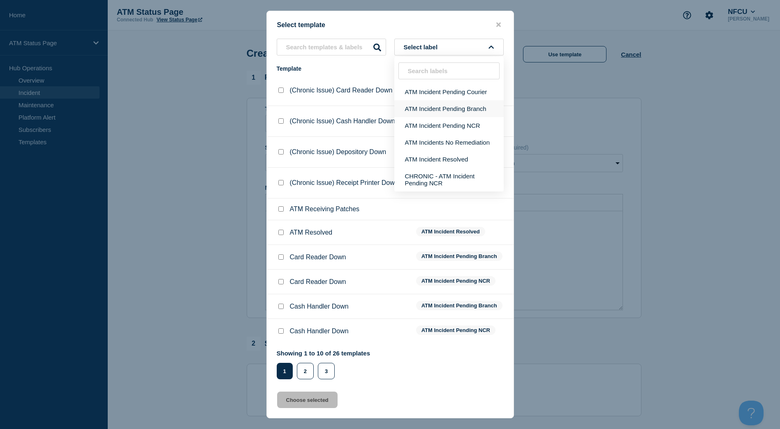
click at [472, 106] on button "ATM Incident Pending Branch" at bounding box center [448, 108] width 109 height 17
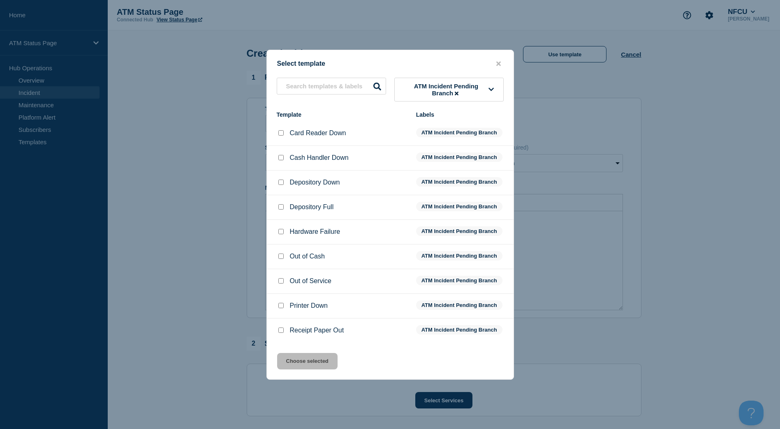
click at [279, 185] on input "Depository Down checkbox" at bounding box center [280, 182] width 5 height 5
click at [310, 359] on button "Choose selected" at bounding box center [307, 361] width 60 height 16
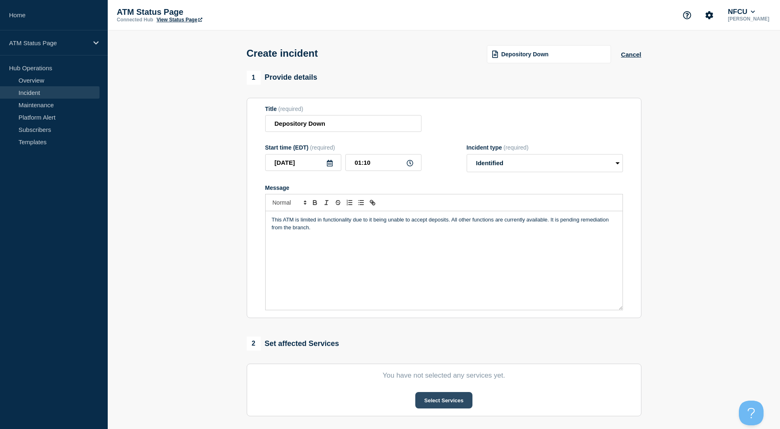
click at [442, 408] on button "Select Services" at bounding box center [443, 400] width 57 height 16
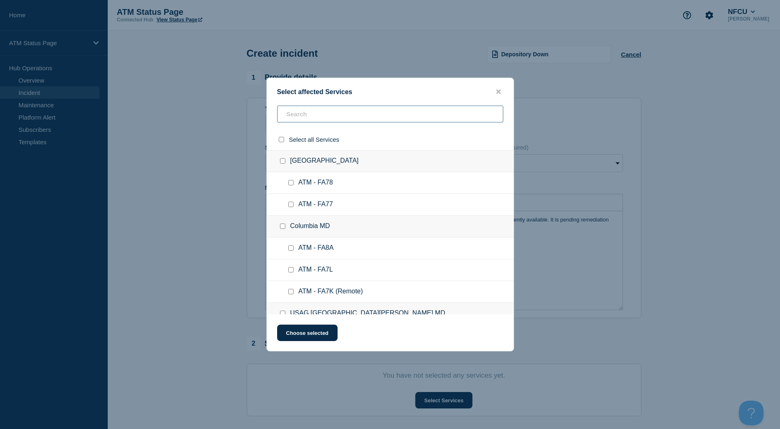
click at [366, 115] on input "text" at bounding box center [390, 114] width 226 height 17
paste input "FC1P"
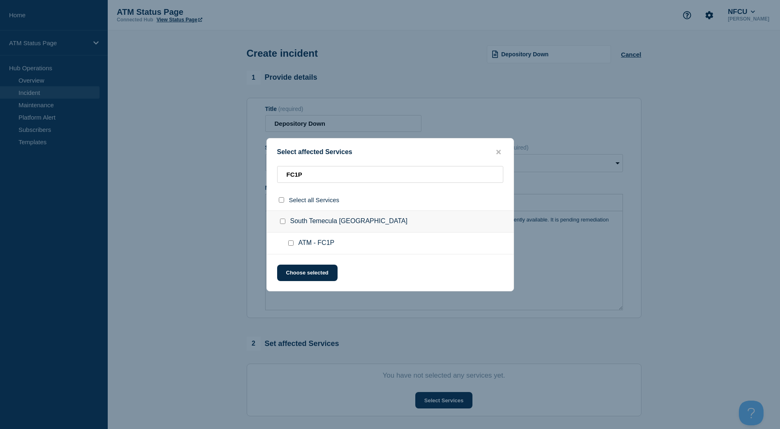
click at [290, 245] on input "ATM - FC1P checkbox" at bounding box center [290, 243] width 5 height 5
click at [290, 272] on button "Choose selected" at bounding box center [307, 273] width 60 height 16
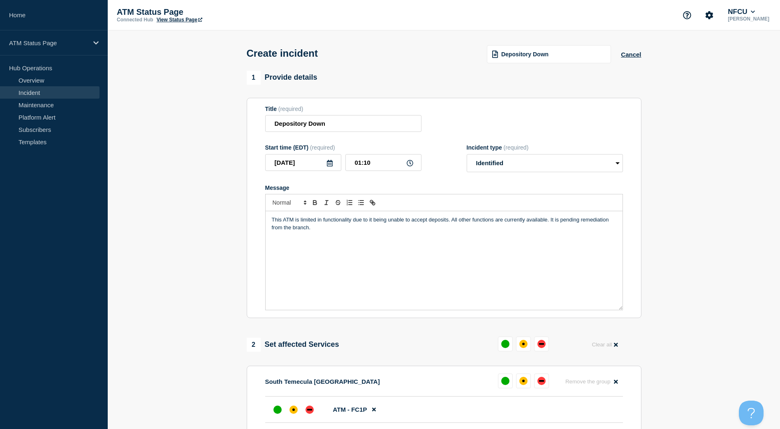
scroll to position [82, 0]
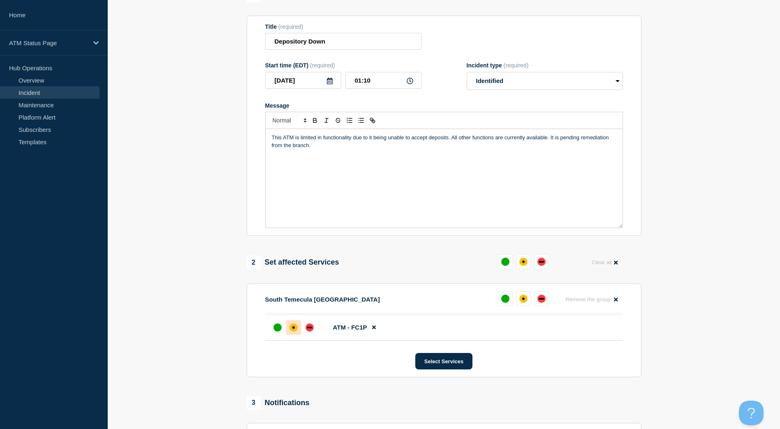
click at [291, 331] on div "affected" at bounding box center [294, 328] width 8 height 8
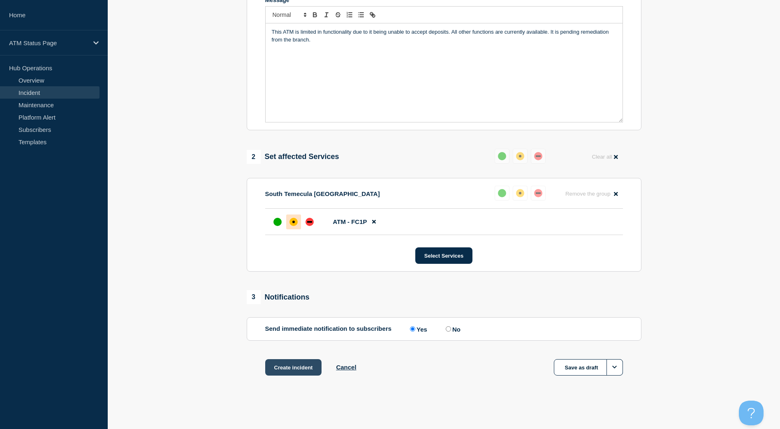
click at [290, 374] on button "Create incident" at bounding box center [293, 367] width 57 height 16
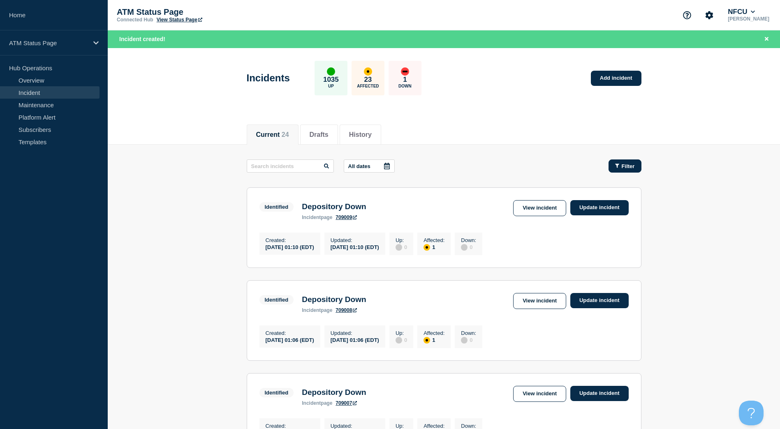
click at [612, 165] on button "Filter" at bounding box center [625, 166] width 33 height 13
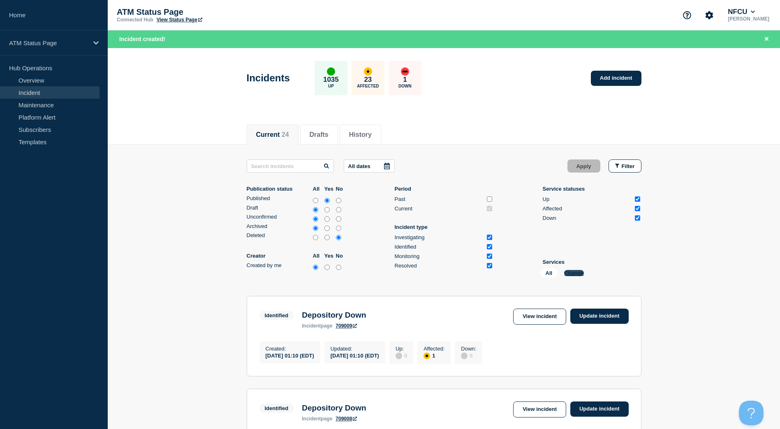
click at [567, 274] on button "Change" at bounding box center [574, 273] width 20 height 6
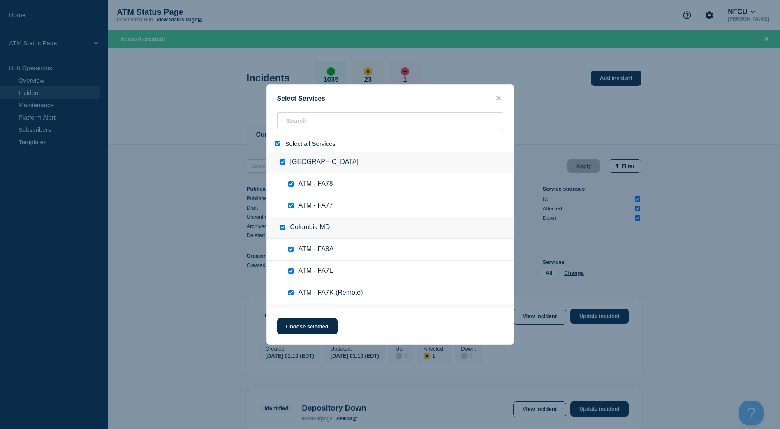
click at [279, 142] on input "select all" at bounding box center [277, 143] width 5 height 5
click at [296, 125] on input "search" at bounding box center [390, 120] width 226 height 17
paste input "FCJW"
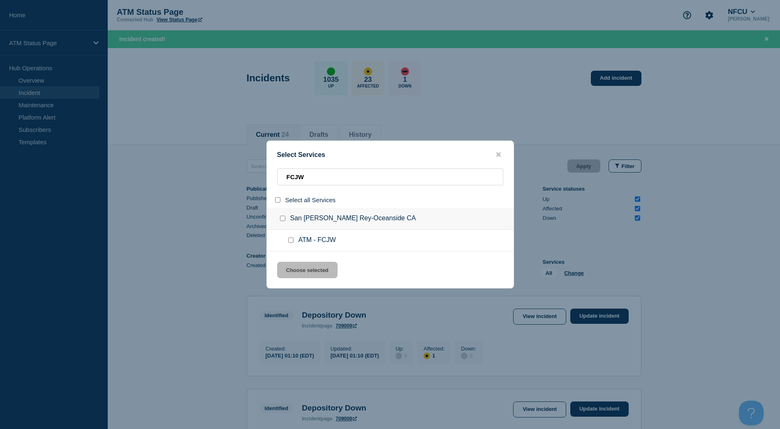
click at [294, 243] on div at bounding box center [293, 240] width 12 height 8
click at [293, 242] on input "service: ATM - FCJW" at bounding box center [290, 240] width 5 height 5
click at [299, 264] on button "Choose selected" at bounding box center [307, 270] width 60 height 16
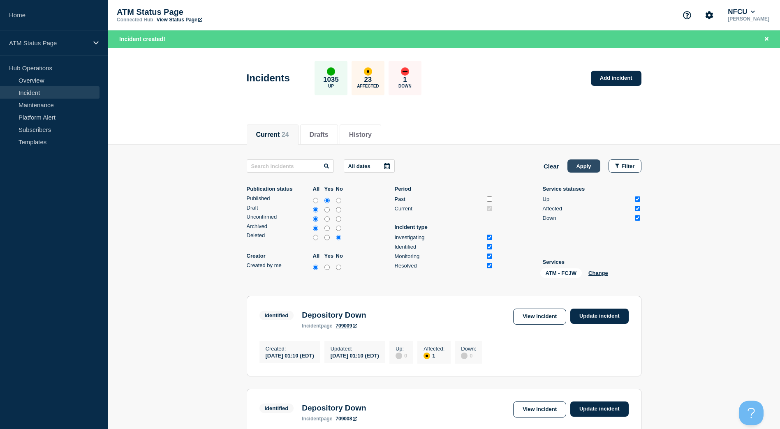
click at [574, 170] on button "Apply" at bounding box center [584, 166] width 33 height 13
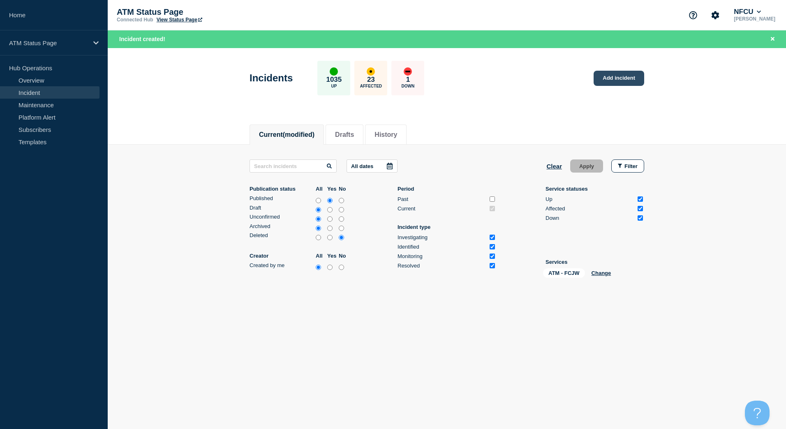
click at [629, 83] on link "Add incident" at bounding box center [619, 78] width 51 height 15
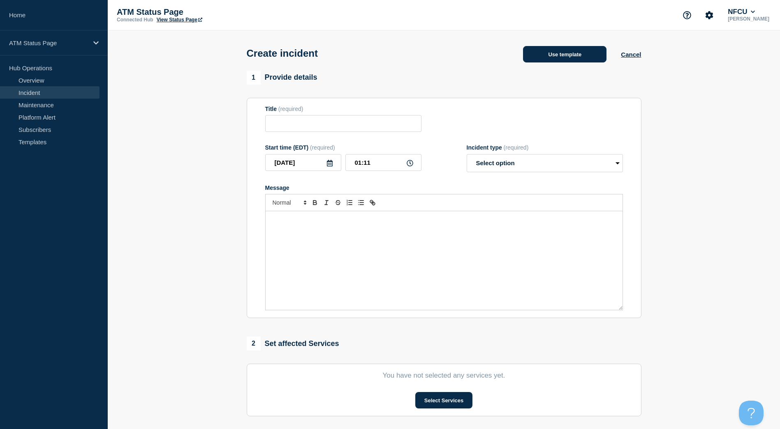
click at [555, 51] on button "Use template" at bounding box center [564, 54] width 83 height 16
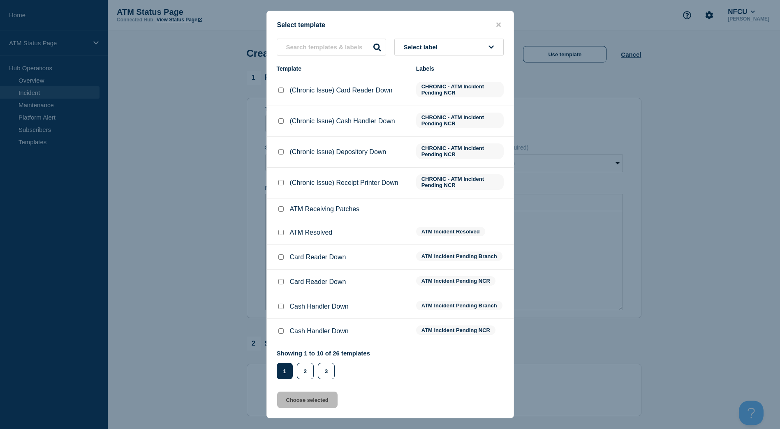
click at [488, 48] on button "Select label" at bounding box center [448, 47] width 109 height 17
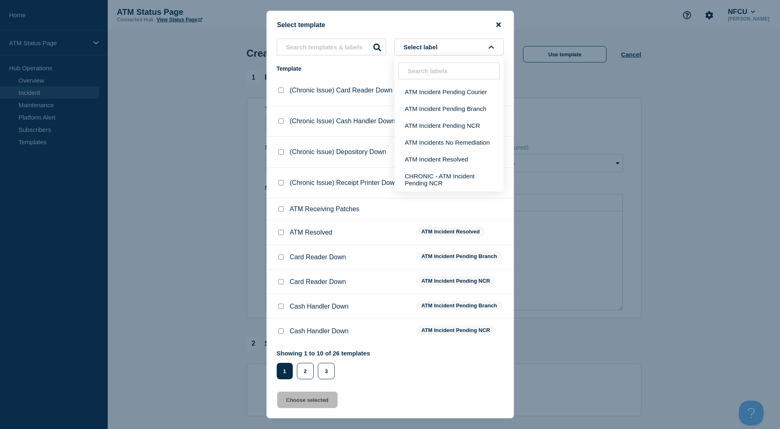
click at [499, 24] on icon "close button" at bounding box center [498, 25] width 5 height 5
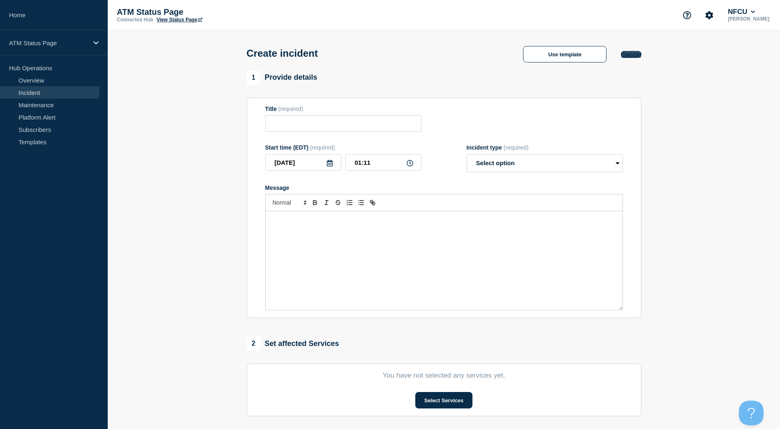
click at [638, 56] on button "Cancel" at bounding box center [631, 54] width 20 height 7
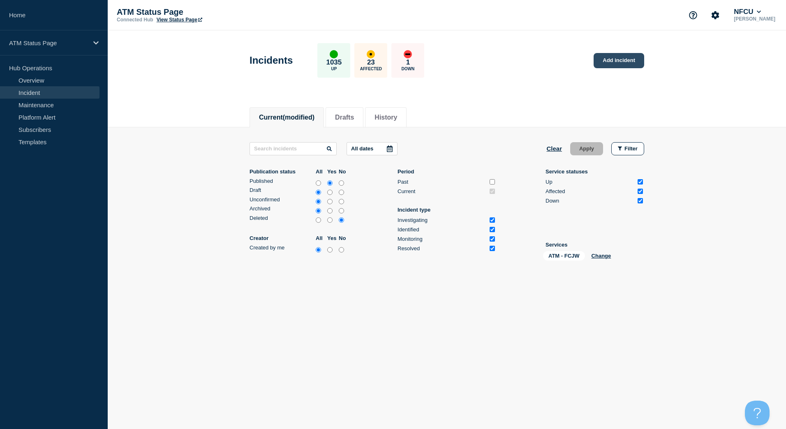
click at [605, 55] on link "Add incident" at bounding box center [619, 60] width 51 height 15
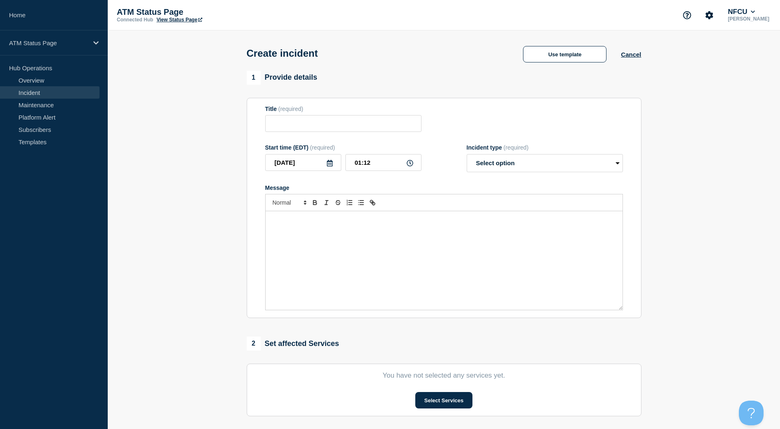
click at [605, 55] on button "Use template" at bounding box center [564, 54] width 83 height 16
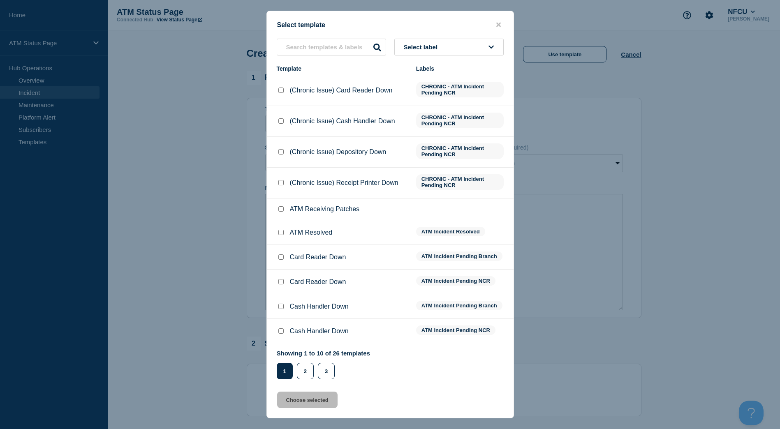
click at [484, 46] on button "Select label" at bounding box center [448, 47] width 109 height 17
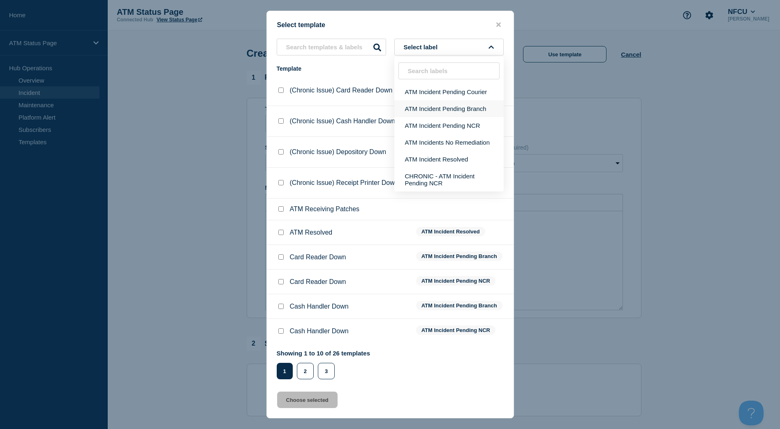
click at [479, 114] on button "ATM Incident Pending Branch" at bounding box center [448, 108] width 109 height 17
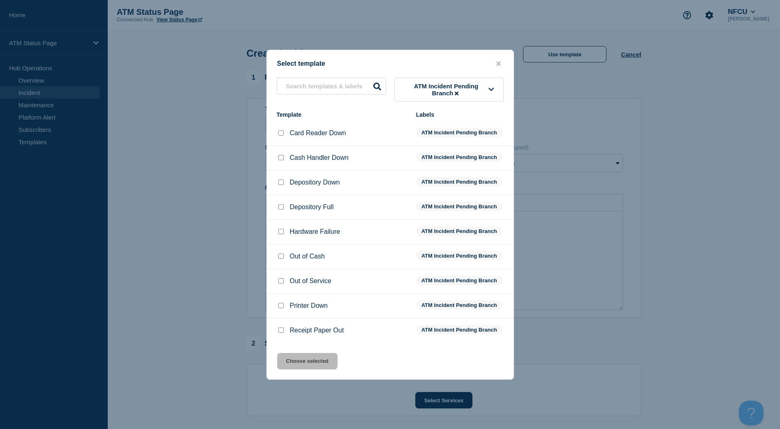
click at [280, 182] on input "Depository Down checkbox" at bounding box center [280, 182] width 5 height 5
click at [295, 359] on button "Choose selected" at bounding box center [307, 361] width 60 height 16
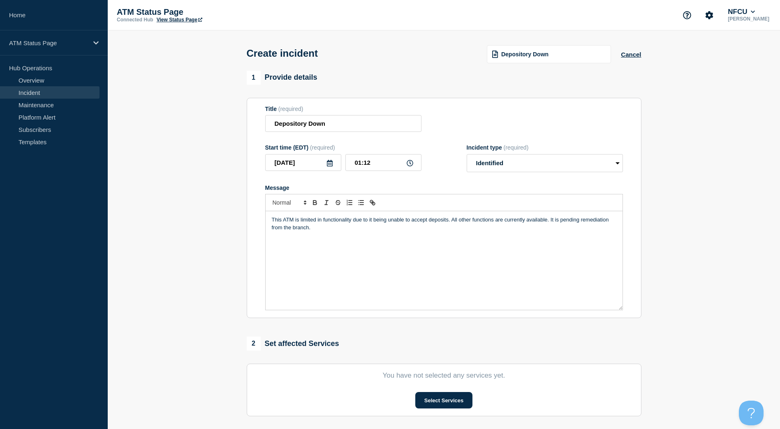
click at [431, 390] on section "You have not selected any services yet. Select Services" at bounding box center [444, 390] width 395 height 53
click at [433, 396] on button "Select Services" at bounding box center [443, 400] width 57 height 16
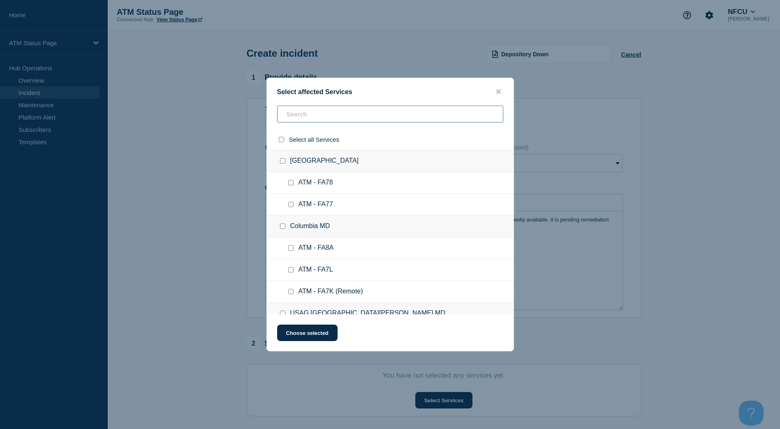
click at [322, 117] on input "text" at bounding box center [390, 114] width 226 height 17
paste input "FCJW"
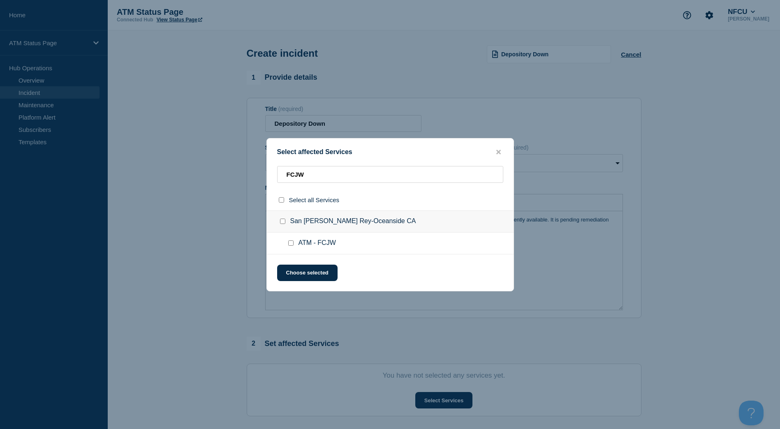
click at [292, 242] on input "ATM - FCJW checkbox" at bounding box center [290, 243] width 5 height 5
click at [291, 273] on button "Choose selected" at bounding box center [307, 273] width 60 height 16
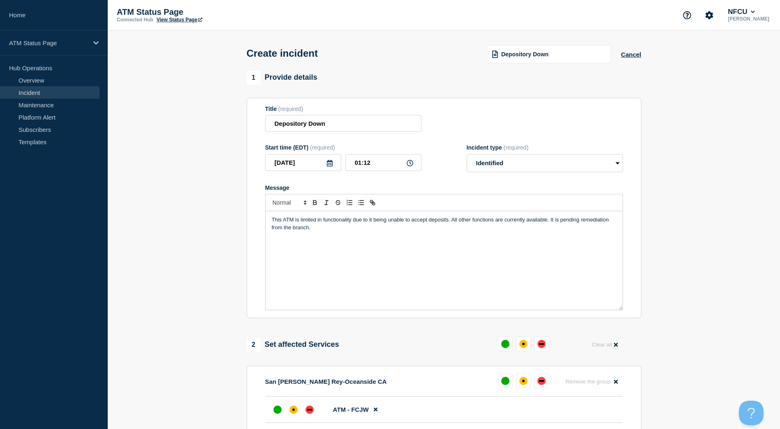
scroll to position [123, 0]
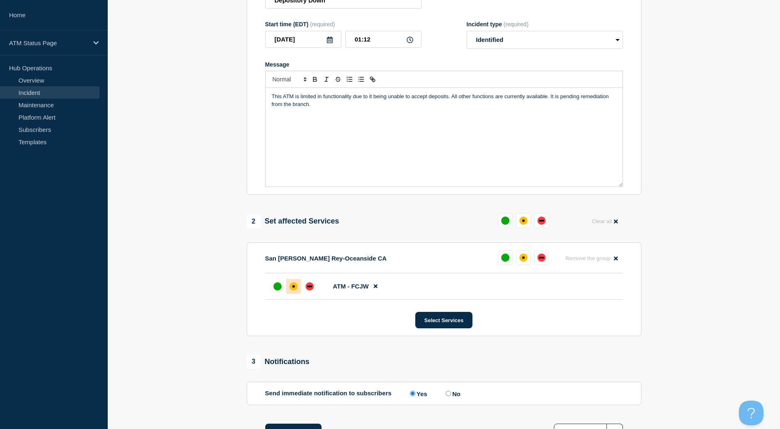
click at [292, 282] on div at bounding box center [293, 286] width 15 height 15
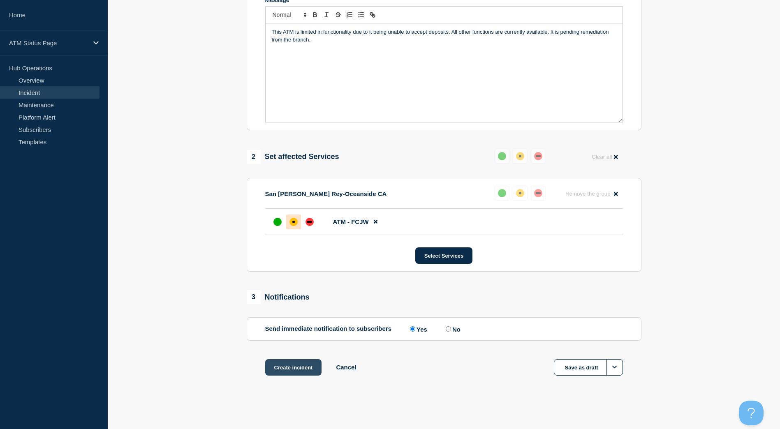
click at [295, 370] on button "Create incident" at bounding box center [293, 367] width 57 height 16
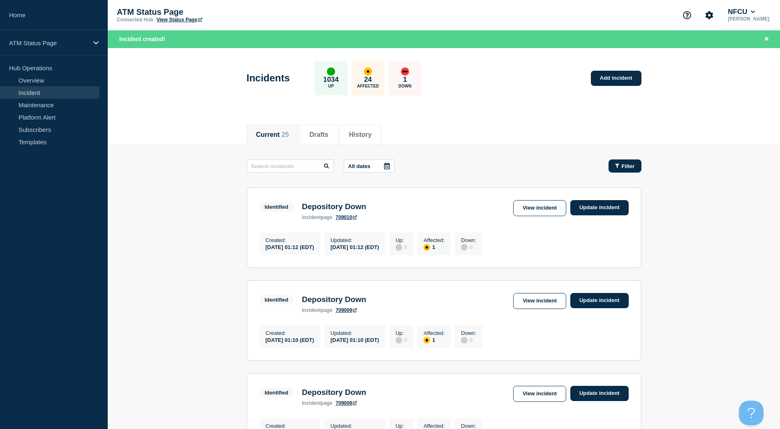
click at [640, 163] on button "Filter" at bounding box center [625, 166] width 33 height 13
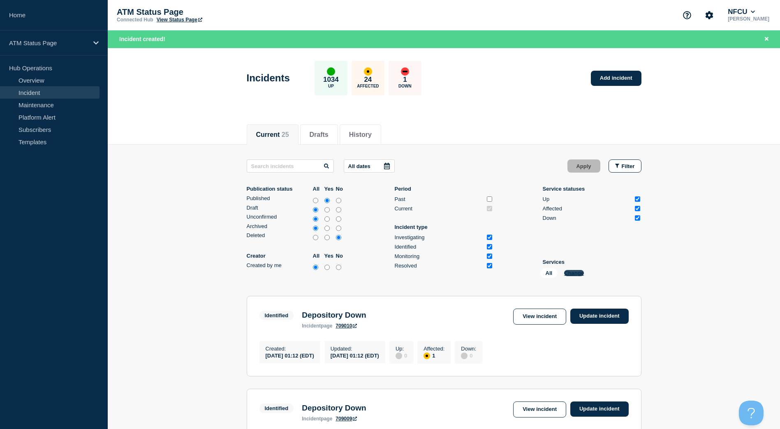
click at [575, 275] on button "Change" at bounding box center [574, 273] width 20 height 6
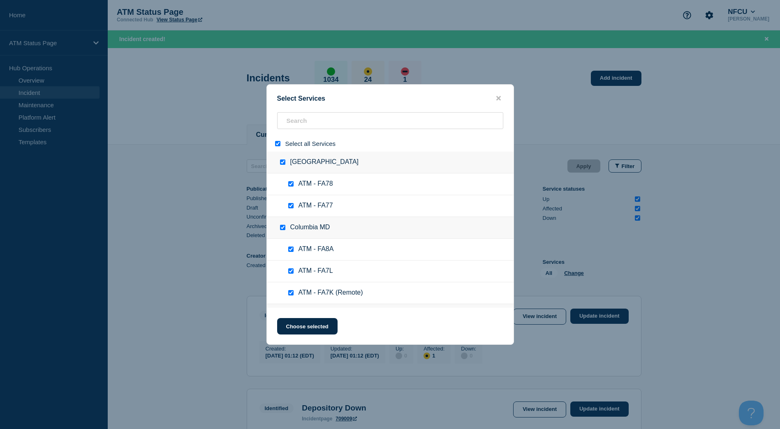
click at [278, 144] on input "select all" at bounding box center [277, 143] width 5 height 5
click at [294, 125] on input "search" at bounding box center [390, 120] width 226 height 17
paste input "FCJP"
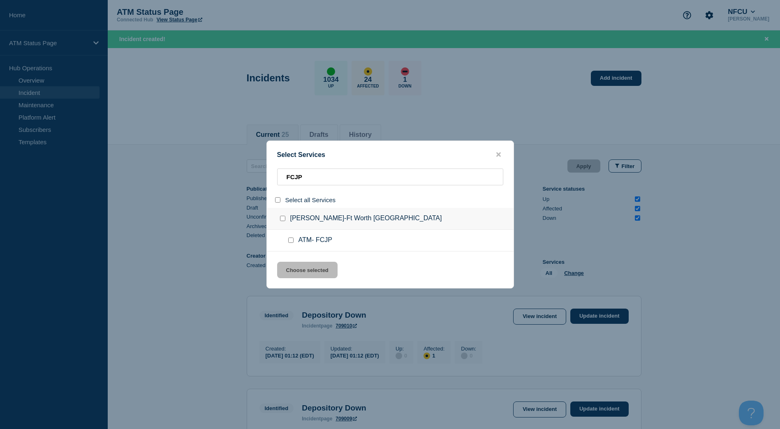
click at [292, 239] on input "service: ATM- FCJP" at bounding box center [290, 240] width 5 height 5
click at [293, 269] on button "Choose selected" at bounding box center [307, 270] width 60 height 16
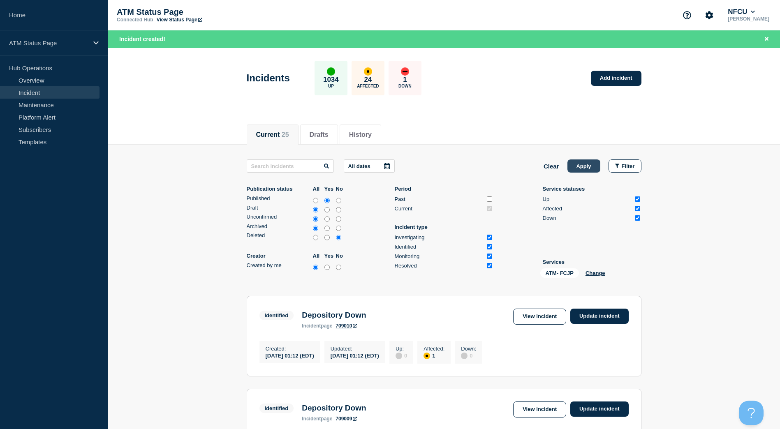
click at [581, 165] on button "Apply" at bounding box center [584, 166] width 33 height 13
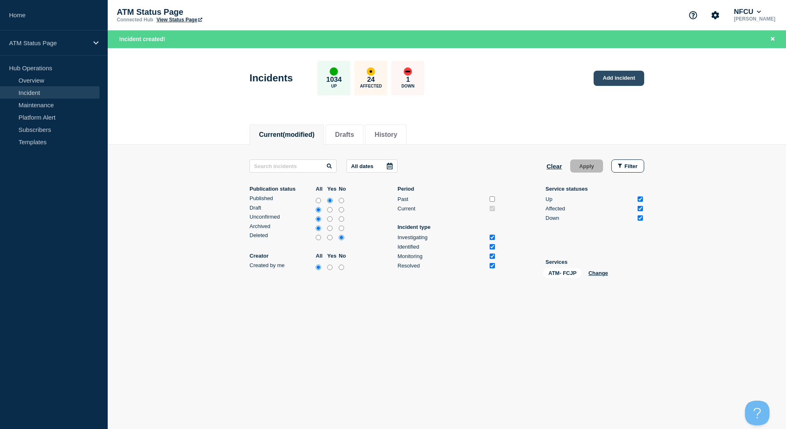
click at [614, 79] on link "Add incident" at bounding box center [619, 78] width 51 height 15
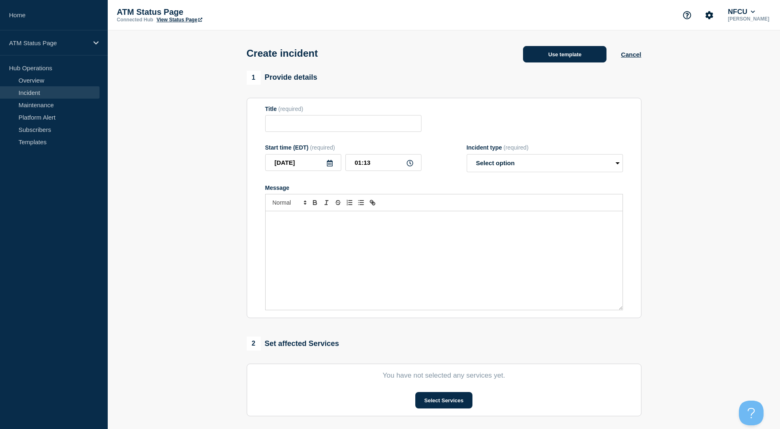
click at [561, 52] on button "Use template" at bounding box center [564, 54] width 83 height 16
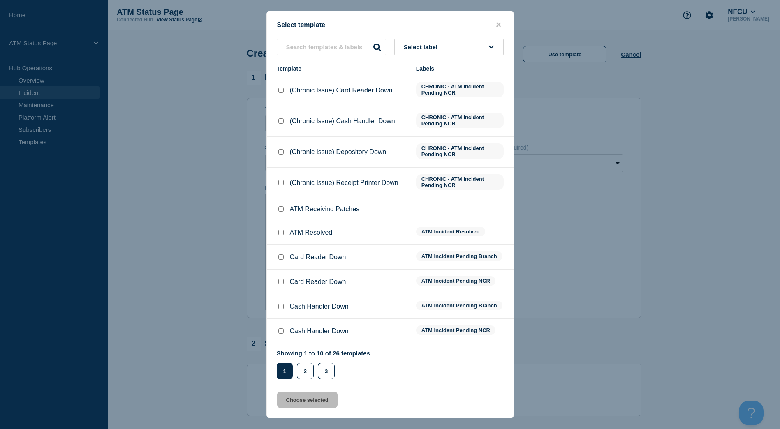
click at [477, 39] on button "Select label" at bounding box center [448, 47] width 109 height 17
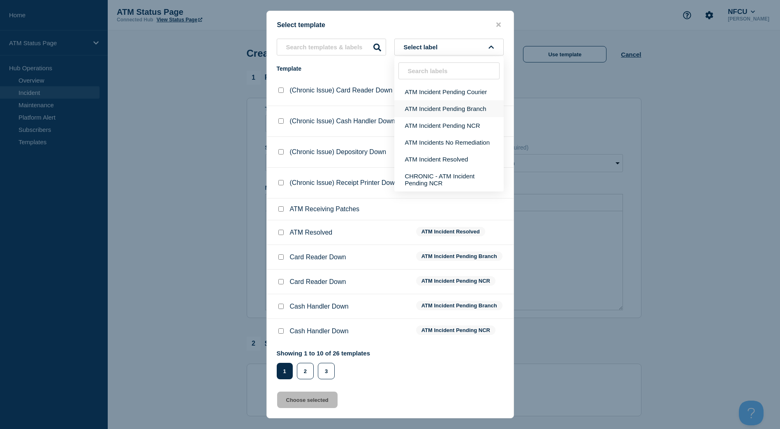
click at [467, 109] on button "ATM Incident Pending Branch" at bounding box center [448, 108] width 109 height 17
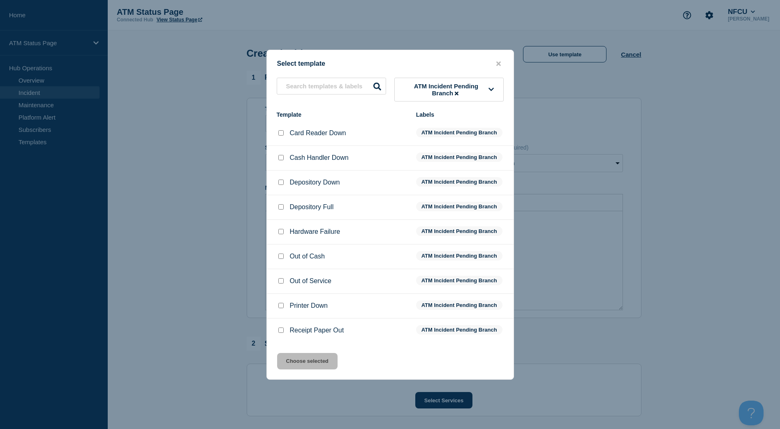
click at [282, 185] on input "Depository Down checkbox" at bounding box center [280, 182] width 5 height 5
click at [295, 357] on button "Choose selected" at bounding box center [307, 361] width 60 height 16
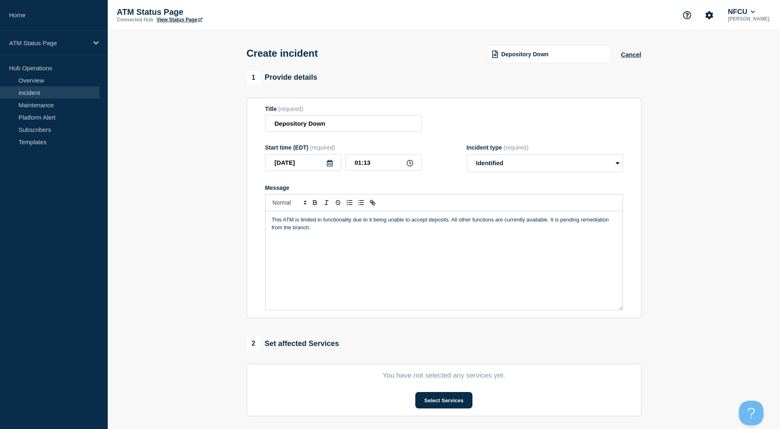
click at [425, 393] on section "You have not selected any services yet. Select Services" at bounding box center [444, 390] width 395 height 53
click at [426, 397] on button "Select Services" at bounding box center [443, 400] width 57 height 16
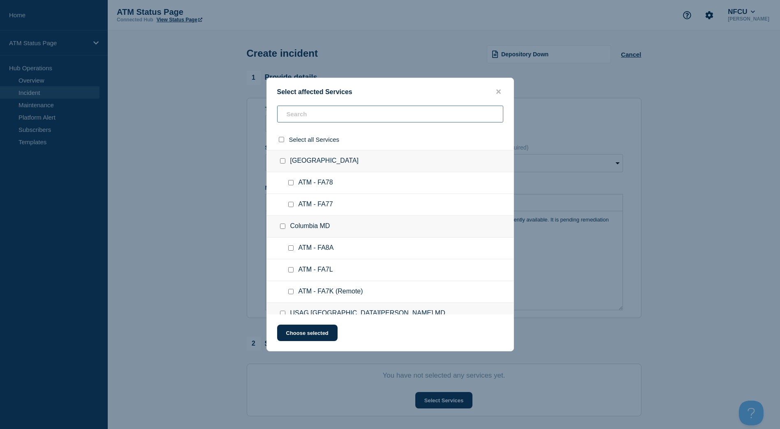
click at [317, 117] on input "text" at bounding box center [390, 114] width 226 height 17
paste input "FCJP"
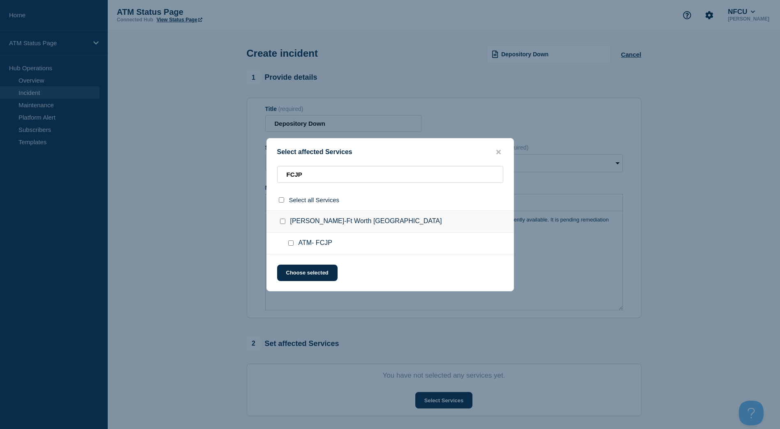
click at [291, 242] on input "ATM- FCJP checkbox" at bounding box center [290, 243] width 5 height 5
click at [296, 274] on button "Choose selected" at bounding box center [307, 273] width 60 height 16
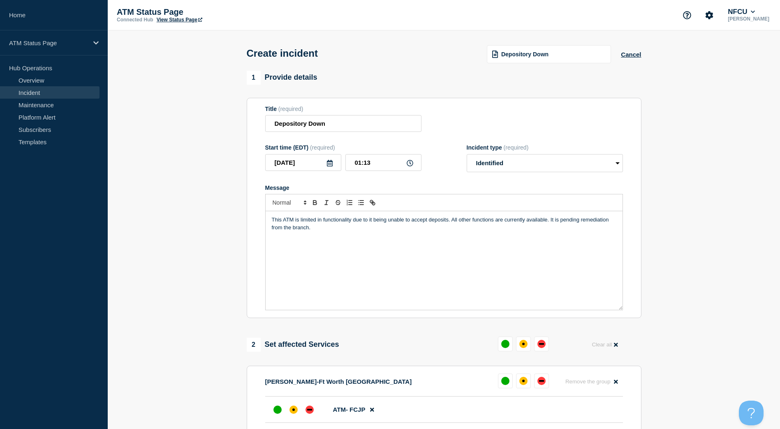
click at [299, 273] on div "This ATM is limited in functionality due to it being unable to accept deposits.…" at bounding box center [444, 260] width 357 height 99
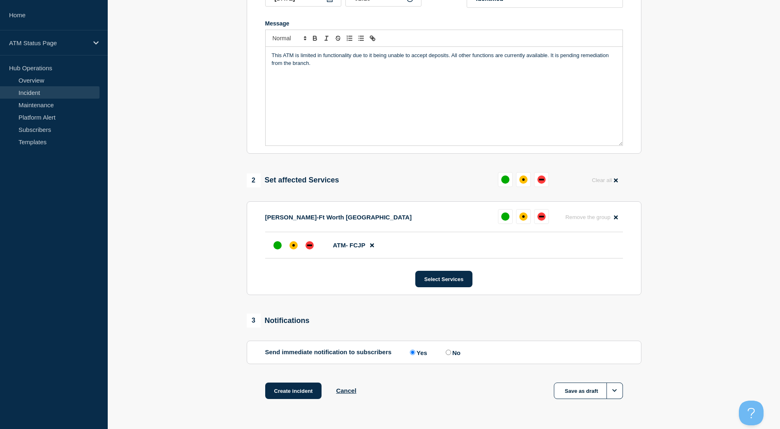
scroll to position [190, 0]
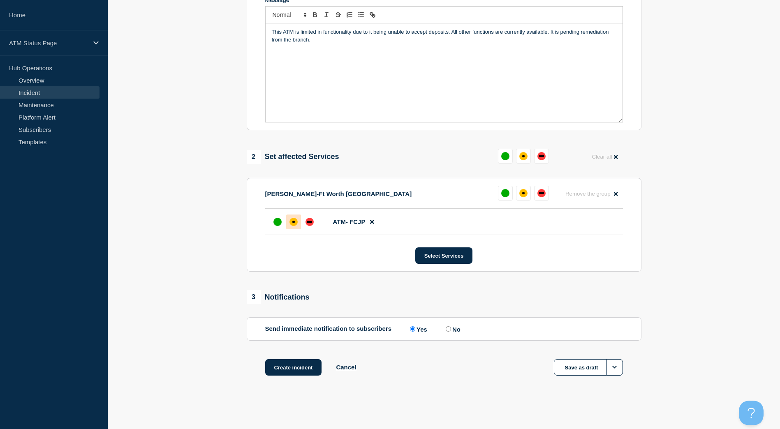
click at [294, 228] on div at bounding box center [293, 222] width 15 height 15
click at [302, 372] on button "Create incident" at bounding box center [293, 367] width 57 height 16
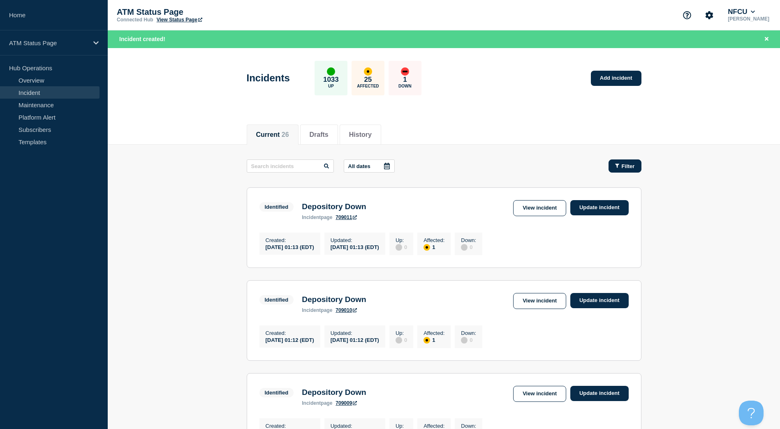
click at [633, 172] on button "Filter" at bounding box center [625, 166] width 33 height 13
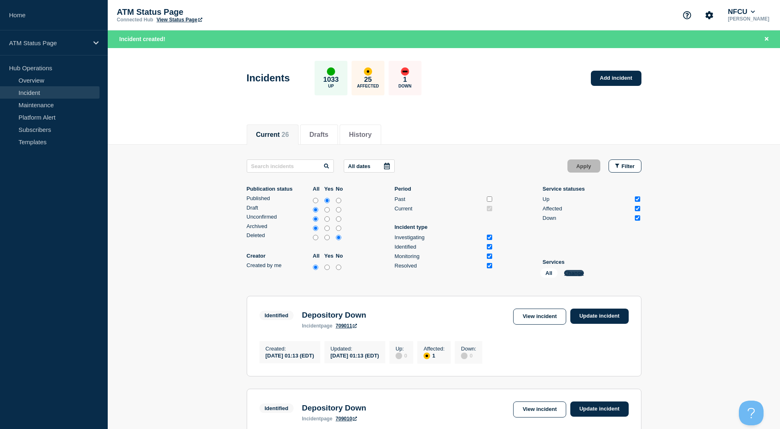
click at [570, 272] on button "Change" at bounding box center [574, 273] width 20 height 6
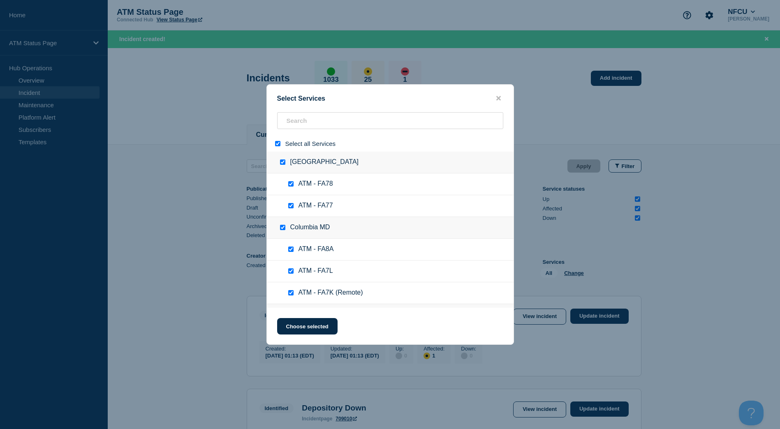
click at [276, 144] on input "select all" at bounding box center [277, 143] width 5 height 5
click at [295, 127] on input "search" at bounding box center [390, 120] width 226 height 17
paste input "FC49"
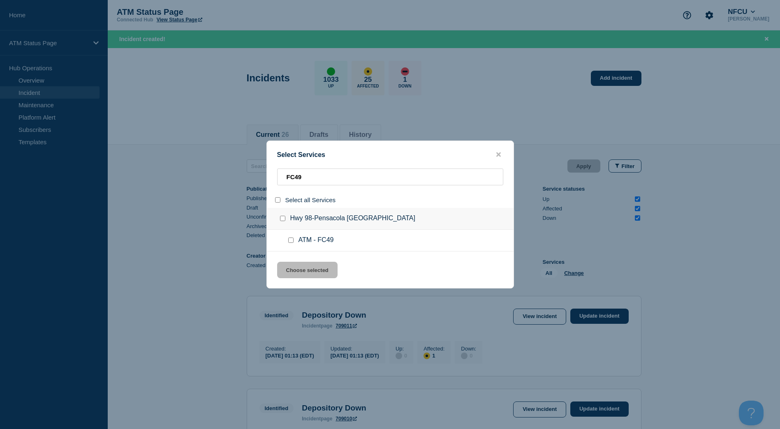
click at [289, 240] on input "service: ATM - FC49" at bounding box center [290, 240] width 5 height 5
click at [297, 268] on button "Choose selected" at bounding box center [307, 270] width 60 height 16
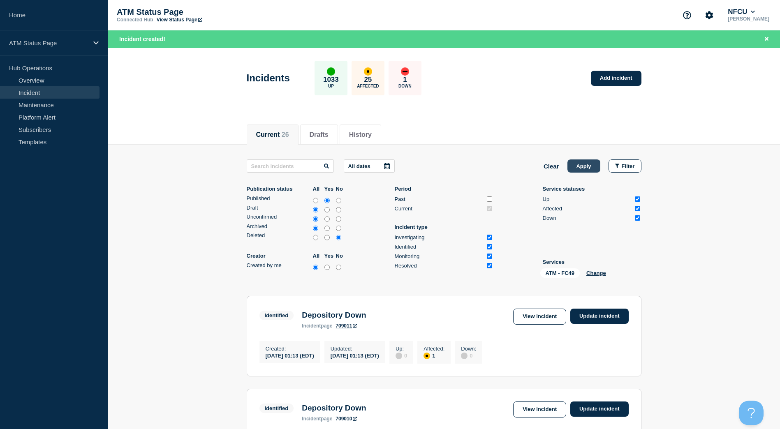
click at [593, 171] on button "Apply" at bounding box center [584, 166] width 33 height 13
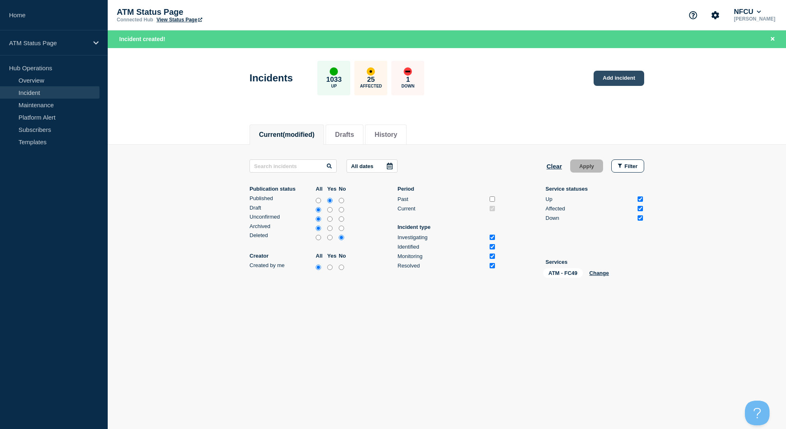
click at [610, 76] on link "Add incident" at bounding box center [619, 78] width 51 height 15
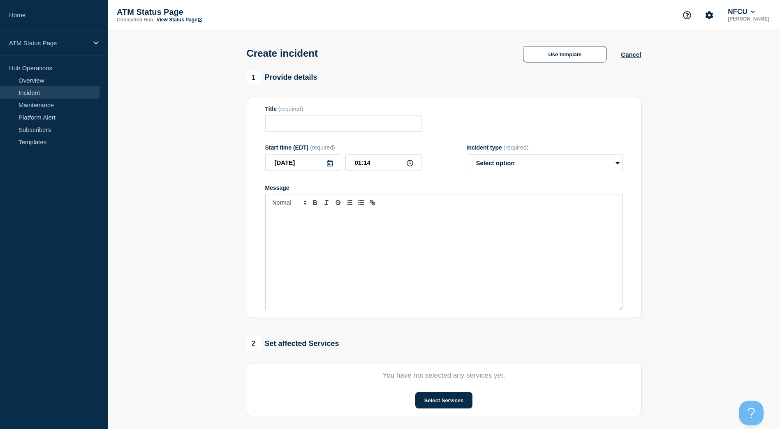
click at [533, 43] on div "Create incident Use template Cancel" at bounding box center [443, 50] width 413 height 40
click at [534, 51] on button "Use template" at bounding box center [564, 54] width 83 height 16
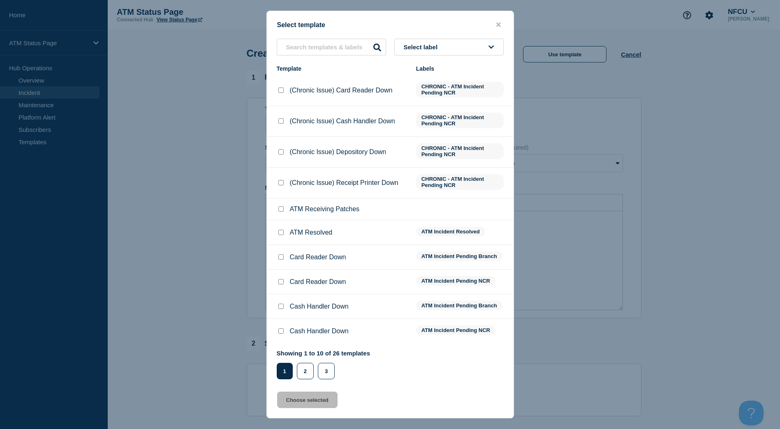
click at [492, 49] on icon at bounding box center [491, 47] width 5 height 6
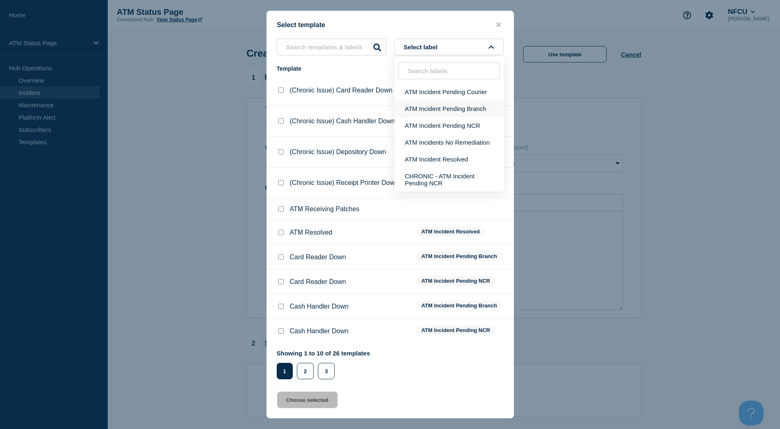
click at [475, 109] on button "ATM Incident Pending Branch" at bounding box center [448, 108] width 109 height 17
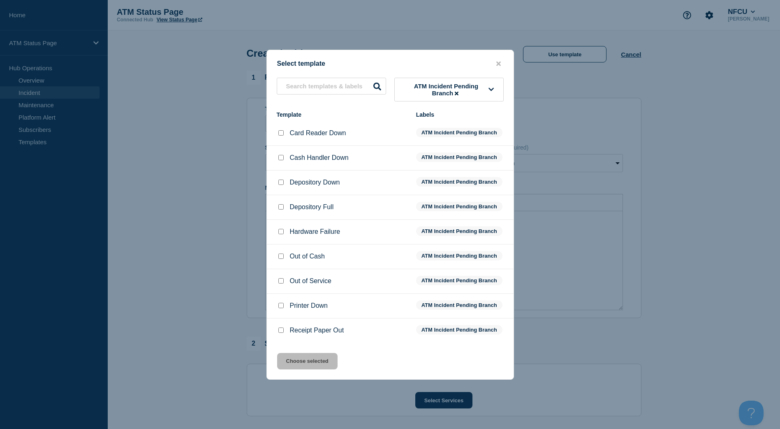
click at [282, 307] on input "Printer Down checkbox" at bounding box center [280, 305] width 5 height 5
click at [307, 375] on div "Select template ATM Incident Pending Branch Template Labels Card Reader Down AT…" at bounding box center [390, 215] width 248 height 330
click at [308, 366] on button "Choose selected" at bounding box center [307, 361] width 60 height 16
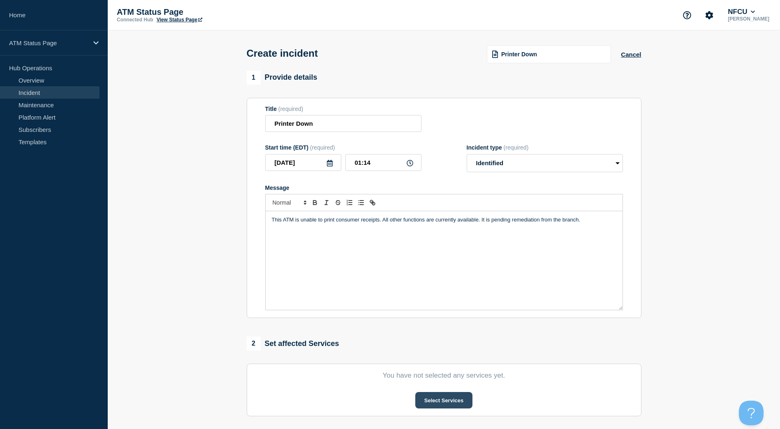
click at [426, 407] on button "Select Services" at bounding box center [443, 400] width 57 height 16
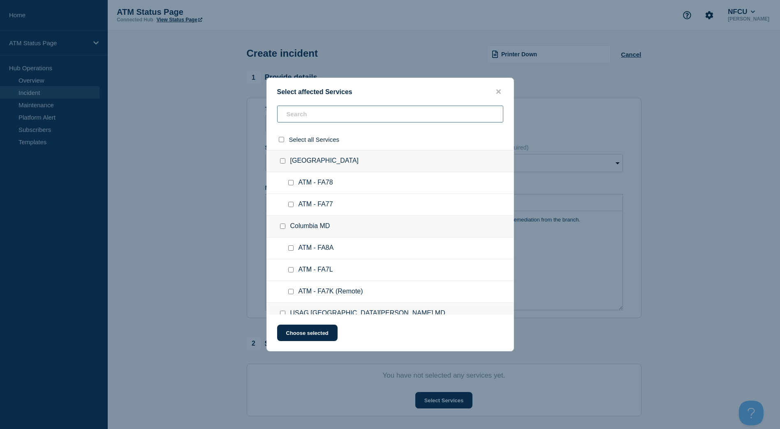
click at [367, 118] on input "text" at bounding box center [390, 114] width 226 height 17
paste input "FC49"
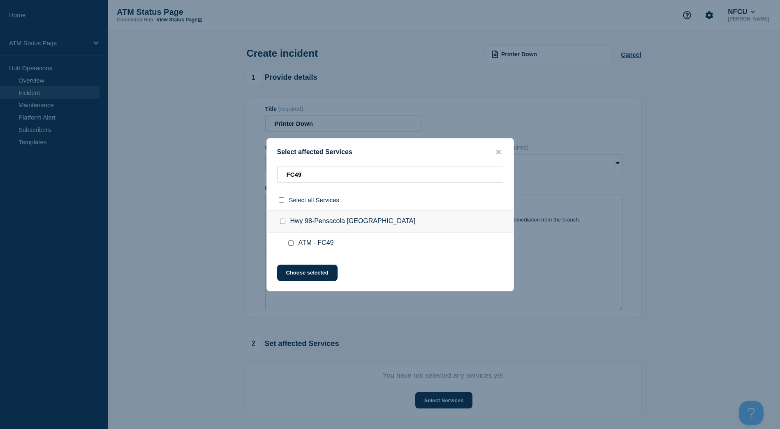
click at [290, 242] on input "ATM - FC49 checkbox" at bounding box center [290, 243] width 5 height 5
click at [293, 258] on div "Select affected Services FC49 Select all Services Hwy 98-[GEOGRAPHIC_DATA] [GEO…" at bounding box center [390, 214] width 248 height 153
click at [294, 269] on button "Choose selected" at bounding box center [307, 273] width 60 height 16
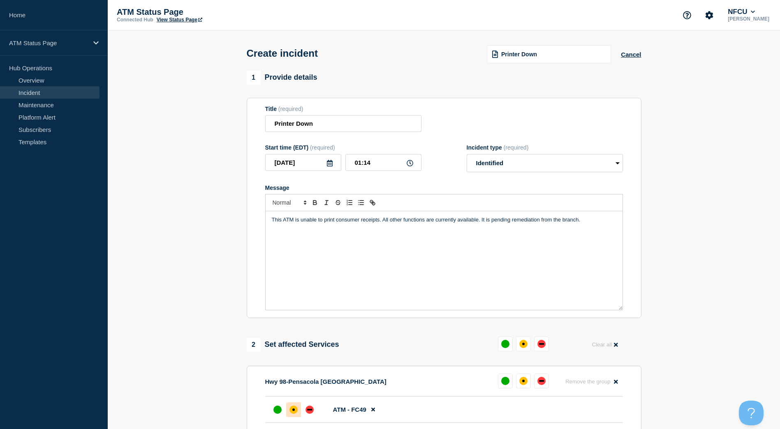
click at [297, 410] on div "affected" at bounding box center [294, 410] width 8 height 8
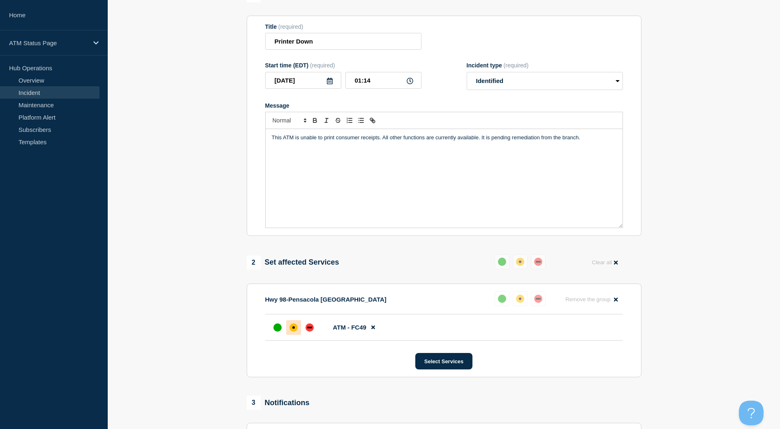
scroll to position [165, 0]
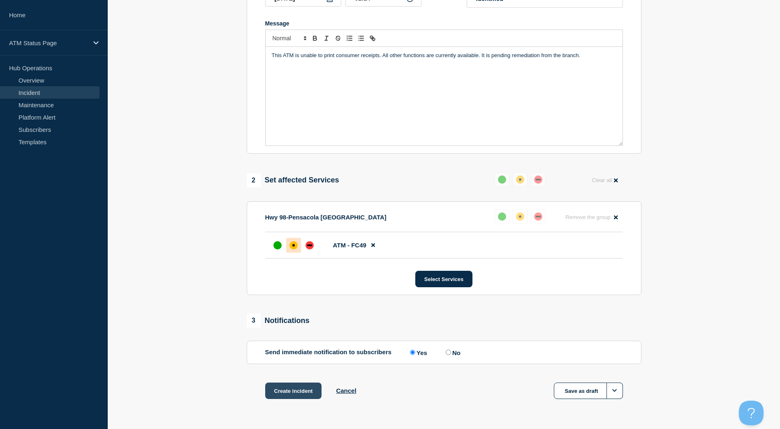
click at [299, 389] on button "Create incident" at bounding box center [293, 391] width 57 height 16
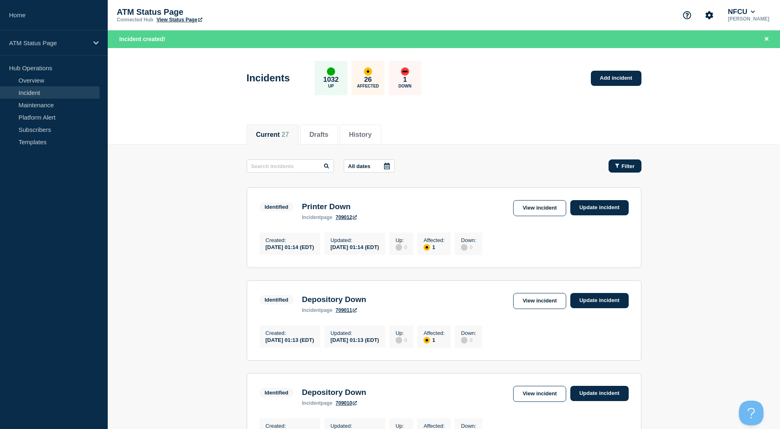
click at [621, 170] on button "Filter" at bounding box center [625, 166] width 33 height 13
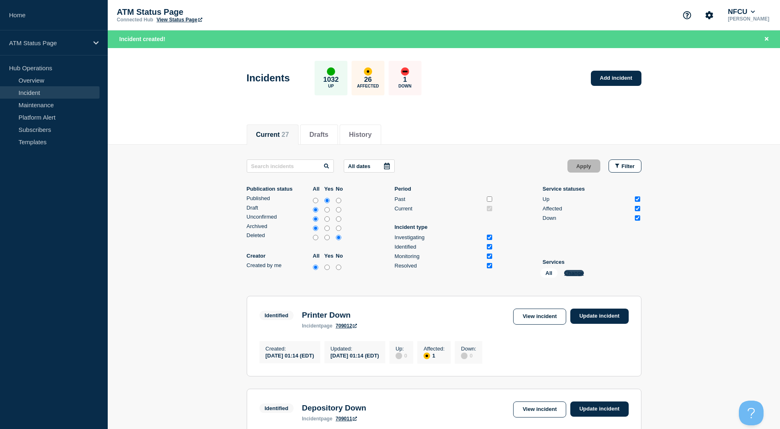
click at [569, 271] on button "Change" at bounding box center [574, 273] width 20 height 6
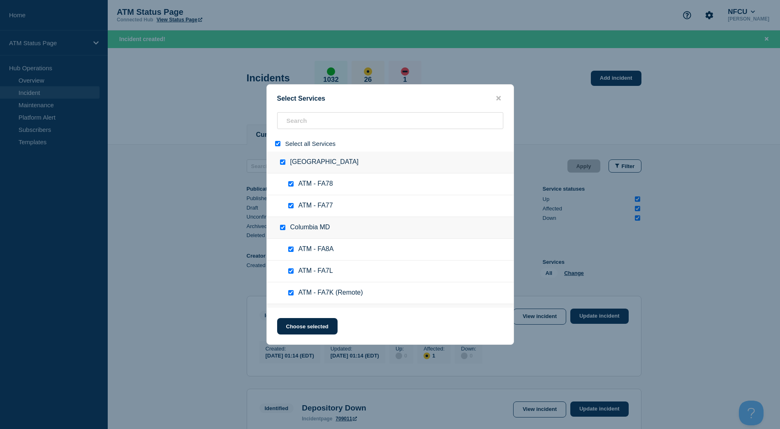
click at [278, 144] on input "select all" at bounding box center [277, 143] width 5 height 5
click at [302, 130] on div at bounding box center [390, 123] width 247 height 23
click at [304, 123] on input "search" at bounding box center [390, 120] width 226 height 17
paste input "FC22"
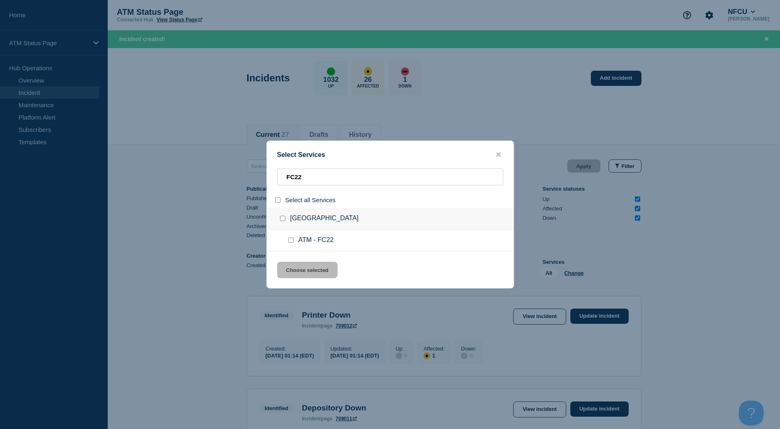
click at [289, 240] on input "service: ATM - FC22" at bounding box center [290, 240] width 5 height 5
click at [302, 276] on button "Choose selected" at bounding box center [307, 270] width 60 height 16
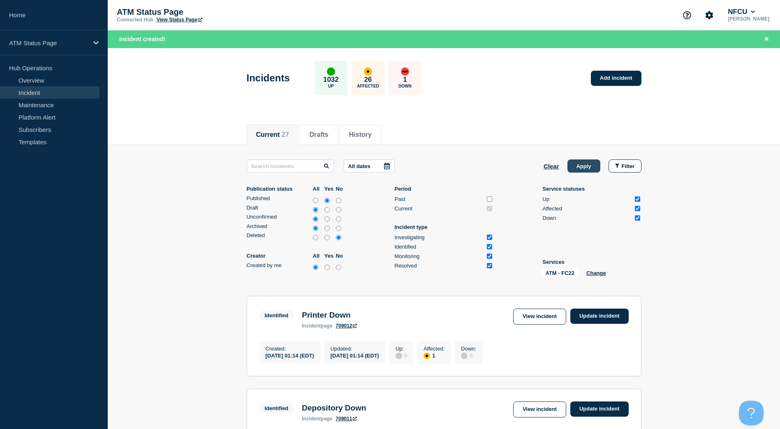
click at [572, 169] on button "Apply" at bounding box center [584, 166] width 33 height 13
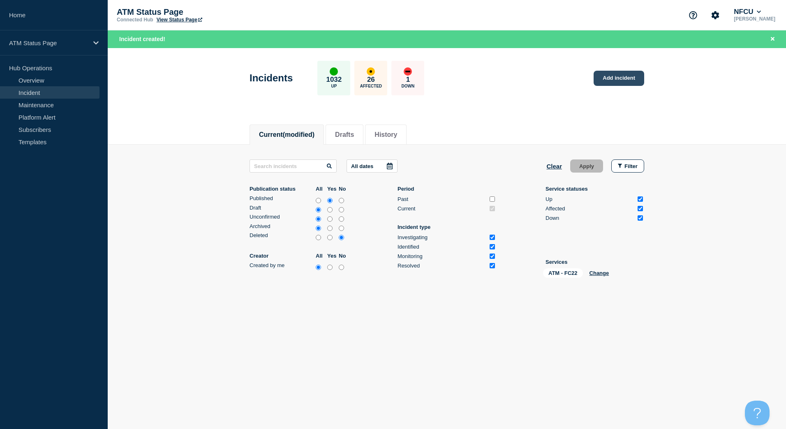
click at [602, 81] on link "Add incident" at bounding box center [619, 78] width 51 height 15
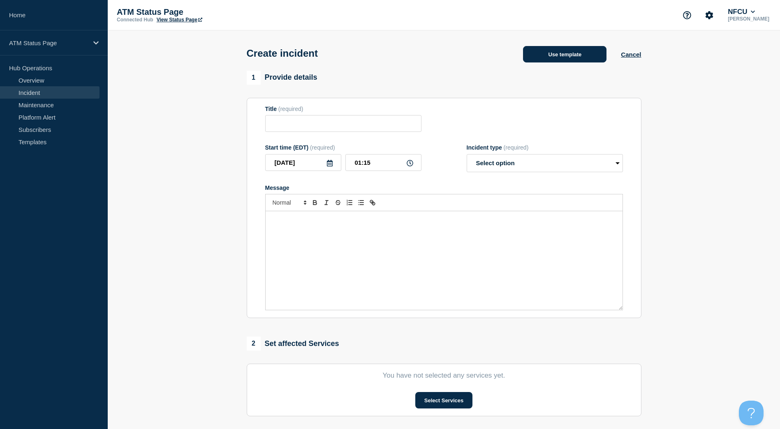
click at [551, 60] on button "Use template" at bounding box center [564, 54] width 83 height 16
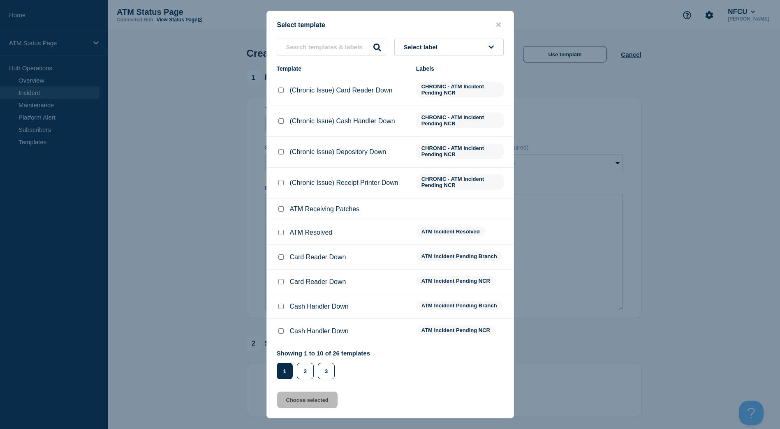
click at [491, 47] on icon at bounding box center [491, 47] width 5 height 6
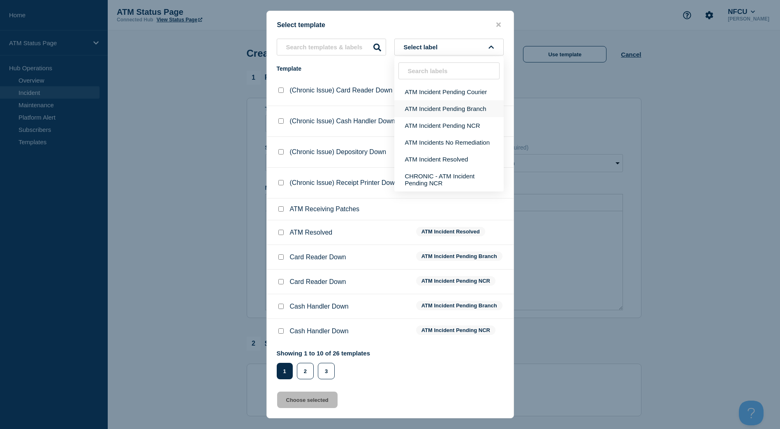
click at [475, 105] on button "ATM Incident Pending Branch" at bounding box center [448, 108] width 109 height 17
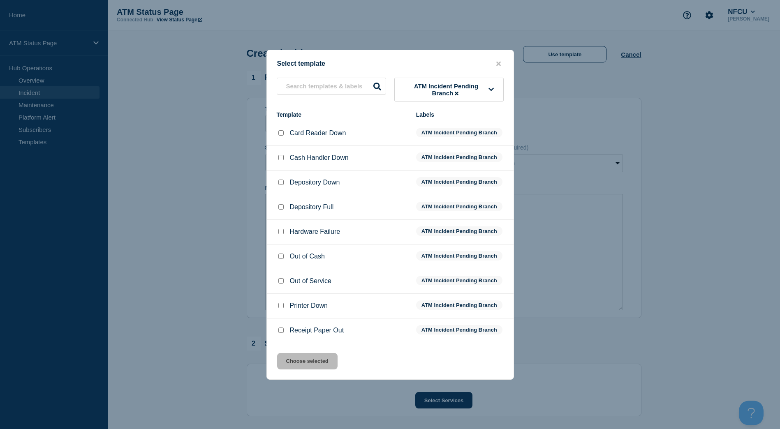
click at [278, 183] on input "Depository Down checkbox" at bounding box center [280, 182] width 5 height 5
click at [308, 363] on button "Choose selected" at bounding box center [307, 361] width 60 height 16
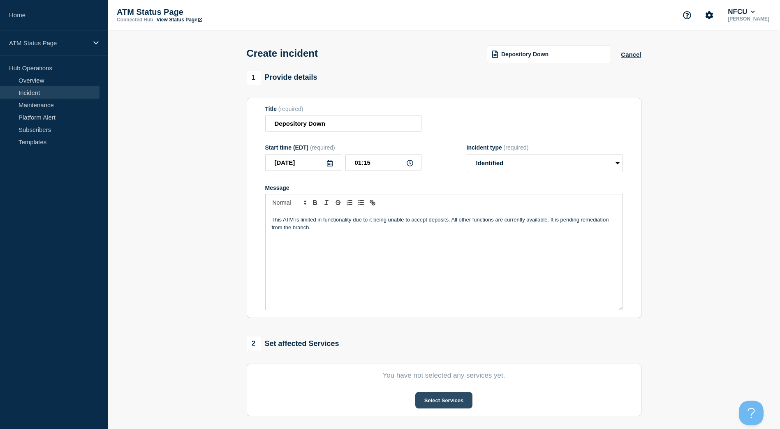
click at [432, 396] on button "Select Services" at bounding box center [443, 400] width 57 height 16
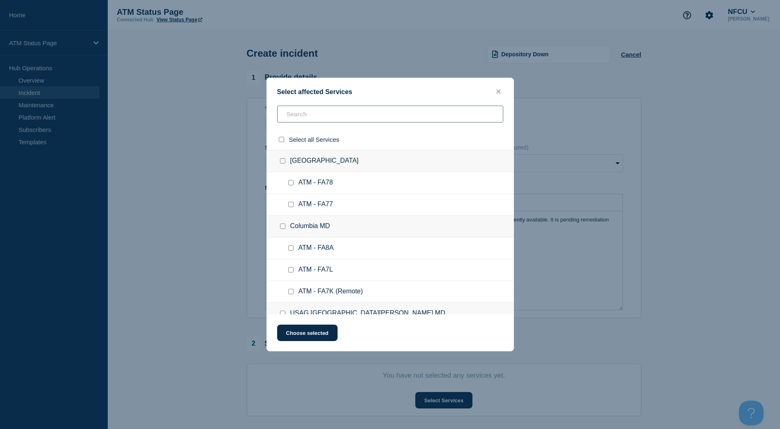
click at [320, 111] on input "text" at bounding box center [390, 114] width 226 height 17
paste input "FC22"
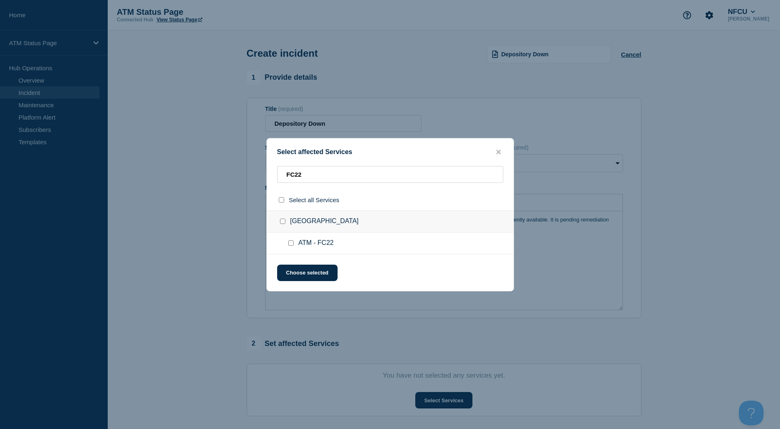
click at [288, 243] on input "ATM - FC22 checkbox" at bounding box center [290, 243] width 5 height 5
click at [292, 269] on button "Choose selected" at bounding box center [307, 273] width 60 height 16
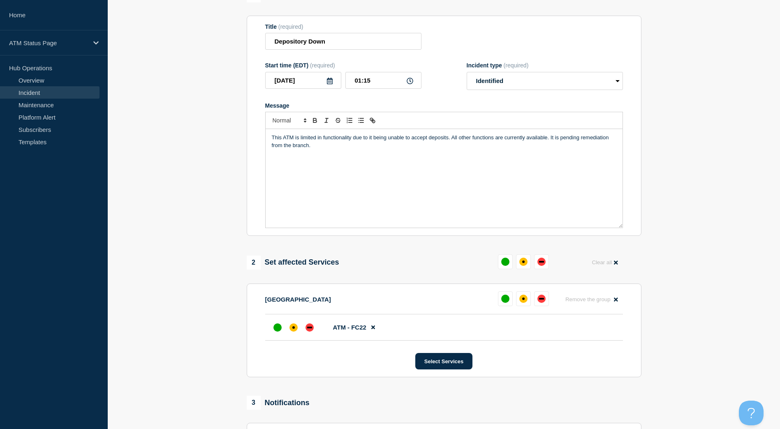
scroll to position [123, 0]
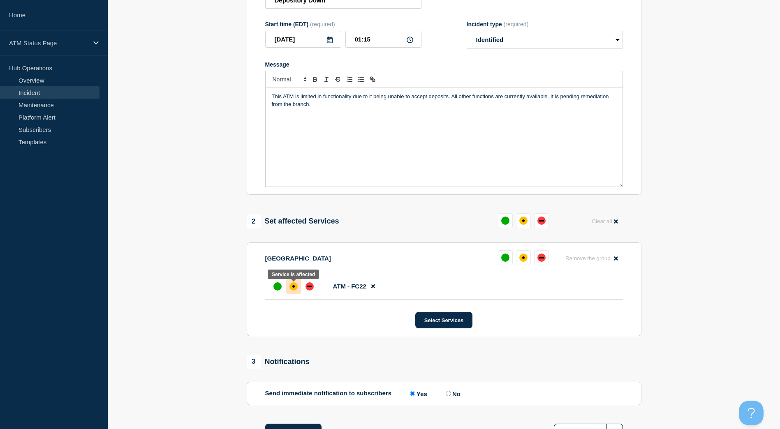
click at [294, 290] on div "affected" at bounding box center [294, 287] width 8 height 8
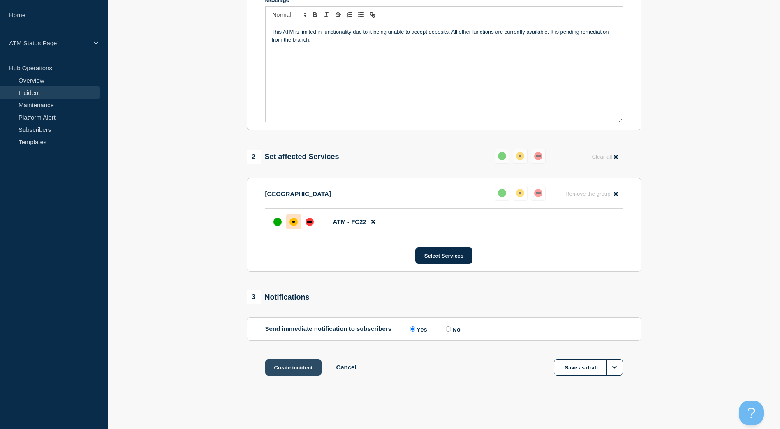
click at [304, 364] on button "Create incident" at bounding box center [293, 367] width 57 height 16
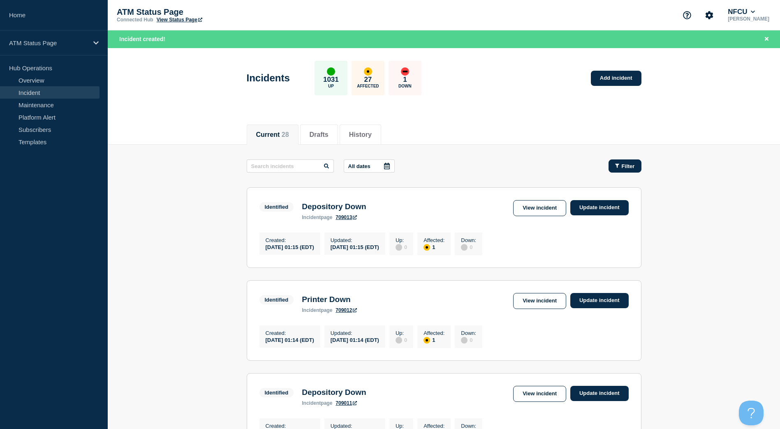
click at [611, 160] on button "Filter" at bounding box center [625, 166] width 33 height 13
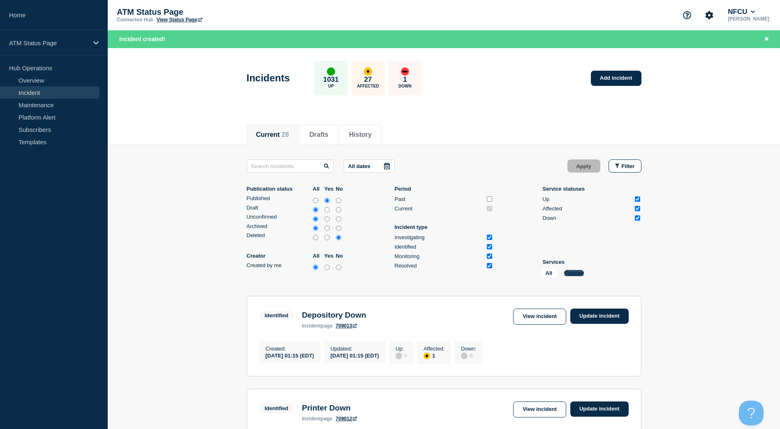
click at [584, 270] on button "Change" at bounding box center [574, 273] width 20 height 6
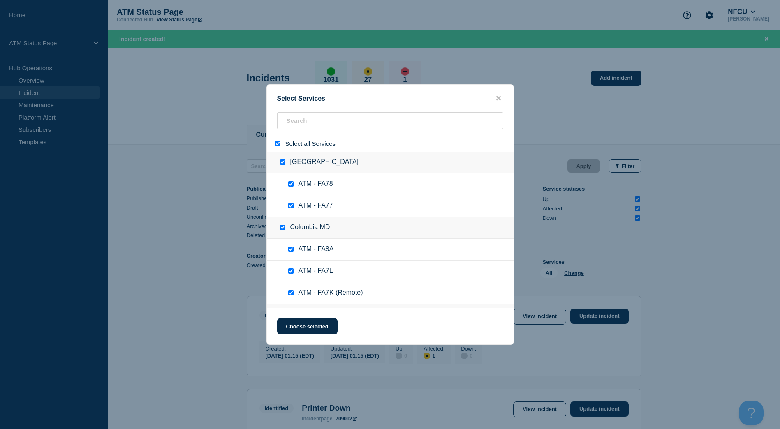
click at [280, 144] on div at bounding box center [279, 144] width 12 height 8
click at [280, 144] on input "select all" at bounding box center [277, 143] width 5 height 5
click at [304, 127] on input "search" at bounding box center [390, 120] width 226 height 17
paste input "FCTP"
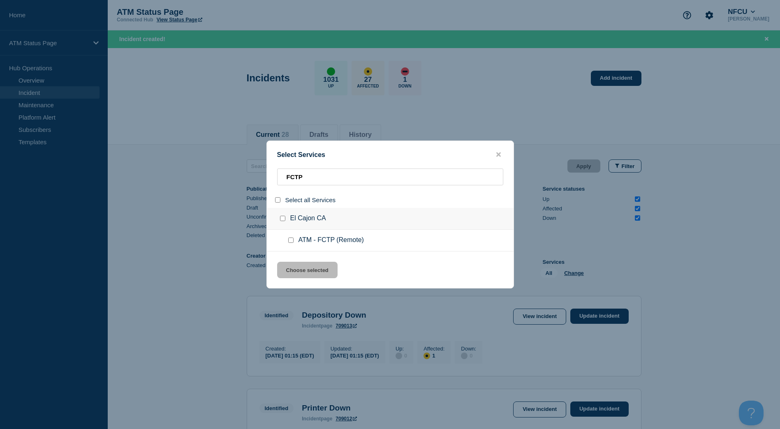
click at [292, 242] on input "service: ATM - FCTP (Remote)" at bounding box center [290, 240] width 5 height 5
click at [295, 267] on button "Choose selected" at bounding box center [307, 270] width 60 height 16
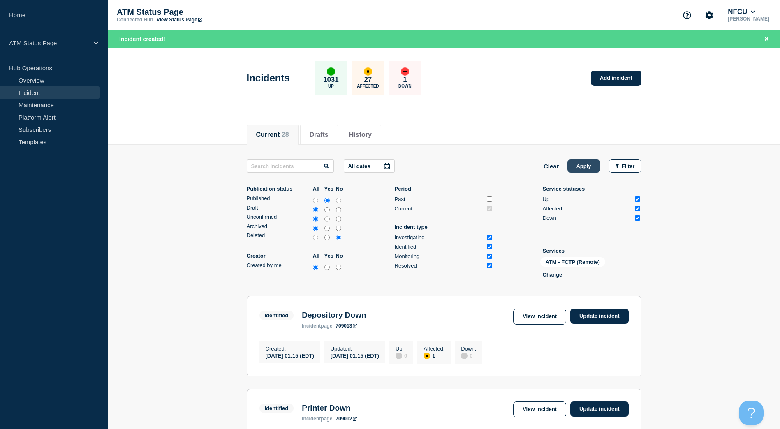
click at [584, 171] on button "Apply" at bounding box center [584, 166] width 33 height 13
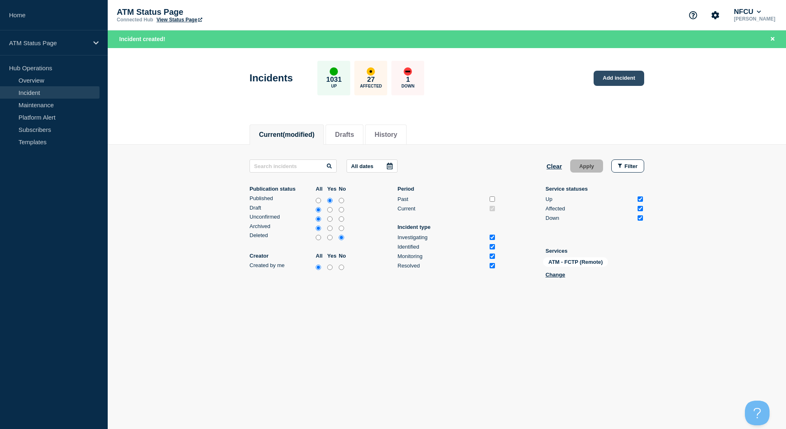
click at [614, 76] on link "Add incident" at bounding box center [619, 78] width 51 height 15
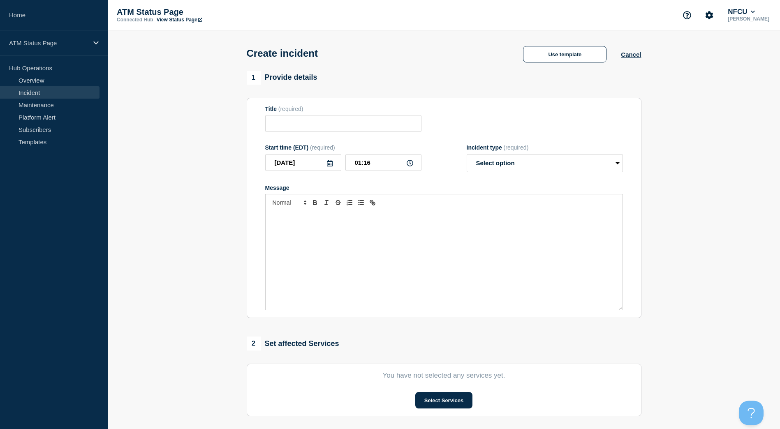
click at [583, 64] on div "Create incident Use template Cancel" at bounding box center [443, 50] width 413 height 40
click at [568, 57] on button "Use template" at bounding box center [564, 54] width 83 height 16
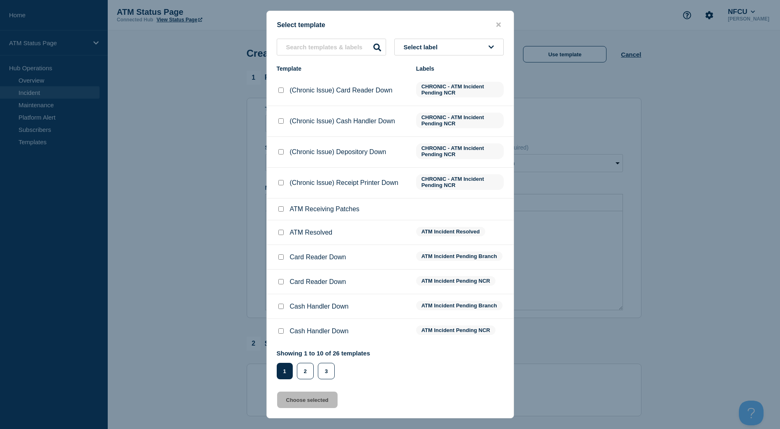
click at [491, 50] on icon at bounding box center [491, 47] width 5 height 6
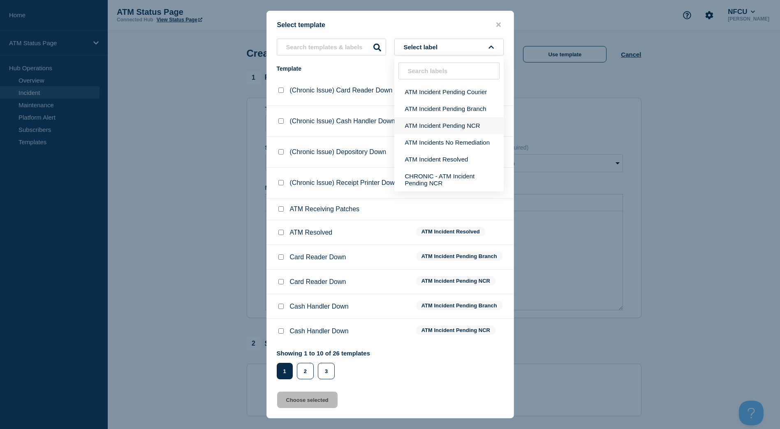
click at [467, 129] on button "ATM Incident Pending NCR" at bounding box center [448, 125] width 109 height 17
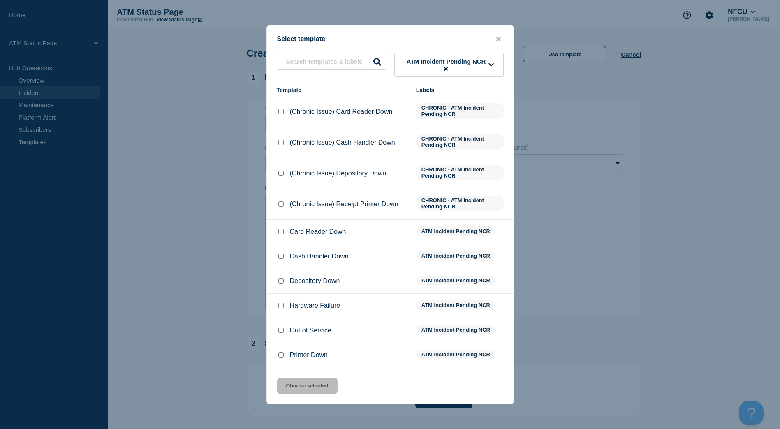
click at [280, 284] on input "Depository Down checkbox" at bounding box center [280, 280] width 5 height 5
click at [299, 393] on button "Choose selected" at bounding box center [307, 386] width 60 height 16
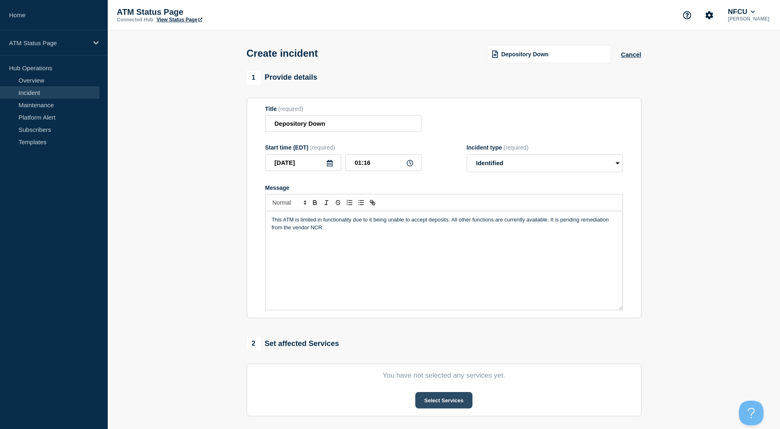
click at [428, 401] on button "Select Services" at bounding box center [443, 400] width 57 height 16
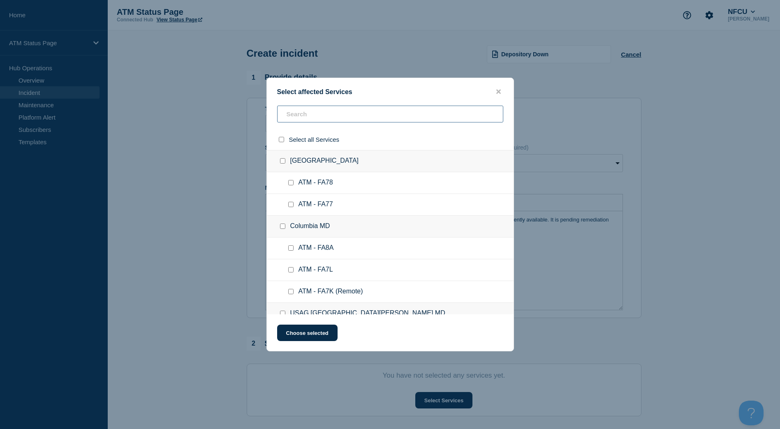
click at [309, 119] on input "text" at bounding box center [390, 114] width 226 height 17
paste input "FCTP"
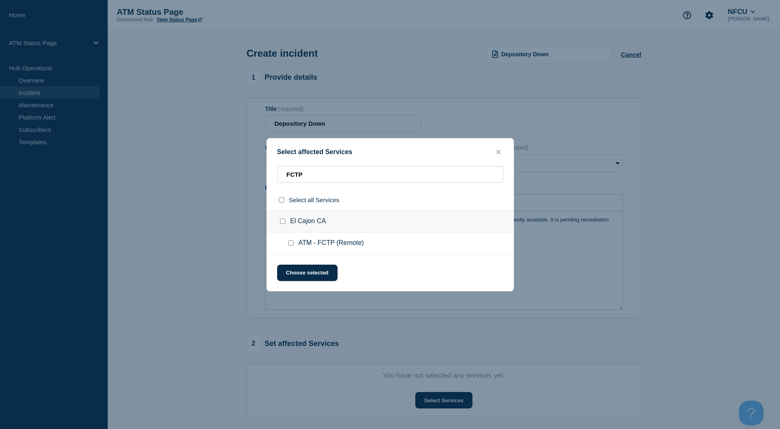
click at [292, 246] on input "ATM - FCTP (Remote) checkbox" at bounding box center [290, 243] width 5 height 5
click at [306, 278] on button "Choose selected" at bounding box center [307, 273] width 60 height 16
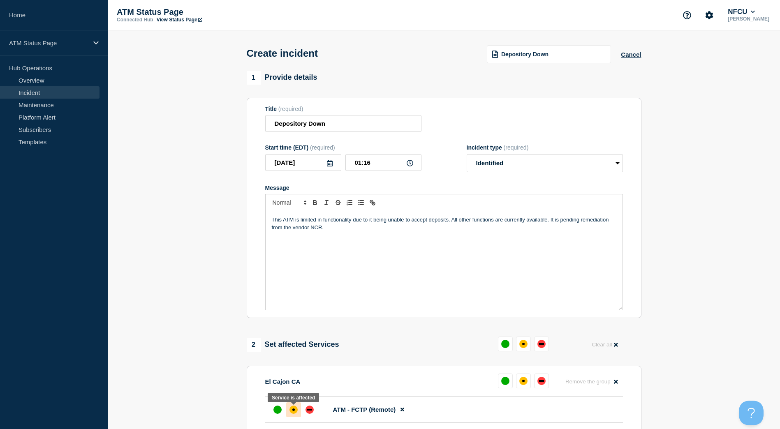
click at [296, 412] on div "affected" at bounding box center [294, 410] width 8 height 8
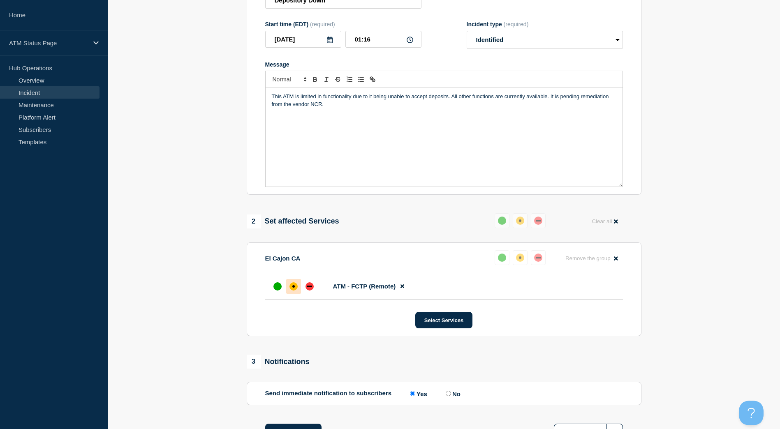
scroll to position [190, 0]
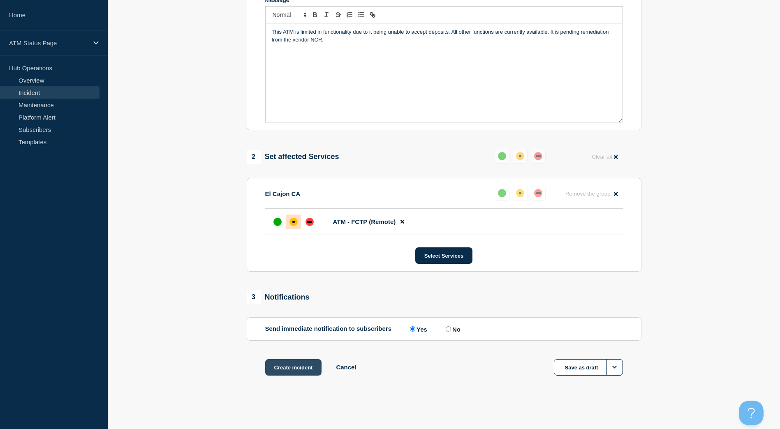
click at [292, 371] on button "Create incident" at bounding box center [293, 367] width 57 height 16
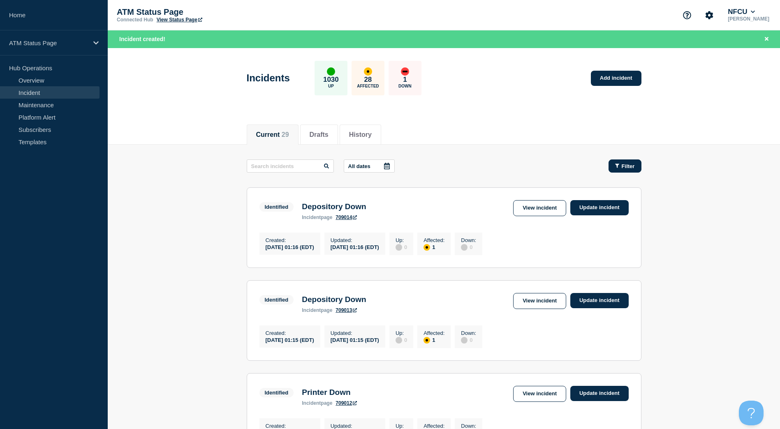
click at [616, 170] on button "Filter" at bounding box center [625, 166] width 33 height 13
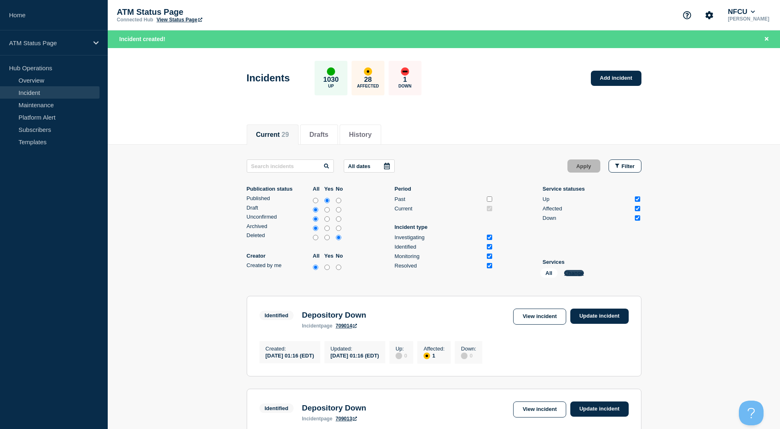
click at [570, 272] on button "Change" at bounding box center [574, 273] width 20 height 6
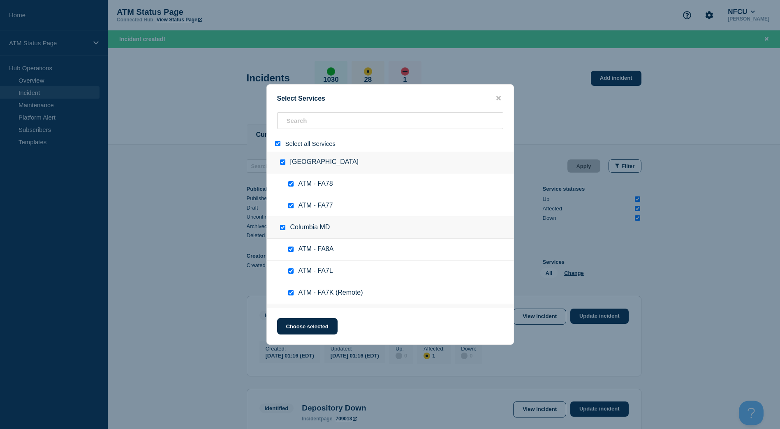
click at [274, 145] on div at bounding box center [279, 144] width 12 height 8
click at [277, 144] on input "select all" at bounding box center [277, 143] width 5 height 5
click at [292, 125] on input "search" at bounding box center [390, 120] width 226 height 17
paste input "FA1I"
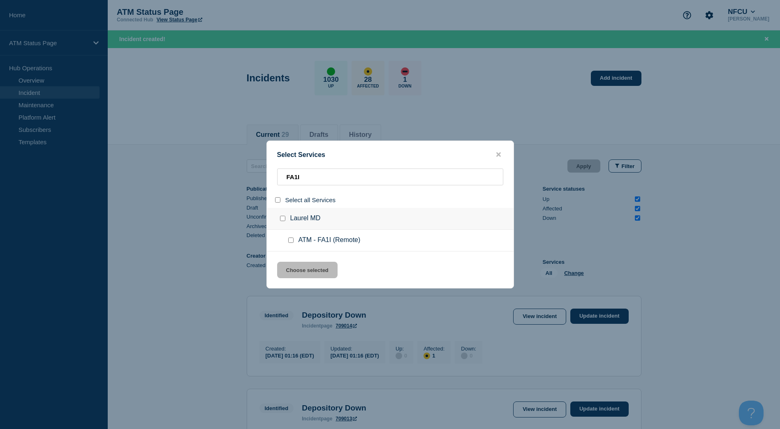
click at [294, 241] on div at bounding box center [293, 240] width 12 height 8
click at [291, 242] on input "service: ATM - FA1I (Remote)" at bounding box center [290, 240] width 5 height 5
click at [301, 268] on button "Choose selected" at bounding box center [307, 270] width 60 height 16
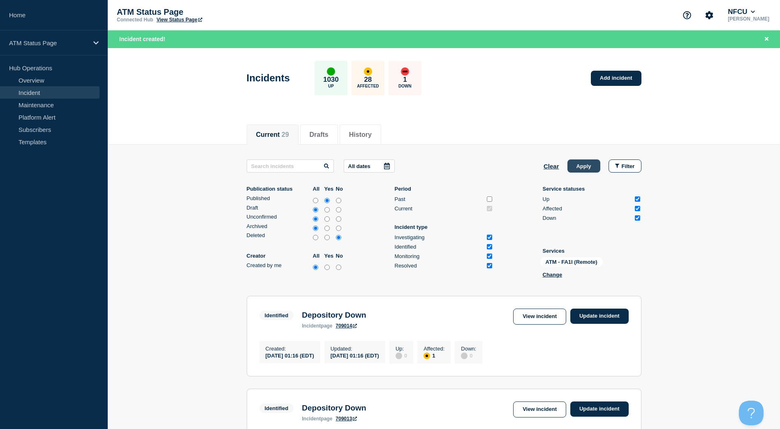
click at [582, 165] on button "Apply" at bounding box center [584, 166] width 33 height 13
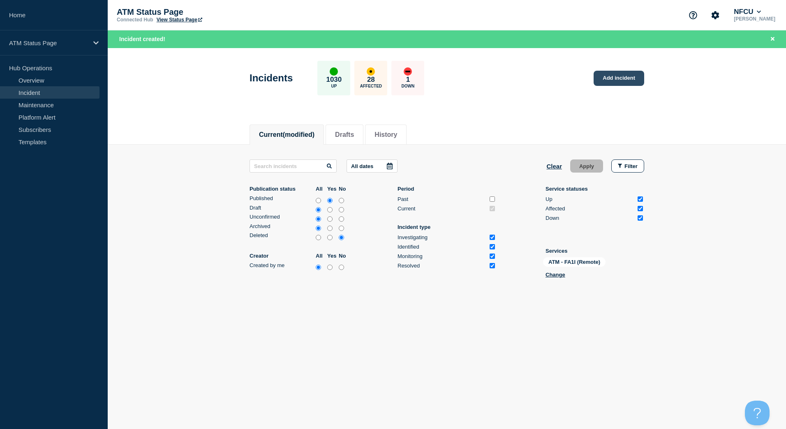
click at [612, 77] on link "Add incident" at bounding box center [619, 78] width 51 height 15
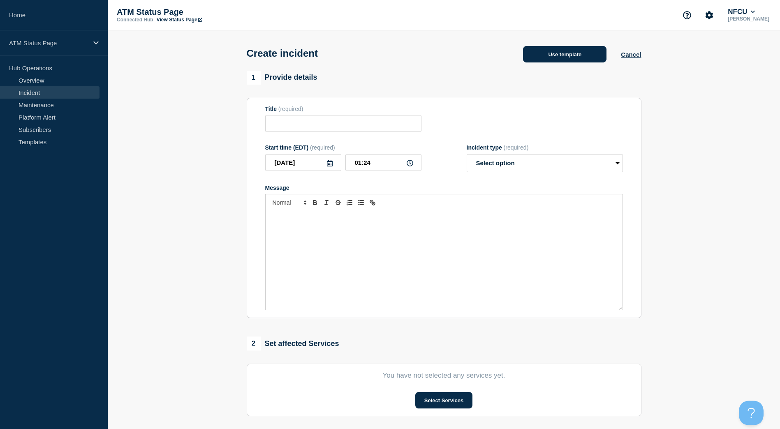
click at [575, 61] on button "Use template" at bounding box center [564, 54] width 83 height 16
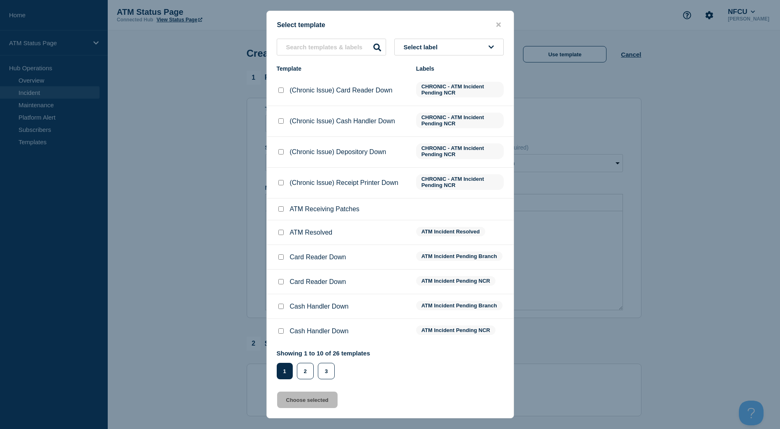
click at [437, 46] on span "Select label" at bounding box center [422, 47] width 37 height 7
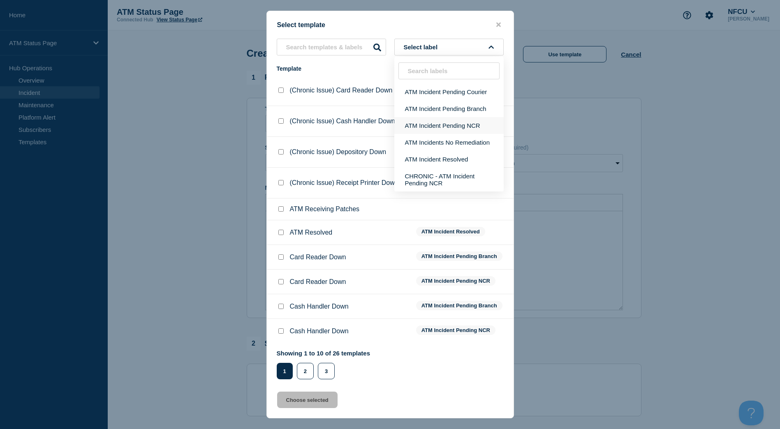
click at [443, 123] on button "ATM Incident Pending NCR" at bounding box center [448, 125] width 109 height 17
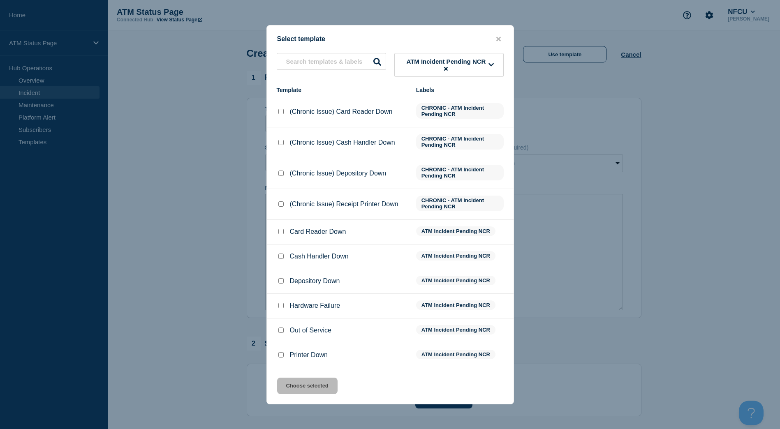
click at [278, 256] on input "Cash Handler Down checkbox" at bounding box center [280, 256] width 5 height 5
click at [293, 368] on li "Printer Down ATM Incident Pending NCR" at bounding box center [390, 355] width 247 height 24
click at [295, 384] on button "Choose selected" at bounding box center [307, 386] width 60 height 16
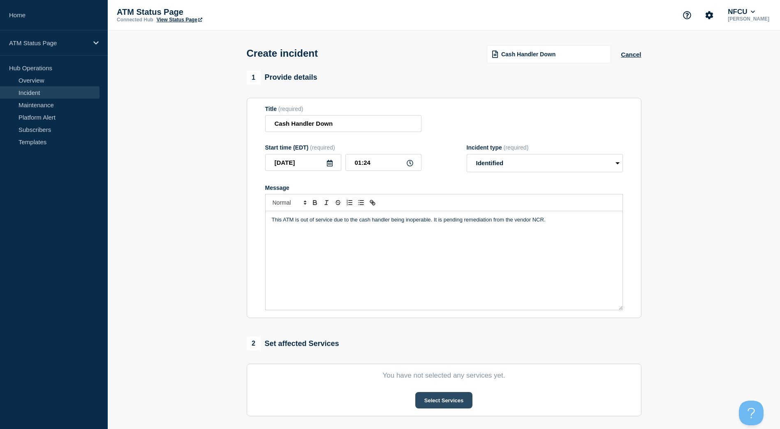
scroll to position [82, 0]
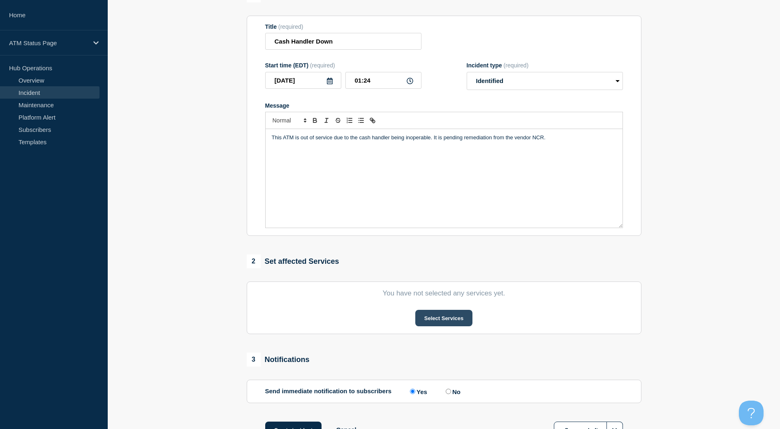
click at [461, 325] on button "Select Services" at bounding box center [443, 318] width 57 height 16
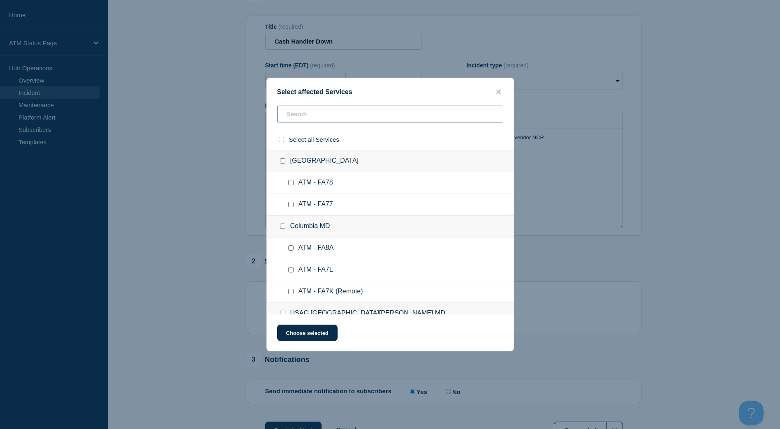
click at [324, 117] on input "text" at bounding box center [390, 114] width 226 height 17
paste input "FA1I"
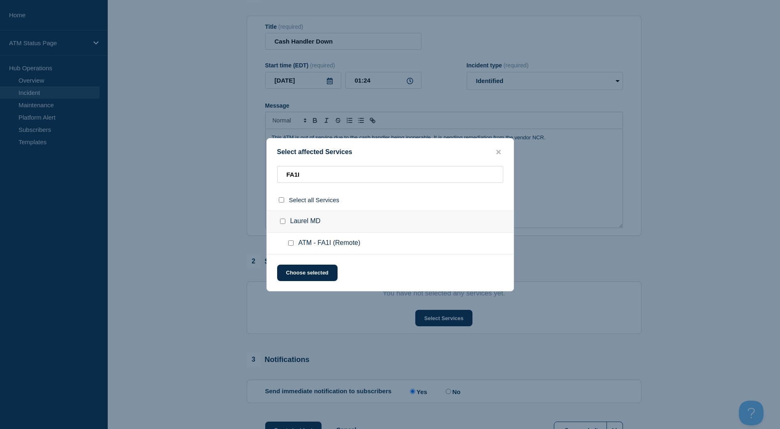
click at [292, 246] on input "ATM - FA1I (Remote) checkbox" at bounding box center [290, 243] width 5 height 5
click at [296, 271] on button "Choose selected" at bounding box center [307, 273] width 60 height 16
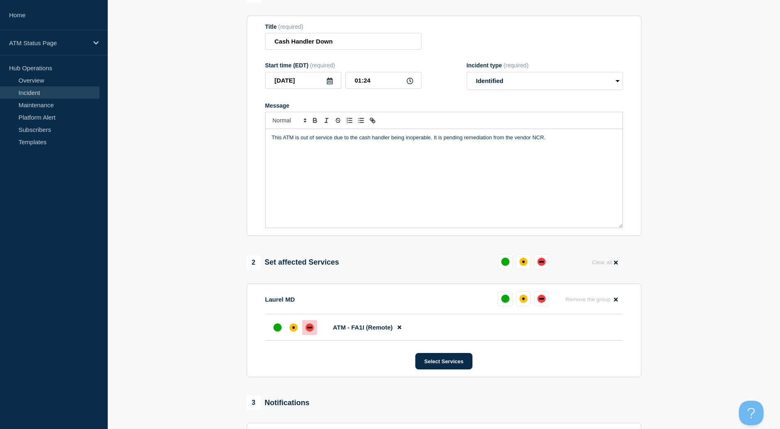
click at [311, 331] on div "down" at bounding box center [310, 328] width 8 height 8
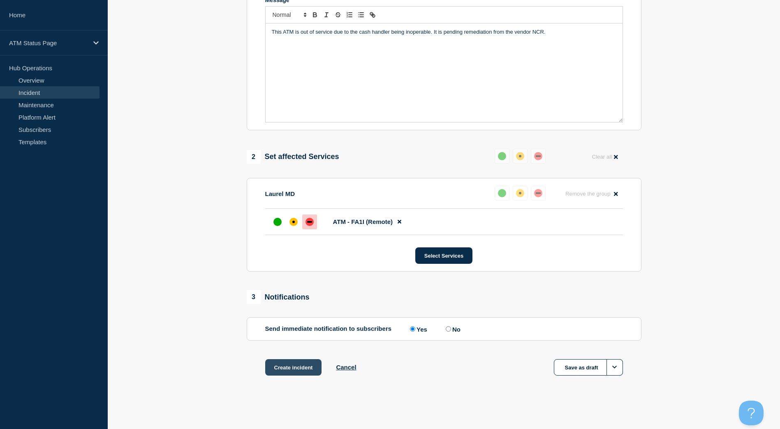
click at [293, 369] on button "Create incident" at bounding box center [293, 367] width 57 height 16
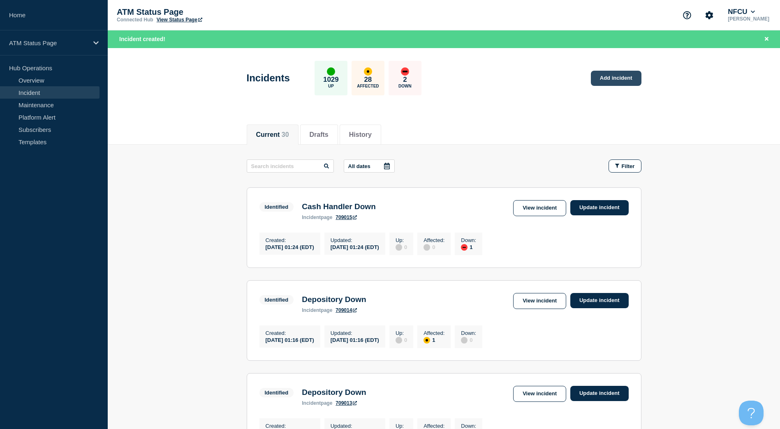
click at [613, 80] on link "Add incident" at bounding box center [616, 78] width 51 height 15
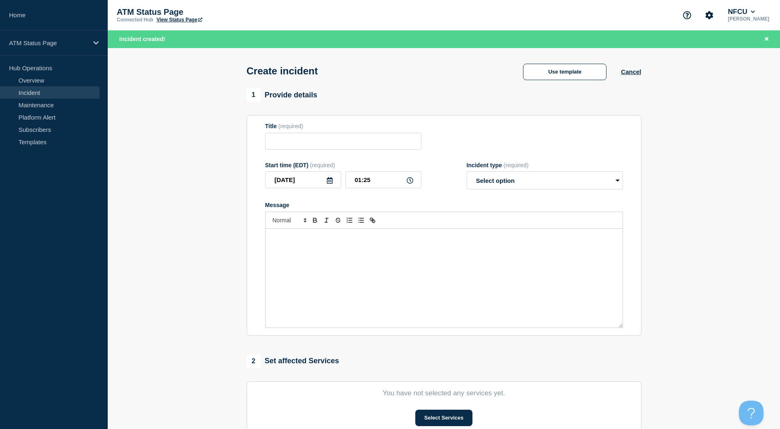
click at [575, 61] on div "Create incident Use template Cancel" at bounding box center [443, 68] width 413 height 40
click at [565, 71] on button "Use template" at bounding box center [564, 72] width 83 height 16
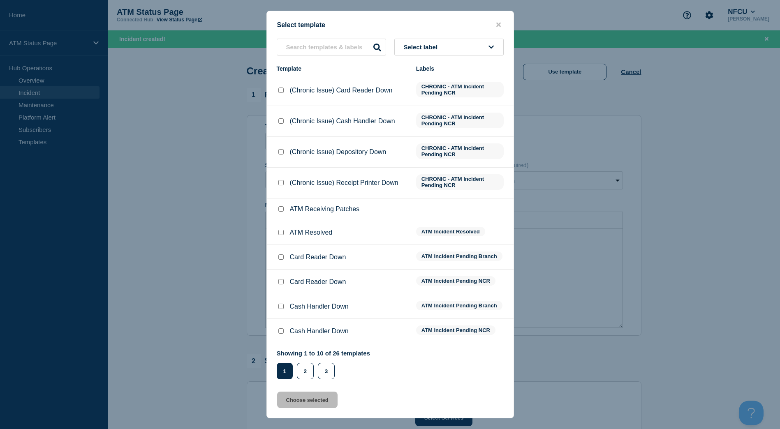
click at [461, 43] on button "Select label" at bounding box center [448, 47] width 109 height 17
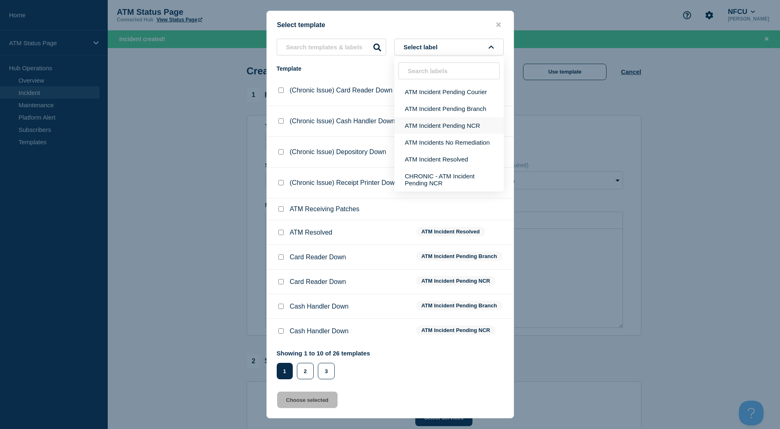
click at [448, 125] on button "ATM Incident Pending NCR" at bounding box center [448, 125] width 109 height 17
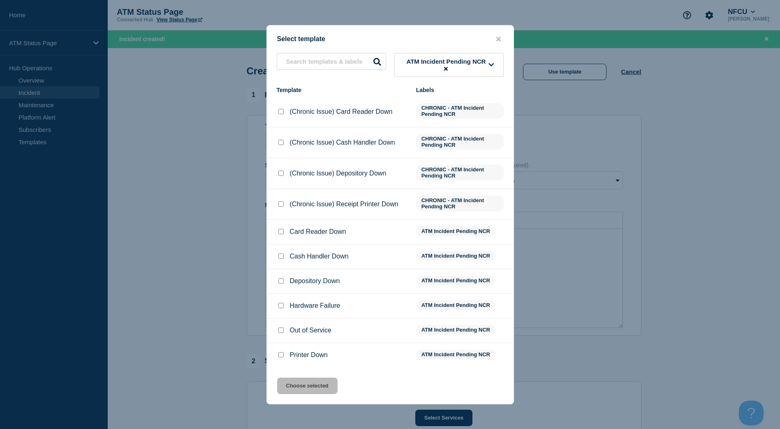
click at [282, 285] on div at bounding box center [281, 281] width 8 height 8
click at [281, 283] on input "Depository Down checkbox" at bounding box center [280, 280] width 5 height 5
click at [301, 386] on button "Choose selected" at bounding box center [307, 386] width 60 height 16
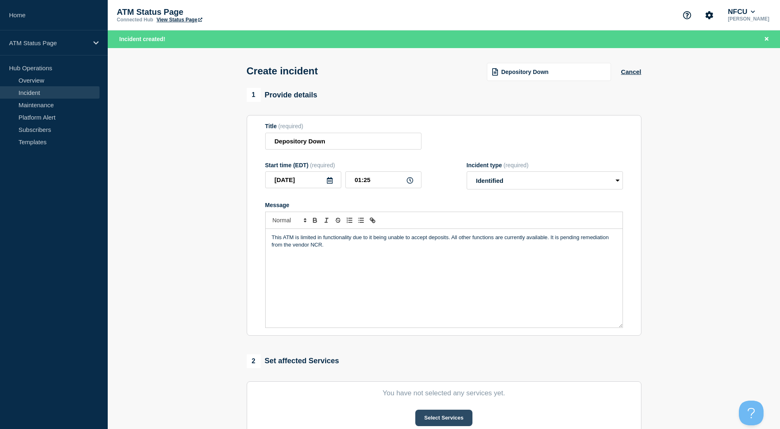
click at [421, 417] on button "Select Services" at bounding box center [443, 418] width 57 height 16
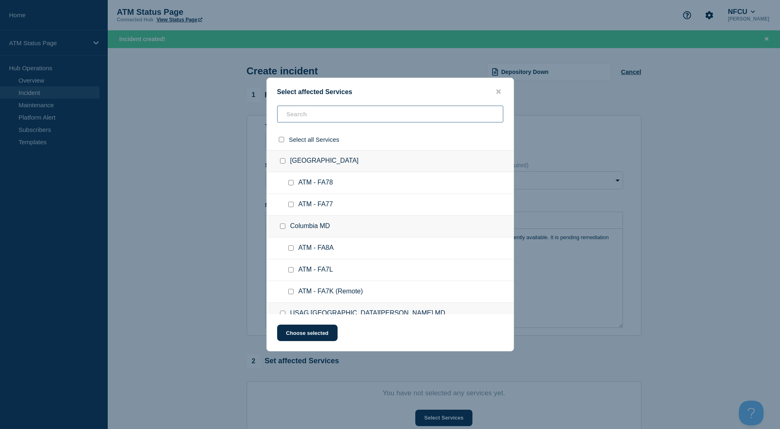
click at [313, 122] on input "text" at bounding box center [390, 114] width 226 height 17
click at [312, 117] on input "text" at bounding box center [390, 114] width 226 height 17
paste input "FA1I"
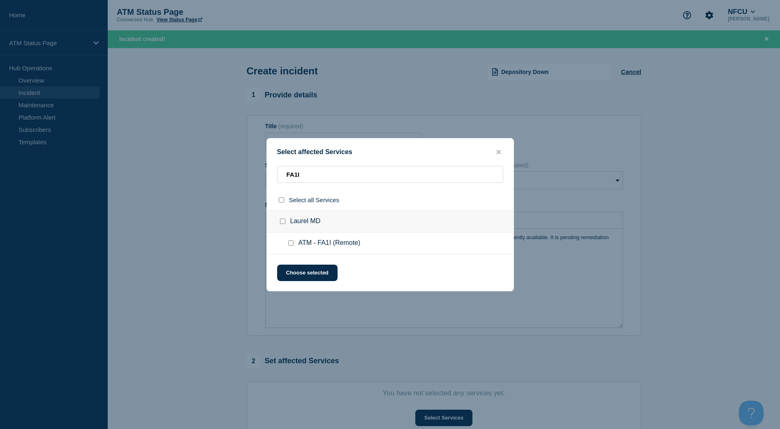
click at [292, 246] on input "ATM - FA1I (Remote) checkbox" at bounding box center [290, 243] width 5 height 5
click at [300, 279] on button "Choose selected" at bounding box center [307, 273] width 60 height 16
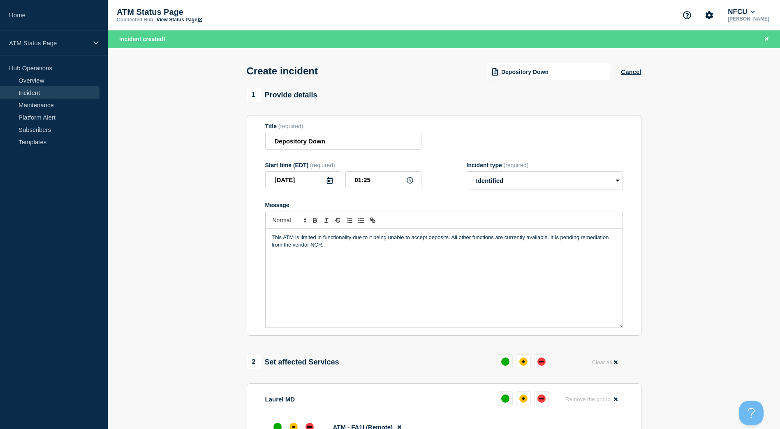
scroll to position [123, 0]
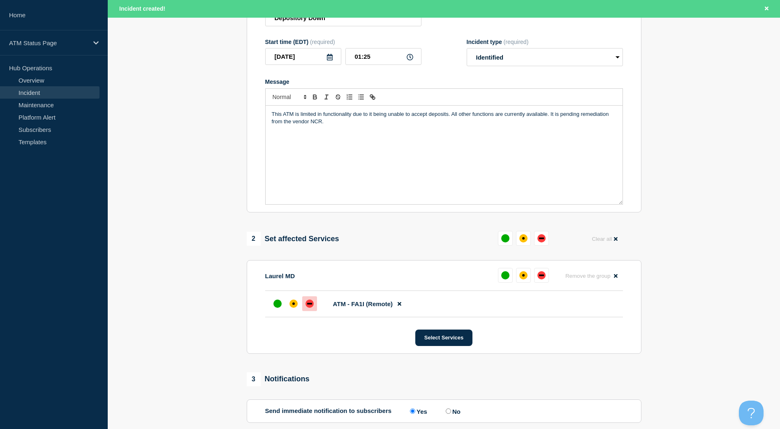
click at [306, 301] on div at bounding box center [309, 304] width 15 height 15
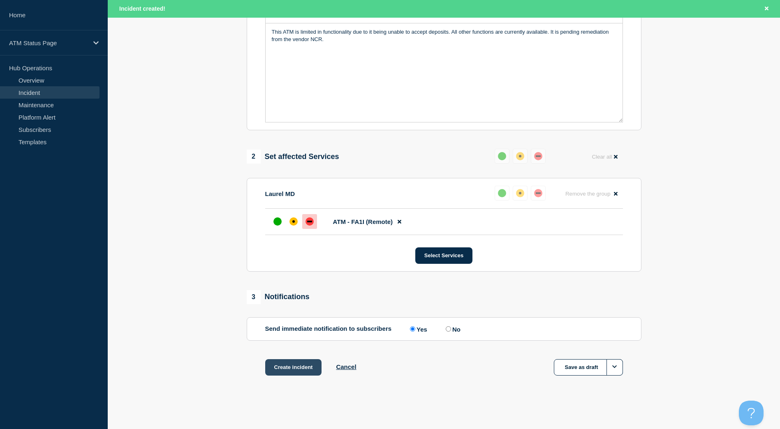
click at [305, 375] on button "Create incident" at bounding box center [293, 367] width 57 height 16
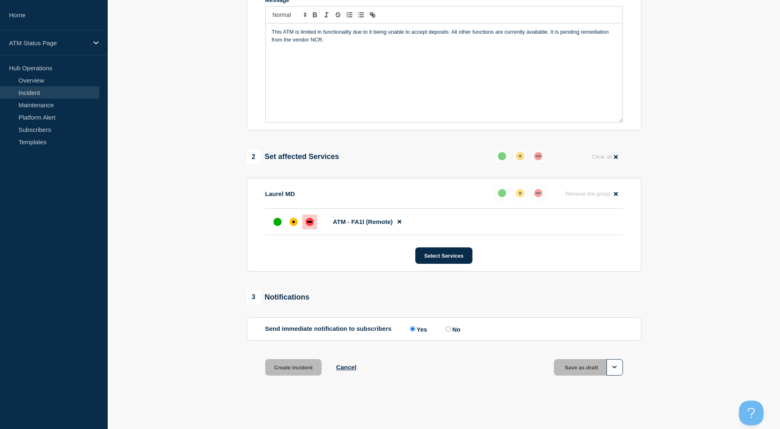
scroll to position [190, 0]
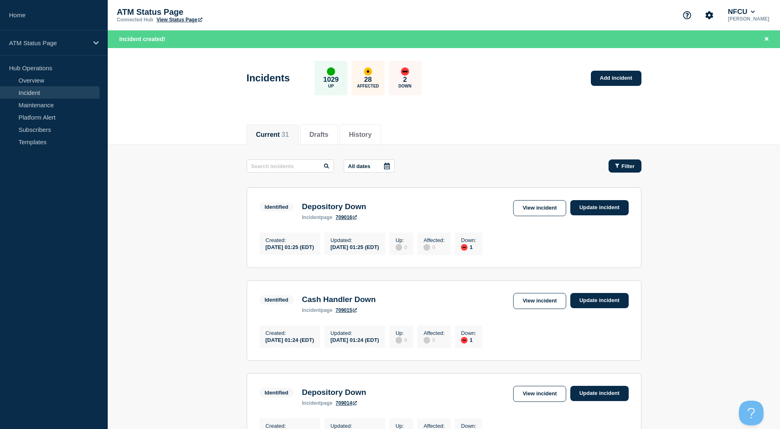
click at [619, 166] on icon "button" at bounding box center [617, 165] width 4 height 5
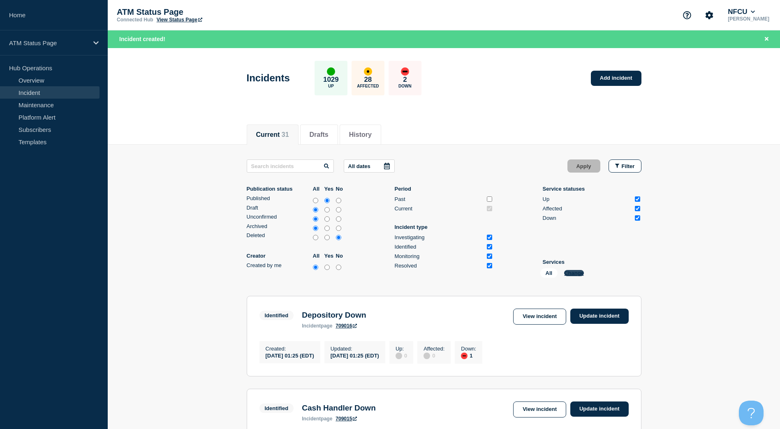
click at [572, 272] on button "Change" at bounding box center [574, 273] width 20 height 6
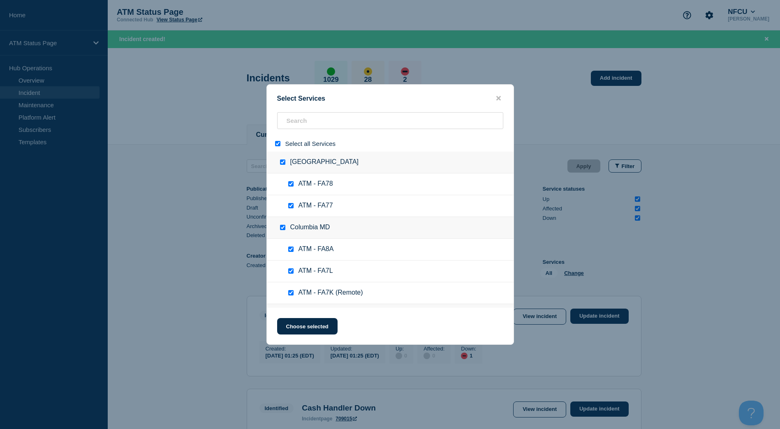
click at [278, 145] on input "select all" at bounding box center [277, 143] width 5 height 5
click at [289, 127] on input "search" at bounding box center [390, 120] width 226 height 17
paste input "FCXY"
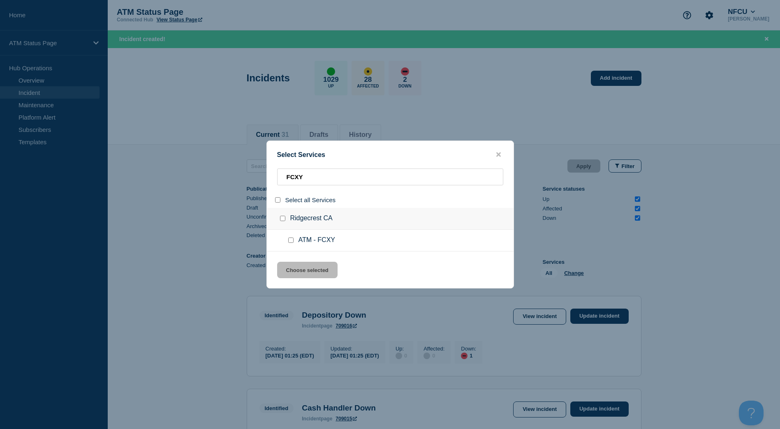
click at [290, 241] on input "service: ATM - FCXY" at bounding box center [290, 240] width 5 height 5
click at [299, 265] on button "Choose selected" at bounding box center [307, 270] width 60 height 16
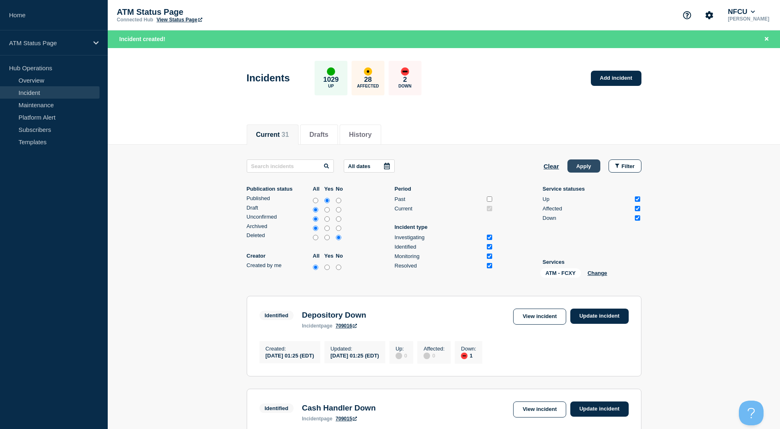
click at [579, 172] on button "Apply" at bounding box center [584, 166] width 33 height 13
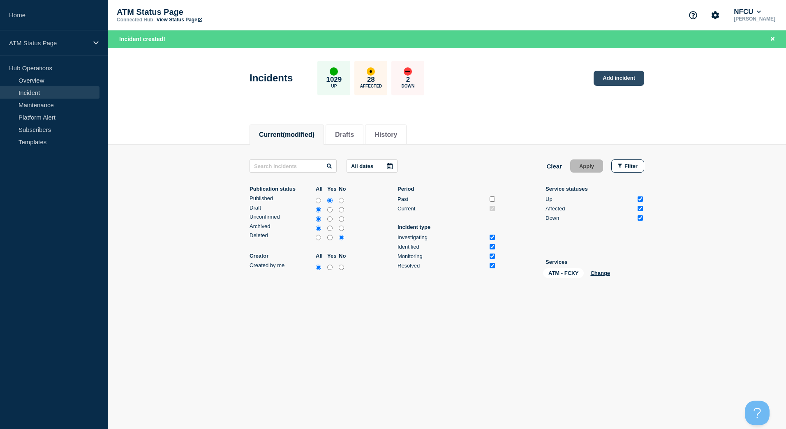
click at [608, 79] on link "Add incident" at bounding box center [619, 78] width 51 height 15
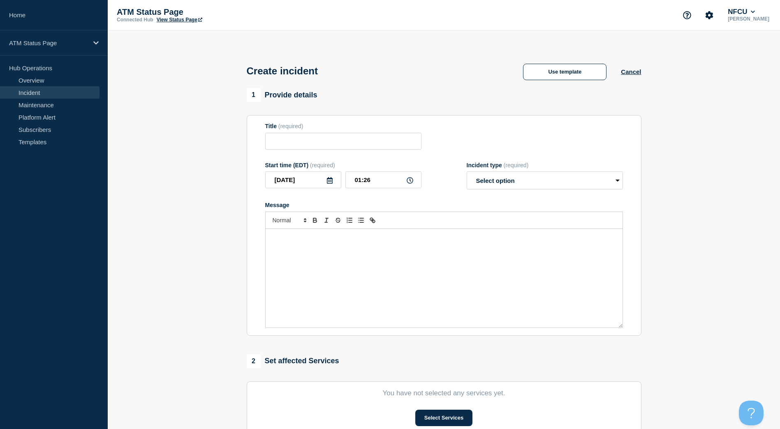
click at [564, 64] on button "Use template" at bounding box center [564, 72] width 83 height 16
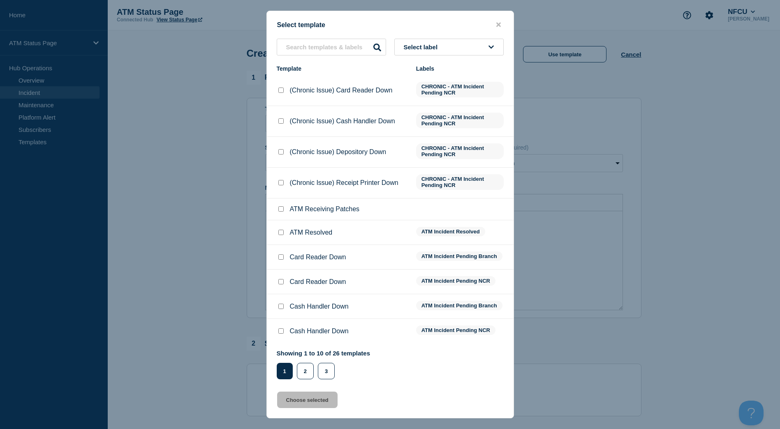
click at [446, 38] on div "Select template Select label Template Labels (Chronic Issue) Card Reader Down C…" at bounding box center [390, 215] width 248 height 408
click at [443, 48] on button "Select label" at bounding box center [448, 47] width 109 height 17
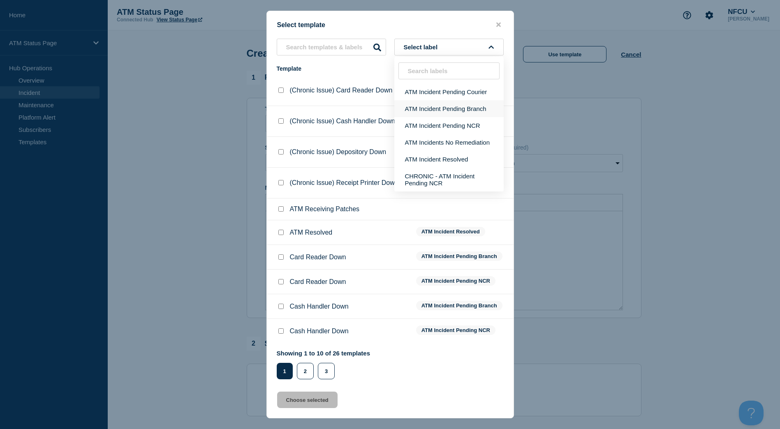
click at [437, 104] on button "ATM Incident Pending Branch" at bounding box center [448, 108] width 109 height 17
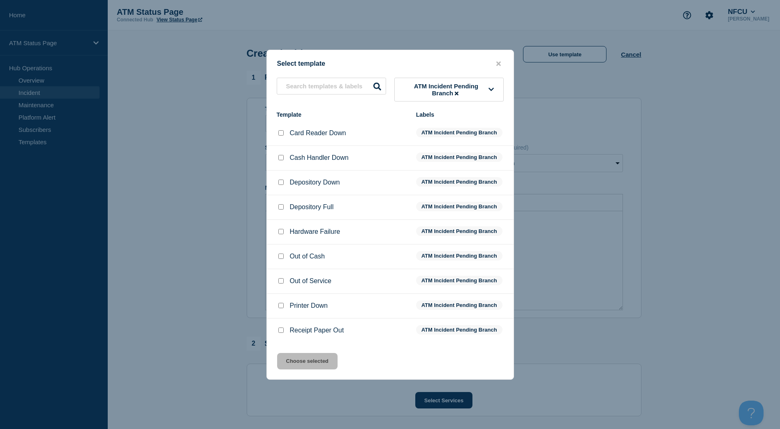
click at [281, 183] on input "Depository Down checkbox" at bounding box center [280, 182] width 5 height 5
click at [301, 349] on div "Select template ATM Incident Pending Branch Template Labels Card Reader Down AT…" at bounding box center [390, 215] width 248 height 330
click at [302, 357] on button "Choose selected" at bounding box center [307, 361] width 60 height 16
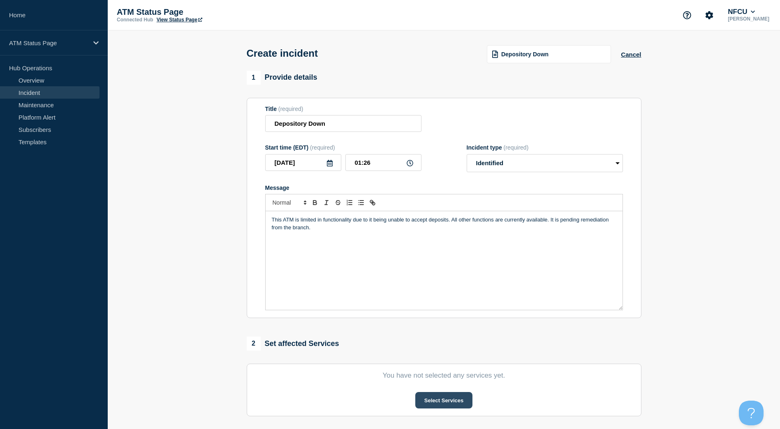
click at [436, 406] on button "Select Services" at bounding box center [443, 400] width 57 height 16
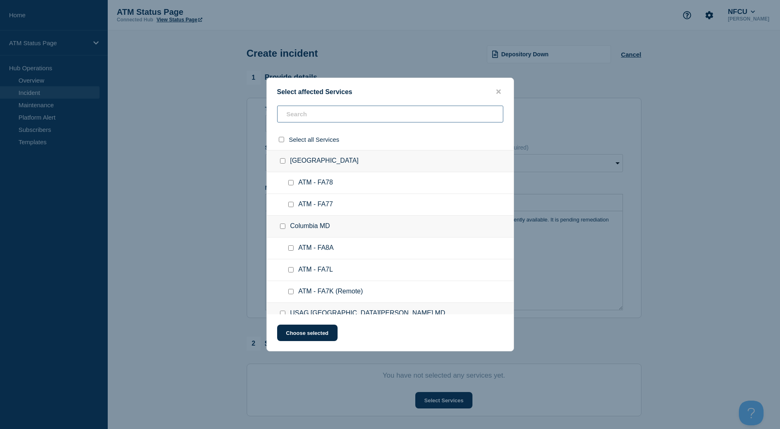
click at [325, 116] on input "text" at bounding box center [390, 114] width 226 height 17
paste input "FCXY"
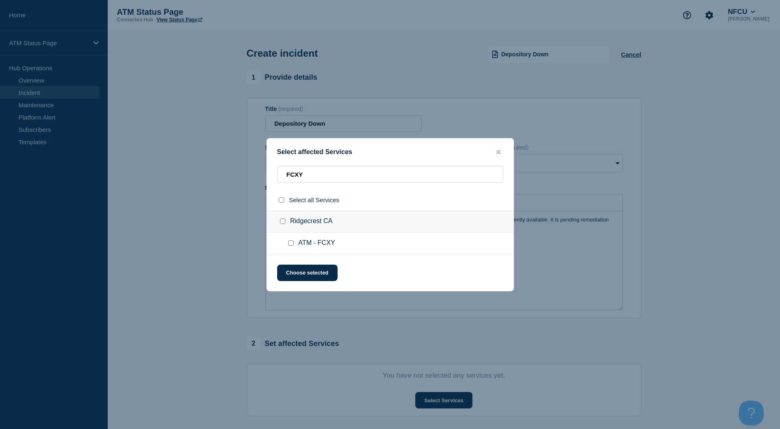
click at [292, 241] on input "ATM - FCXY checkbox" at bounding box center [290, 243] width 5 height 5
click at [297, 272] on button "Choose selected" at bounding box center [307, 273] width 60 height 16
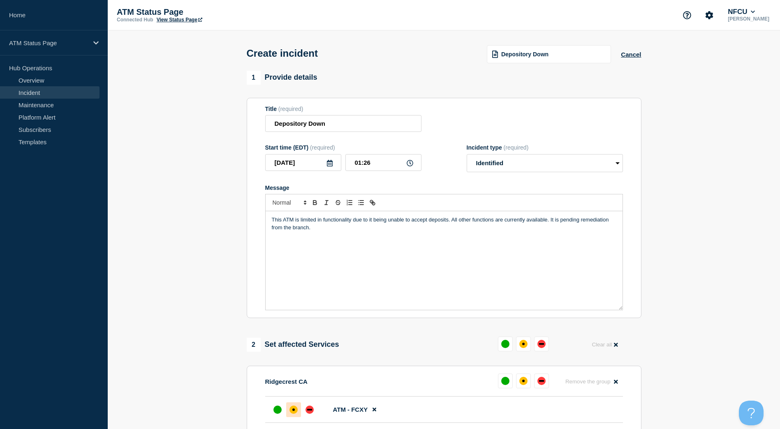
click at [289, 405] on div at bounding box center [293, 410] width 15 height 15
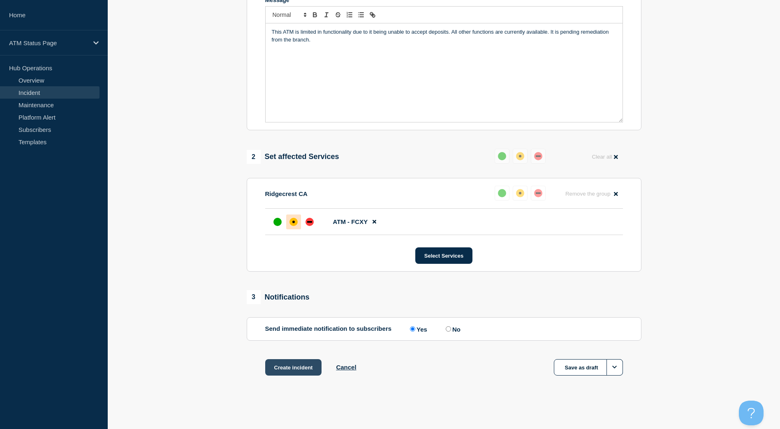
click at [285, 370] on button "Create incident" at bounding box center [293, 367] width 57 height 16
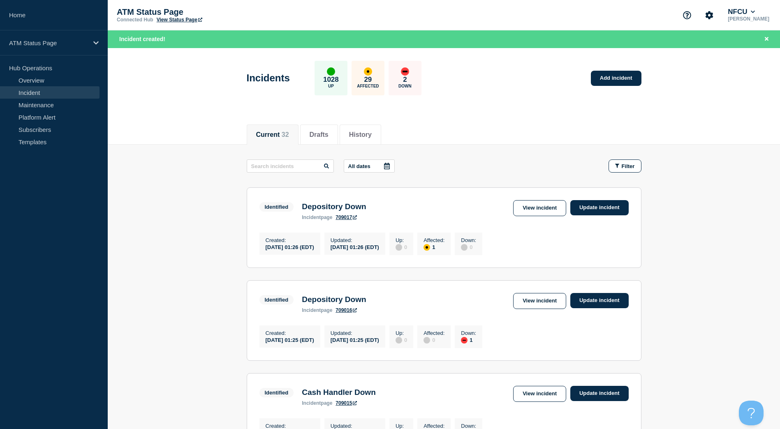
drag, startPoint x: 638, startPoint y: 164, endPoint x: 625, endPoint y: 185, distance: 25.1
click at [638, 164] on button "Filter" at bounding box center [625, 166] width 33 height 13
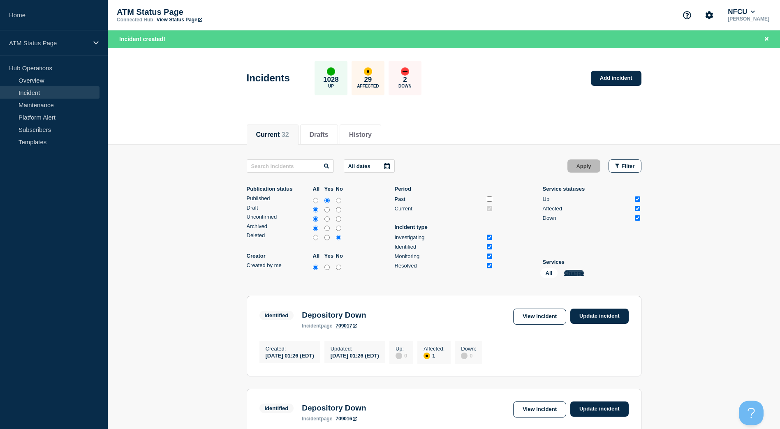
click at [575, 275] on button "Change" at bounding box center [574, 273] width 20 height 6
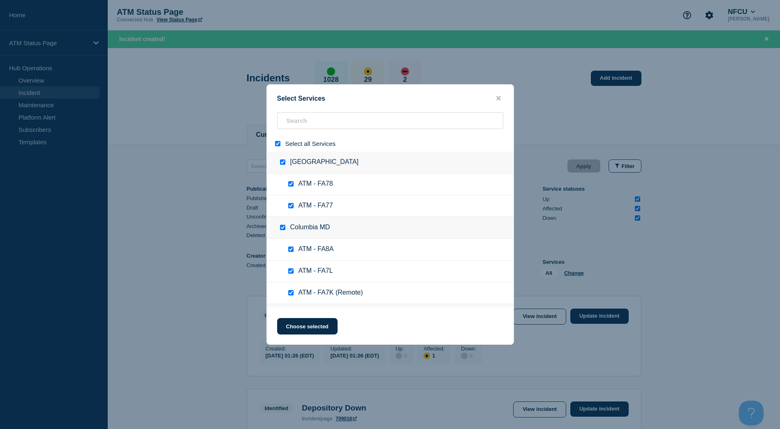
click at [278, 142] on input "select all" at bounding box center [277, 143] width 5 height 5
click at [291, 123] on input "search" at bounding box center [390, 120] width 226 height 17
paste input "FCTC"
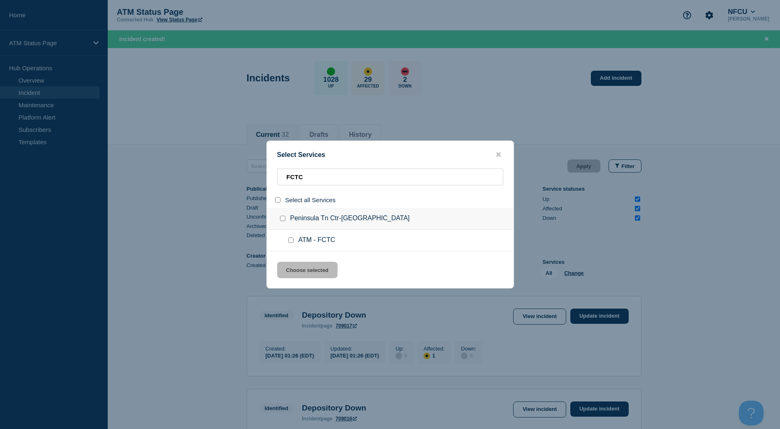
click at [291, 240] on input "service: ATM - FCTC" at bounding box center [290, 240] width 5 height 5
click at [297, 265] on button "Choose selected" at bounding box center [307, 270] width 60 height 16
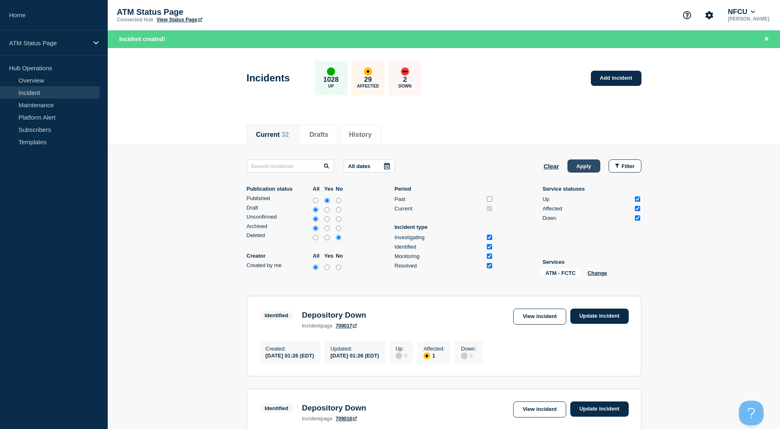
click at [573, 169] on button "Apply" at bounding box center [584, 166] width 33 height 13
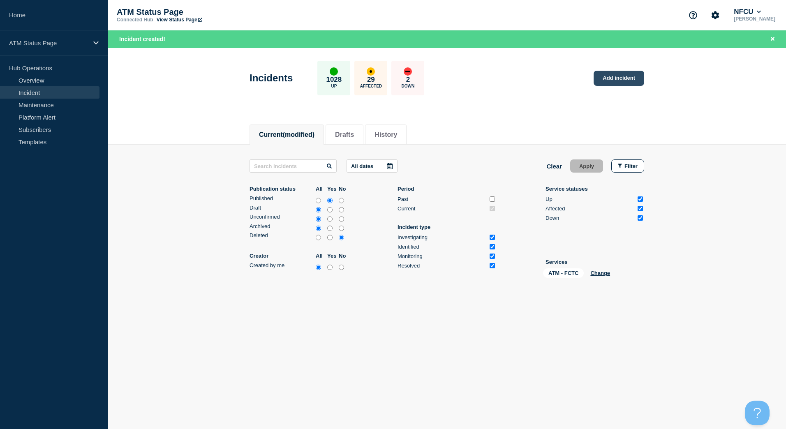
click at [612, 83] on link "Add incident" at bounding box center [619, 78] width 51 height 15
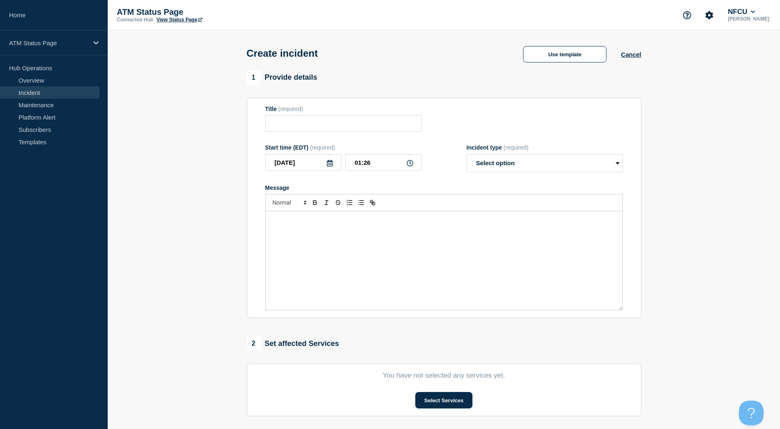
click at [584, 70] on div "Create incident Use template Cancel" at bounding box center [443, 50] width 413 height 40
click at [577, 58] on button "Use template" at bounding box center [564, 54] width 83 height 16
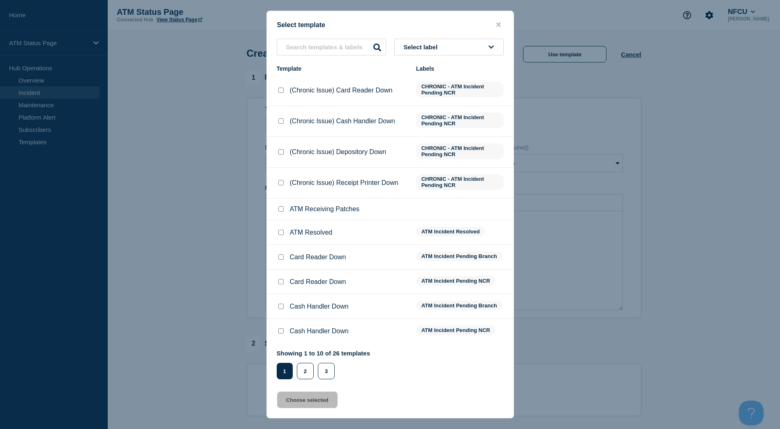
click at [454, 34] on div "Select template Select label Template Labels (Chronic Issue) Card Reader Down C…" at bounding box center [390, 215] width 248 height 408
click at [449, 46] on button "Select label" at bounding box center [448, 47] width 109 height 17
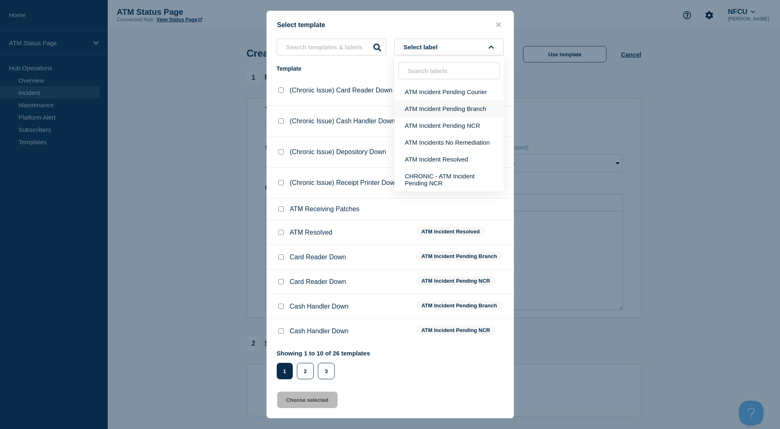
click at [424, 113] on button "ATM Incident Pending Branch" at bounding box center [448, 108] width 109 height 17
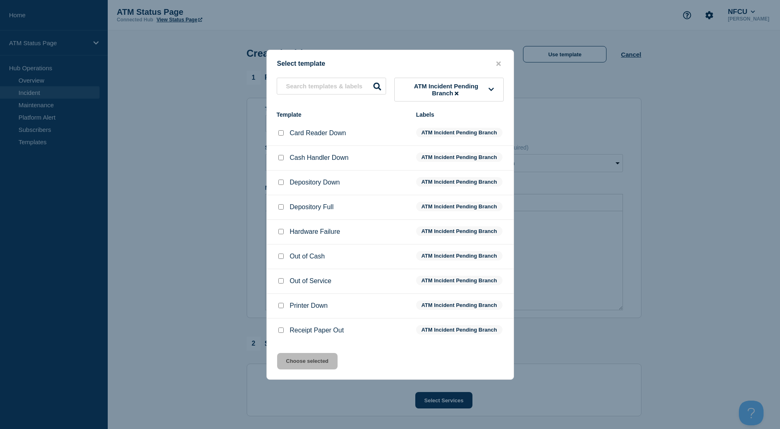
click at [282, 184] on input "Depository Down checkbox" at bounding box center [280, 182] width 5 height 5
click at [287, 366] on button "Choose selected" at bounding box center [307, 361] width 60 height 16
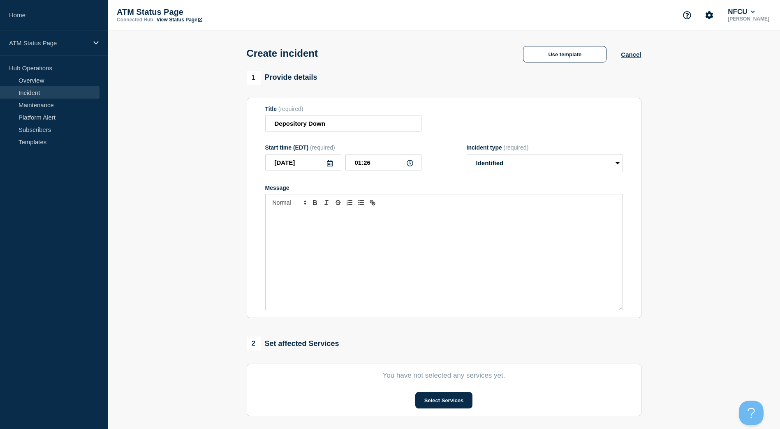
click at [414, 401] on div "Select Services" at bounding box center [444, 400] width 358 height 16
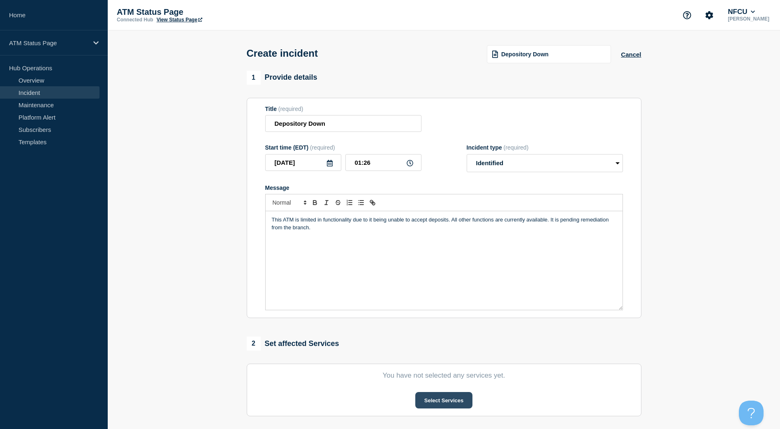
click at [419, 401] on button "Select Services" at bounding box center [443, 400] width 57 height 16
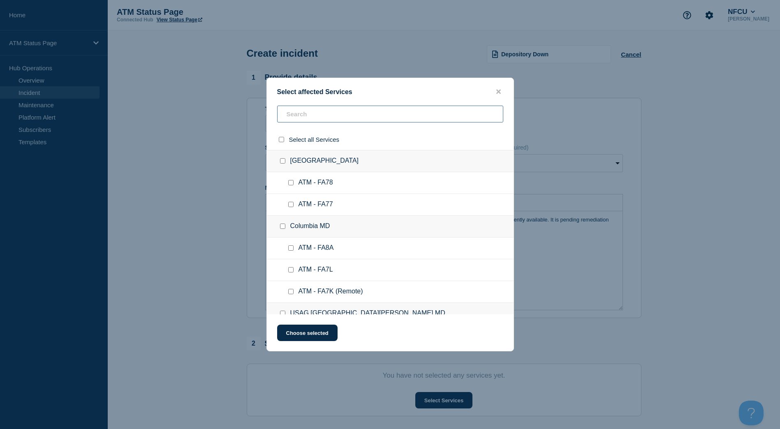
click at [324, 114] on input "text" at bounding box center [390, 114] width 226 height 17
paste input "FCTC"
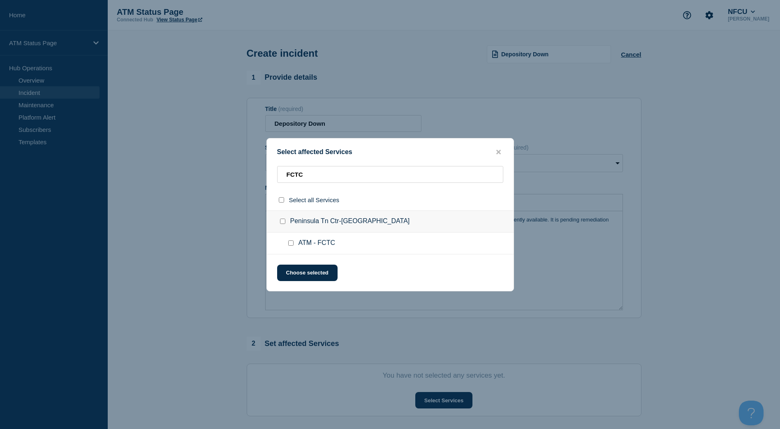
click at [286, 244] on ul "ATM - FCTC" at bounding box center [390, 244] width 247 height 22
click at [287, 244] on div at bounding box center [293, 243] width 12 height 8
click at [292, 242] on input "ATM - FCTC checkbox" at bounding box center [290, 243] width 5 height 5
click at [300, 276] on button "Choose selected" at bounding box center [307, 273] width 60 height 16
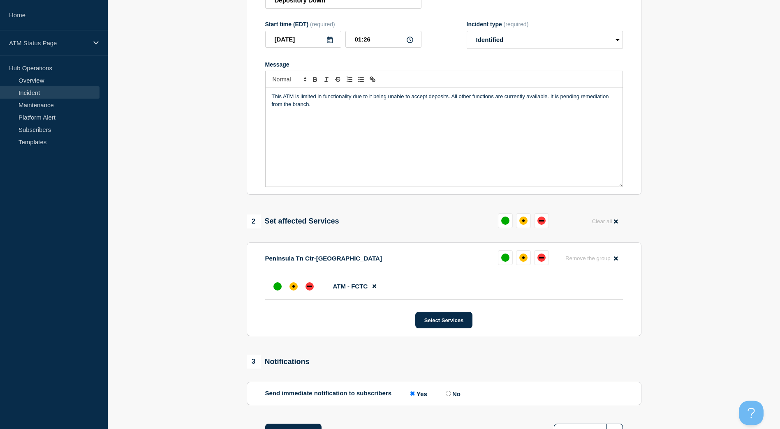
scroll to position [165, 0]
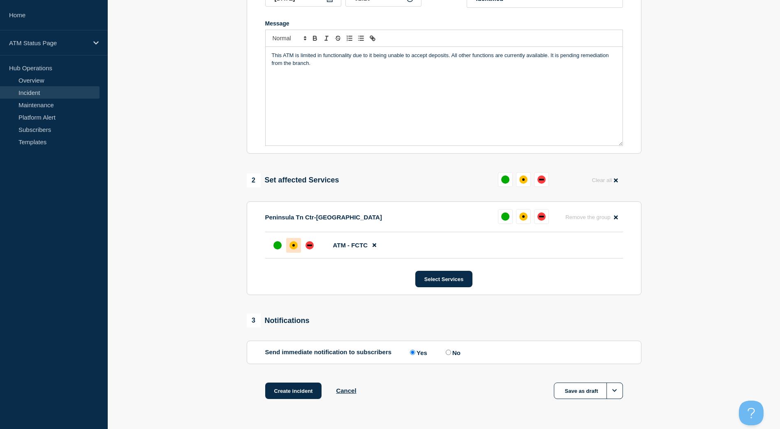
click at [294, 249] on div "affected" at bounding box center [294, 245] width 8 height 8
click at [288, 388] on button "Create incident" at bounding box center [293, 391] width 57 height 16
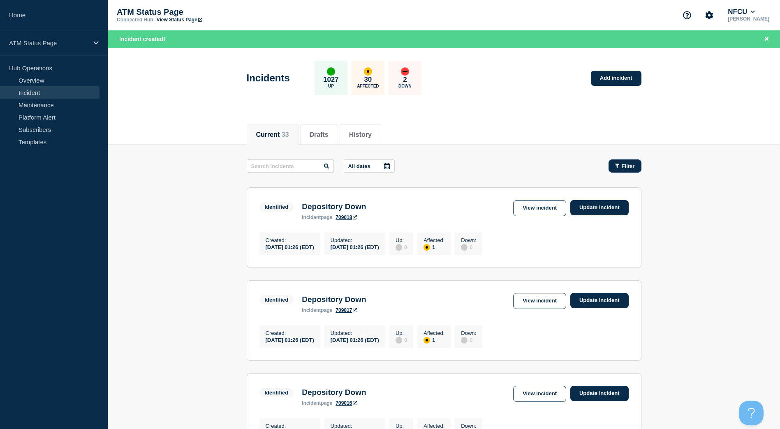
click at [628, 165] on span "Filter" at bounding box center [628, 166] width 13 height 6
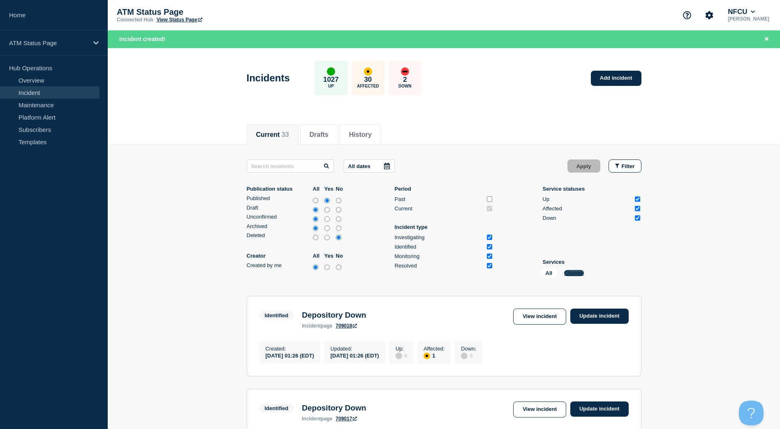
click at [578, 275] on button "Change" at bounding box center [574, 273] width 20 height 6
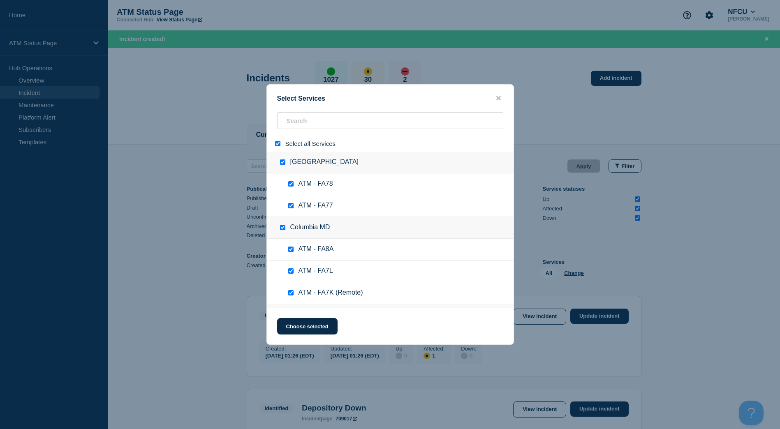
click at [278, 145] on input "select all" at bounding box center [277, 143] width 5 height 5
click at [310, 118] on input "search" at bounding box center [390, 120] width 226 height 17
paste input "FCWL"
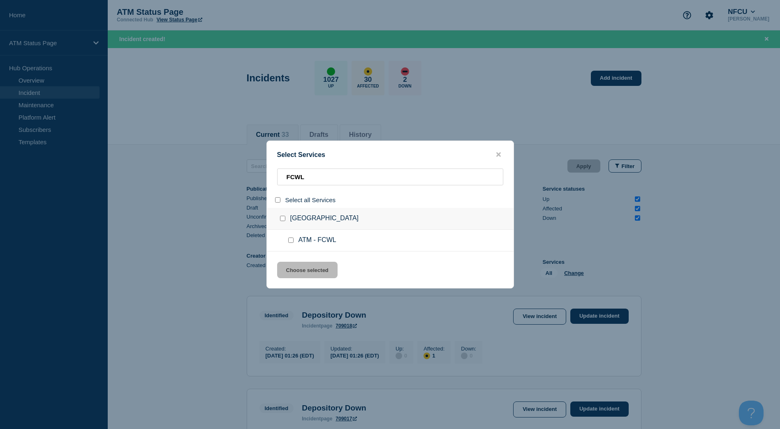
click at [292, 244] on div at bounding box center [293, 240] width 12 height 8
click at [291, 242] on input "service: ATM - FCWL" at bounding box center [290, 240] width 5 height 5
click at [299, 269] on button "Choose selected" at bounding box center [307, 270] width 60 height 16
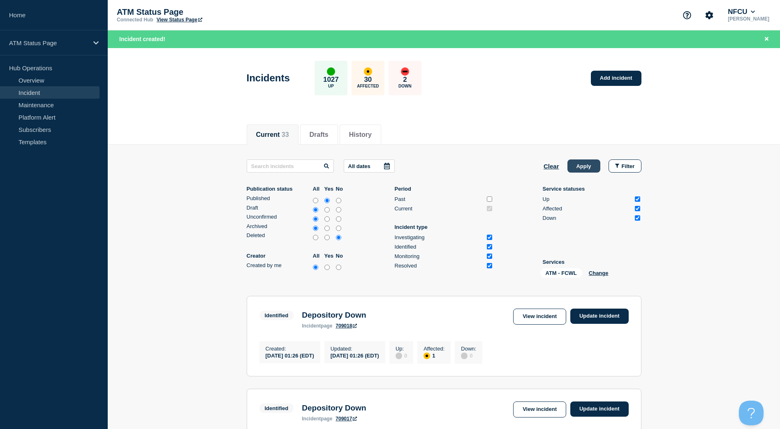
click at [590, 162] on button "Apply" at bounding box center [584, 166] width 33 height 13
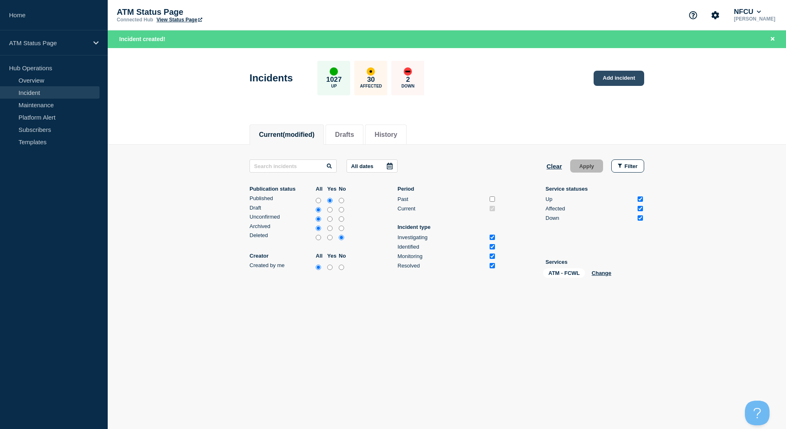
click at [609, 76] on link "Add incident" at bounding box center [619, 78] width 51 height 15
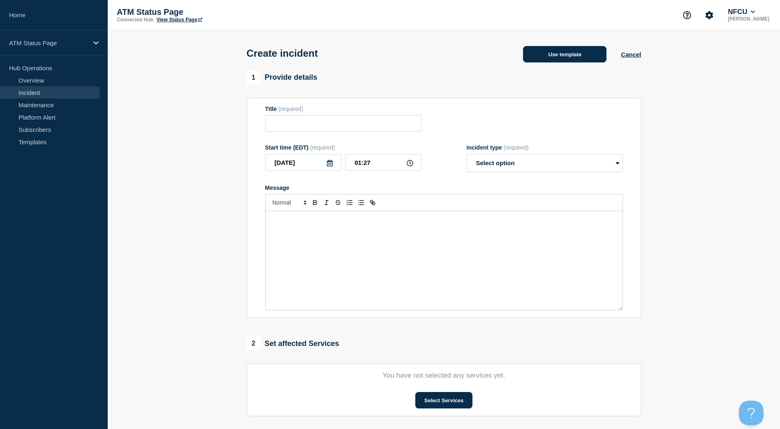
click at [569, 58] on button "Use template" at bounding box center [564, 54] width 83 height 16
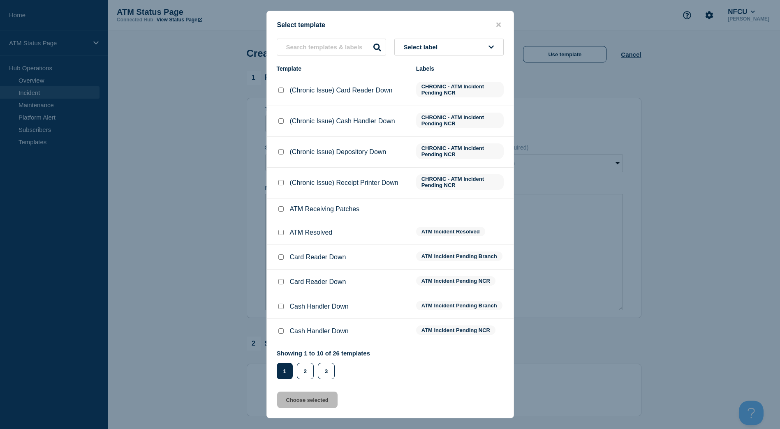
click at [511, 52] on div "Select label" at bounding box center [390, 47] width 247 height 17
click at [479, 49] on button "Select label" at bounding box center [448, 47] width 109 height 17
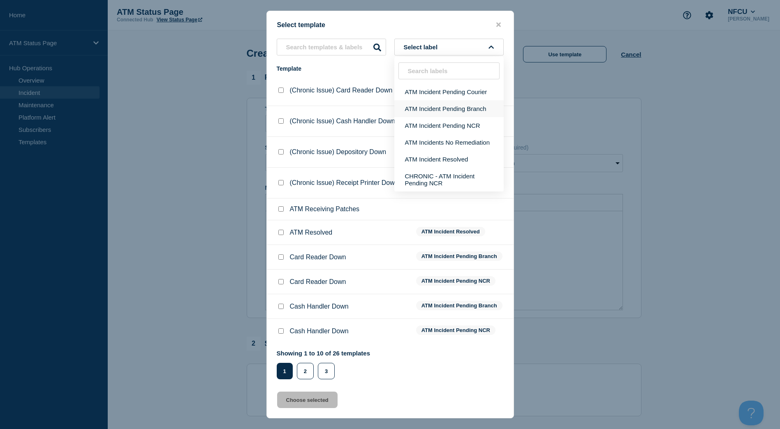
click at [447, 107] on button "ATM Incident Pending Branch" at bounding box center [448, 108] width 109 height 17
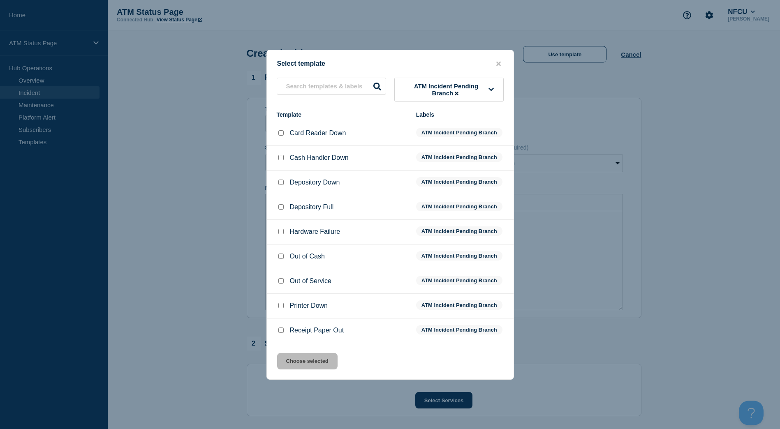
click at [280, 183] on input "Depository Down checkbox" at bounding box center [280, 182] width 5 height 5
click at [316, 358] on button "Choose selected" at bounding box center [307, 361] width 60 height 16
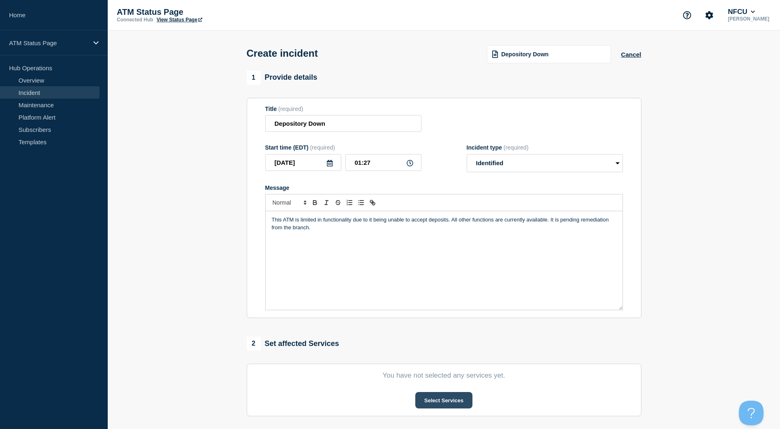
click at [450, 399] on button "Select Services" at bounding box center [443, 400] width 57 height 16
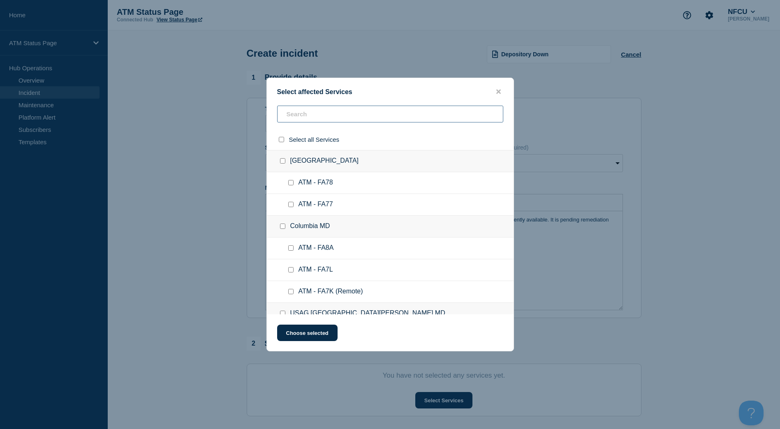
click at [333, 114] on input "text" at bounding box center [390, 114] width 226 height 17
paste input "FCWL"
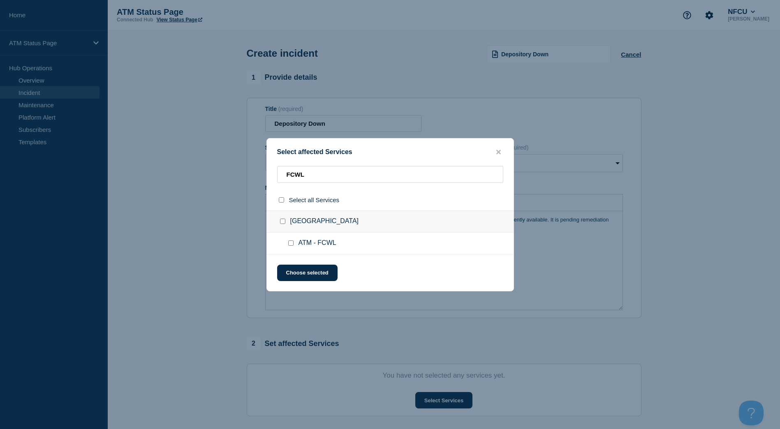
click at [289, 244] on input "ATM - FCWL checkbox" at bounding box center [290, 243] width 5 height 5
click at [289, 263] on div "Select affected Services FCWL Select all Services [GEOGRAPHIC_DATA] [GEOGRAPHIC…" at bounding box center [390, 214] width 248 height 153
click at [289, 268] on button "Choose selected" at bounding box center [307, 273] width 60 height 16
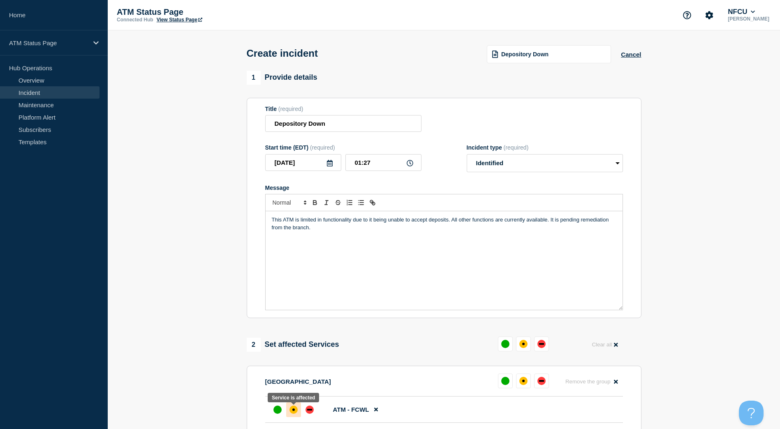
click at [295, 410] on div "affected" at bounding box center [294, 410] width 8 height 8
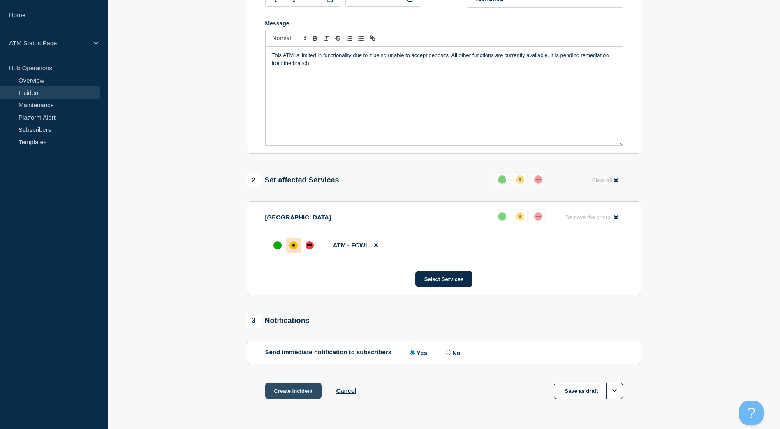
scroll to position [190, 0]
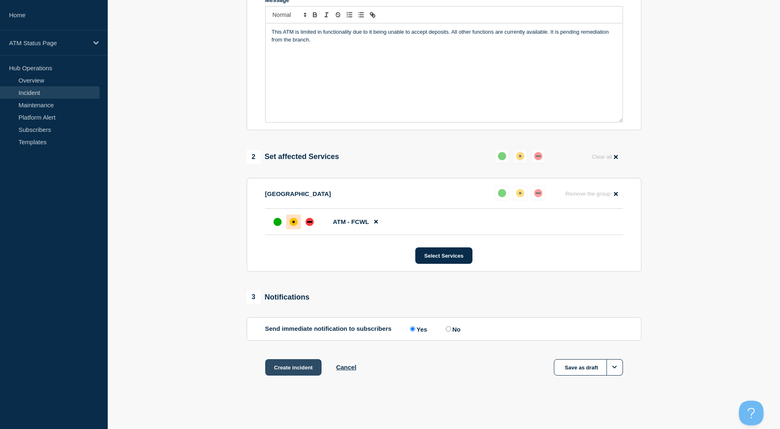
click at [296, 365] on button "Create incident" at bounding box center [293, 367] width 57 height 16
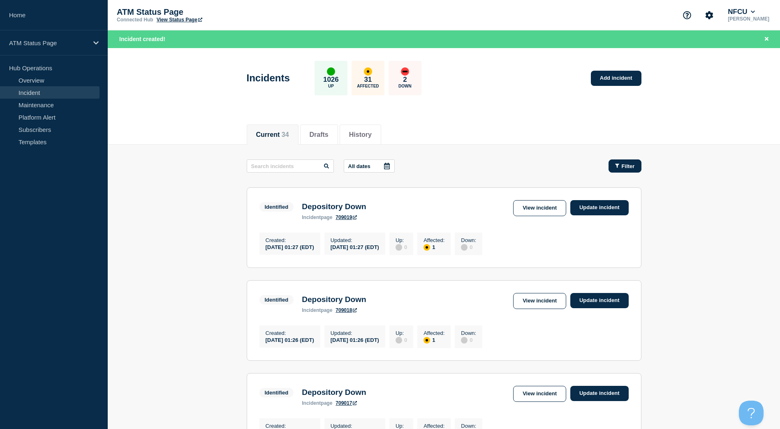
click at [614, 167] on button "Filter" at bounding box center [625, 166] width 33 height 13
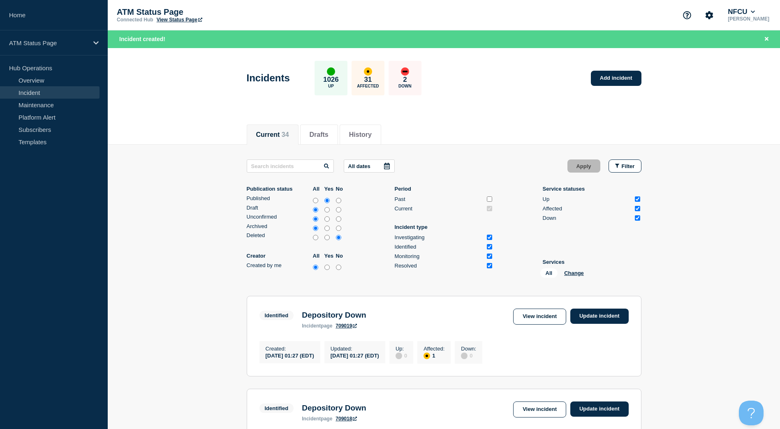
click at [565, 275] on button "Change" at bounding box center [574, 273] width 20 height 6
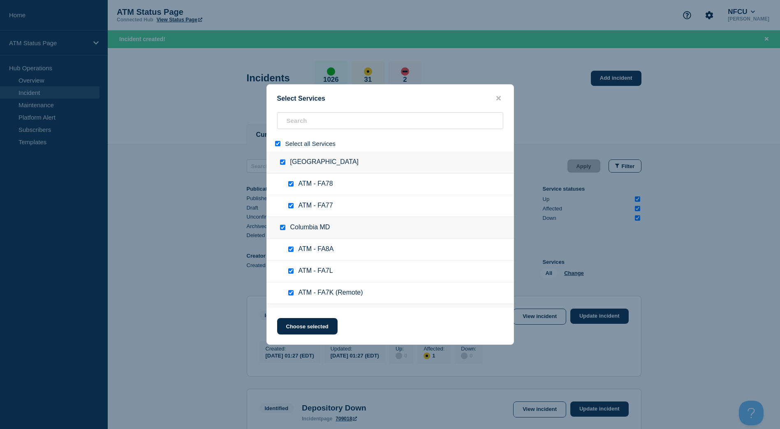
click at [280, 144] on input "select all" at bounding box center [277, 143] width 5 height 5
click at [296, 128] on input "search" at bounding box center [390, 120] width 226 height 17
paste input "FC4V"
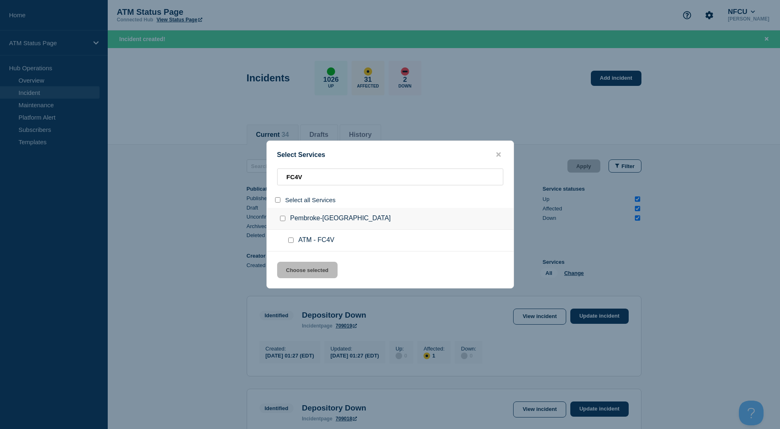
click at [290, 238] on div at bounding box center [293, 240] width 12 height 8
click at [288, 241] on input "service: ATM - FC4V" at bounding box center [290, 240] width 5 height 5
click at [298, 276] on button "Choose selected" at bounding box center [307, 270] width 60 height 16
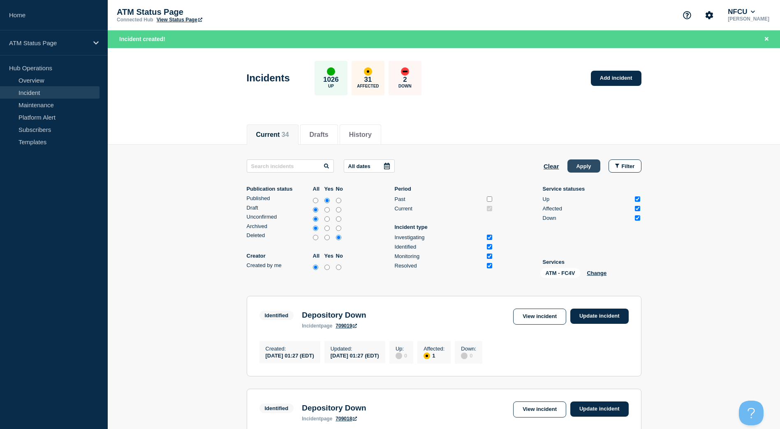
click at [584, 167] on button "Apply" at bounding box center [584, 166] width 33 height 13
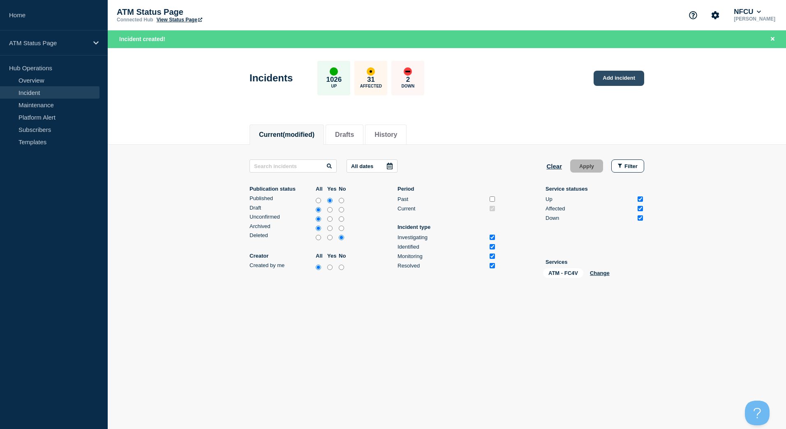
click at [615, 81] on link "Add incident" at bounding box center [619, 78] width 51 height 15
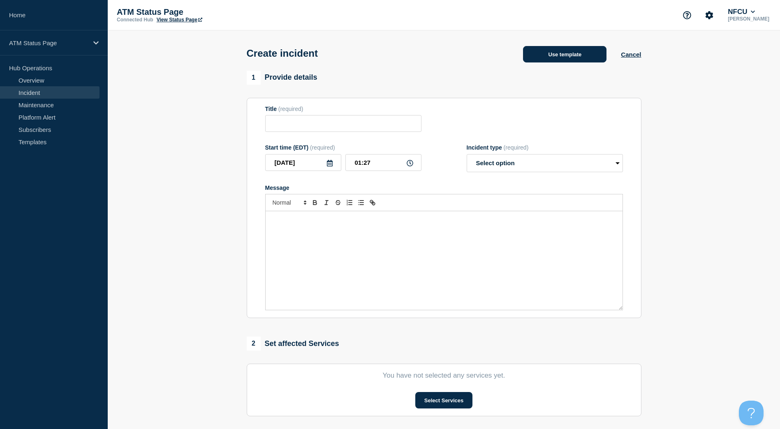
click at [532, 58] on button "Use template" at bounding box center [564, 54] width 83 height 16
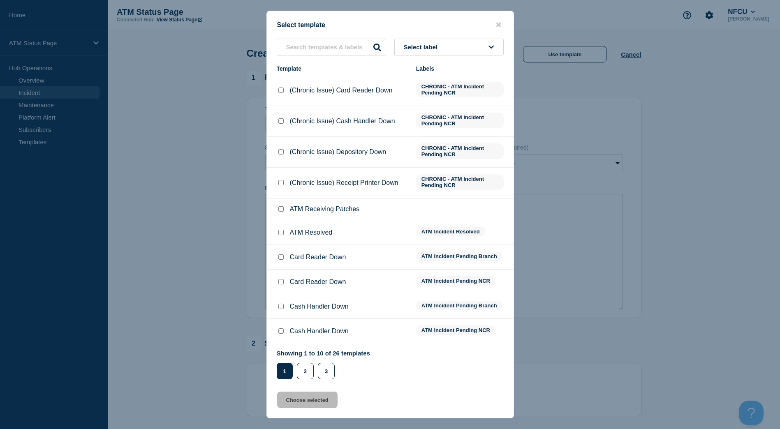
click at [427, 44] on span "Select label" at bounding box center [422, 47] width 37 height 7
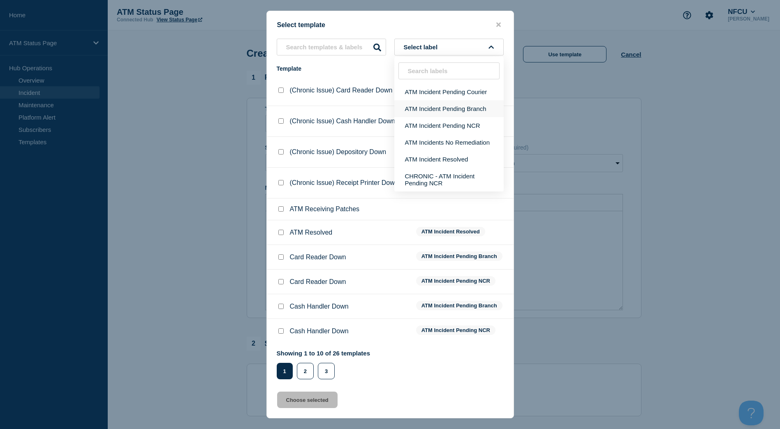
click at [435, 108] on button "ATM Incident Pending Branch" at bounding box center [448, 108] width 109 height 17
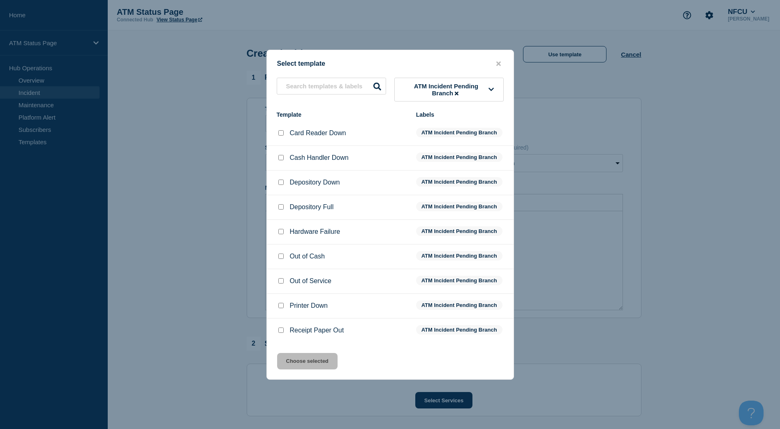
click at [278, 184] on input "Depository Down checkbox" at bounding box center [280, 182] width 5 height 5
click at [294, 361] on button "Choose selected" at bounding box center [307, 361] width 60 height 16
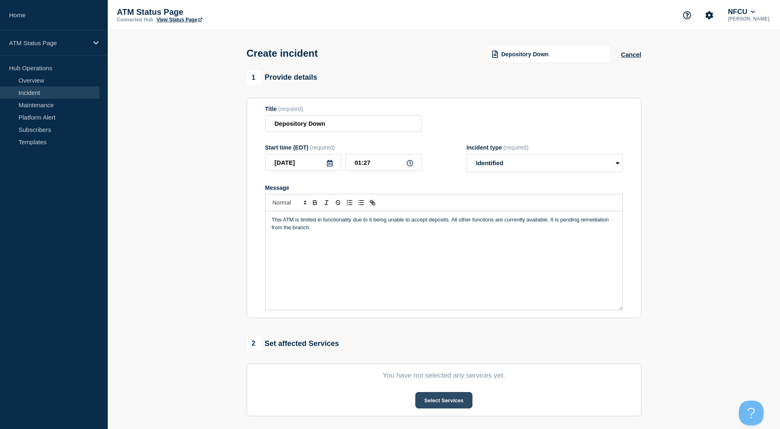
click at [418, 403] on button "Select Services" at bounding box center [443, 400] width 57 height 16
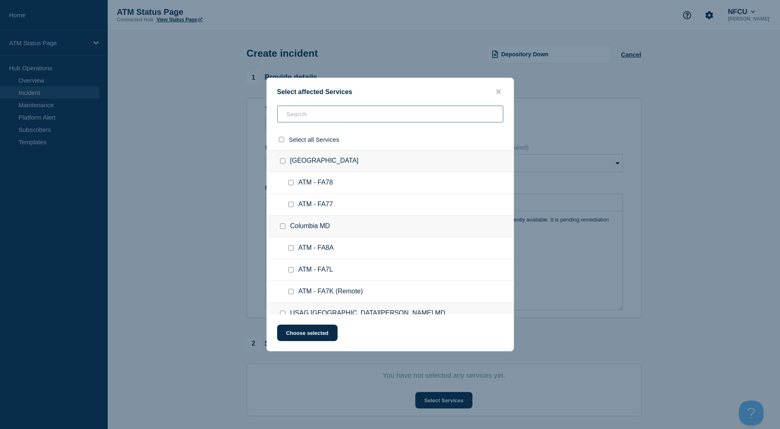
click at [331, 115] on input "text" at bounding box center [390, 114] width 226 height 17
paste input "FC4V"
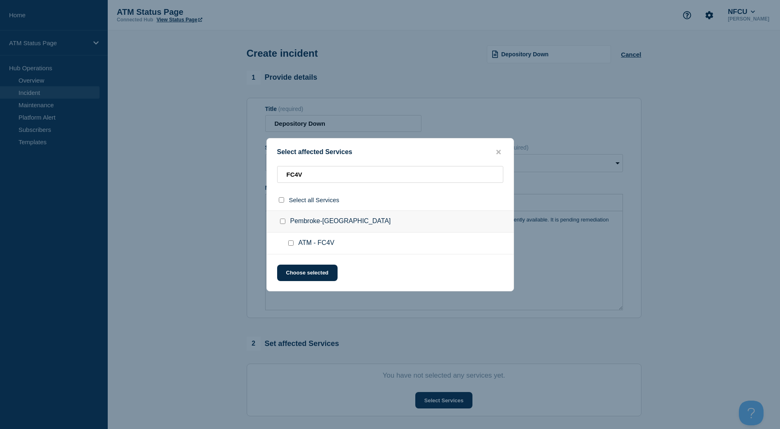
click at [290, 246] on input "ATM - FC4V checkbox" at bounding box center [290, 243] width 5 height 5
click at [291, 265] on div "Select affected Services FC4V Select all Services [GEOGRAPHIC_DATA]-[GEOGRAPHIC…" at bounding box center [390, 214] width 248 height 153
click at [292, 267] on button "Choose selected" at bounding box center [307, 273] width 60 height 16
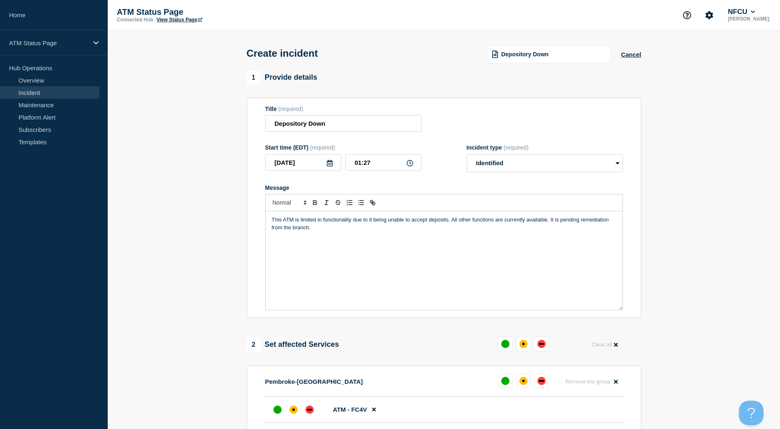
drag, startPoint x: 292, startPoint y: 335, endPoint x: 271, endPoint y: 399, distance: 67.5
drag, startPoint x: 271, startPoint y: 399, endPoint x: 134, endPoint y: 308, distance: 163.9
click at [134, 308] on section "1 Provide details Title (required) Depository Down Start time (EDT) (required) …" at bounding box center [444, 328] width 672 height 514
click at [297, 410] on div "affected" at bounding box center [294, 410] width 8 height 8
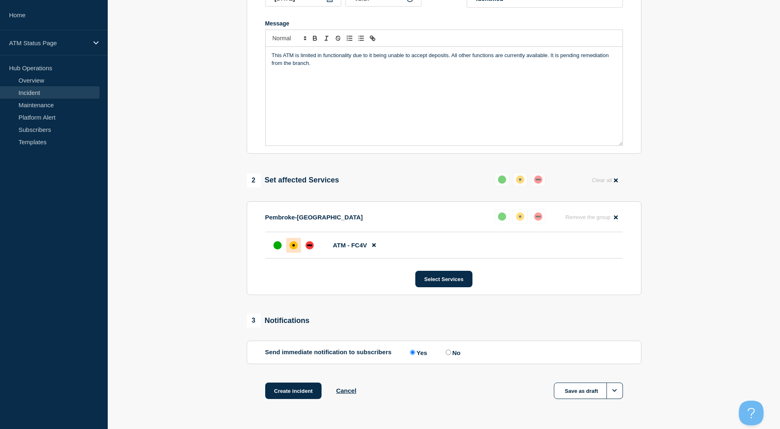
scroll to position [190, 0]
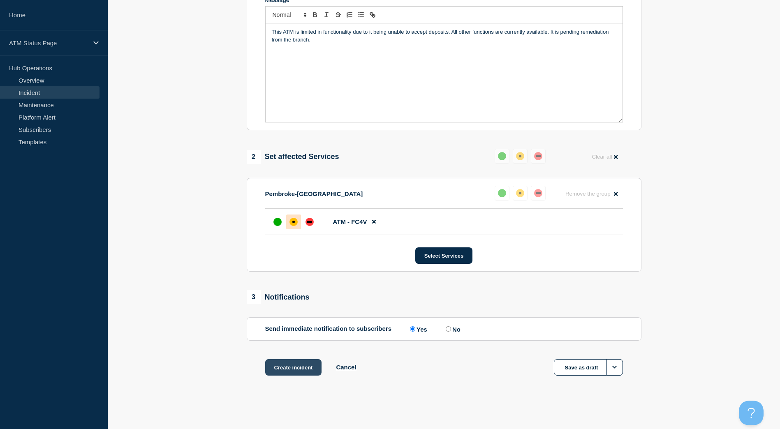
click at [306, 367] on button "Create incident" at bounding box center [293, 367] width 57 height 16
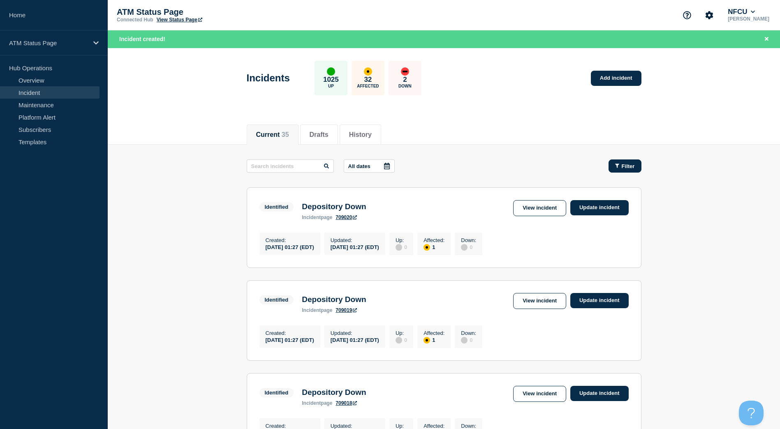
click at [638, 162] on button "Filter" at bounding box center [625, 166] width 33 height 13
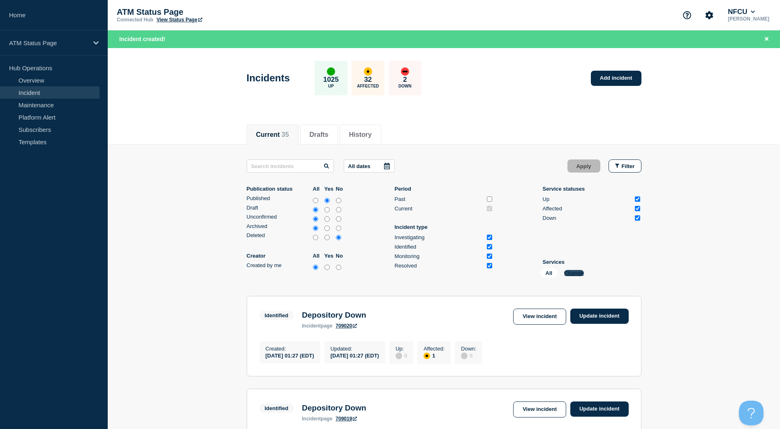
click at [572, 275] on button "Change" at bounding box center [574, 273] width 20 height 6
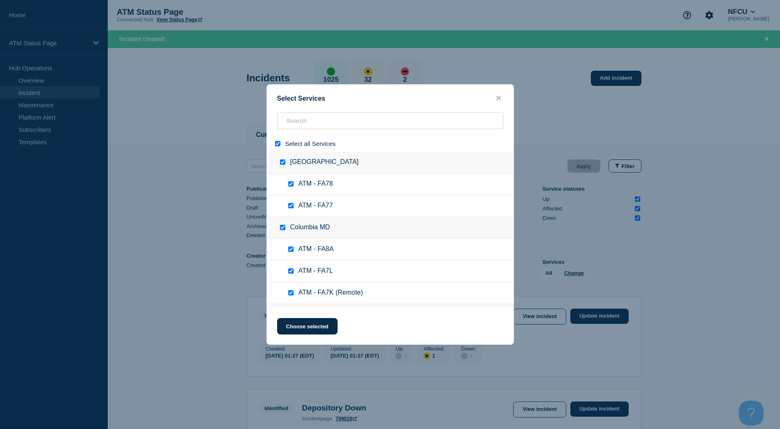
click at [277, 145] on input "select all" at bounding box center [277, 143] width 5 height 5
click at [301, 109] on div "Select Services Select all Services [GEOGRAPHIC_DATA] [GEOGRAPHIC_DATA] ATM - F…" at bounding box center [390, 214] width 248 height 261
click at [298, 129] on input "search" at bounding box center [390, 120] width 226 height 17
paste input "FA6T"
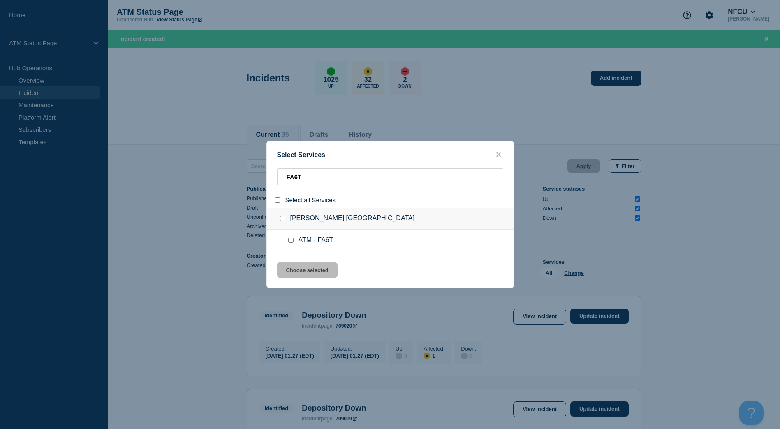
click at [292, 242] on input "service: ATM - FA6T" at bounding box center [290, 240] width 5 height 5
click at [309, 269] on button "Choose selected" at bounding box center [307, 270] width 60 height 16
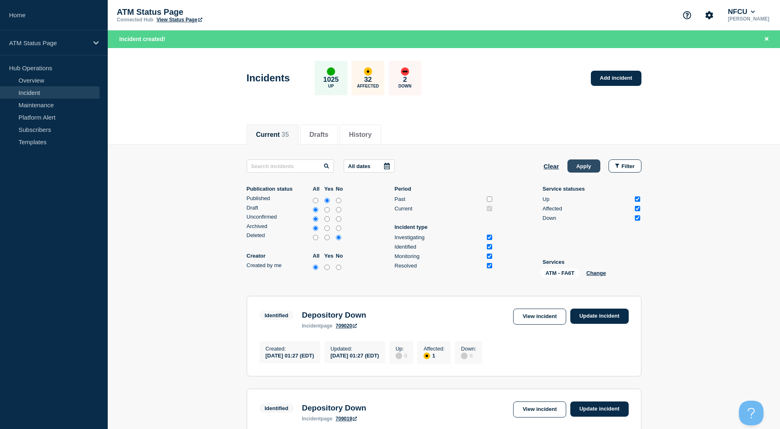
click at [569, 168] on button "Apply" at bounding box center [584, 166] width 33 height 13
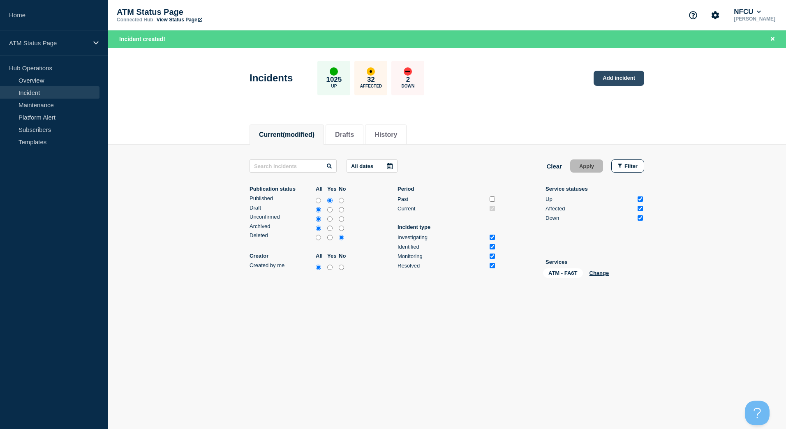
click at [607, 79] on link "Add incident" at bounding box center [619, 78] width 51 height 15
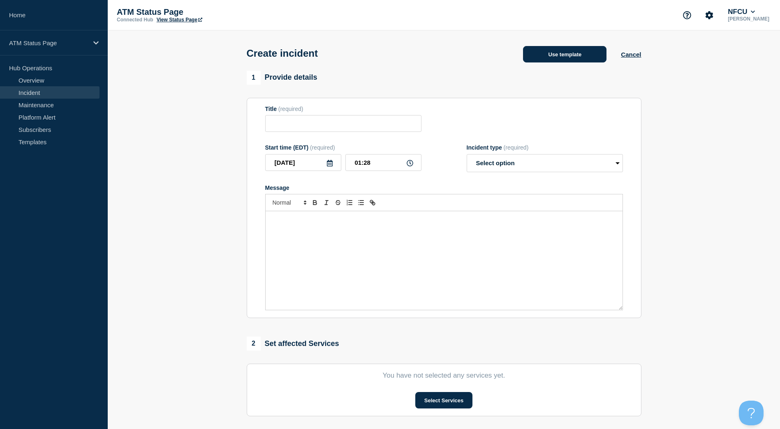
click at [560, 63] on button "Use template" at bounding box center [564, 54] width 83 height 16
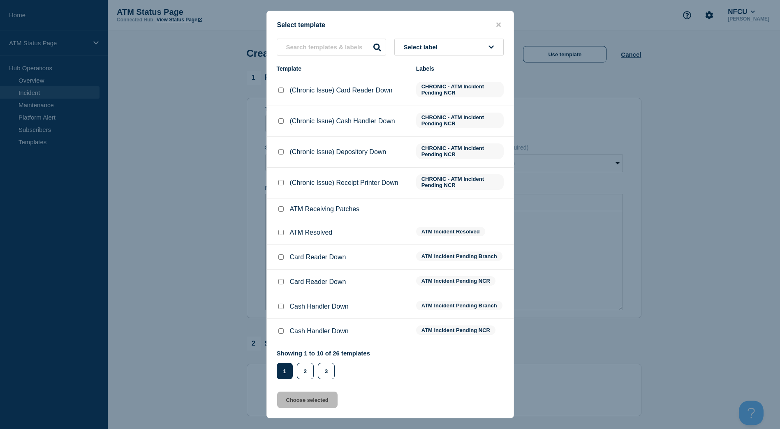
click at [459, 41] on button "Select label" at bounding box center [448, 47] width 109 height 17
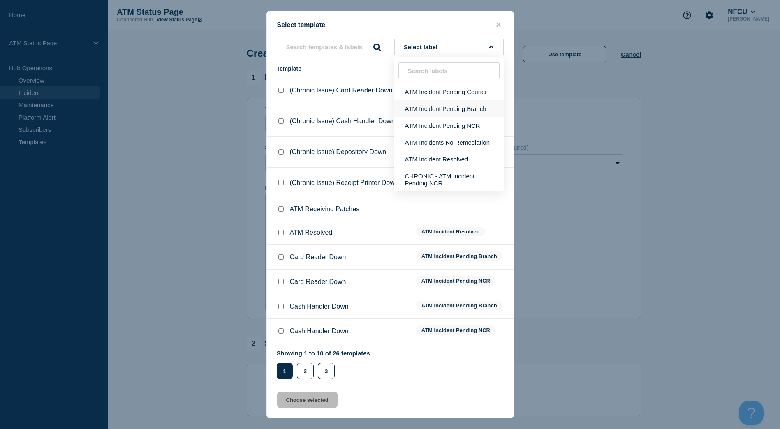
click at [435, 108] on button "ATM Incident Pending Branch" at bounding box center [448, 108] width 109 height 17
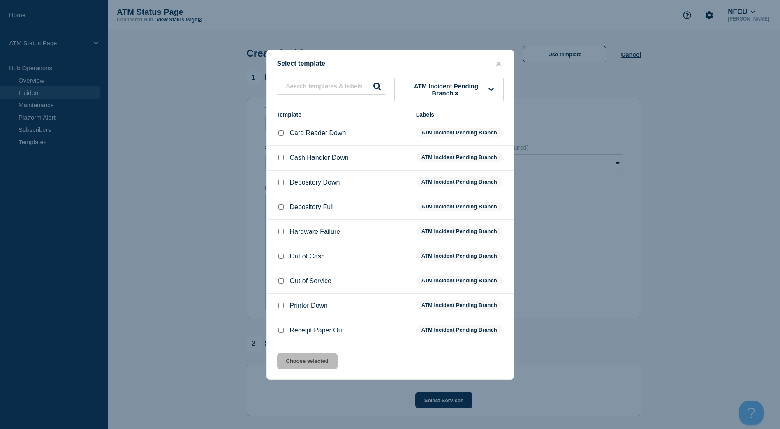
click at [283, 185] on input "Depository Down checkbox" at bounding box center [280, 182] width 5 height 5
click at [279, 181] on input "Depository Down checkbox" at bounding box center [280, 182] width 5 height 5
click at [319, 357] on button "Choose selected" at bounding box center [307, 361] width 60 height 16
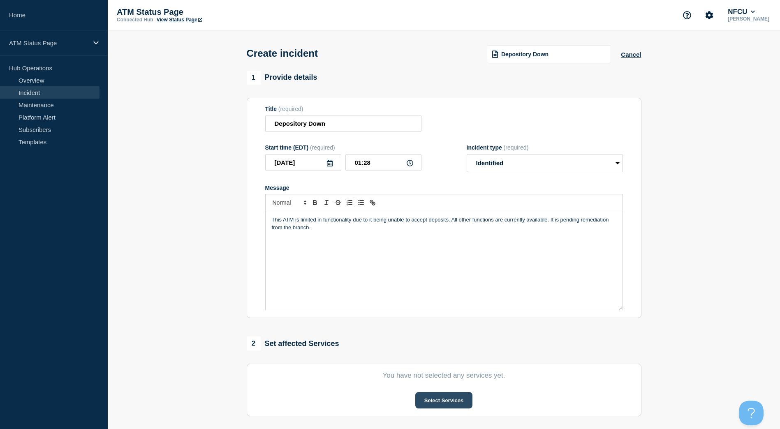
click at [423, 401] on button "Select Services" at bounding box center [443, 400] width 57 height 16
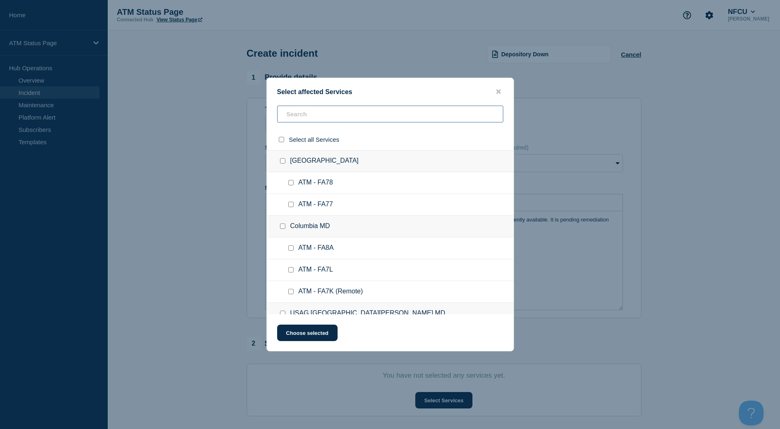
click at [342, 119] on input "text" at bounding box center [390, 114] width 226 height 17
paste input "FA6T"
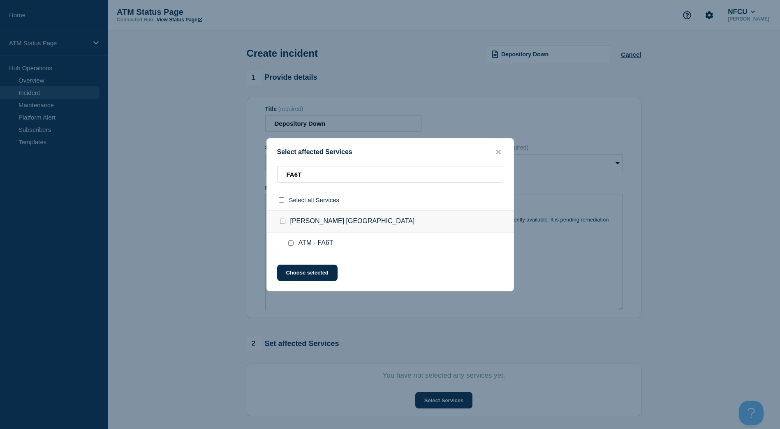
click at [295, 243] on div at bounding box center [293, 243] width 12 height 8
click at [292, 245] on input "ATM - FA6T checkbox" at bounding box center [290, 243] width 5 height 5
click at [298, 277] on button "Choose selected" at bounding box center [307, 273] width 60 height 16
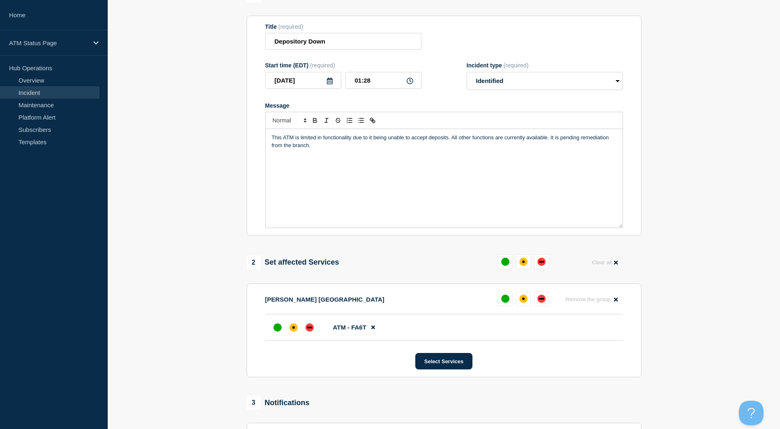
scroll to position [165, 0]
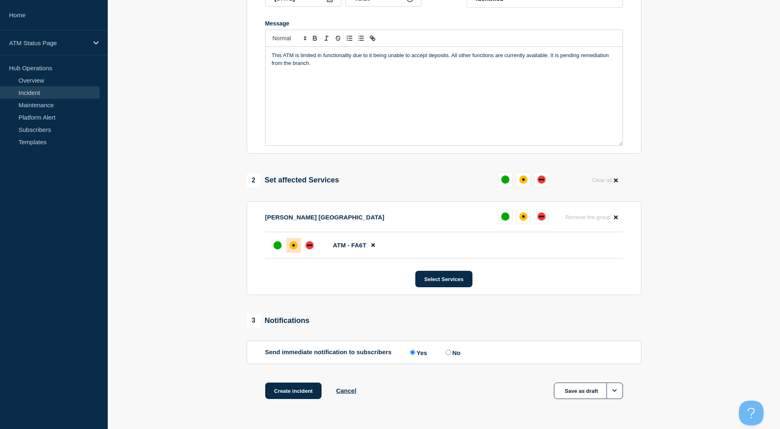
click at [289, 249] on div at bounding box center [293, 245] width 15 height 15
click at [313, 388] on button "Create incident" at bounding box center [293, 391] width 57 height 16
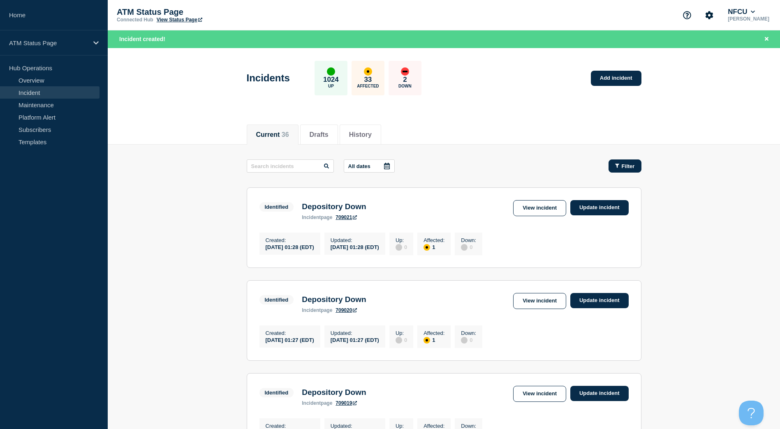
click at [626, 164] on span "Filter" at bounding box center [628, 166] width 13 height 6
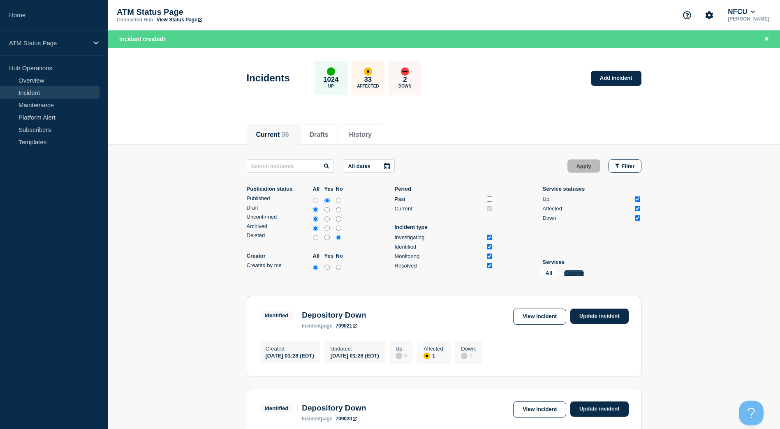
click at [572, 274] on button "Change" at bounding box center [574, 273] width 20 height 6
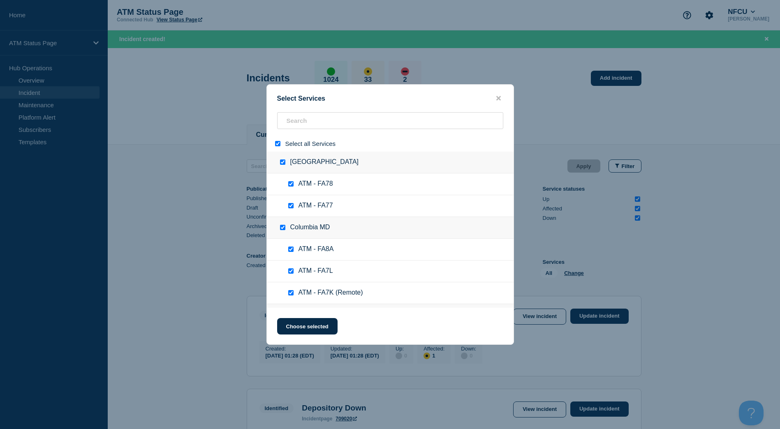
click at [278, 146] on input "select all" at bounding box center [277, 143] width 5 height 5
click at [296, 120] on input "search" at bounding box center [390, 120] width 226 height 17
paste input "FCL2"
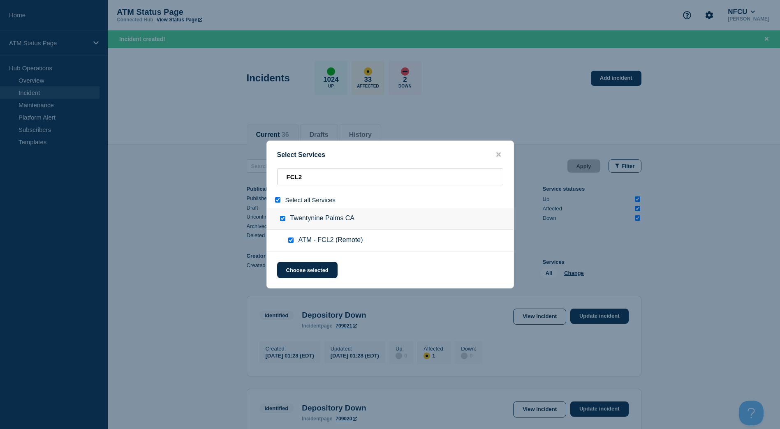
click at [276, 203] on input "select all" at bounding box center [277, 199] width 5 height 5
click at [315, 174] on input "FCL2" at bounding box center [390, 177] width 226 height 17
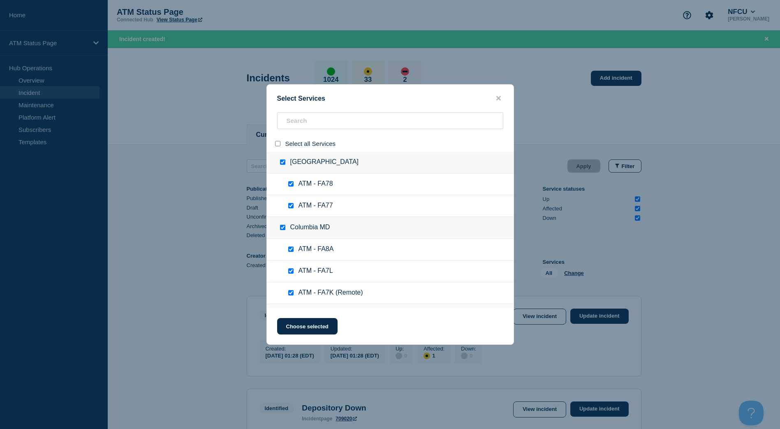
click at [275, 146] on input "select all" at bounding box center [277, 143] width 5 height 5
click at [296, 121] on input "search" at bounding box center [390, 120] width 226 height 17
paste input "FCL2"
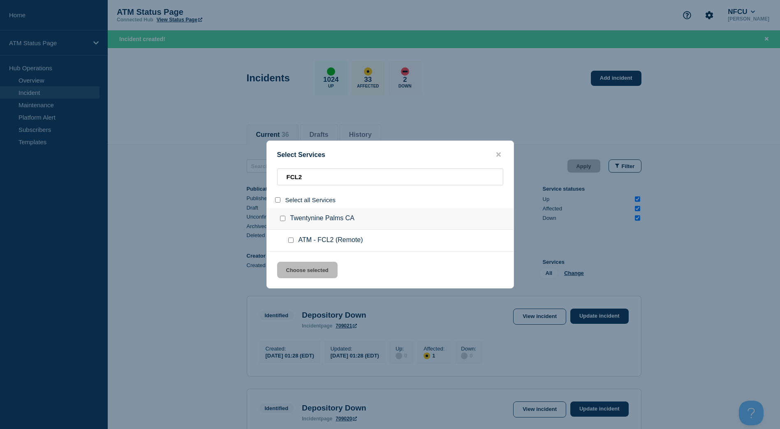
click at [290, 240] on input "service: ATM - FCL2 (Remote)" at bounding box center [290, 240] width 5 height 5
click at [294, 273] on button "Choose selected" at bounding box center [307, 270] width 60 height 16
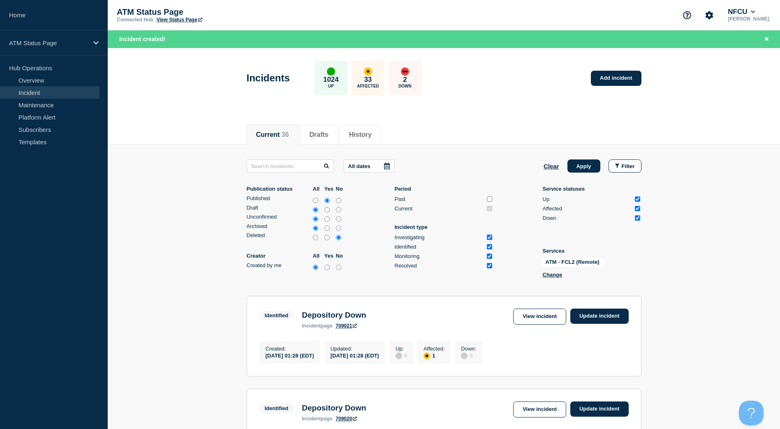
click at [581, 176] on div "All dates Clear Apply Filter Publication status All Yes No Published Draft Unco…" at bounding box center [444, 221] width 395 height 122
click at [581, 168] on button "Apply" at bounding box center [584, 166] width 33 height 13
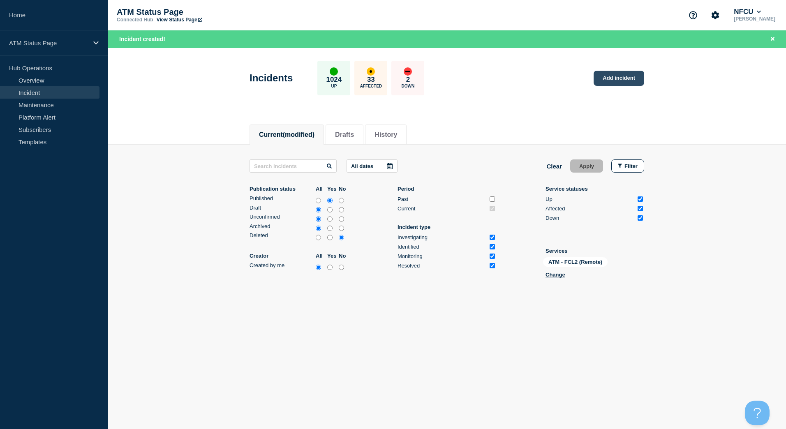
click at [627, 79] on link "Add incident" at bounding box center [619, 78] width 51 height 15
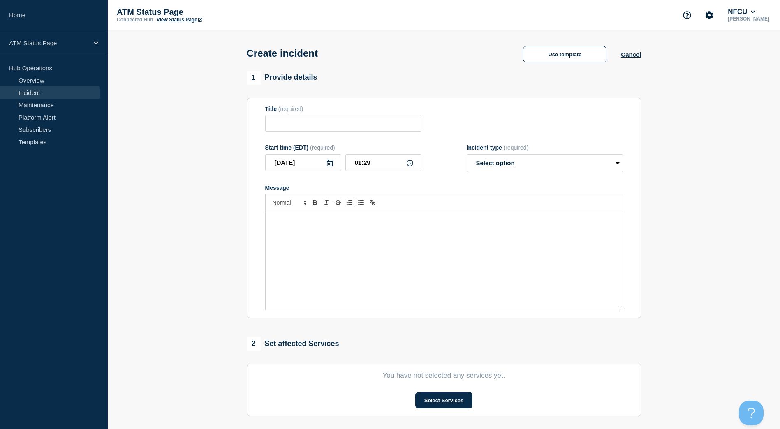
click at [561, 64] on div "Create incident Use template Cancel" at bounding box center [443, 50] width 413 height 40
click at [550, 56] on button "Use template" at bounding box center [564, 54] width 83 height 16
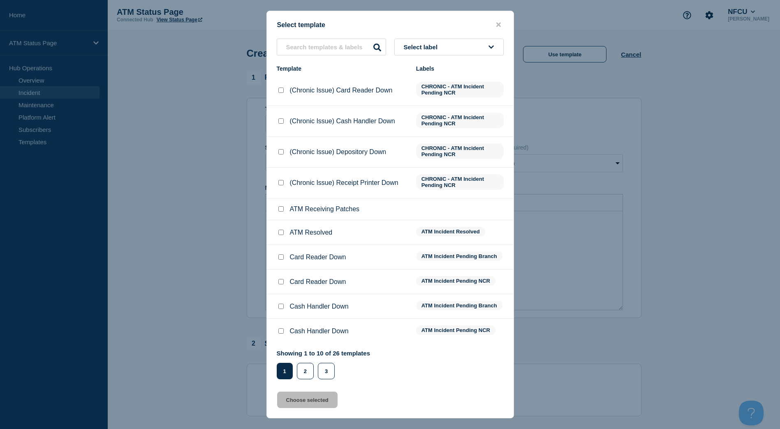
click at [489, 52] on button "Select label" at bounding box center [448, 47] width 109 height 17
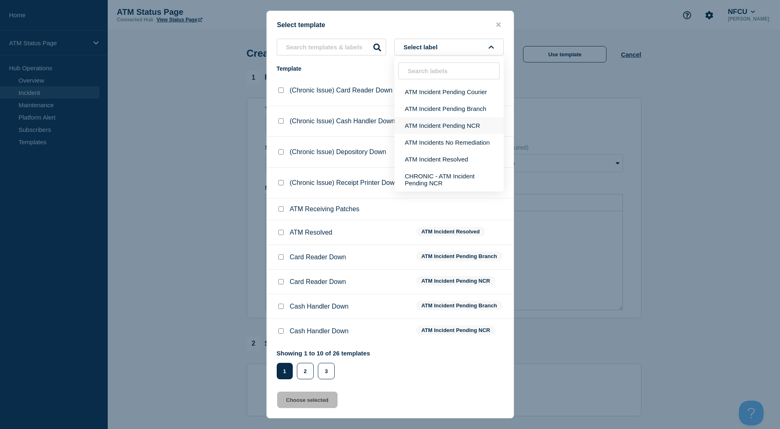
click at [471, 125] on button "ATM Incident Pending NCR" at bounding box center [448, 125] width 109 height 17
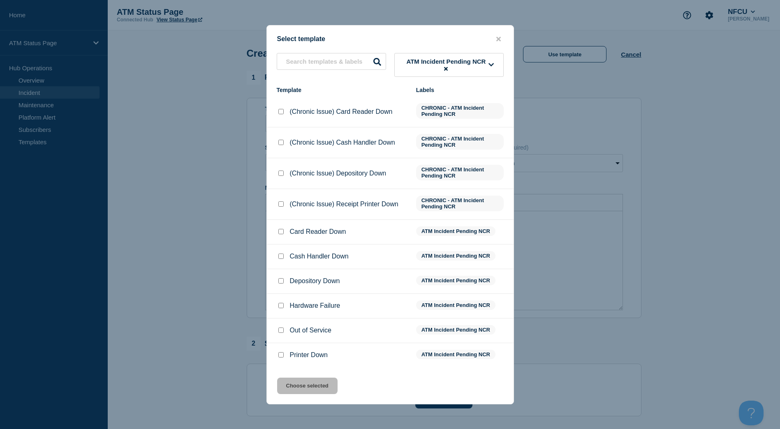
click at [283, 282] on input "Depository Down checkbox" at bounding box center [280, 280] width 5 height 5
click at [306, 391] on button "Choose selected" at bounding box center [307, 386] width 60 height 16
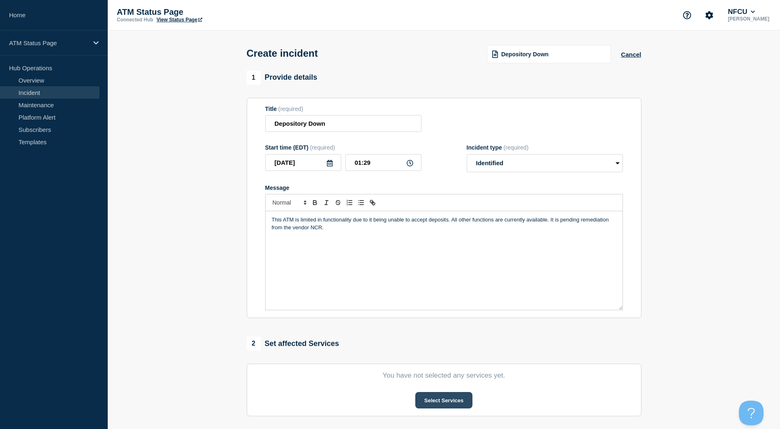
click at [431, 403] on button "Select Services" at bounding box center [443, 400] width 57 height 16
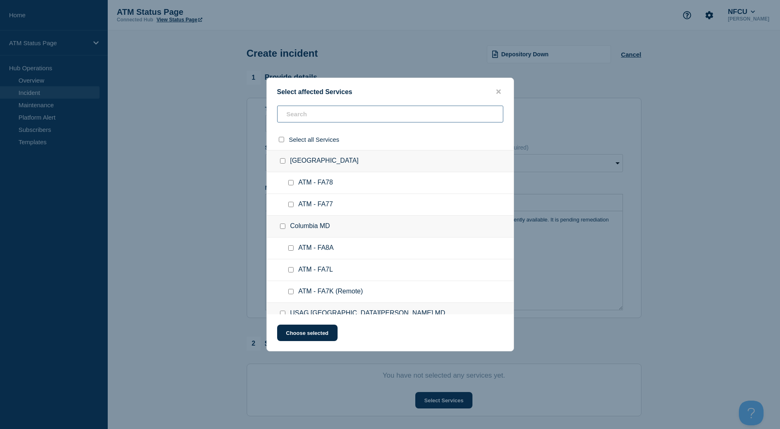
click at [320, 117] on input "text" at bounding box center [390, 114] width 226 height 17
paste input "FCL2"
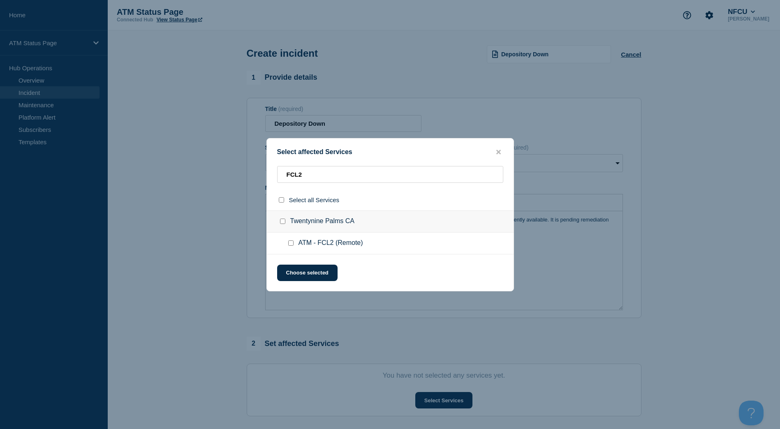
click at [292, 246] on input "ATM - FCL2 (Remote) checkbox" at bounding box center [290, 243] width 5 height 5
click at [300, 264] on div "Select affected Services FCL2 Select all Services [GEOGRAPHIC_DATA] CA ATM - FC…" at bounding box center [390, 214] width 248 height 153
click at [300, 280] on button "Choose selected" at bounding box center [307, 273] width 60 height 16
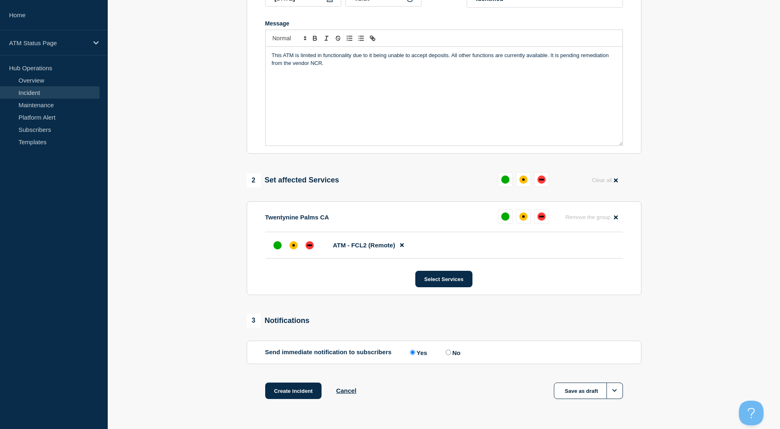
scroll to position [190, 0]
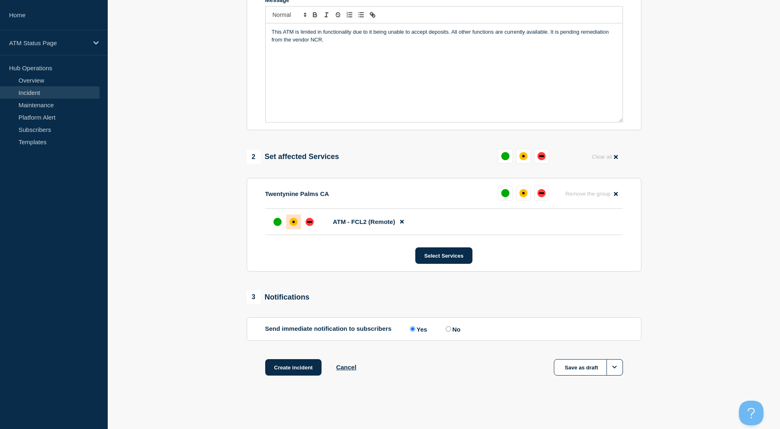
click at [300, 215] on div at bounding box center [293, 222] width 15 height 15
click at [309, 361] on button "Create incident" at bounding box center [293, 367] width 57 height 16
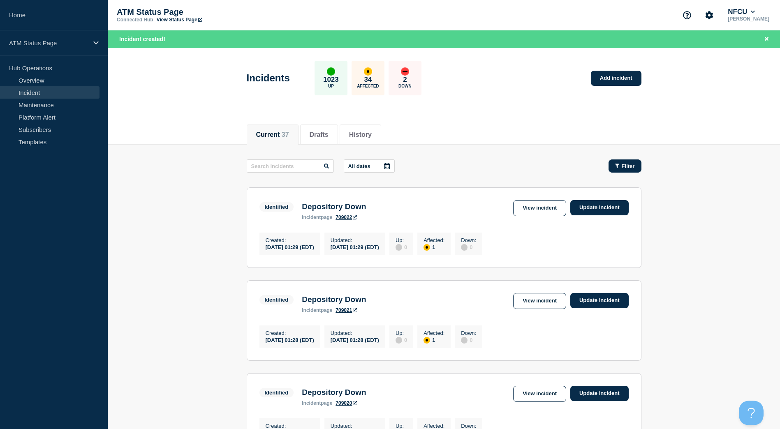
click at [638, 163] on button "Filter" at bounding box center [625, 166] width 33 height 13
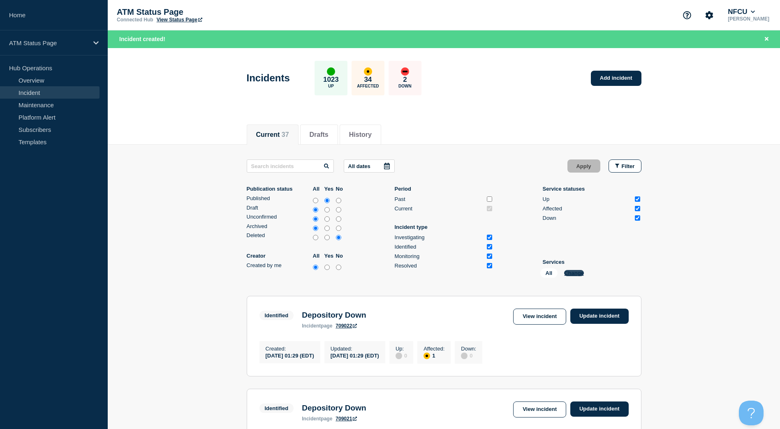
click at [567, 275] on button "Change" at bounding box center [574, 273] width 20 height 6
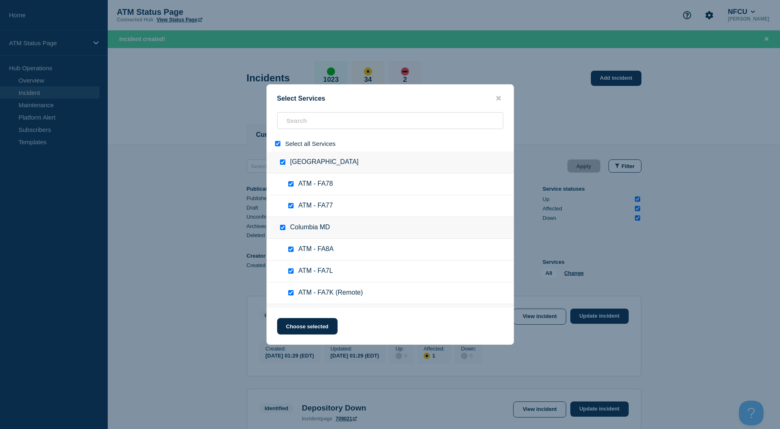
click at [279, 146] on input "select all" at bounding box center [277, 143] width 5 height 5
click at [294, 125] on input "search" at bounding box center [390, 120] width 226 height 17
paste input "FC0G"
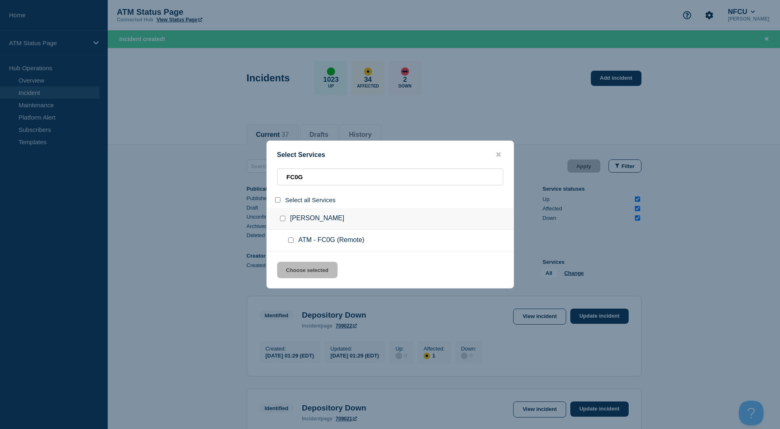
click at [287, 241] on div at bounding box center [293, 240] width 12 height 8
click at [289, 241] on input "service: ATM - FC0G (Remote)" at bounding box center [290, 240] width 5 height 5
click at [307, 283] on div "Select Services FC0G Select all Services [PERSON_NAME] ATM - FC0G (Remote) Choo…" at bounding box center [390, 215] width 248 height 148
click at [309, 272] on button "Choose selected" at bounding box center [307, 270] width 60 height 16
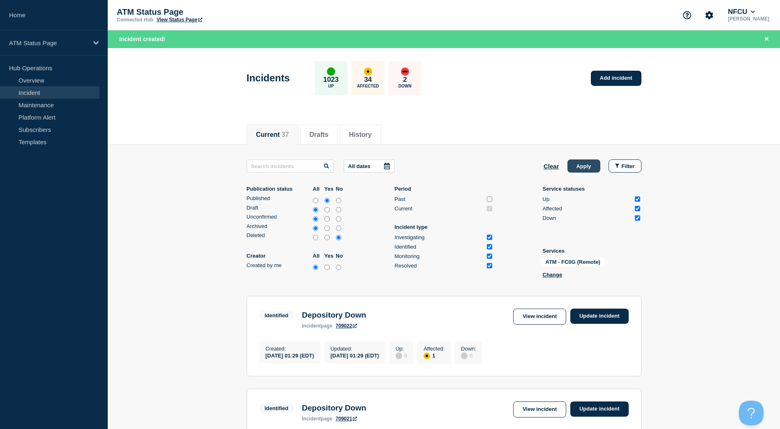
click at [569, 169] on button "Apply" at bounding box center [584, 166] width 33 height 13
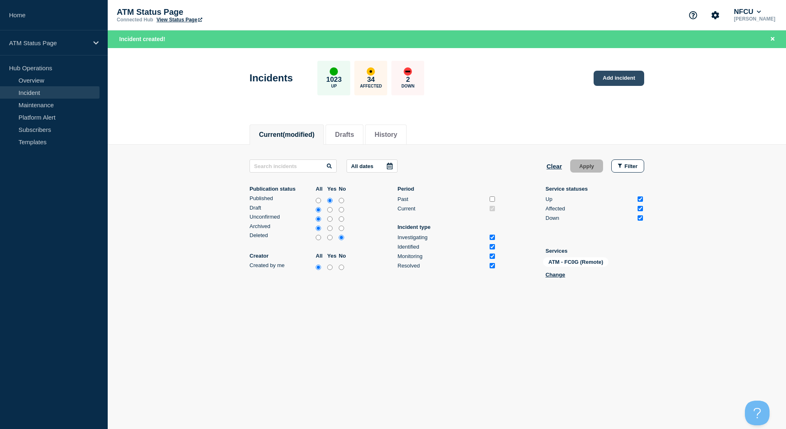
click at [602, 79] on link "Add incident" at bounding box center [619, 78] width 51 height 15
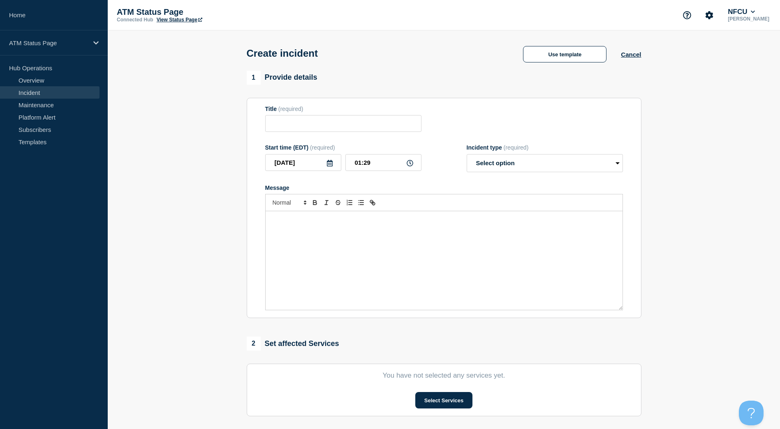
click at [583, 70] on div "Create incident Use template Cancel" at bounding box center [443, 50] width 413 height 40
click at [571, 55] on button "Use template" at bounding box center [564, 54] width 83 height 16
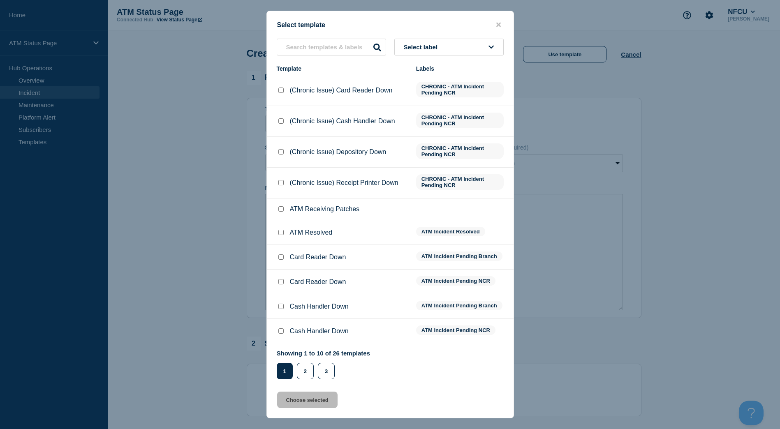
click at [463, 42] on button "Select label" at bounding box center [448, 47] width 109 height 17
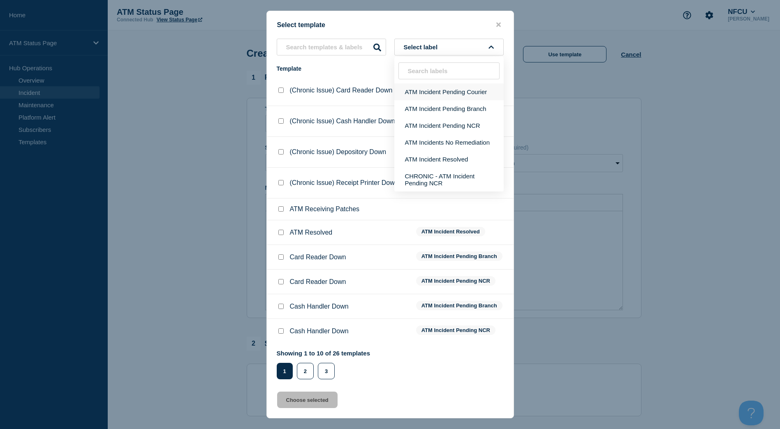
click at [464, 95] on button "ATM Incident Pending Courier" at bounding box center [448, 91] width 109 height 17
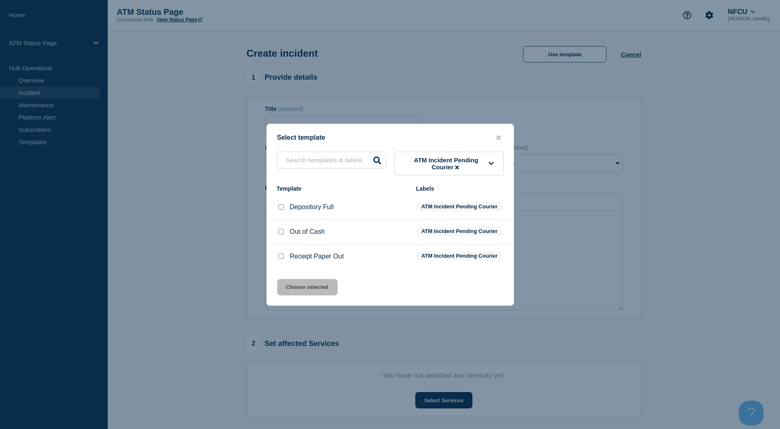
click at [283, 259] on input "Receipt Paper Out checkbox" at bounding box center [280, 256] width 5 height 5
click at [291, 296] on button "Choose selected" at bounding box center [307, 287] width 60 height 16
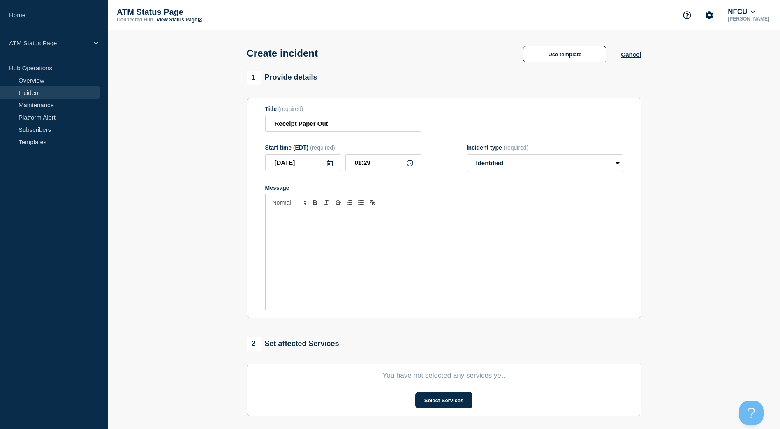
scroll to position [123, 0]
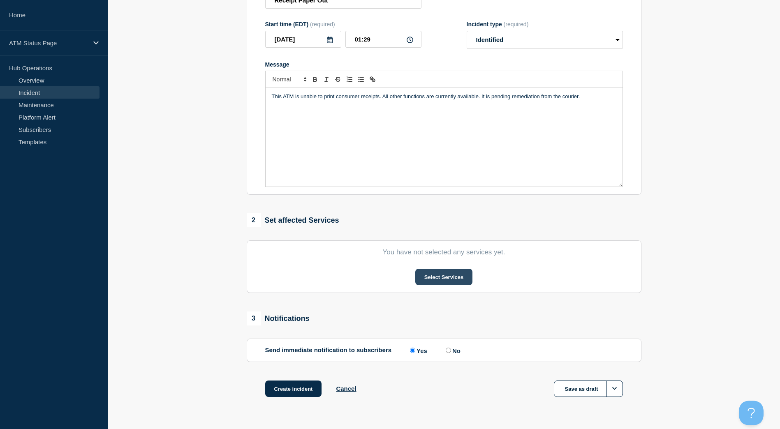
click at [443, 275] on button "Select Services" at bounding box center [443, 277] width 57 height 16
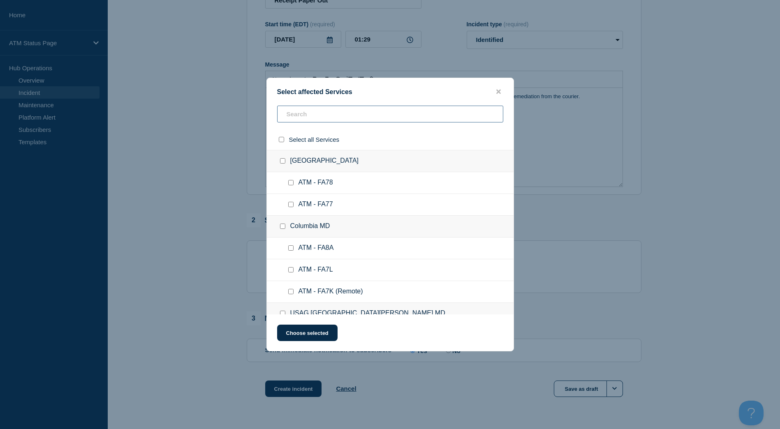
click at [355, 119] on input "text" at bounding box center [390, 114] width 226 height 17
paste input "FC0G"
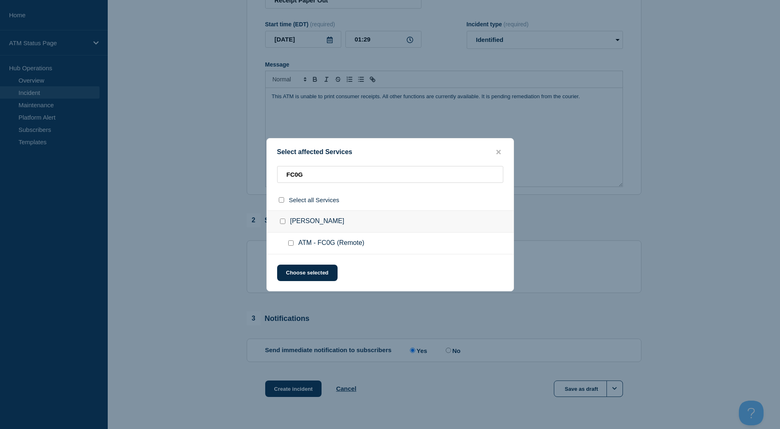
click at [287, 245] on div at bounding box center [293, 243] width 12 height 8
click at [289, 243] on input "ATM - FC0G (Remote) checkbox" at bounding box center [290, 243] width 5 height 5
click at [301, 274] on button "Choose selected" at bounding box center [307, 273] width 60 height 16
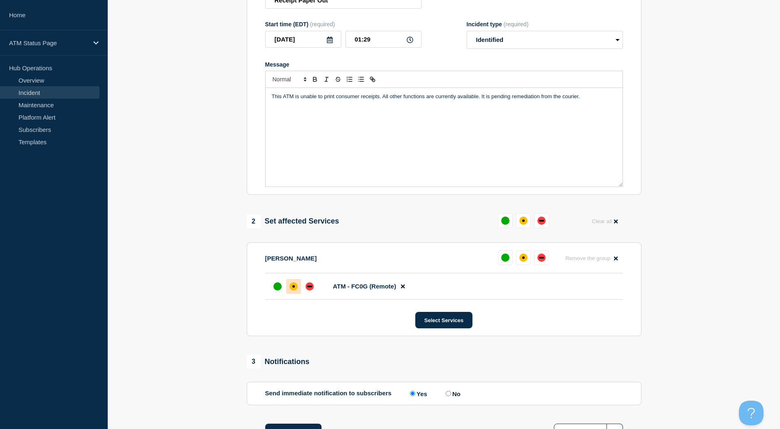
click at [294, 291] on div "affected" at bounding box center [294, 287] width 8 height 8
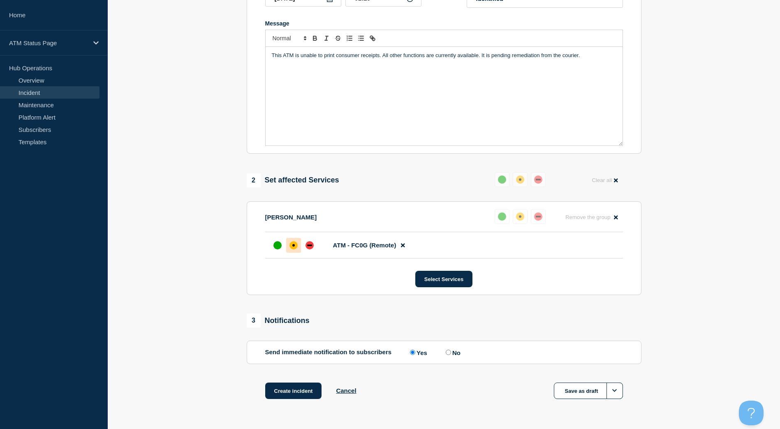
scroll to position [190, 0]
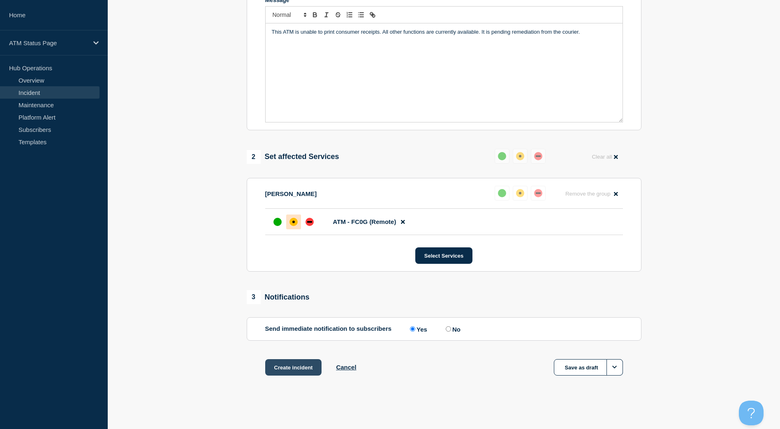
click at [304, 359] on button "Create incident" at bounding box center [293, 367] width 57 height 16
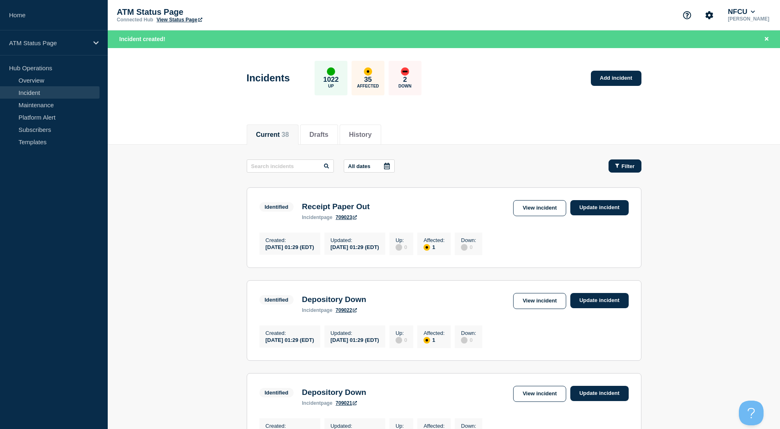
click at [619, 164] on icon "button" at bounding box center [617, 166] width 4 height 4
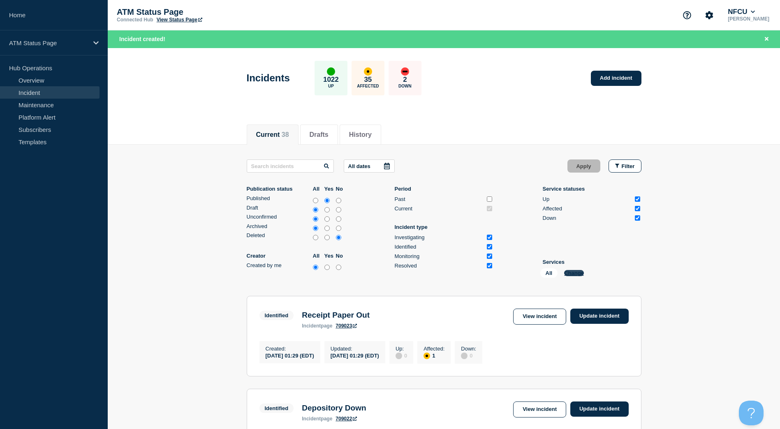
click at [577, 272] on button "Change" at bounding box center [574, 273] width 20 height 6
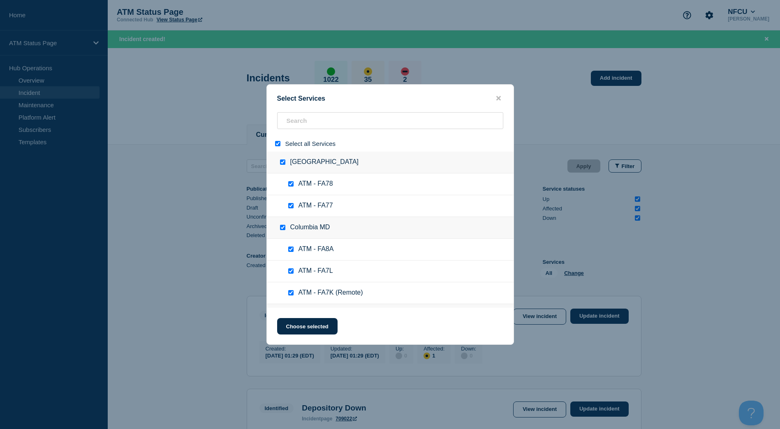
click at [275, 145] on input "select all" at bounding box center [277, 143] width 5 height 5
click at [297, 124] on input "search" at bounding box center [390, 120] width 226 height 17
paste input "FCC8"
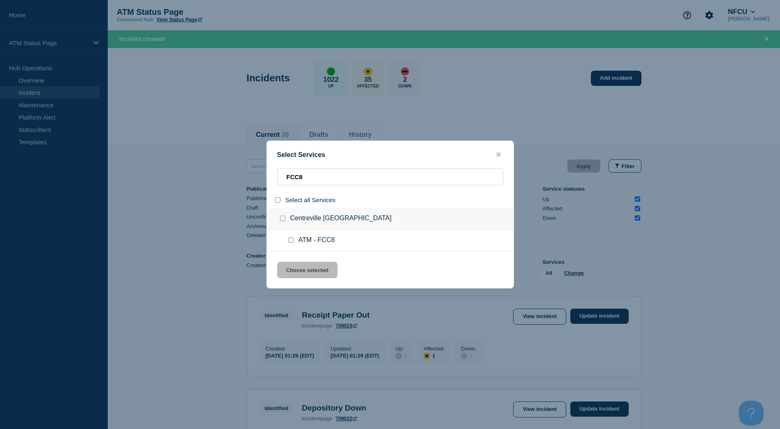
click at [289, 242] on input "service: ATM - FCC8" at bounding box center [290, 240] width 5 height 5
click at [299, 268] on button "Choose selected" at bounding box center [307, 270] width 60 height 16
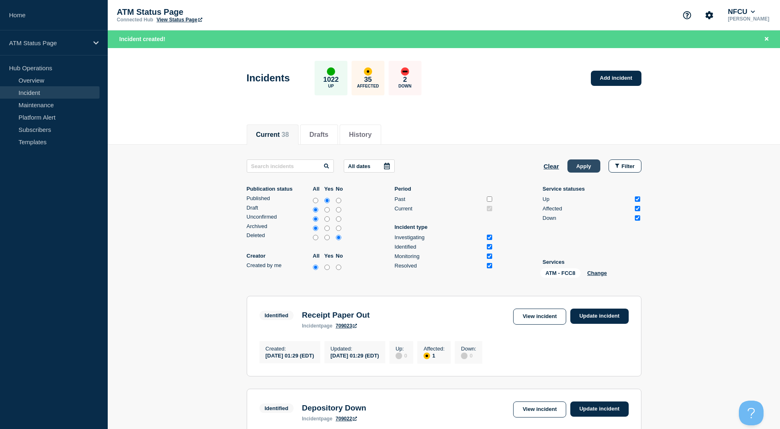
click at [568, 163] on button "Apply" at bounding box center [584, 166] width 33 height 13
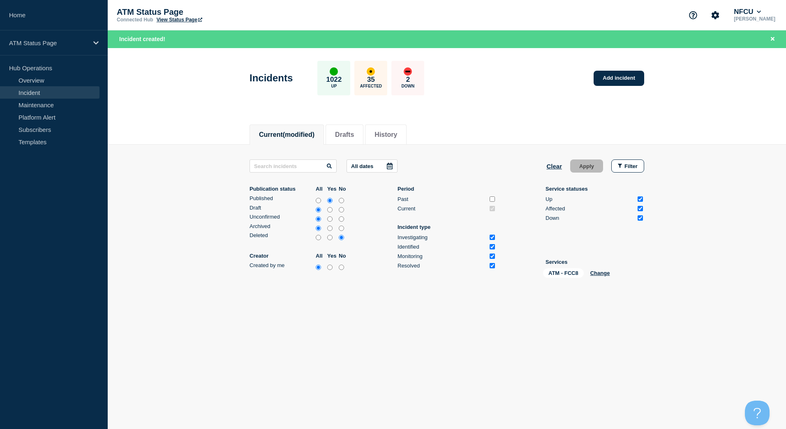
click at [611, 98] on div "Incidents 1022 Up 35 Affected 2 Down Add incident" at bounding box center [447, 75] width 413 height 50
click at [609, 81] on link "Add incident" at bounding box center [619, 78] width 51 height 15
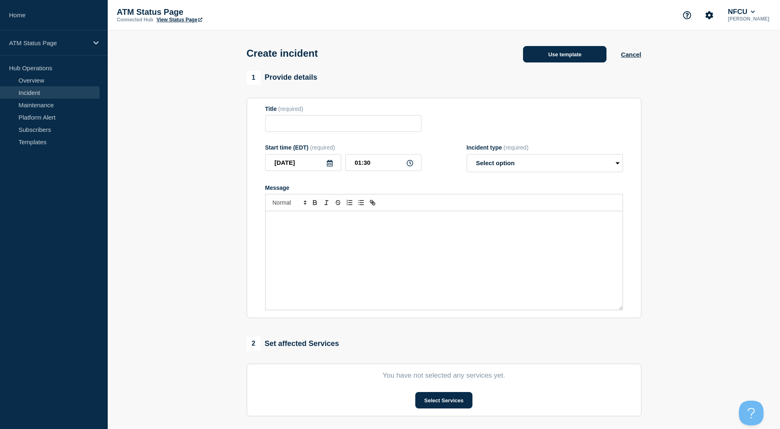
click at [543, 54] on button "Use template" at bounding box center [564, 54] width 83 height 16
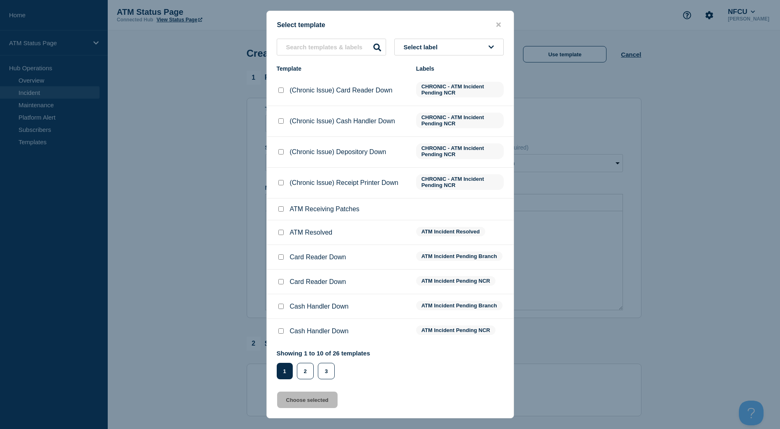
click at [476, 58] on div "Select label Template Labels (Chronic Issue) Card Reader Down CHRONIC - ATM Inc…" at bounding box center [390, 209] width 247 height 341
click at [475, 53] on button "Select label" at bounding box center [448, 47] width 109 height 17
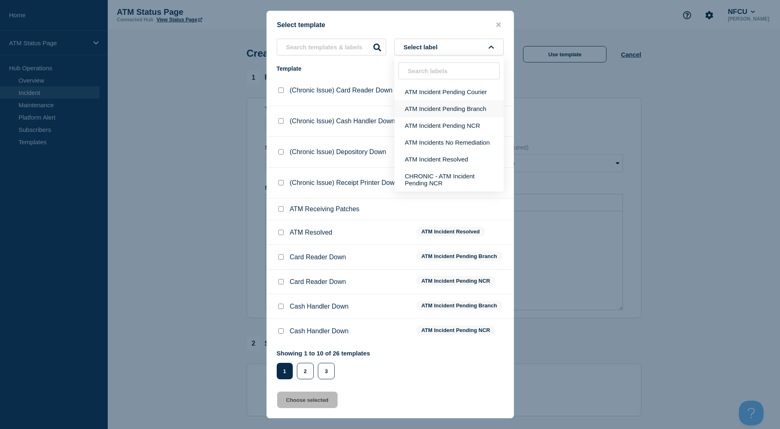
click at [470, 110] on button "ATM Incident Pending Branch" at bounding box center [448, 108] width 109 height 17
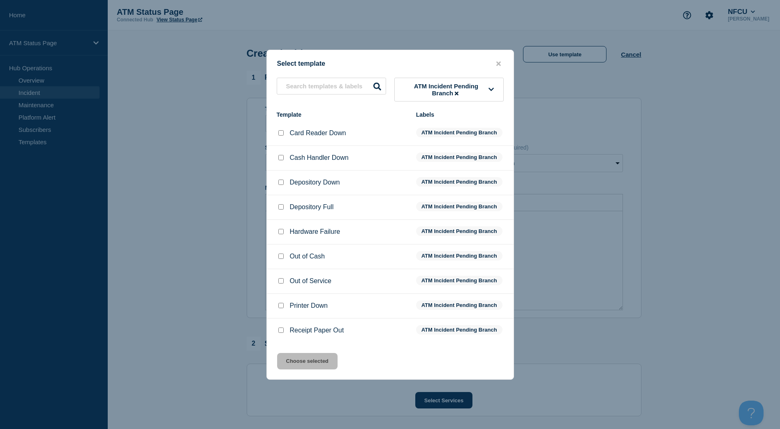
click at [278, 183] on input "Depository Down checkbox" at bounding box center [280, 182] width 5 height 5
click at [301, 355] on button "Choose selected" at bounding box center [307, 361] width 60 height 16
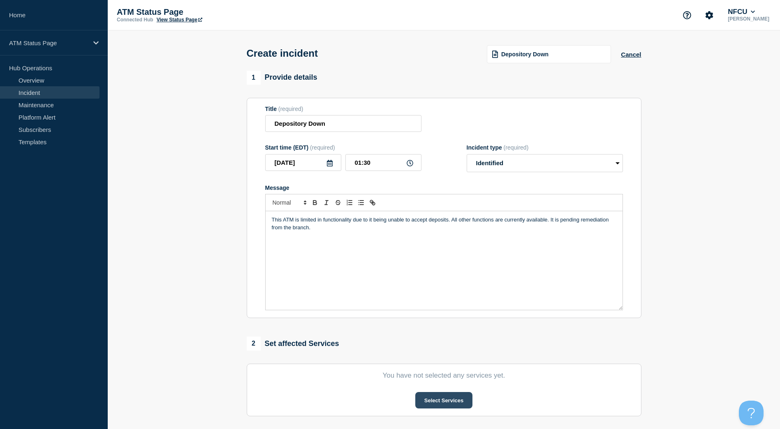
click at [417, 398] on button "Select Services" at bounding box center [443, 400] width 57 height 16
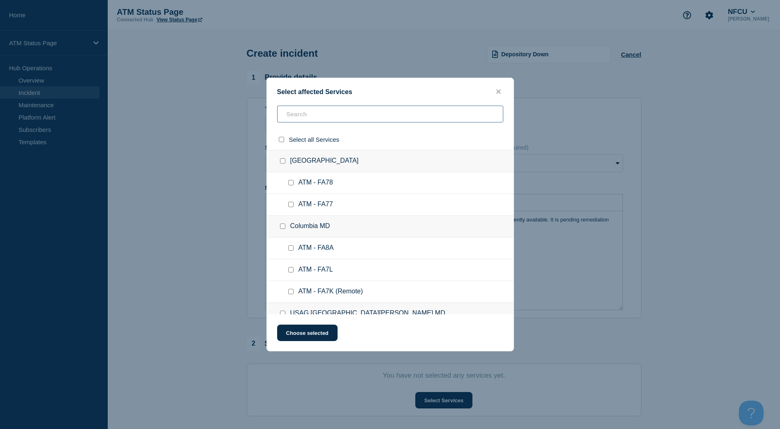
click at [336, 113] on input "text" at bounding box center [390, 114] width 226 height 17
paste input "FCC8"
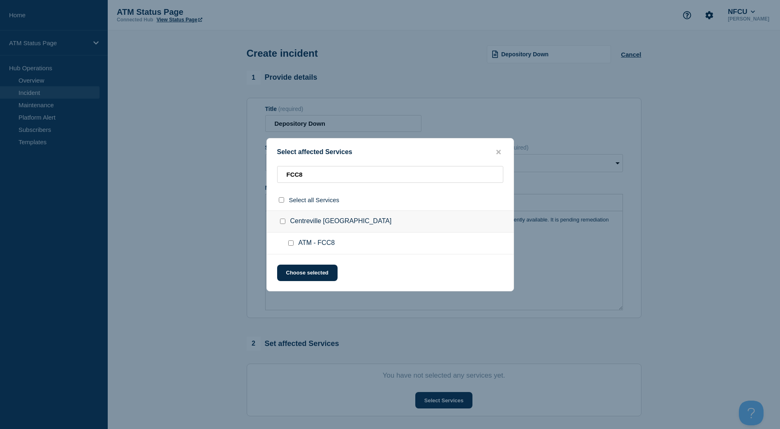
click at [290, 240] on div at bounding box center [293, 243] width 12 height 8
click at [290, 242] on input "ATM - FCC8 checkbox" at bounding box center [290, 243] width 5 height 5
click at [289, 279] on button "Choose selected" at bounding box center [307, 273] width 60 height 16
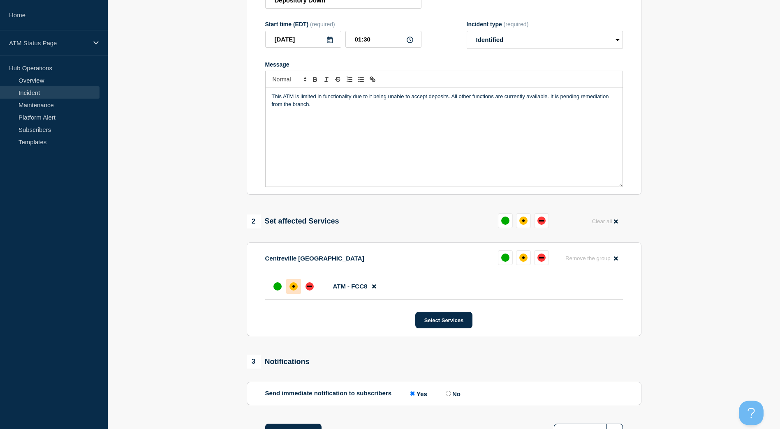
click at [300, 290] on div at bounding box center [293, 286] width 15 height 15
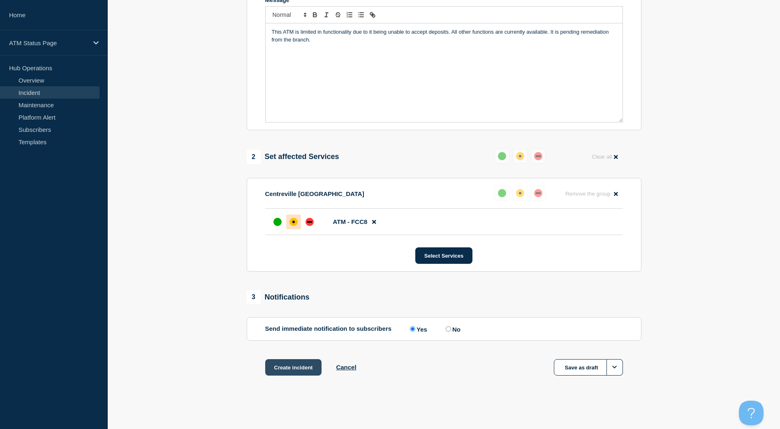
click at [300, 361] on button "Create incident" at bounding box center [293, 367] width 57 height 16
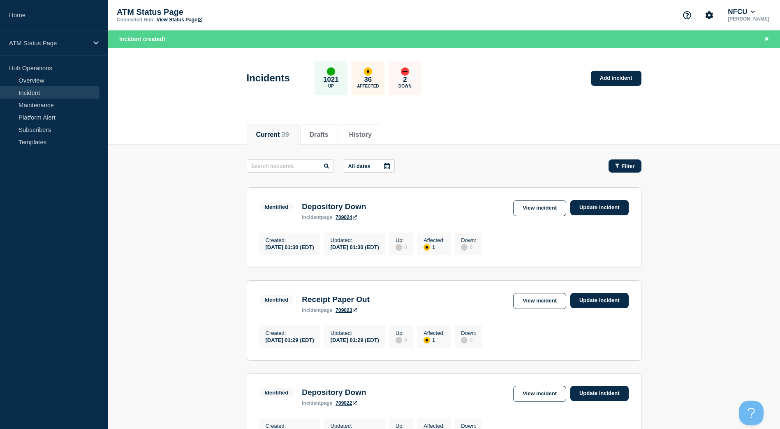
click at [629, 160] on button "Filter" at bounding box center [625, 166] width 33 height 13
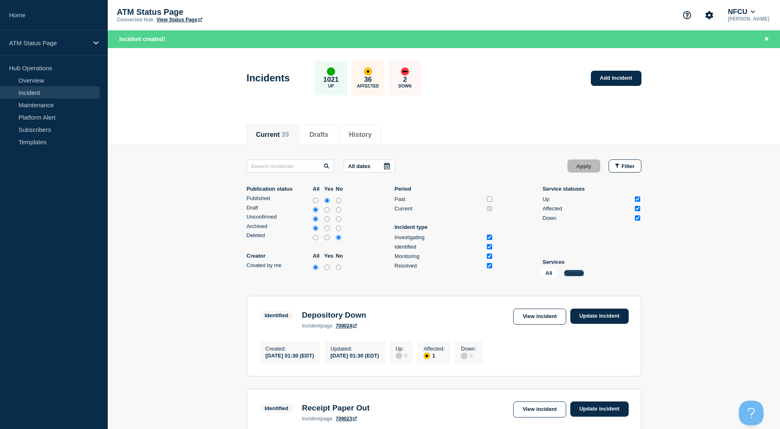
click at [572, 270] on button "Change" at bounding box center [574, 273] width 20 height 6
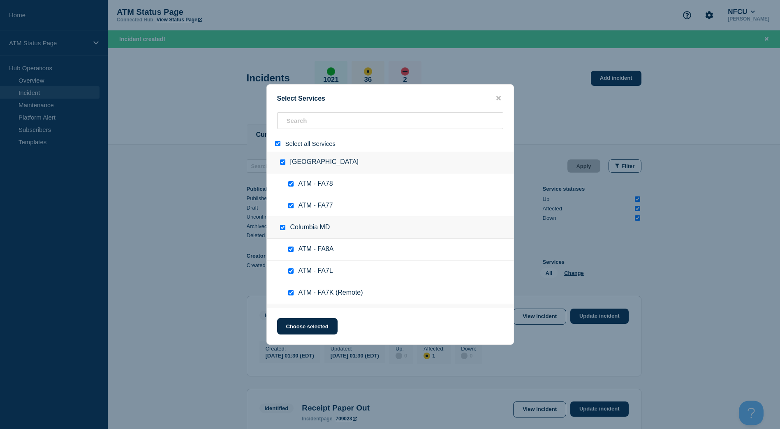
click at [277, 142] on input "select all" at bounding box center [277, 143] width 5 height 5
click at [304, 129] on input "search" at bounding box center [390, 120] width 226 height 17
paste input "FCMR"
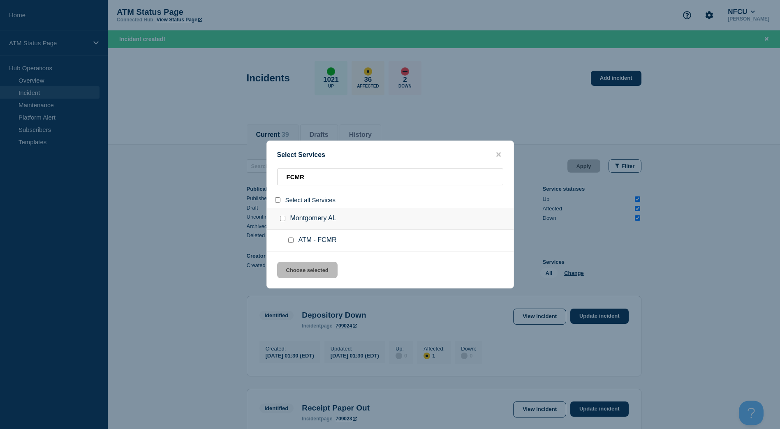
click at [289, 236] on ul "ATM - FCMR" at bounding box center [390, 241] width 247 height 22
click at [290, 239] on input "service: ATM - FCMR" at bounding box center [290, 240] width 5 height 5
click at [299, 264] on button "Choose selected" at bounding box center [307, 270] width 60 height 16
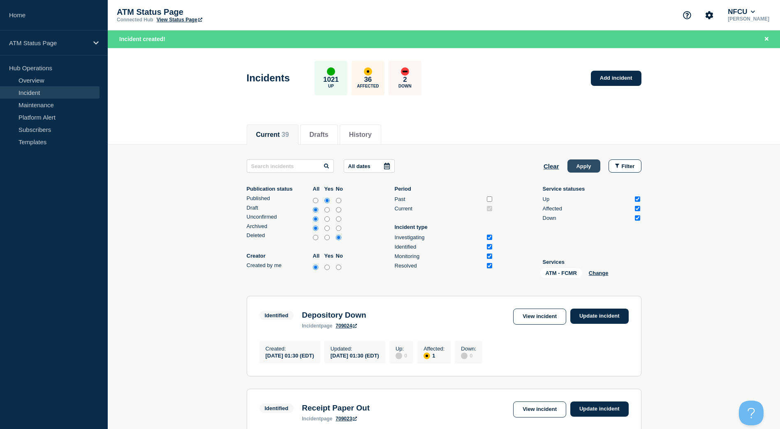
click at [574, 167] on button "Apply" at bounding box center [584, 166] width 33 height 13
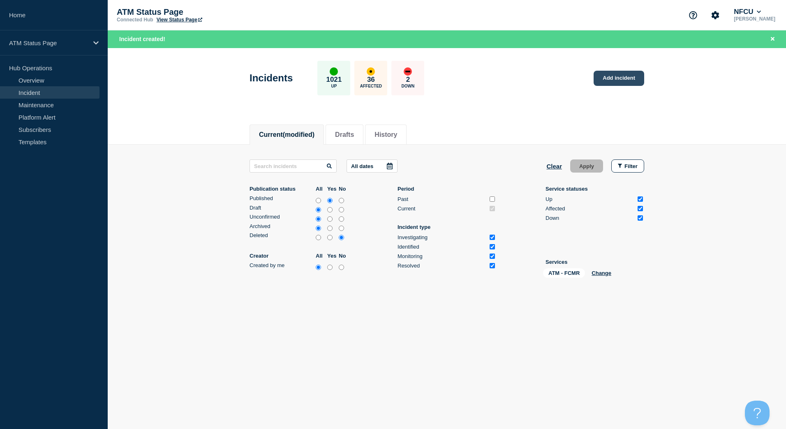
click at [615, 79] on link "Add incident" at bounding box center [619, 78] width 51 height 15
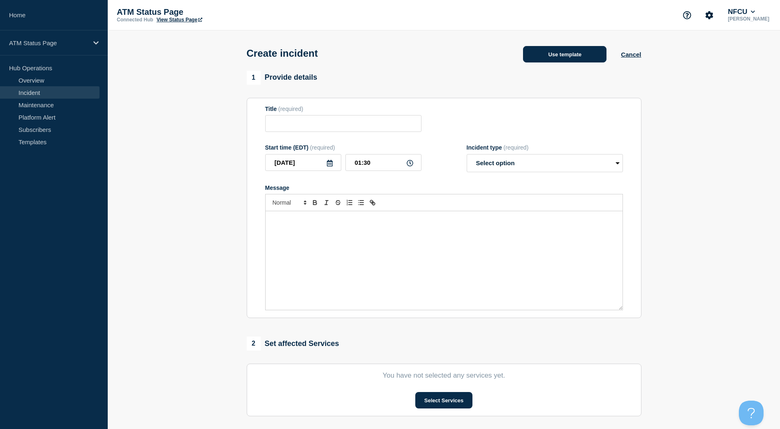
click at [566, 55] on button "Use template" at bounding box center [564, 54] width 83 height 16
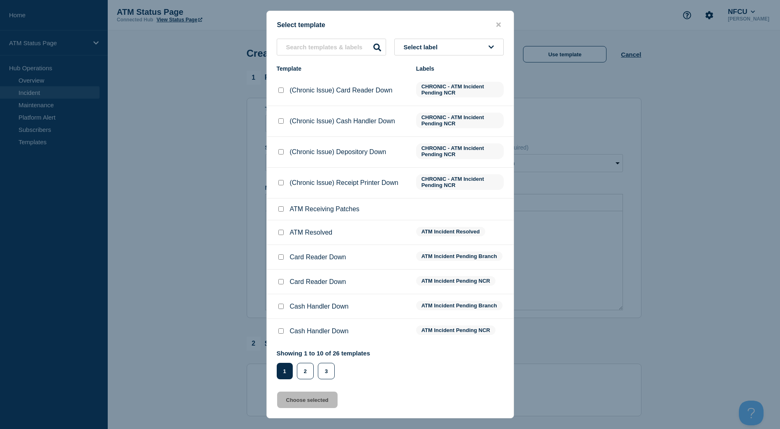
click at [456, 41] on button "Select label" at bounding box center [448, 47] width 109 height 17
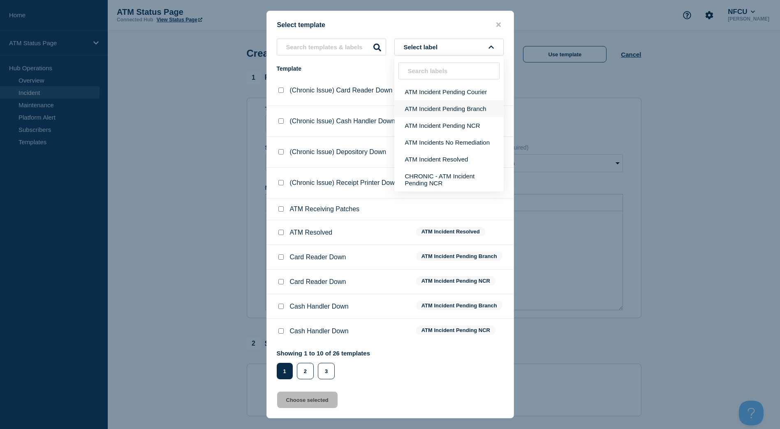
click at [447, 107] on button "ATM Incident Pending Branch" at bounding box center [448, 108] width 109 height 17
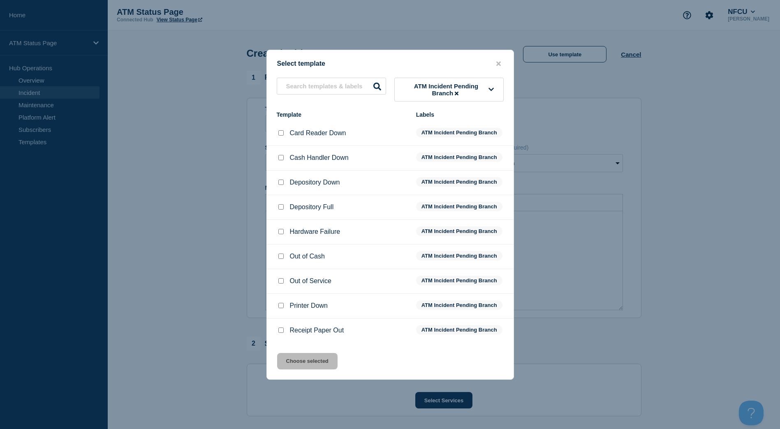
click at [282, 183] on input "Depository Down checkbox" at bounding box center [280, 182] width 5 height 5
click at [306, 358] on button "Choose selected" at bounding box center [307, 361] width 60 height 16
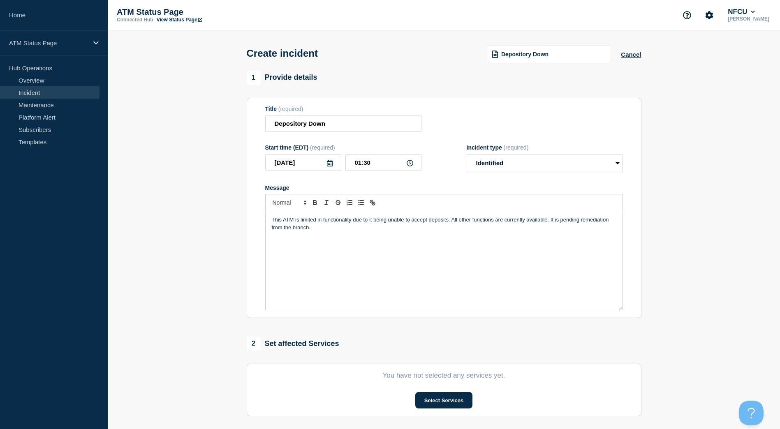
click at [422, 393] on section "You have not selected any services yet. Select Services" at bounding box center [444, 390] width 395 height 53
click at [425, 398] on button "Select Services" at bounding box center [443, 400] width 57 height 16
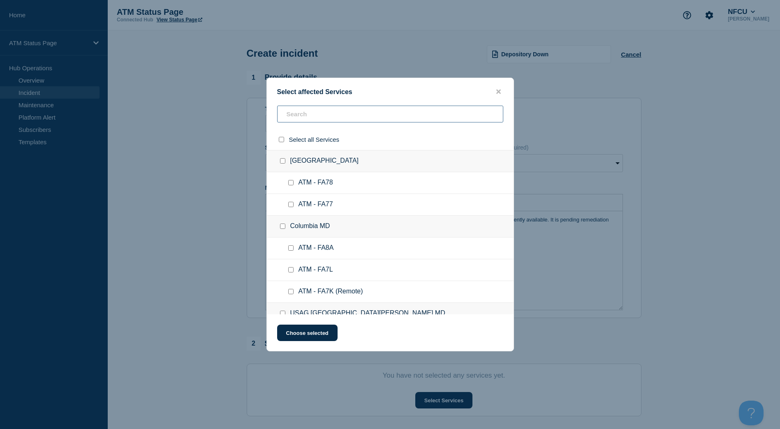
click at [325, 111] on input "text" at bounding box center [390, 114] width 226 height 17
paste input "FCMR"
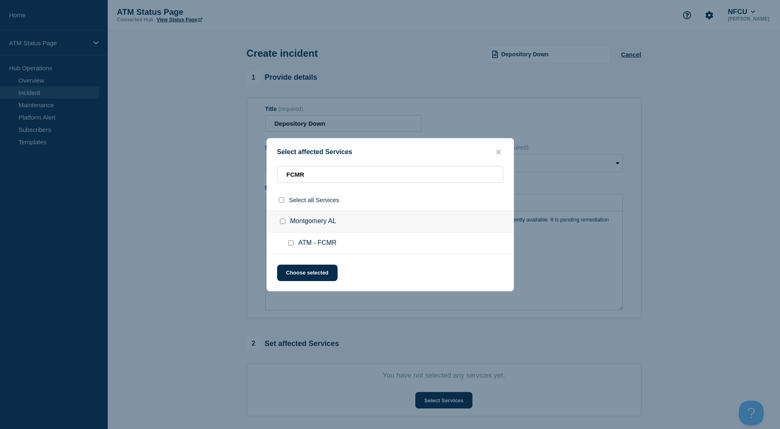
click at [290, 240] on div at bounding box center [293, 243] width 12 height 8
click at [290, 242] on input "ATM - FCMR checkbox" at bounding box center [290, 243] width 5 height 5
click at [297, 273] on button "Choose selected" at bounding box center [307, 273] width 60 height 16
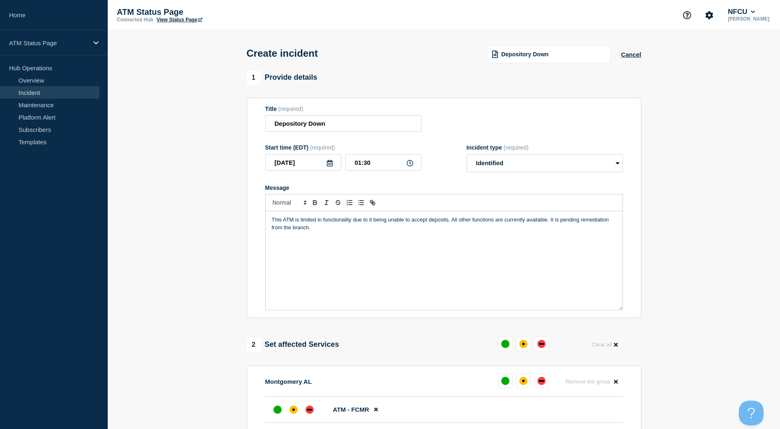
scroll to position [82, 0]
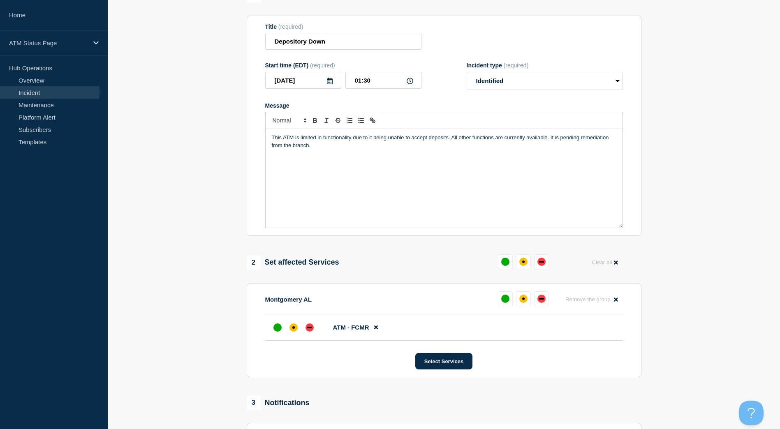
click at [292, 338] on li "ATM - FCMR" at bounding box center [444, 328] width 358 height 26
click at [292, 332] on div "affected" at bounding box center [294, 328] width 8 height 8
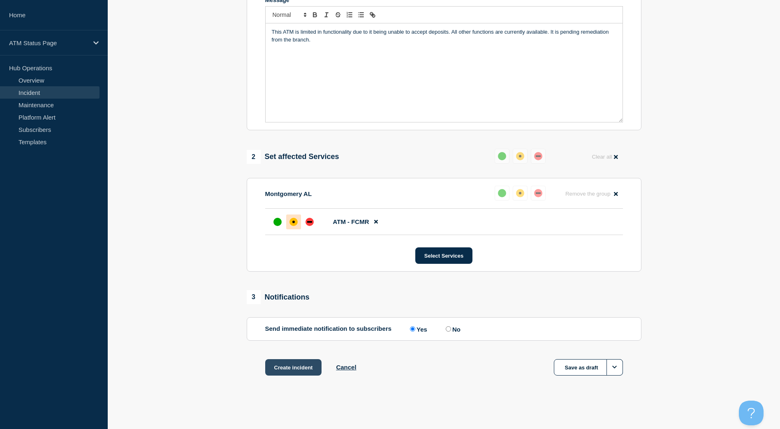
click at [292, 366] on button "Create incident" at bounding box center [293, 367] width 57 height 16
